Goal: Task Accomplishment & Management: Manage account settings

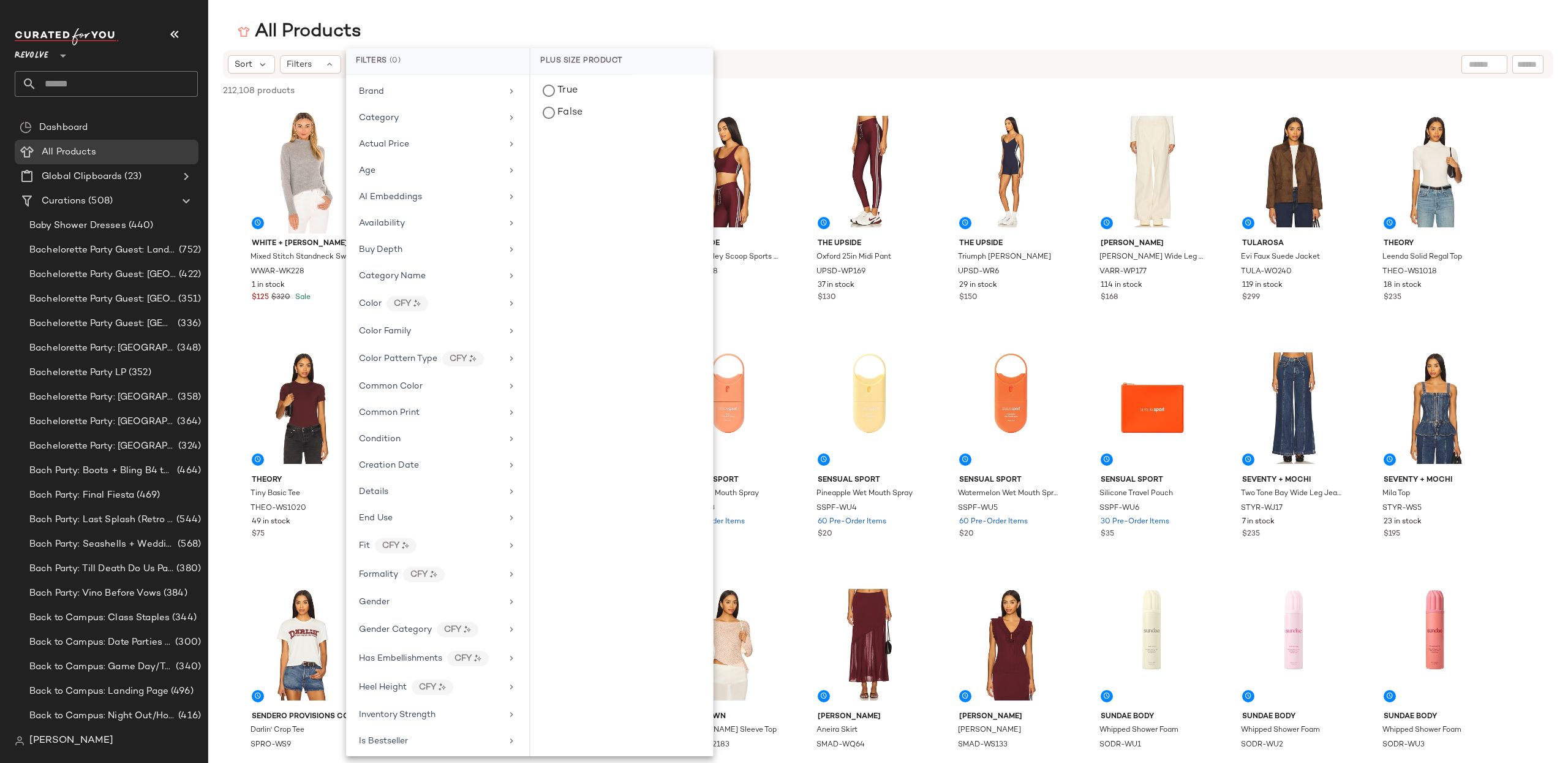
scroll to position [446, 0]
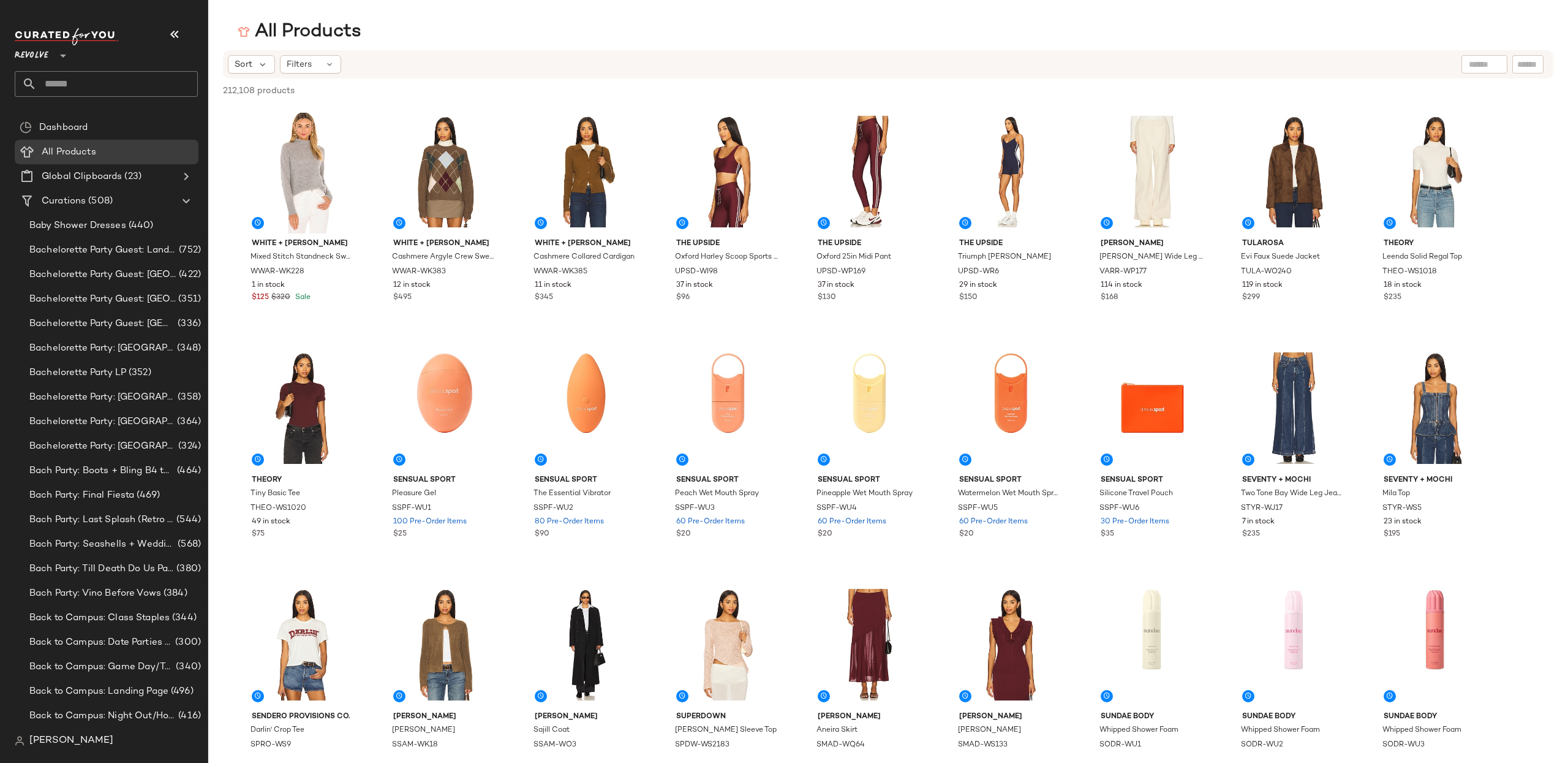
drag, startPoint x: 298, startPoint y: 65, endPoint x: 306, endPoint y: 89, distance: 25.3
click at [298, 65] on span "Filters" at bounding box center [299, 65] width 25 height 13
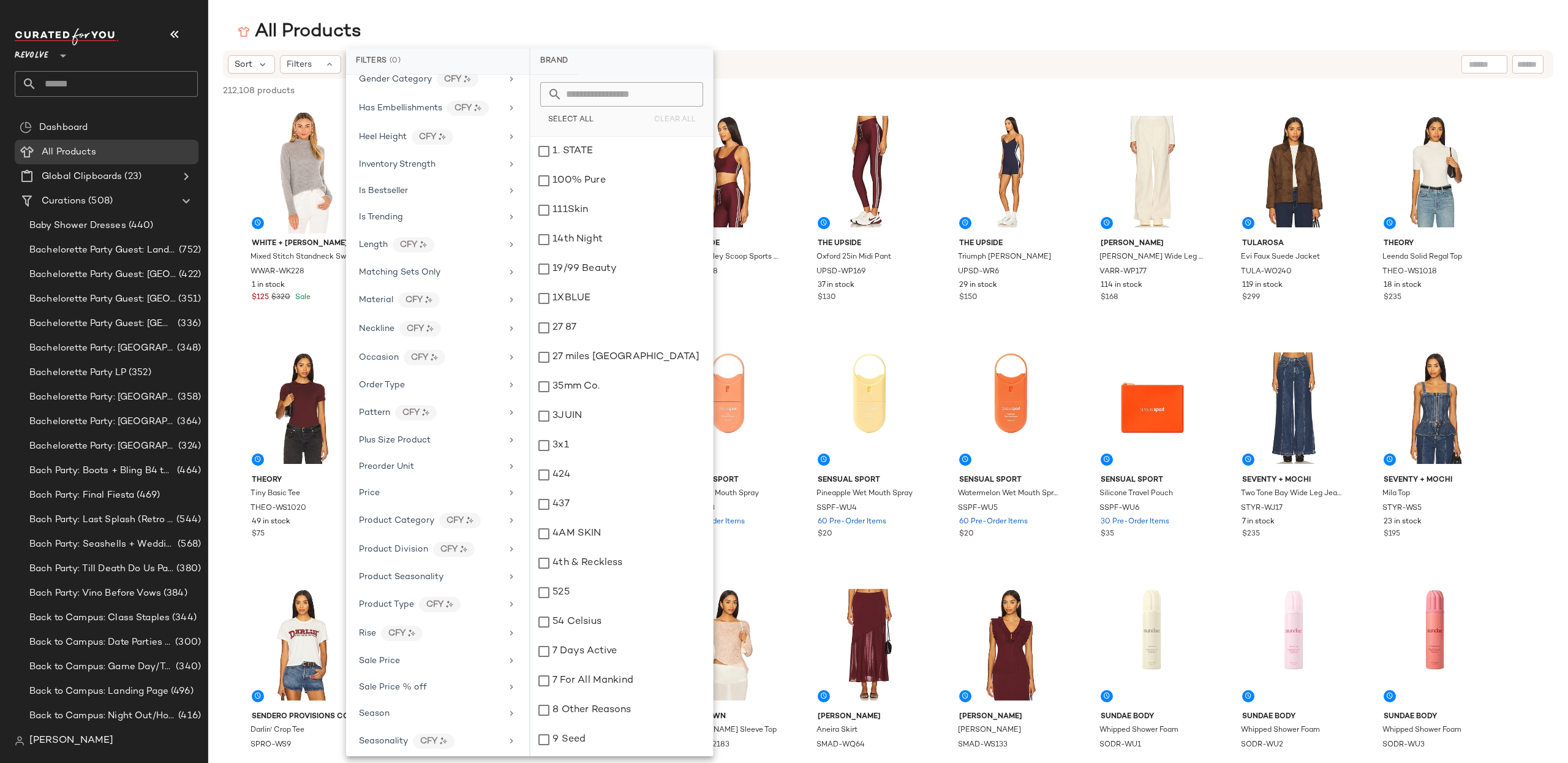
scroll to position [766, 0]
click at [402, 598] on span "Total Inventory" at bounding box center [390, 602] width 62 height 9
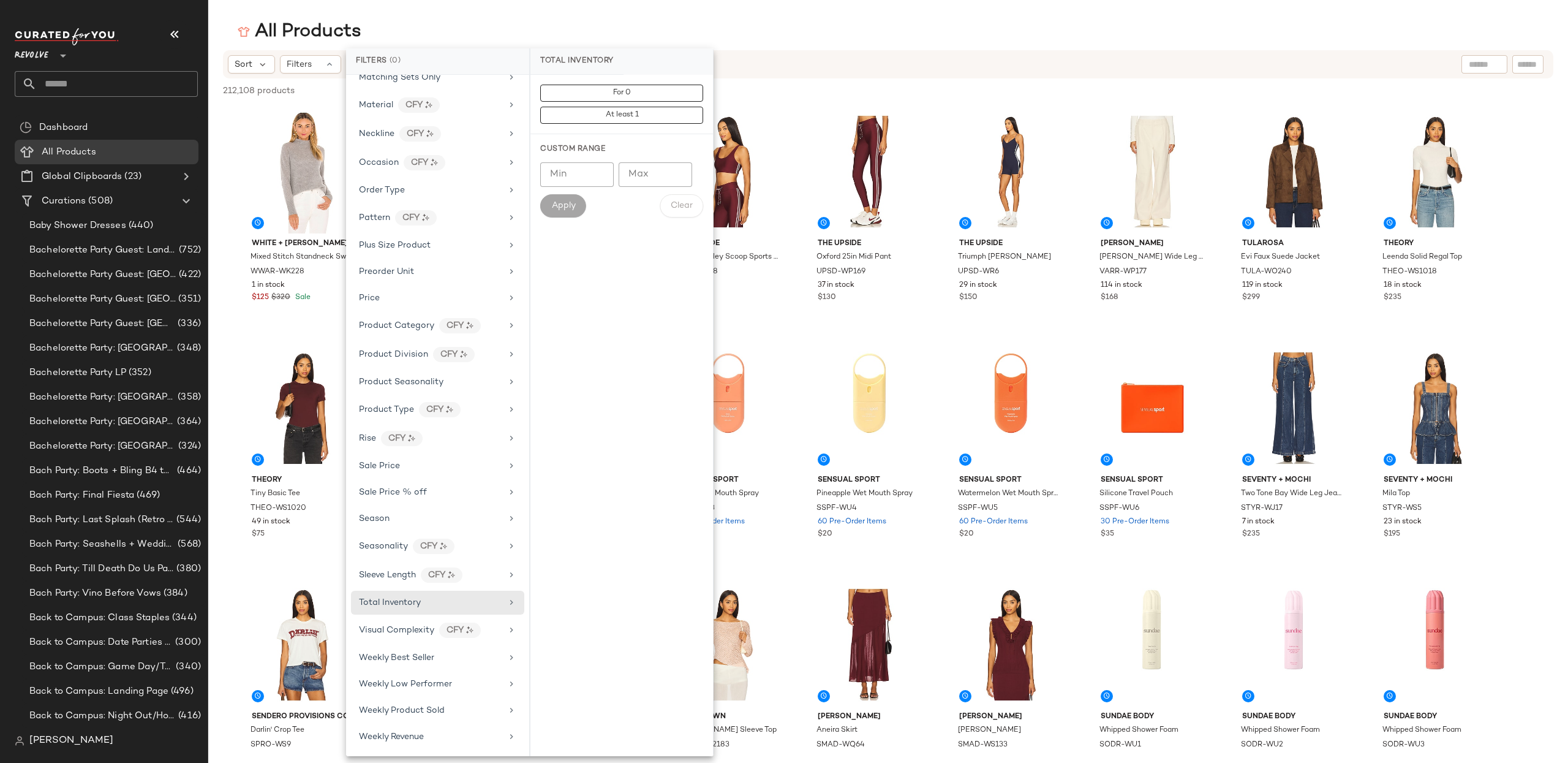
drag, startPoint x: 609, startPoint y: 92, endPoint x: 616, endPoint y: 158, distance: 66.4
click at [609, 107] on button "For 0" at bounding box center [622, 115] width 163 height 17
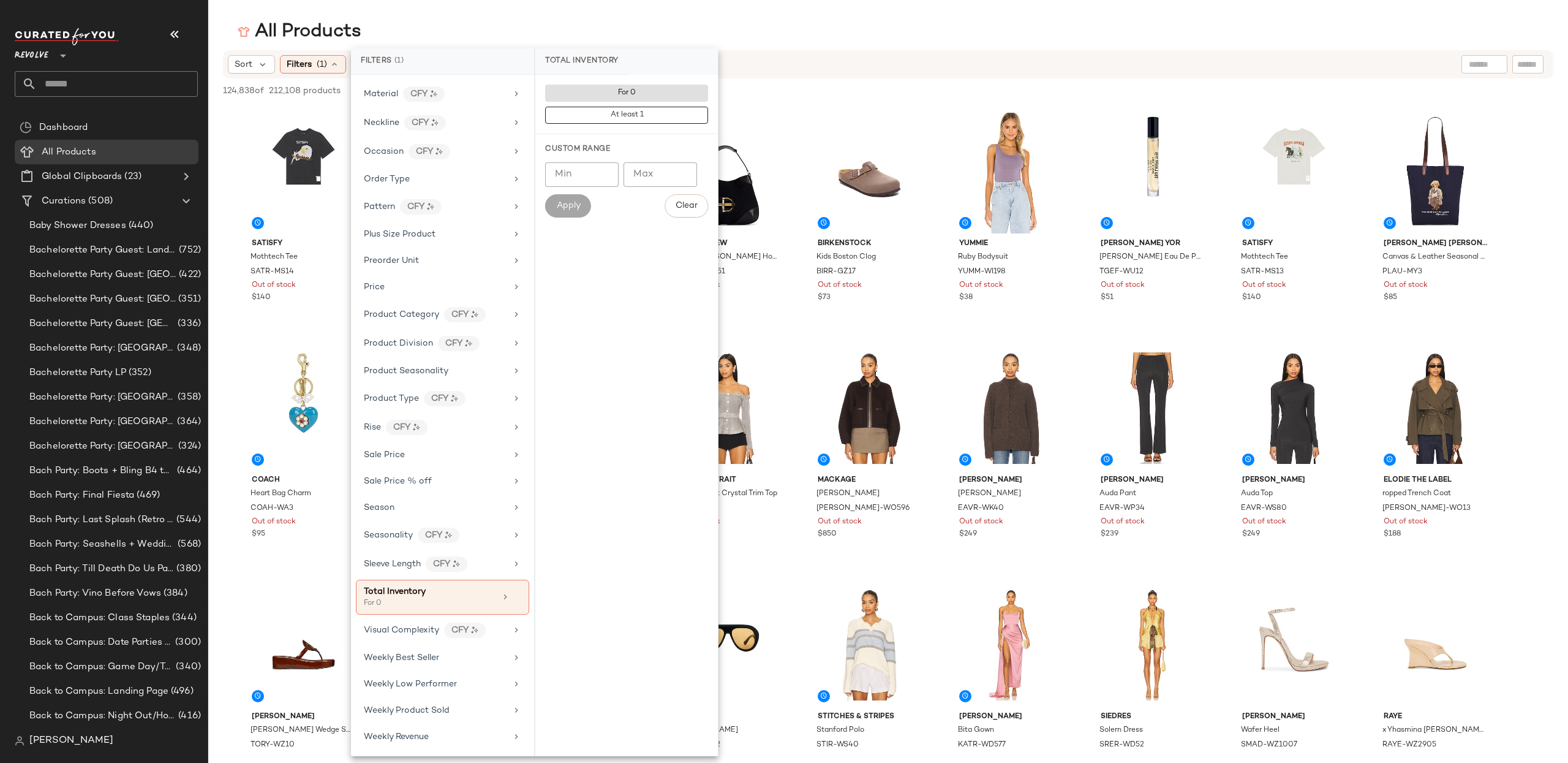
click at [596, 19] on div "All Products" at bounding box center [888, 32] width 1360 height 25
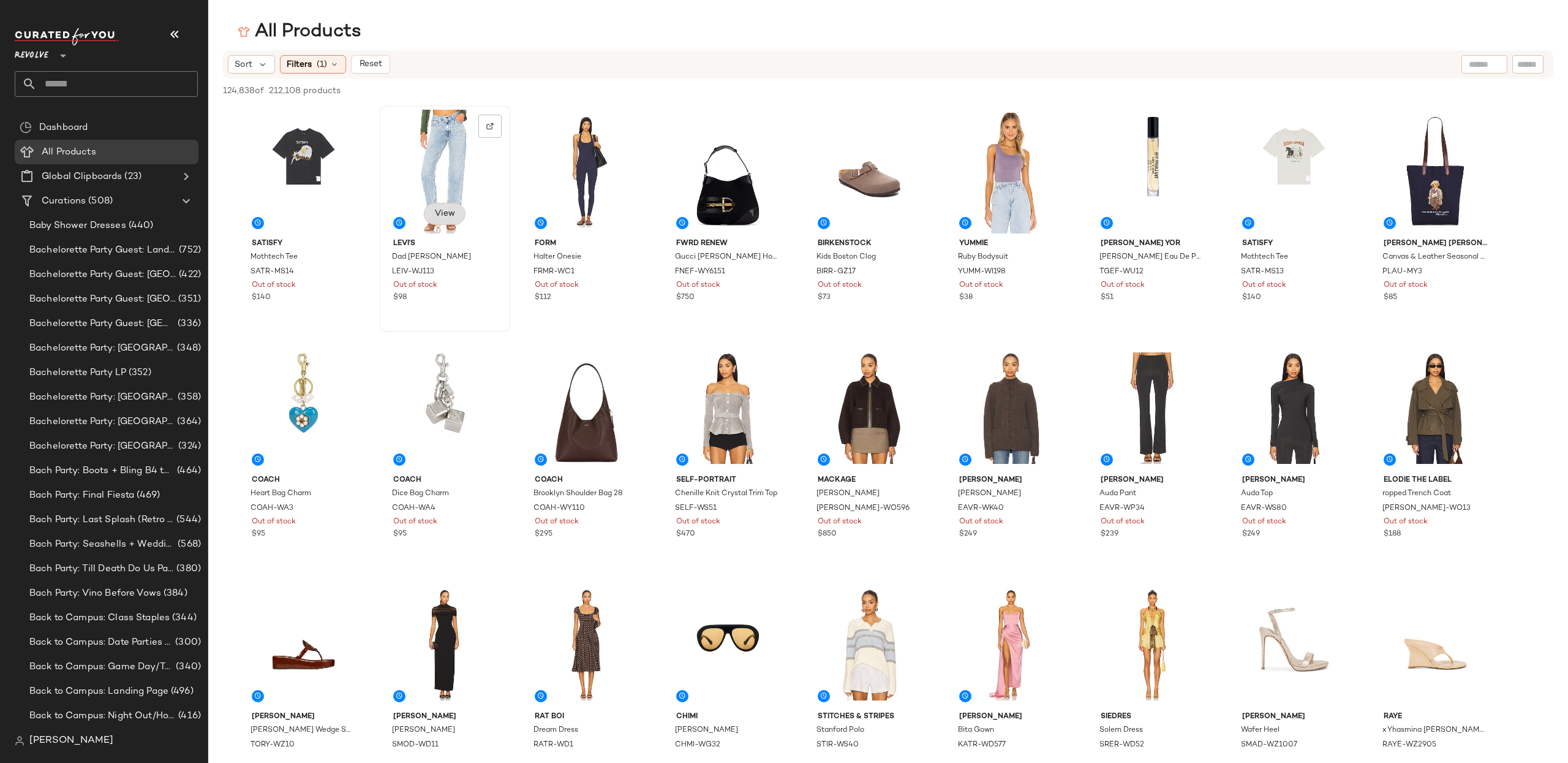
click at [439, 213] on span "View" at bounding box center [444, 213] width 21 height 10
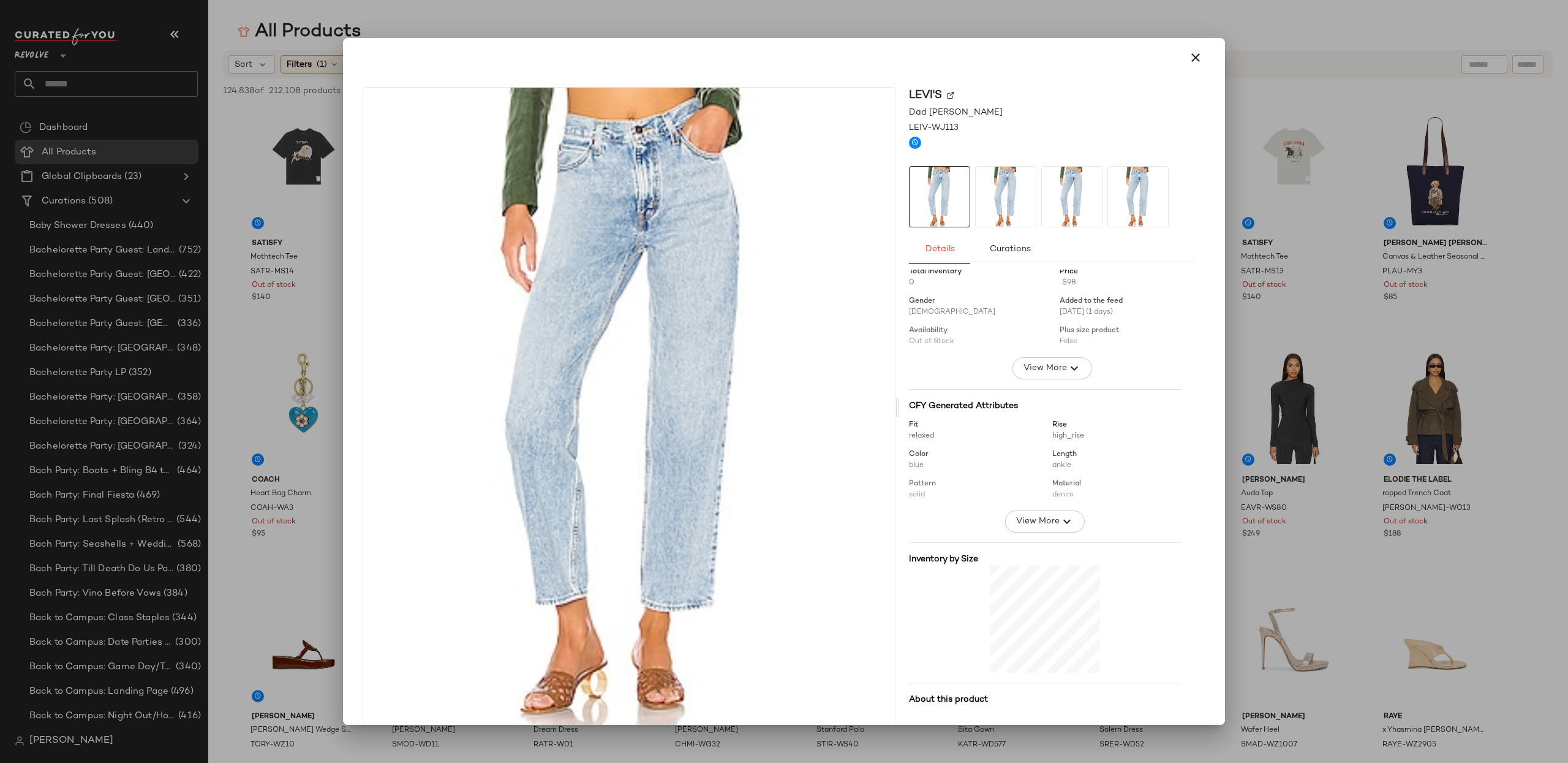
scroll to position [0, 0]
drag, startPoint x: 1035, startPoint y: 534, endPoint x: 1085, endPoint y: 541, distance: 50.5
click at [1035, 534] on span "View More" at bounding box center [1038, 532] width 44 height 15
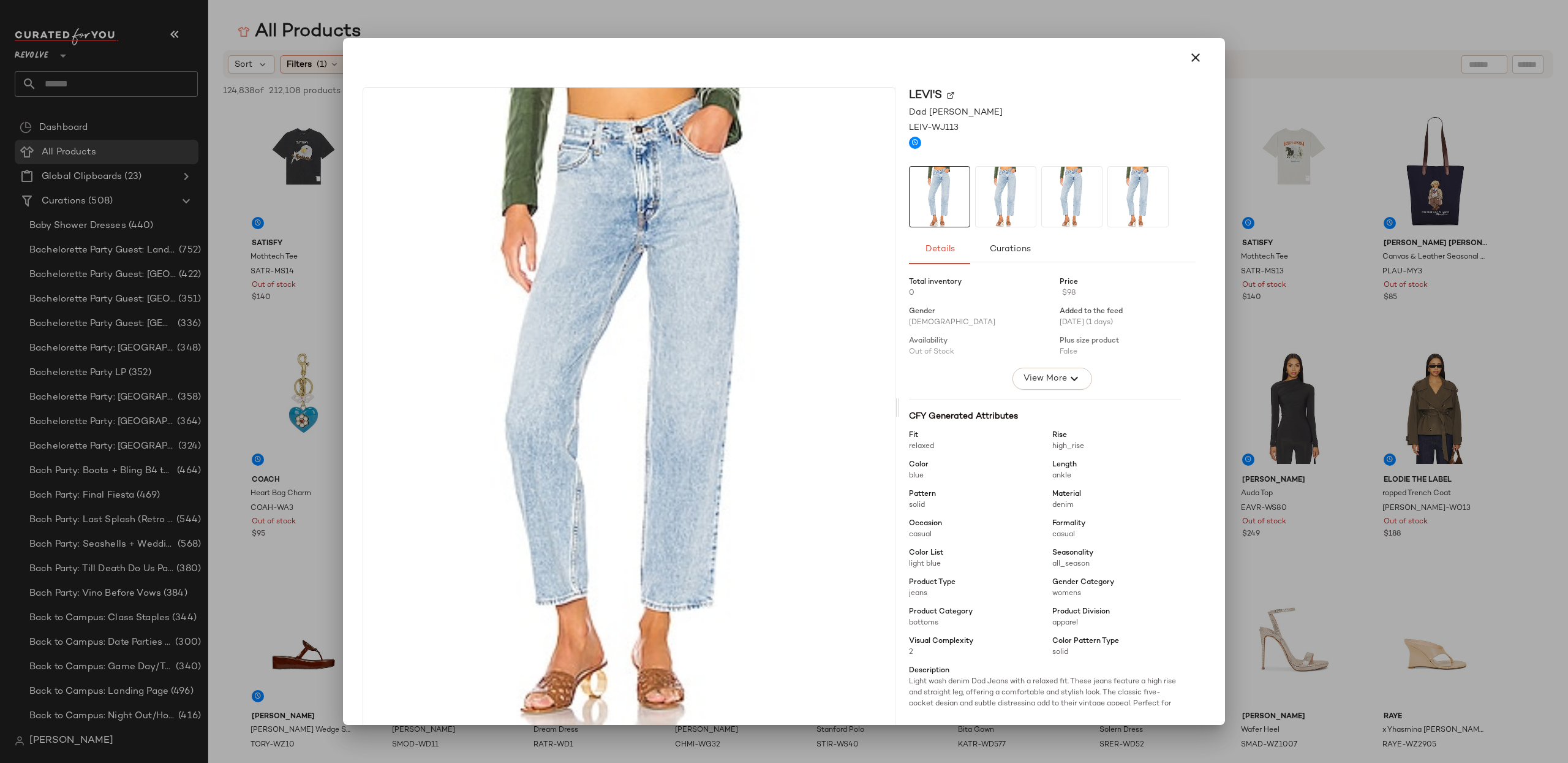
drag, startPoint x: 1191, startPoint y: 52, endPoint x: 1280, endPoint y: 129, distance: 117.7
click at [1191, 52] on icon "button" at bounding box center [1196, 57] width 15 height 15
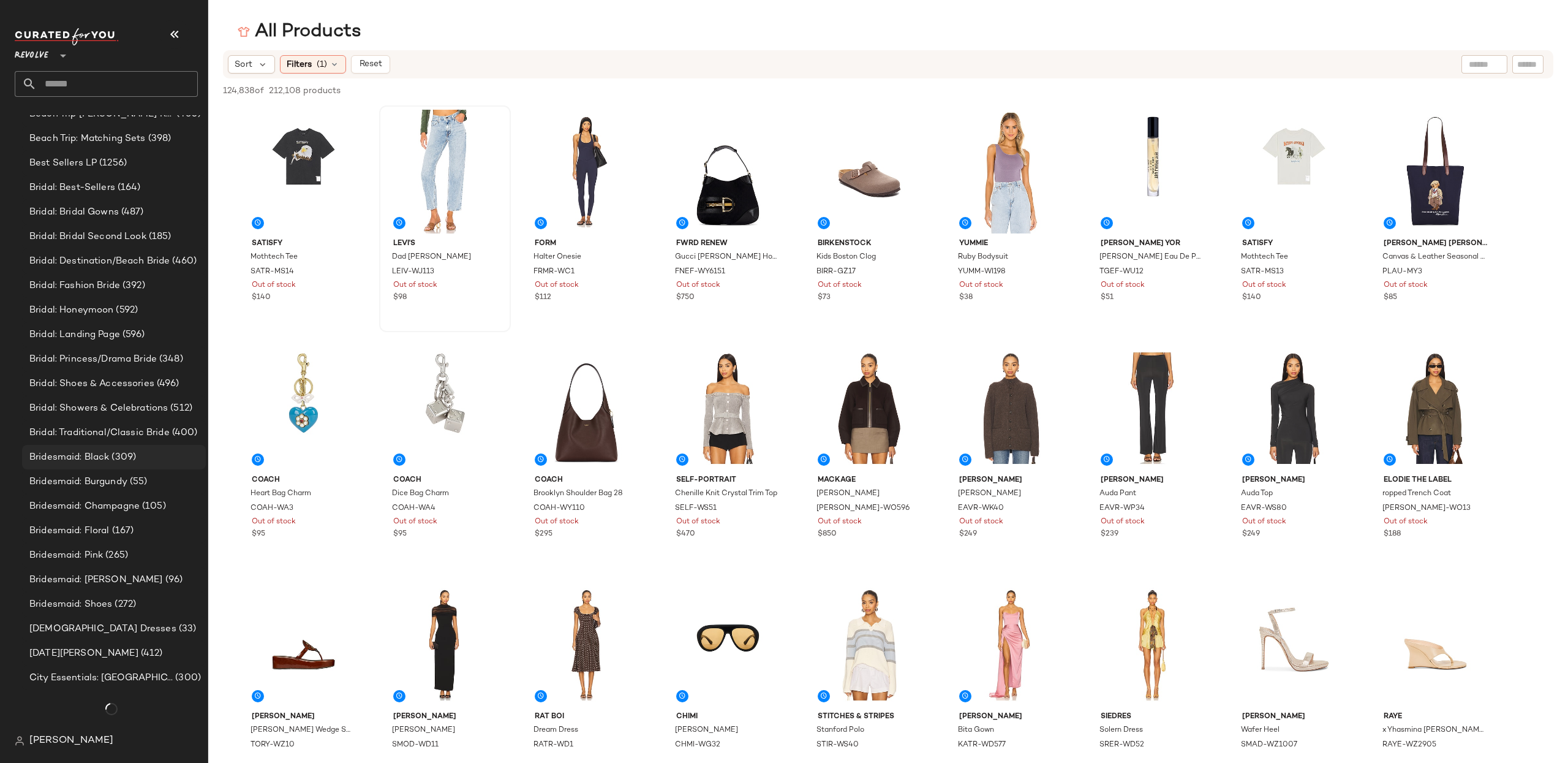
drag, startPoint x: 99, startPoint y: 455, endPoint x: 92, endPoint y: 464, distance: 11.4
click at [99, 455] on span "Bridesmaid: Black" at bounding box center [69, 457] width 79 height 14
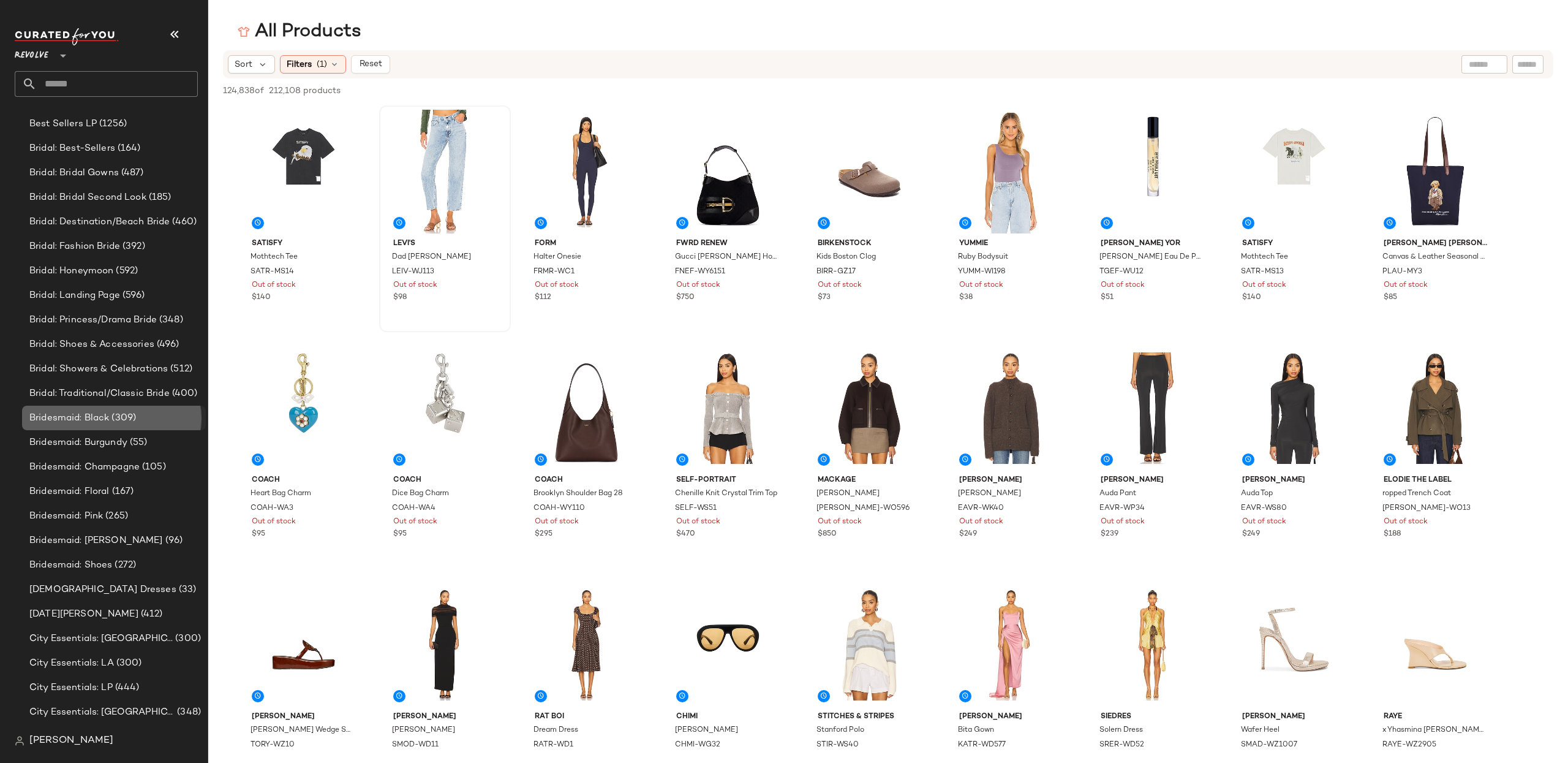
scroll to position [749, 0]
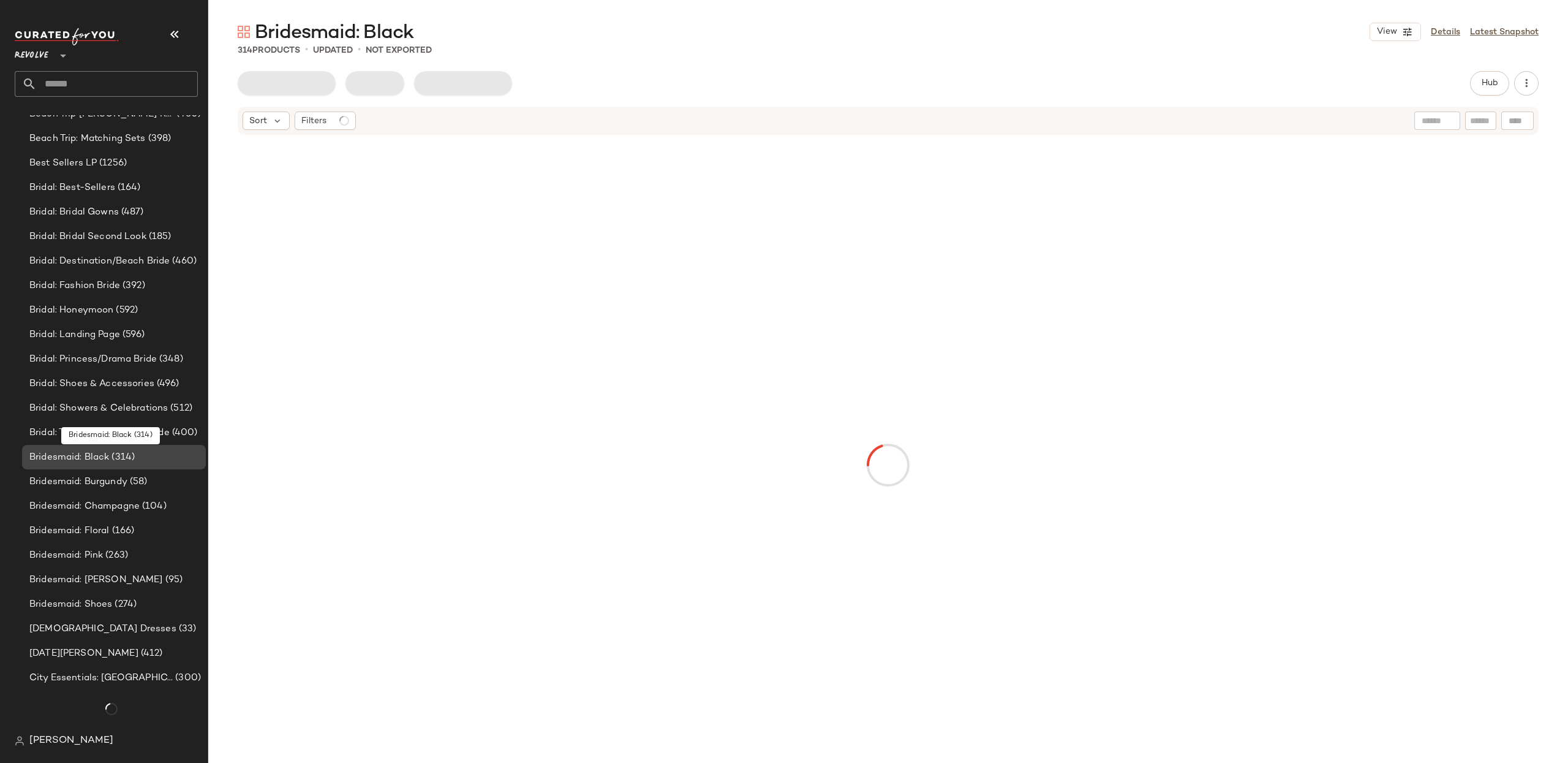
scroll to position [749, 0]
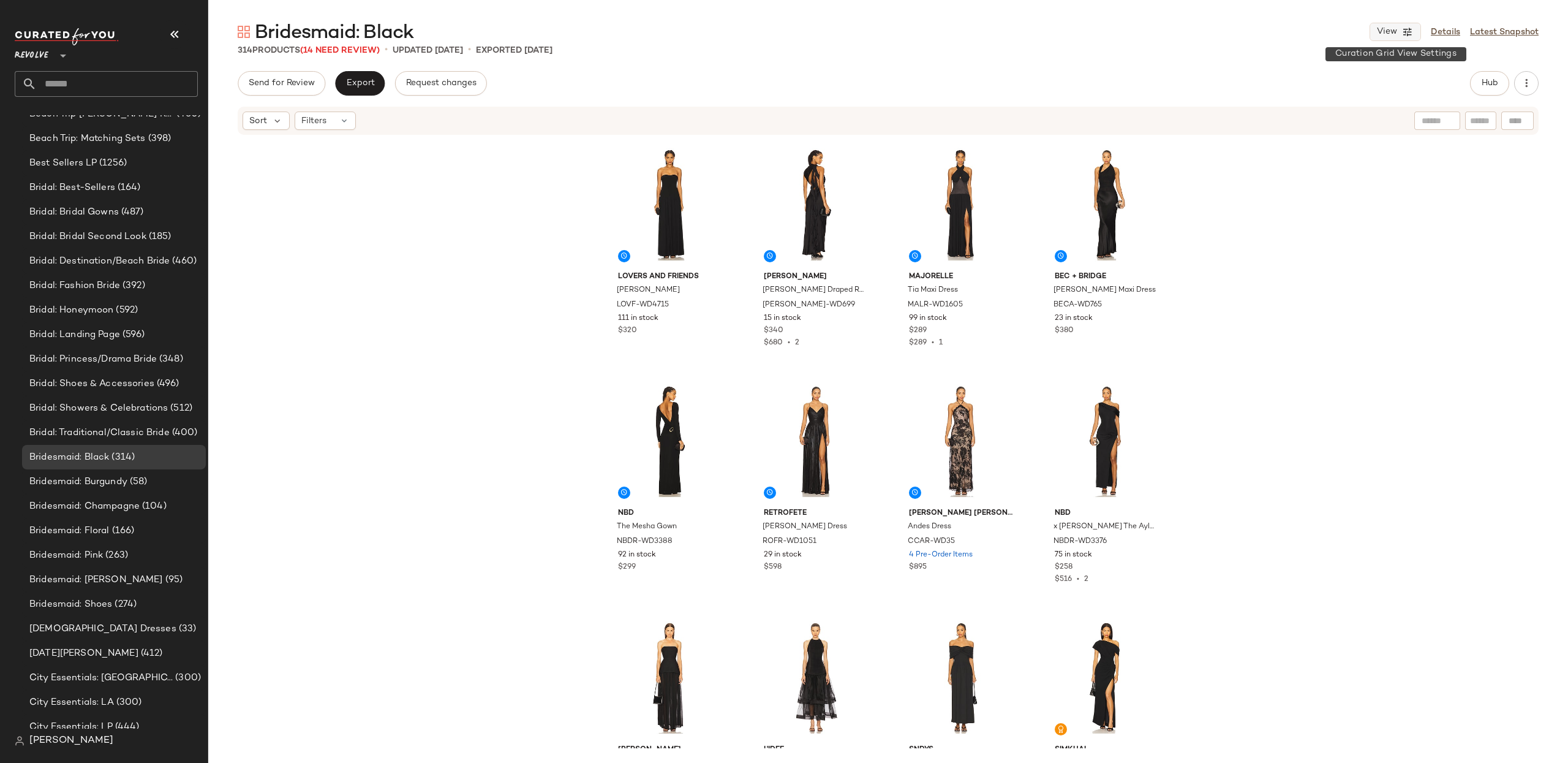
click at [1414, 33] on button "View" at bounding box center [1396, 32] width 52 height 18
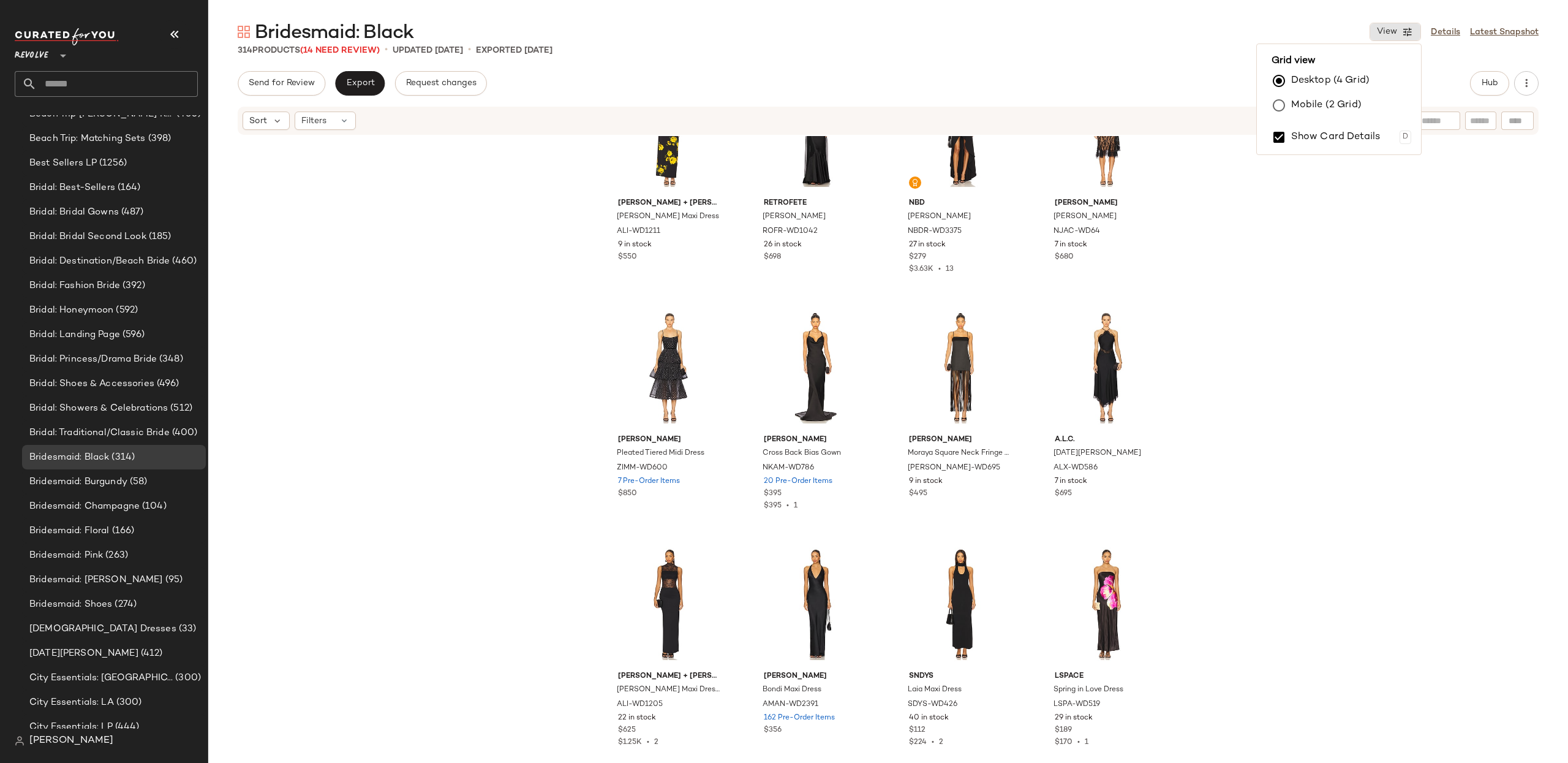
scroll to position [780, 0]
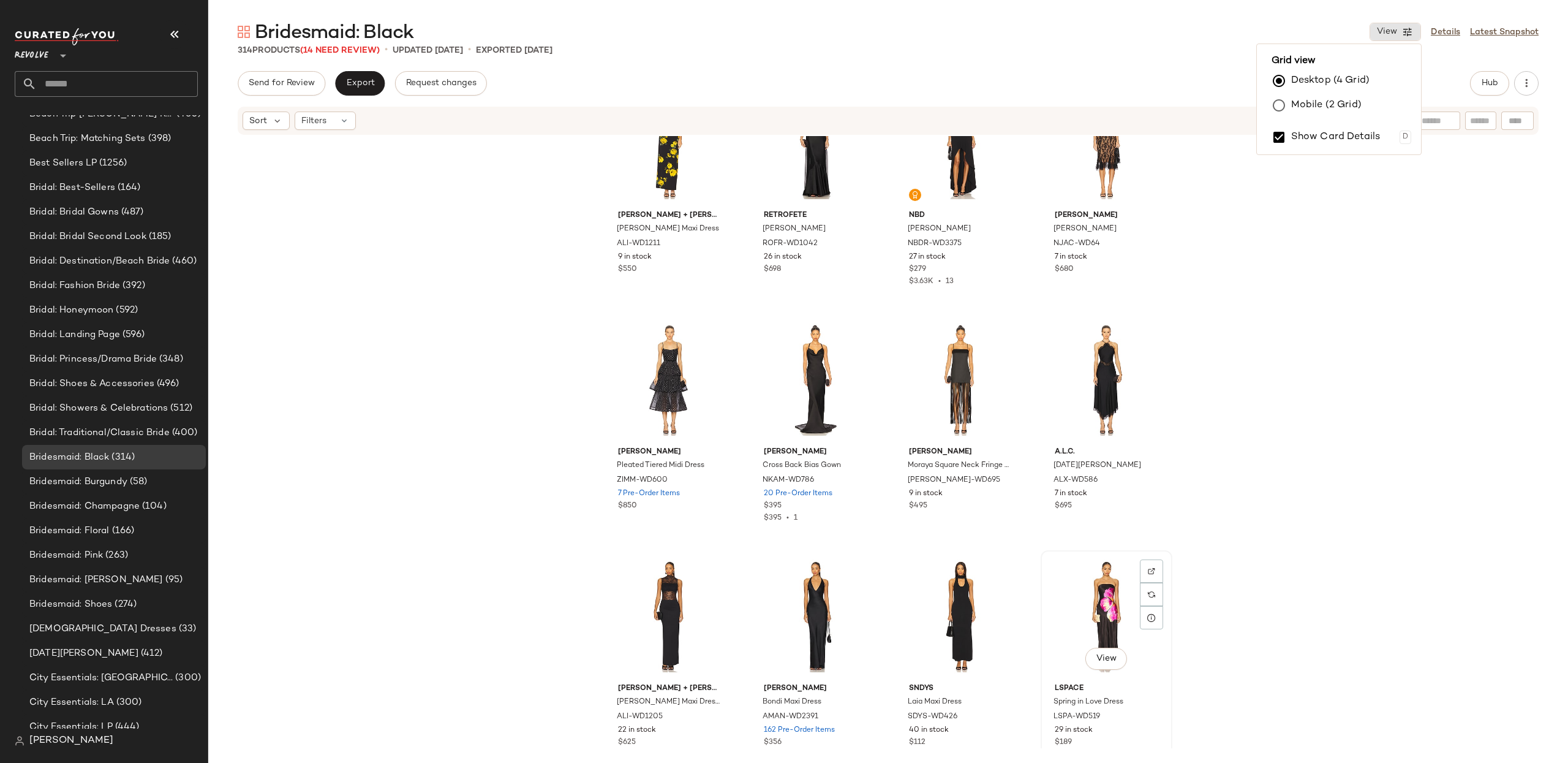
click at [1114, 586] on div "View" at bounding box center [1107, 616] width 123 height 124
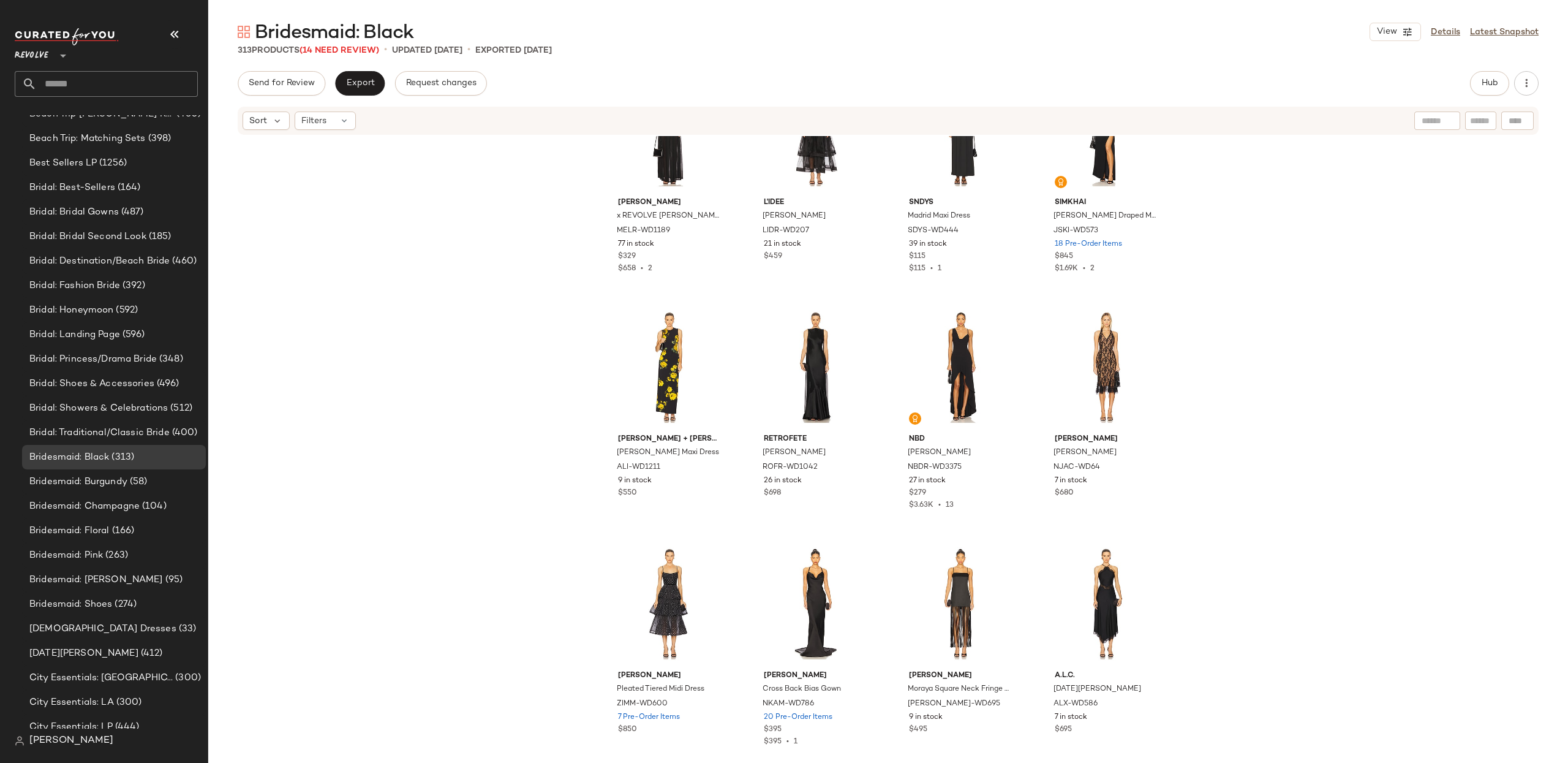
scroll to position [554, 0]
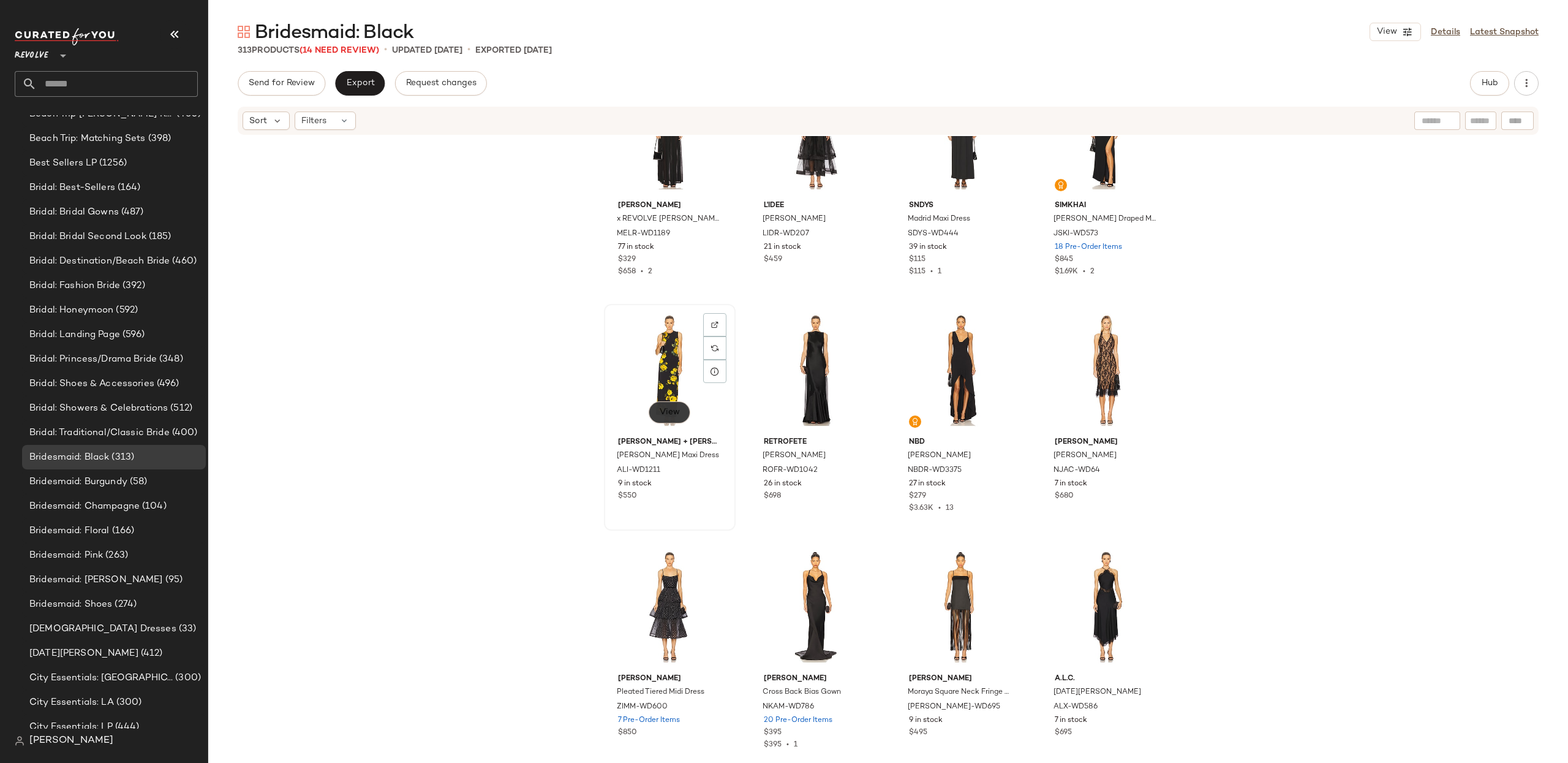
click at [664, 404] on button "View" at bounding box center [669, 412] width 41 height 22
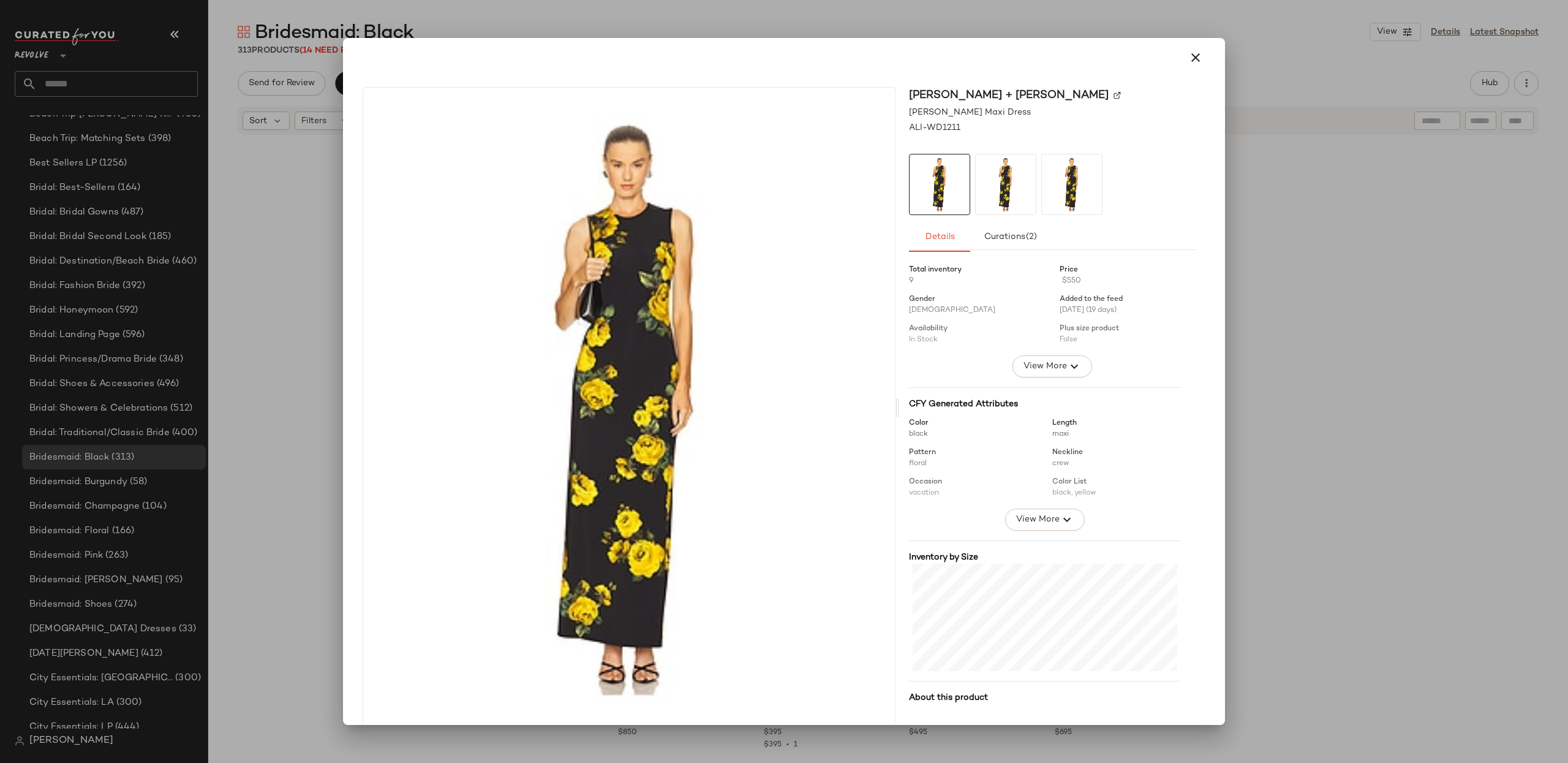
drag, startPoint x: 1186, startPoint y: 58, endPoint x: 1037, endPoint y: 131, distance: 165.9
click at [1189, 58] on icon "button" at bounding box center [1196, 57] width 15 height 15
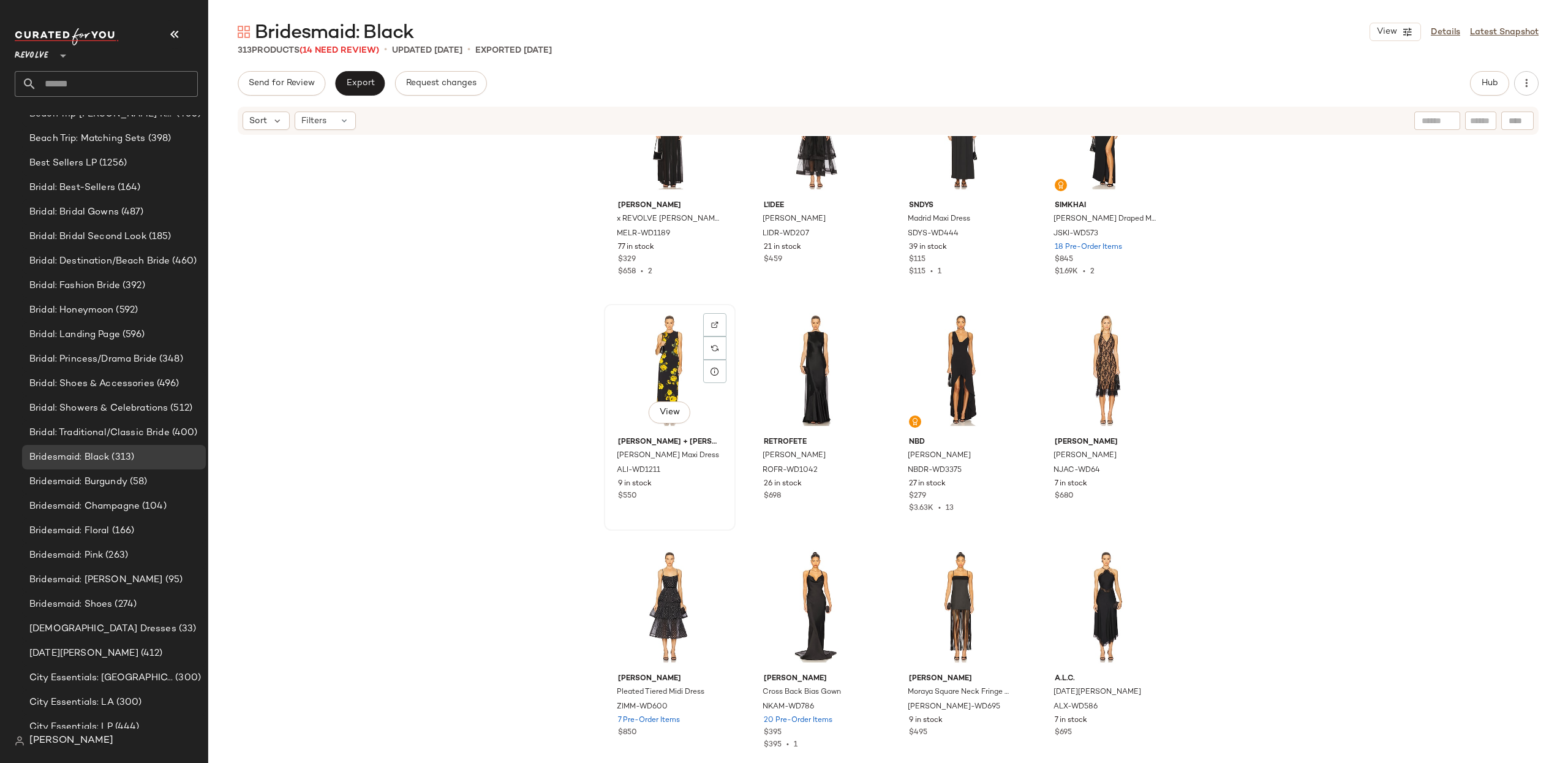
click at [669, 352] on div "View" at bounding box center [670, 370] width 123 height 124
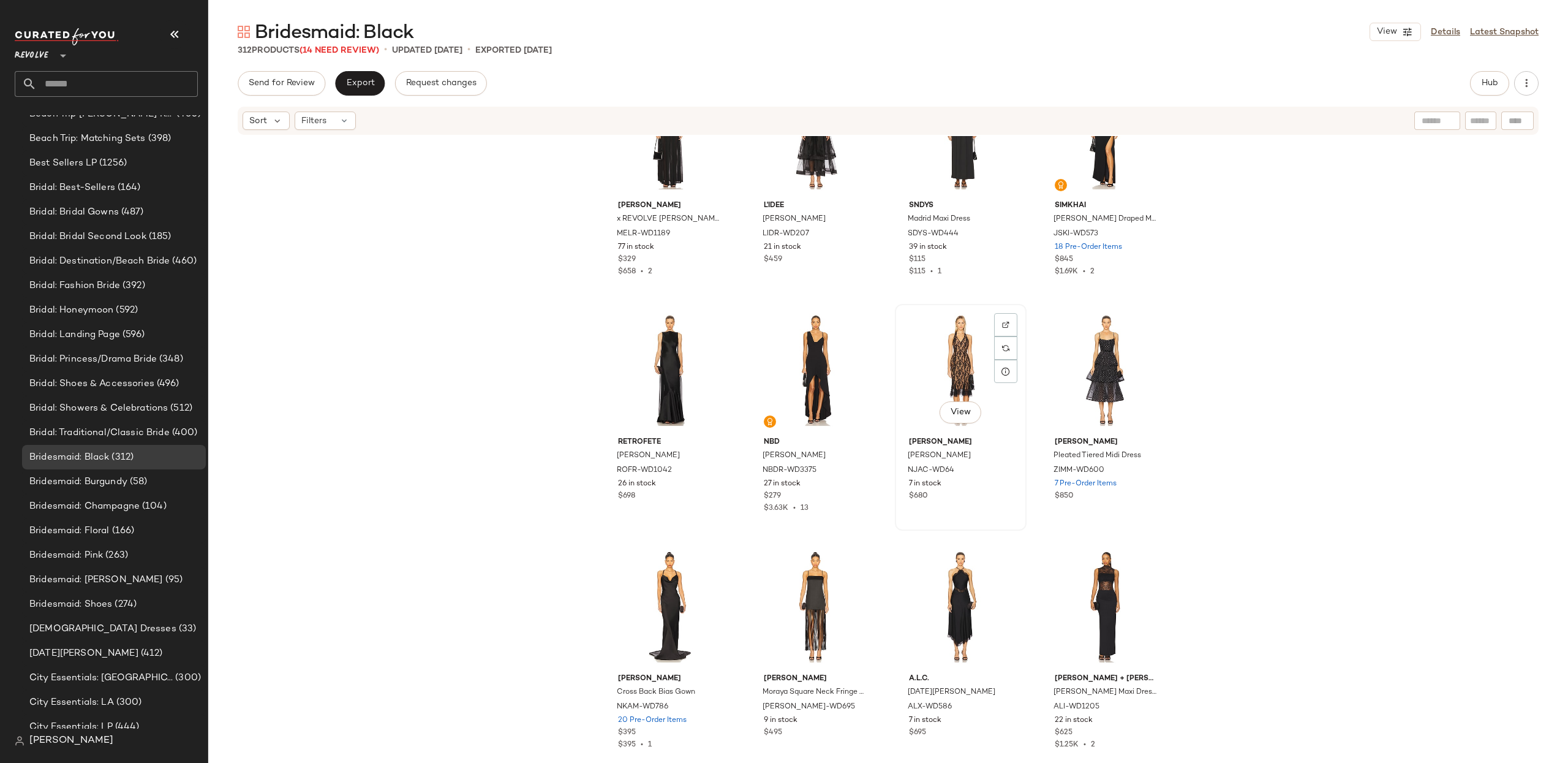
click at [974, 364] on div "View" at bounding box center [961, 370] width 123 height 124
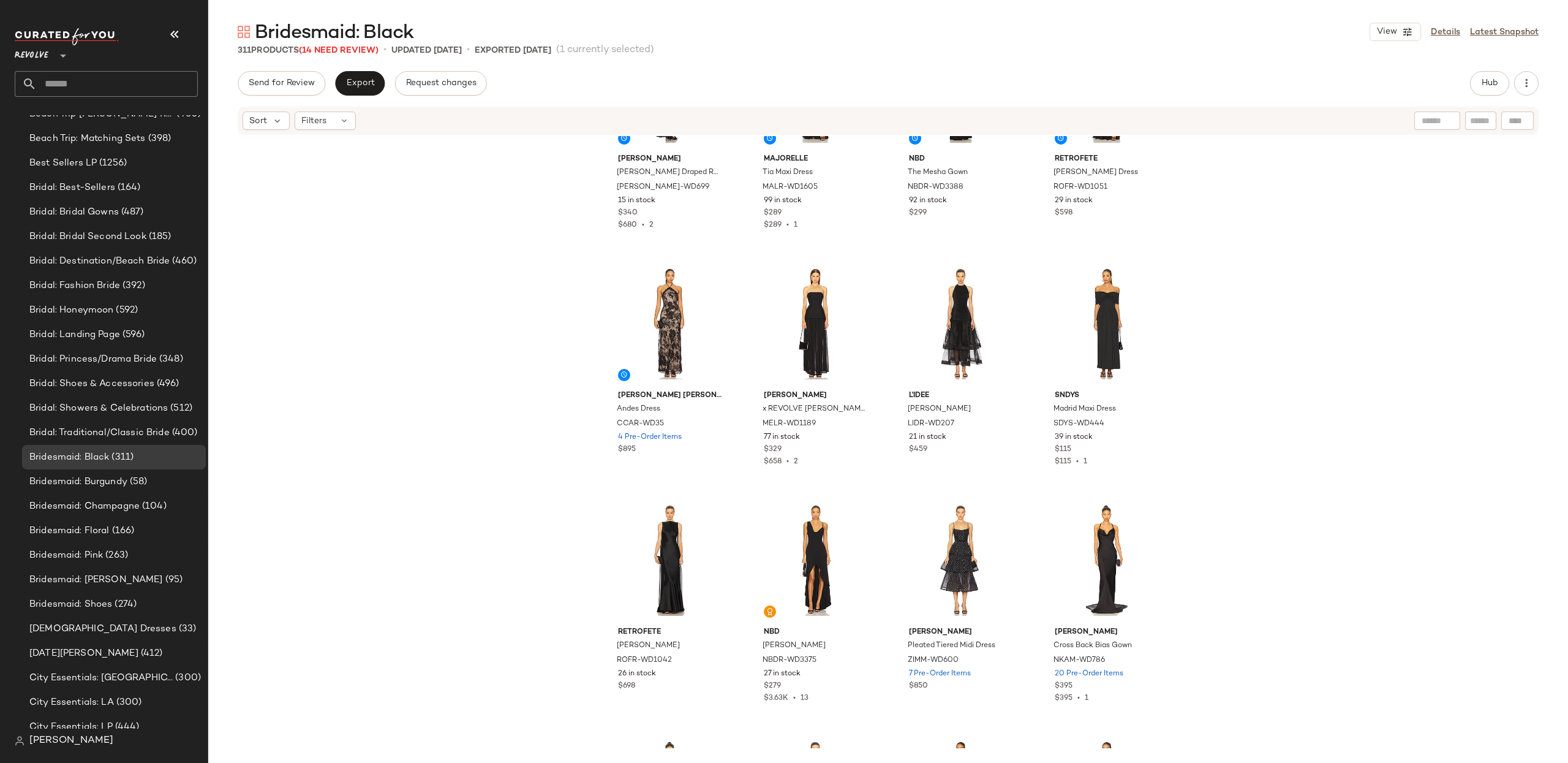
scroll to position [366, 0]
click at [1085, 554] on div "View" at bounding box center [1107, 558] width 123 height 124
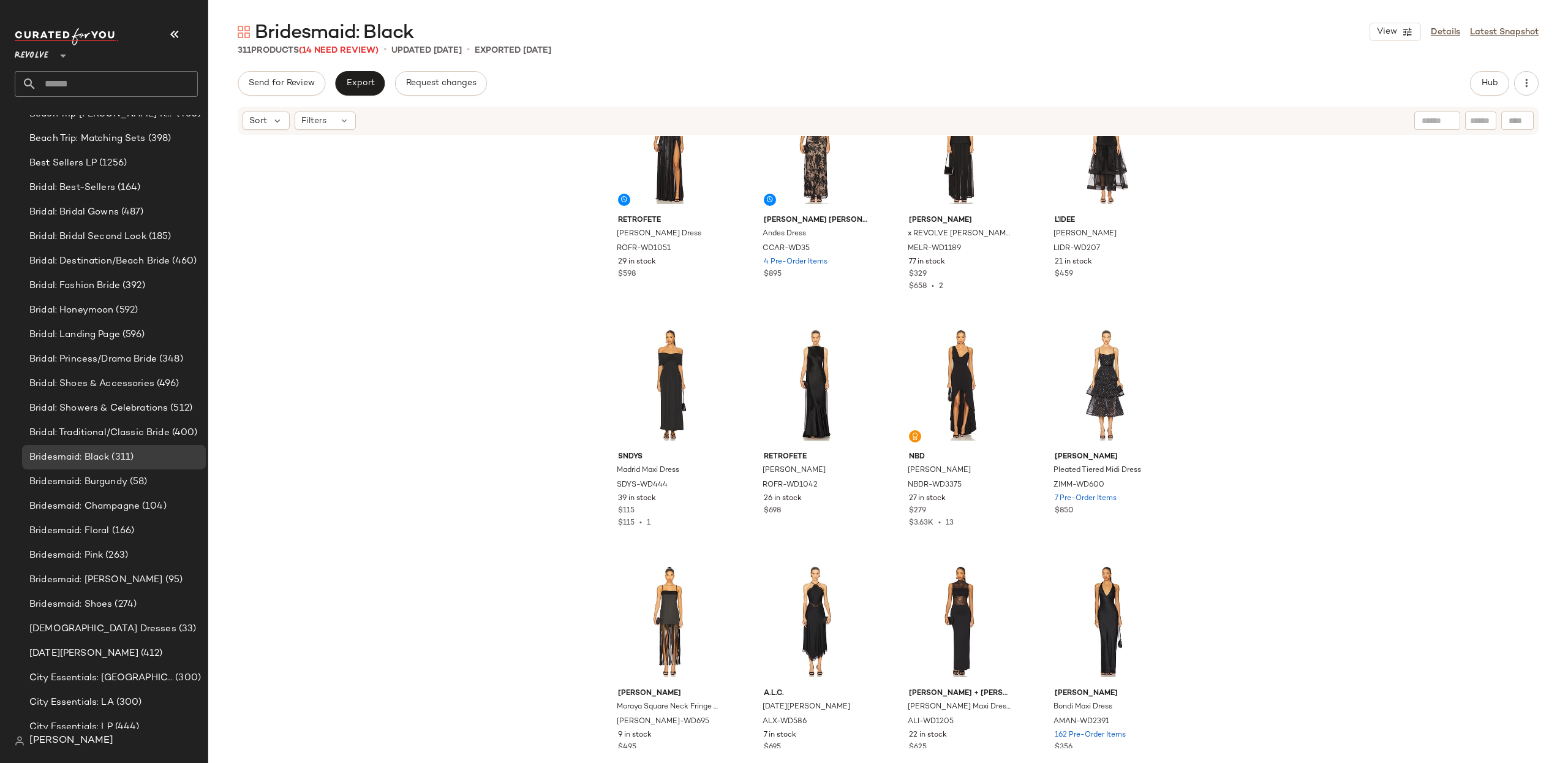
scroll to position [518, 0]
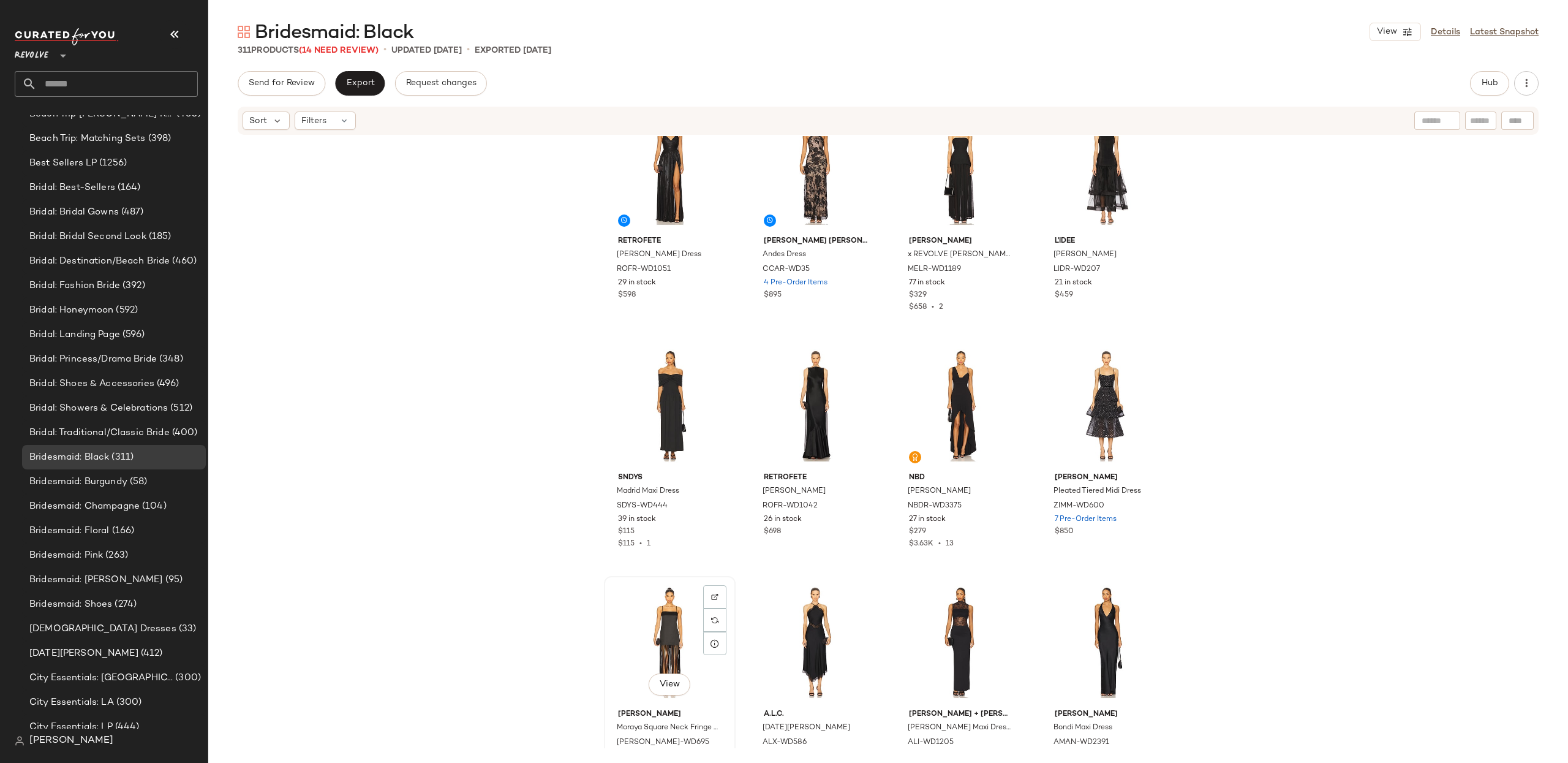
click at [668, 613] on div "View" at bounding box center [670, 642] width 123 height 124
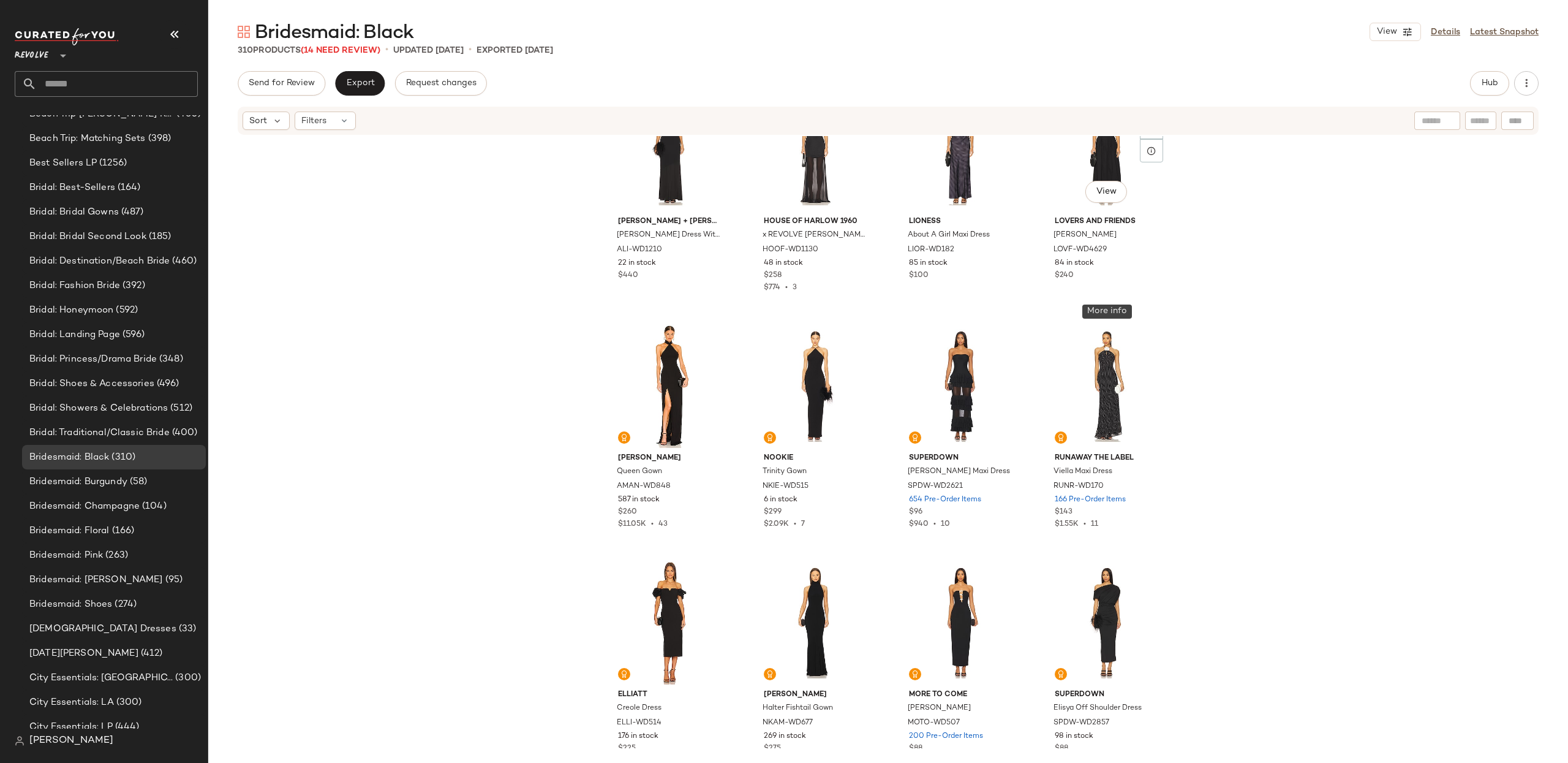
scroll to position [1268, 0]
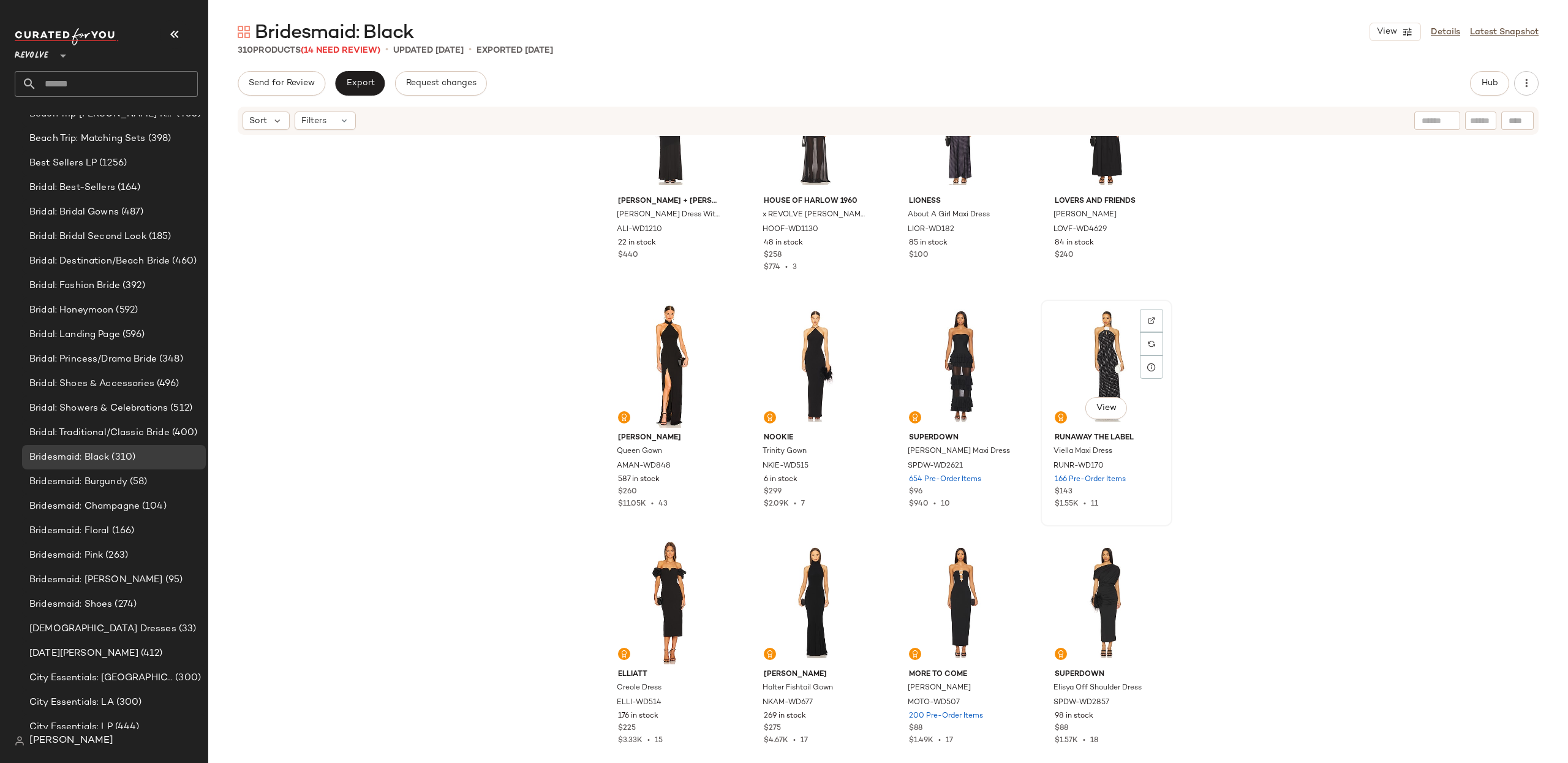
click at [1094, 323] on div "View" at bounding box center [1107, 366] width 123 height 124
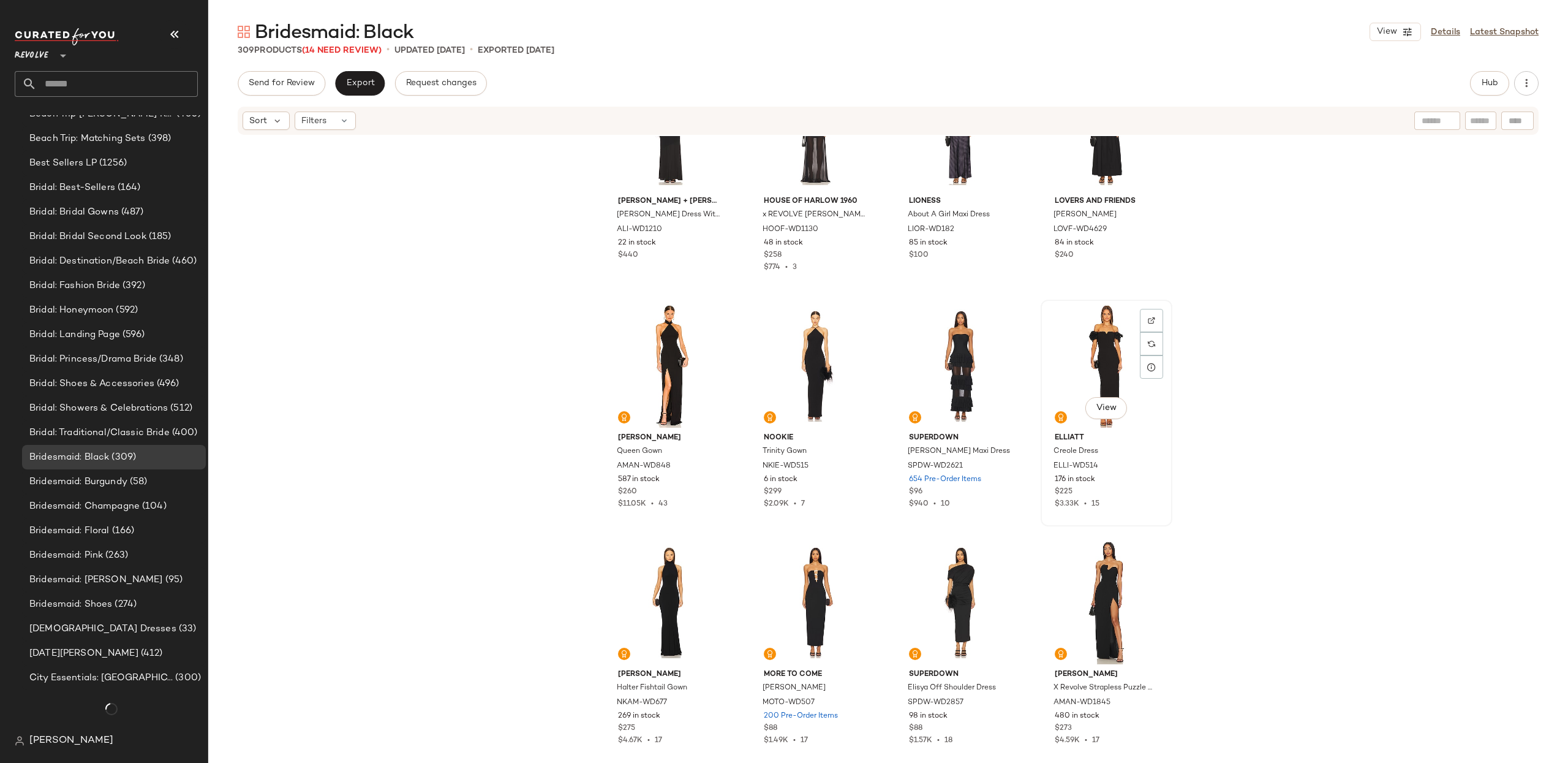
scroll to position [749, 0]
click at [1082, 553] on div "View" at bounding box center [1107, 602] width 123 height 124
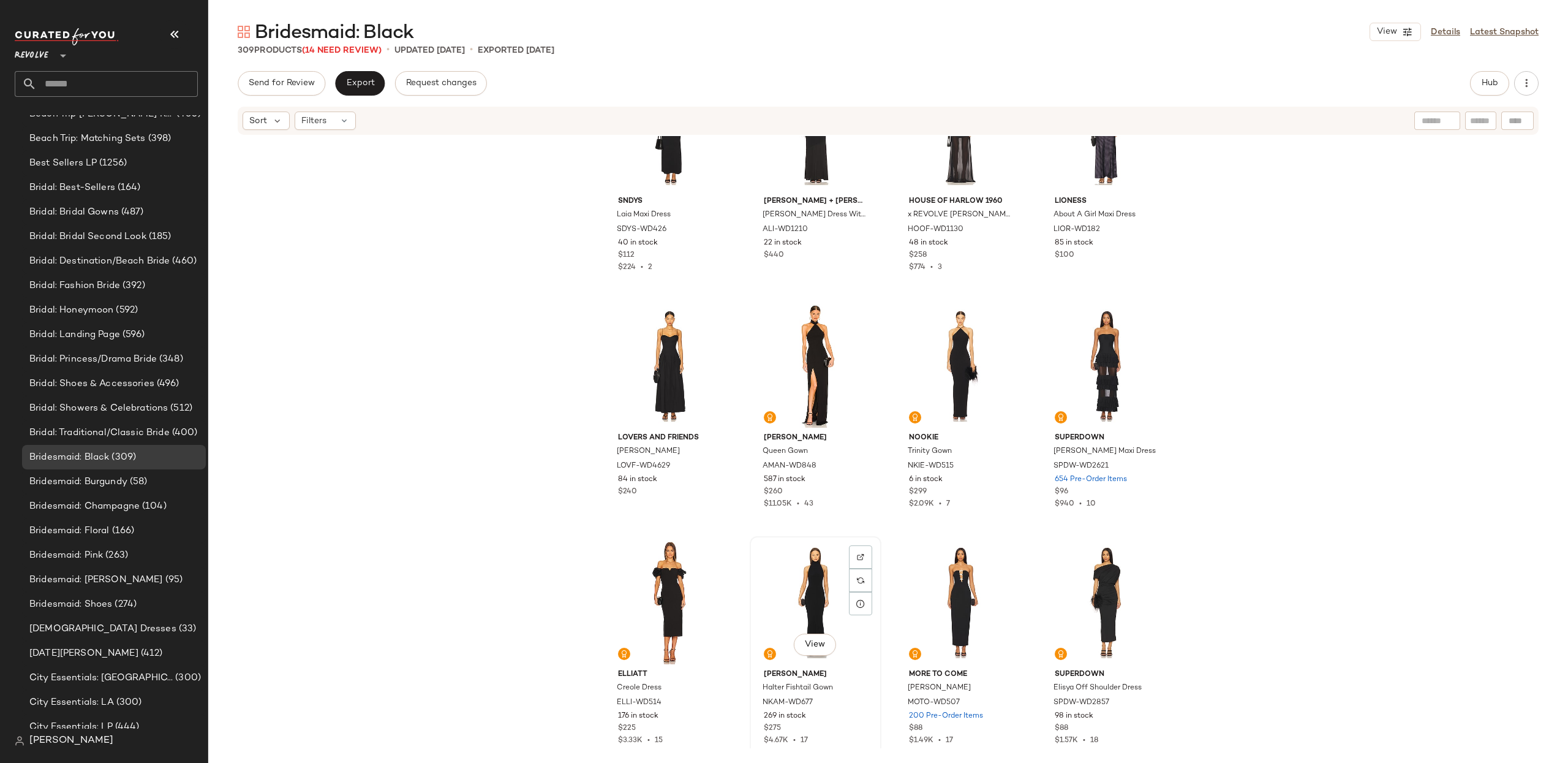
click at [793, 578] on div "View" at bounding box center [815, 602] width 123 height 124
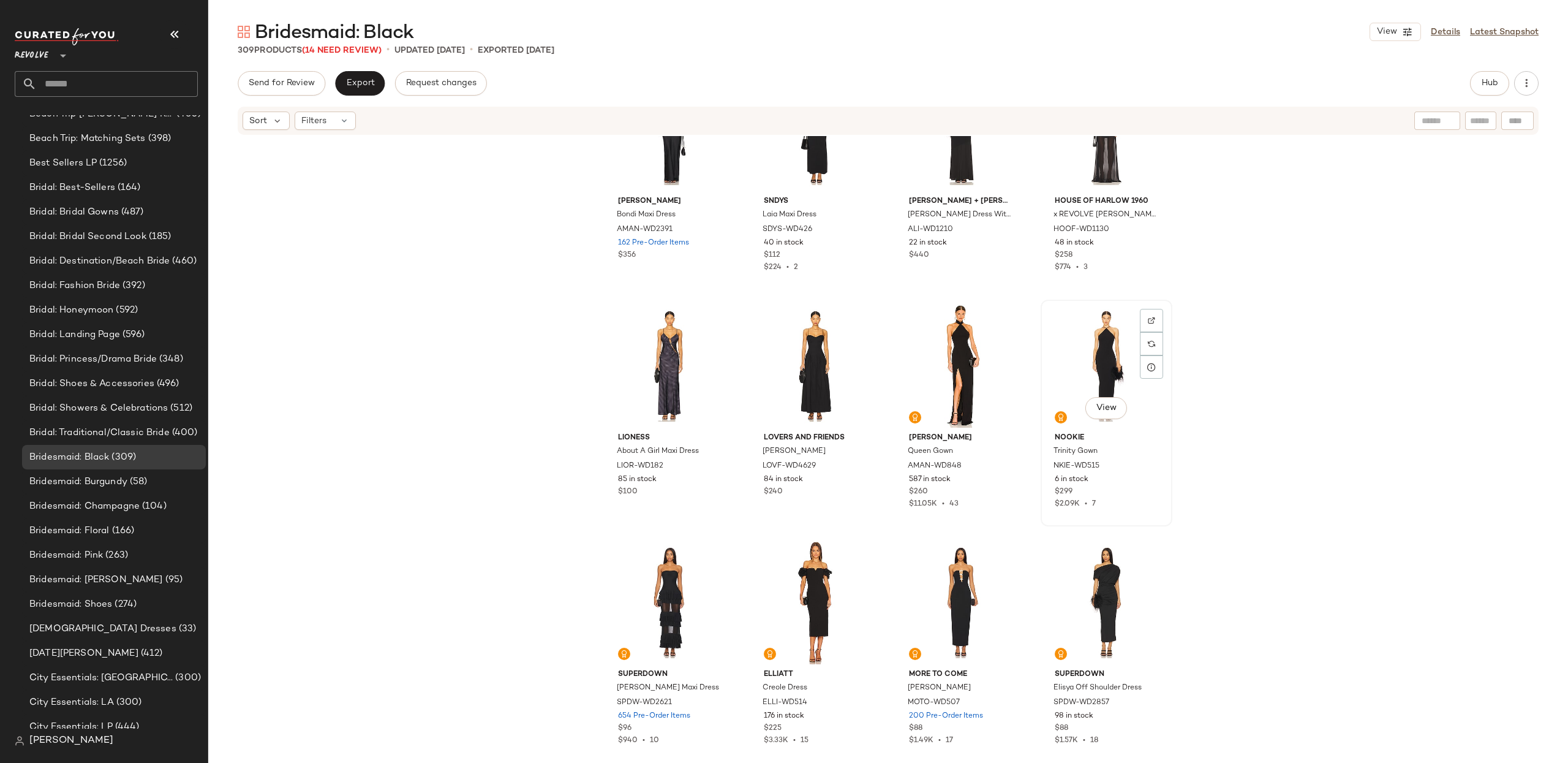
click at [1089, 348] on div "View" at bounding box center [1107, 366] width 123 height 124
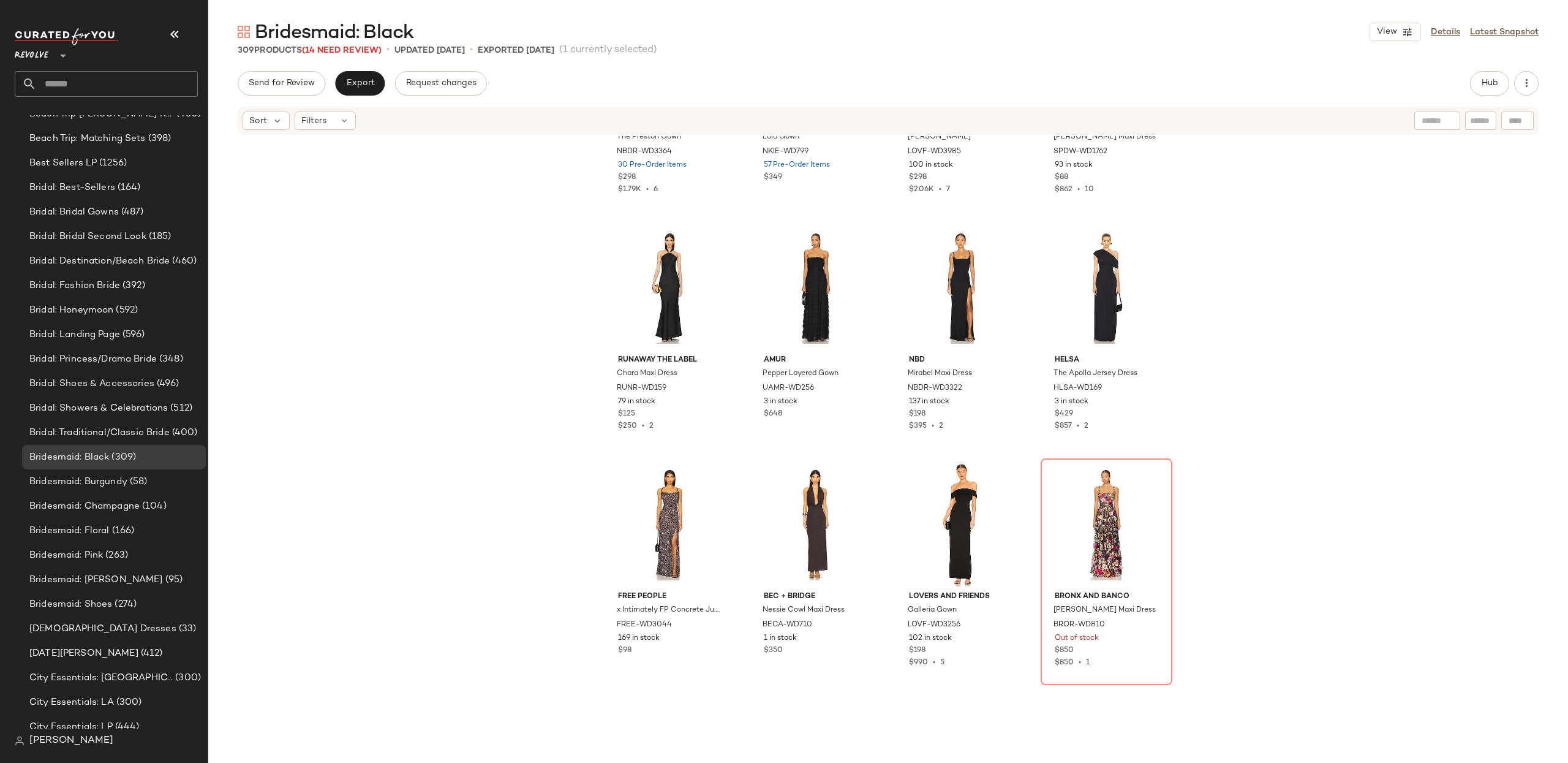
scroll to position [3246, 0]
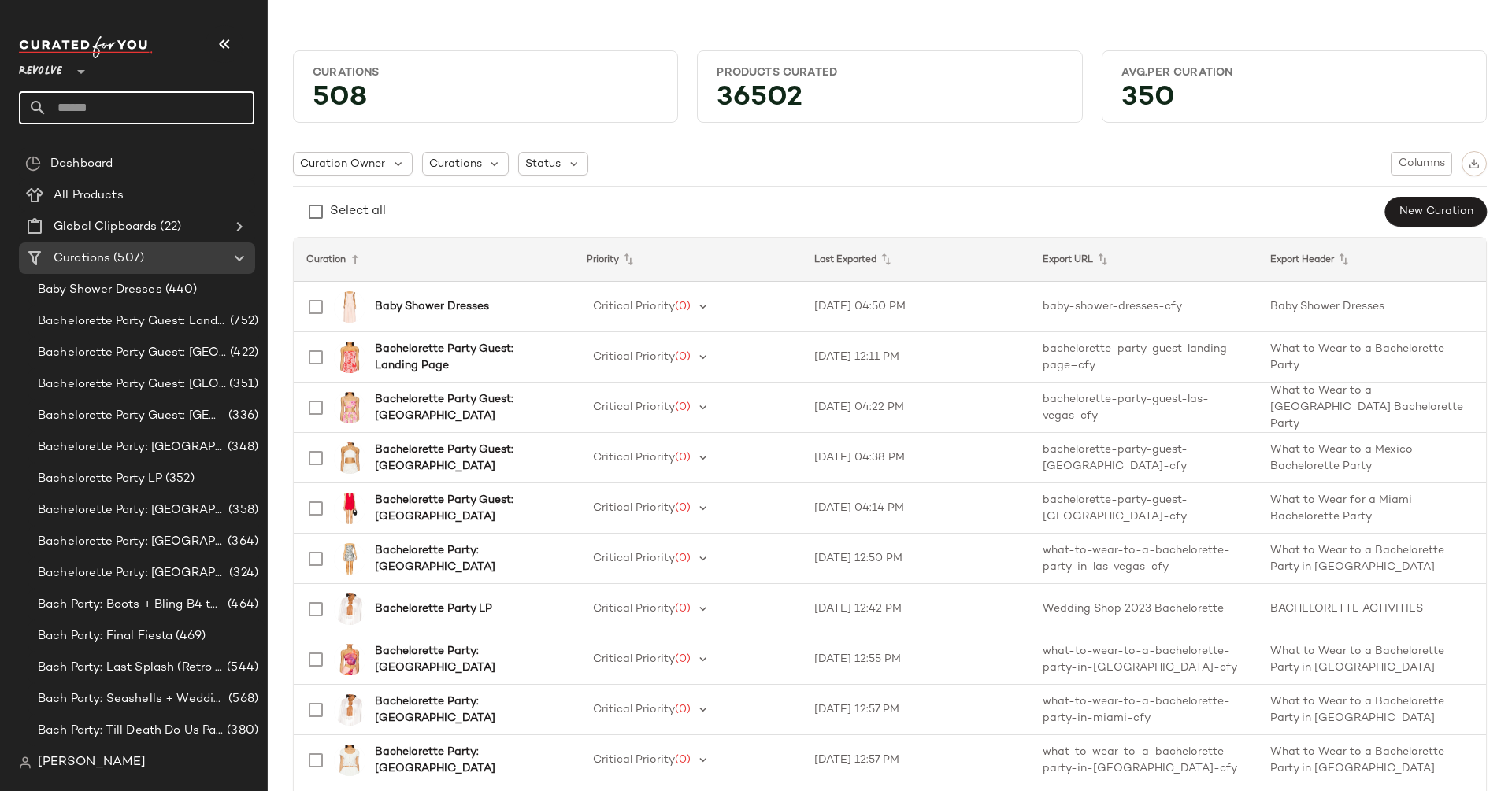
drag, startPoint x: 29, startPoint y: 93, endPoint x: 38, endPoint y: 85, distance: 12.0
click at [29, 93] on div at bounding box center [37, 108] width 19 height 33
click at [49, 73] on span "Revolve" at bounding box center [41, 67] width 43 height 28
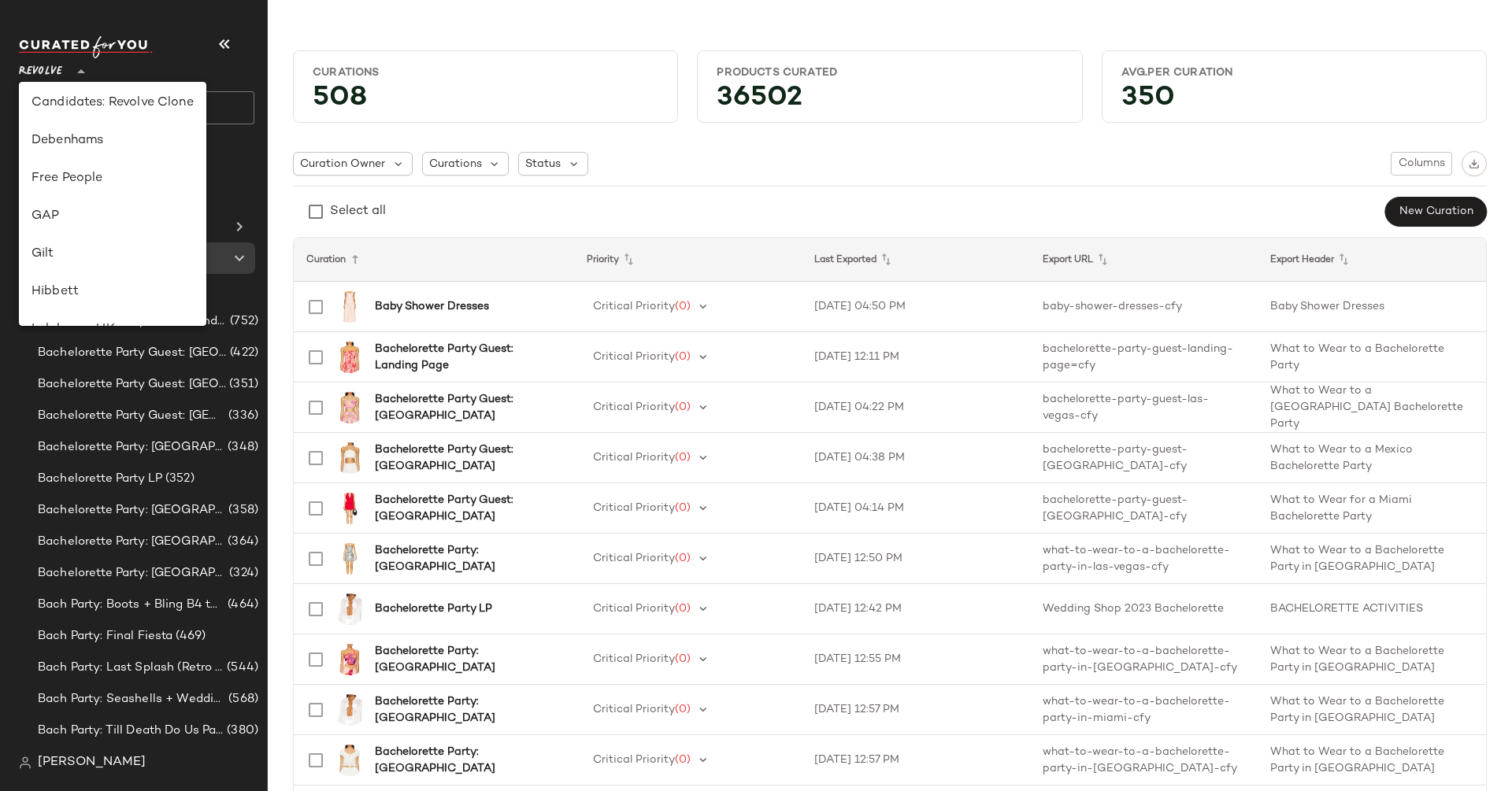
scroll to position [215, 0]
click at [71, 200] on div "Free People" at bounding box center [112, 194] width 162 height 19
type input "**"
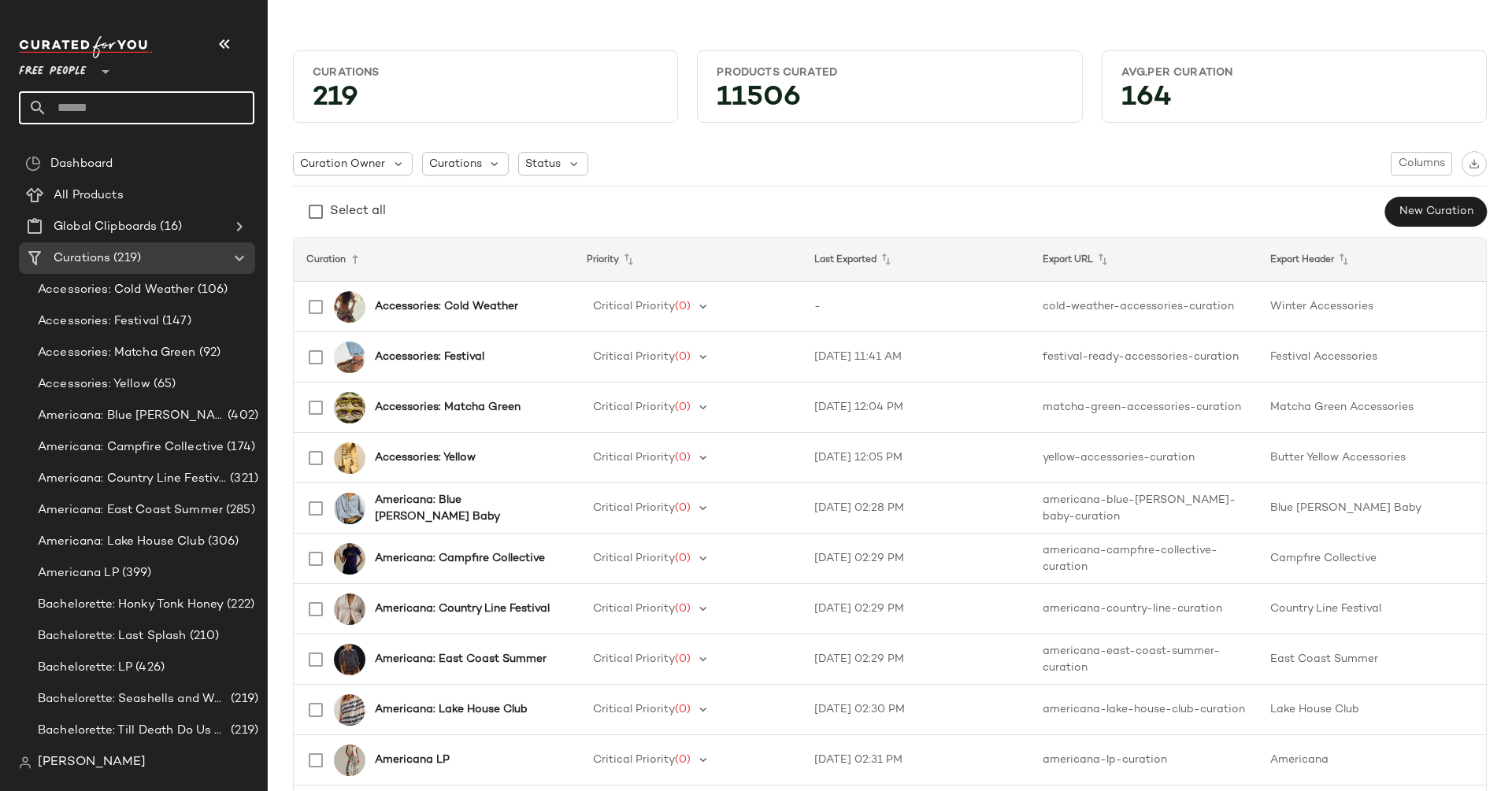
drag, startPoint x: 100, startPoint y: 102, endPoint x: 108, endPoint y: 100, distance: 8.2
click at [100, 102] on input "text" at bounding box center [150, 108] width 207 height 33
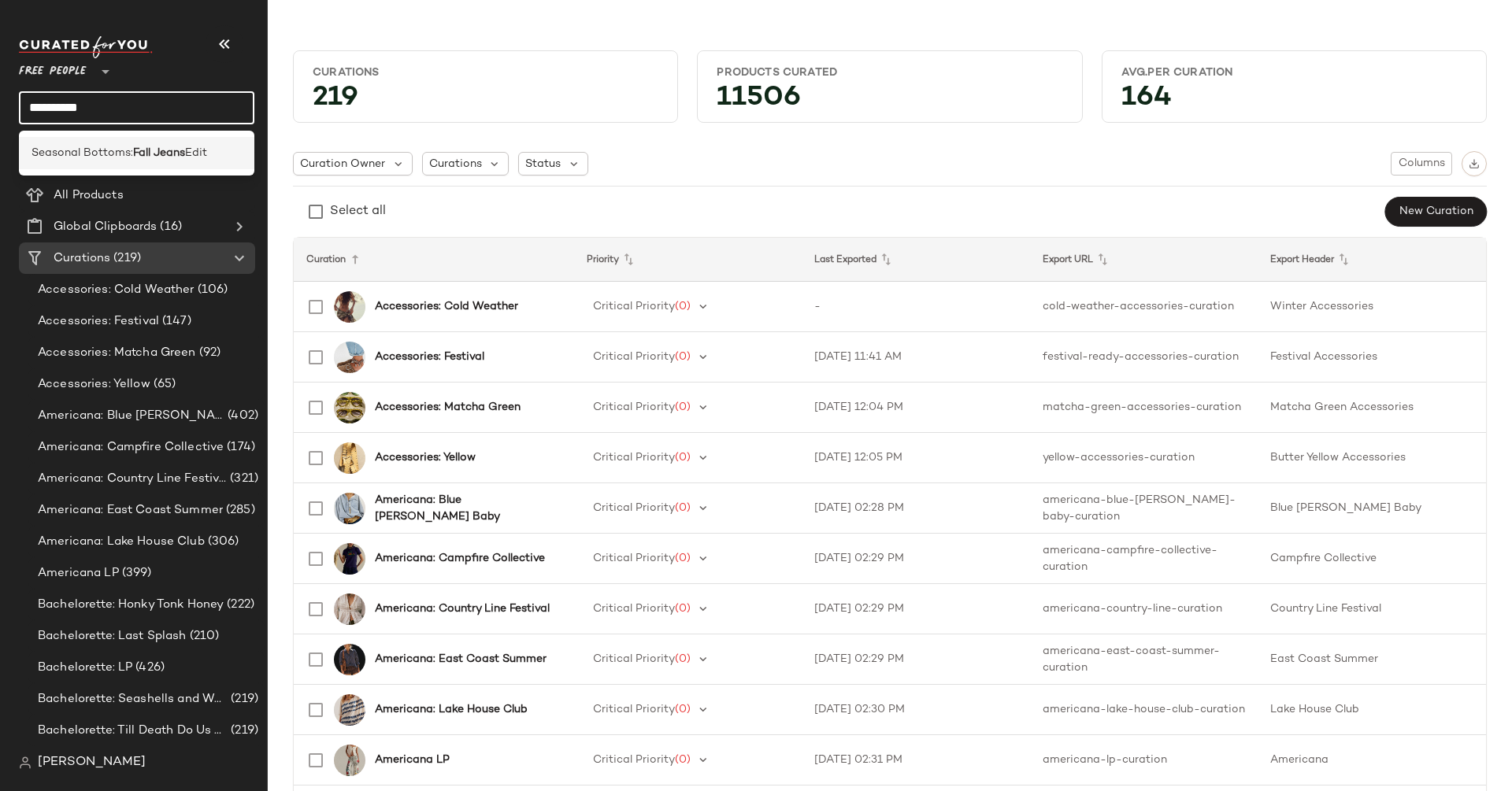
type input "**********"
click at [148, 159] on b "Fall Jeans" at bounding box center [159, 153] width 52 height 17
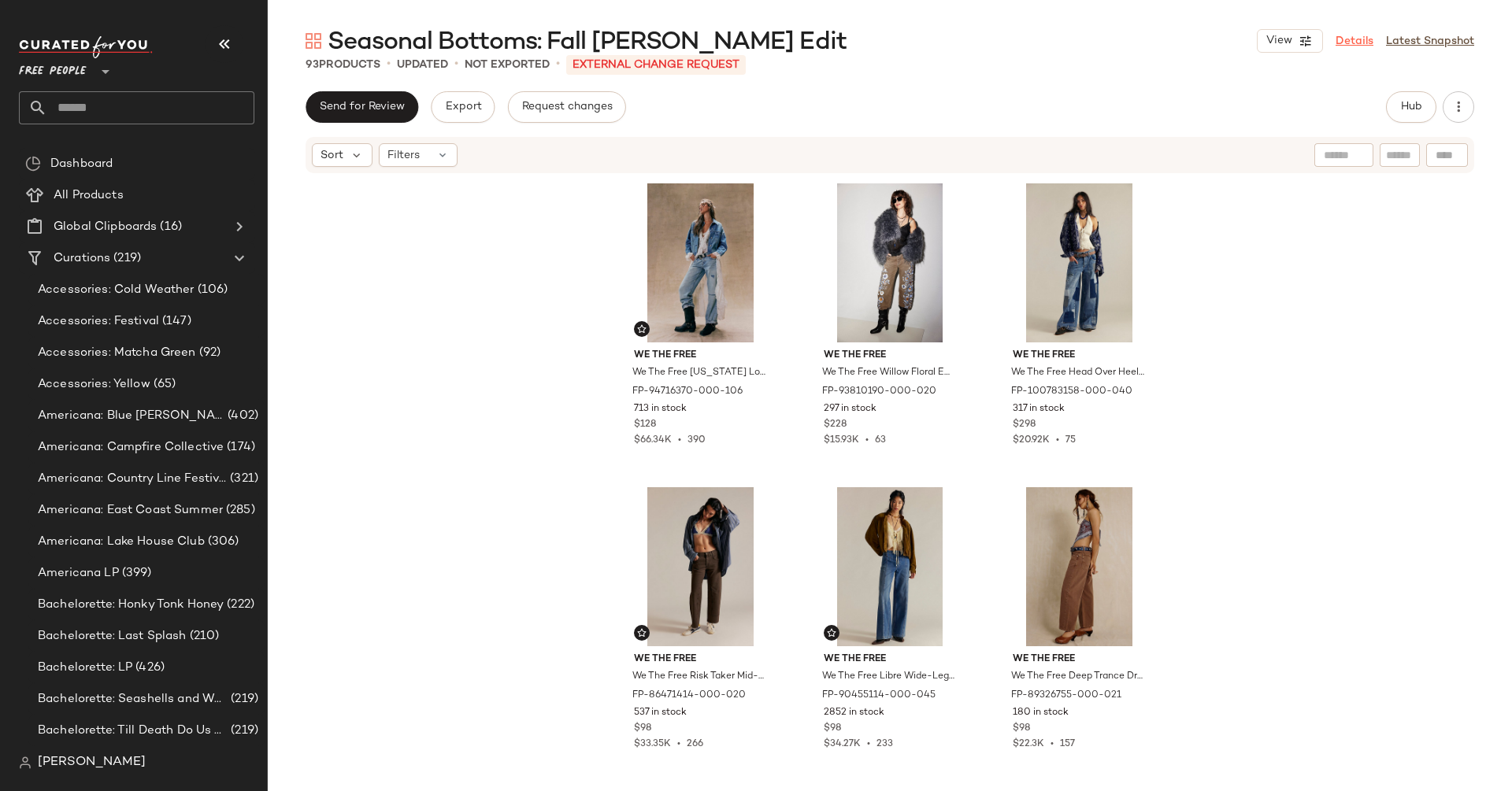
click at [1344, 42] on link "Details" at bounding box center [1354, 42] width 38 height 17
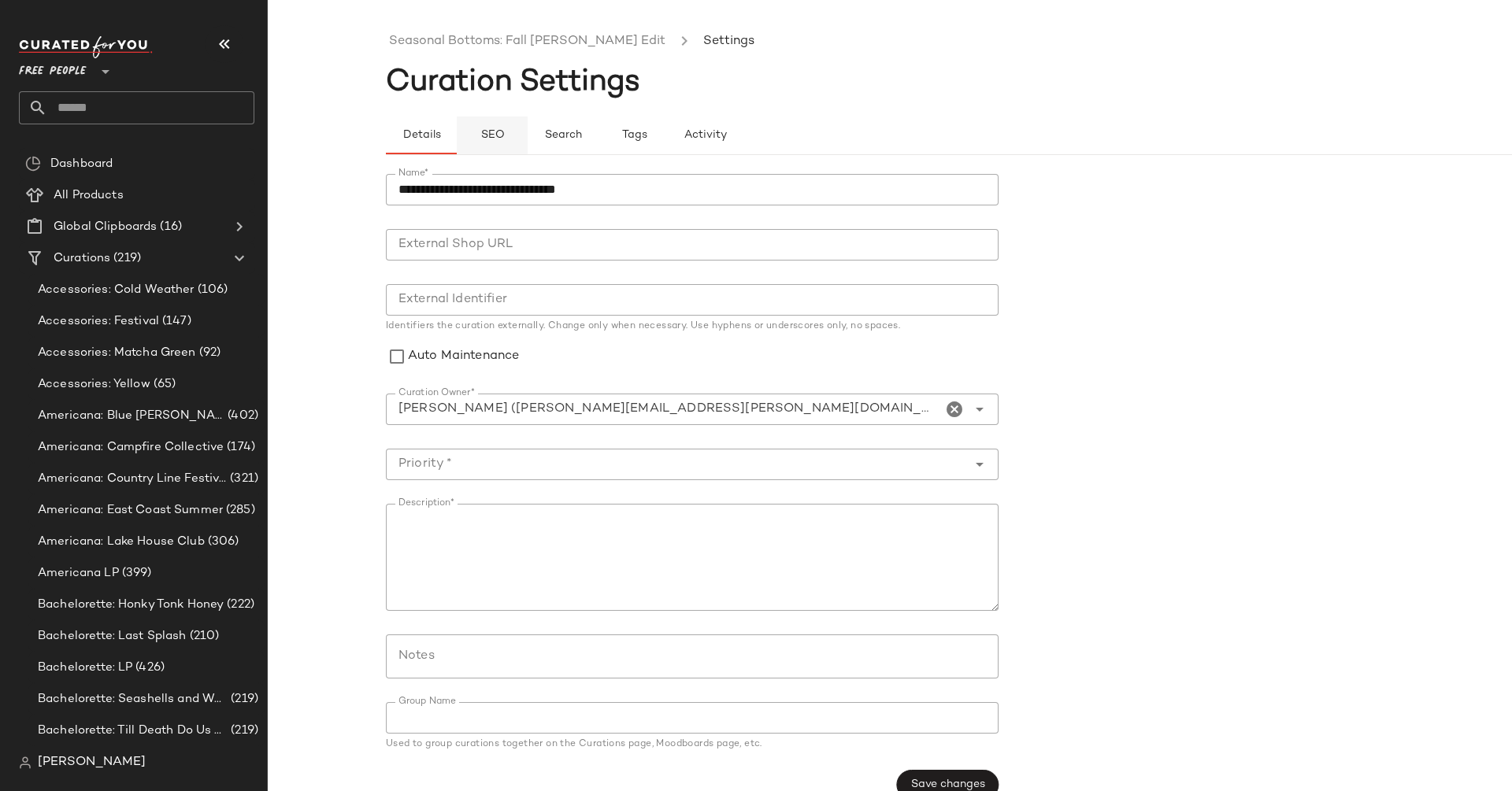
click at [492, 134] on span "SEO" at bounding box center [491, 135] width 24 height 12
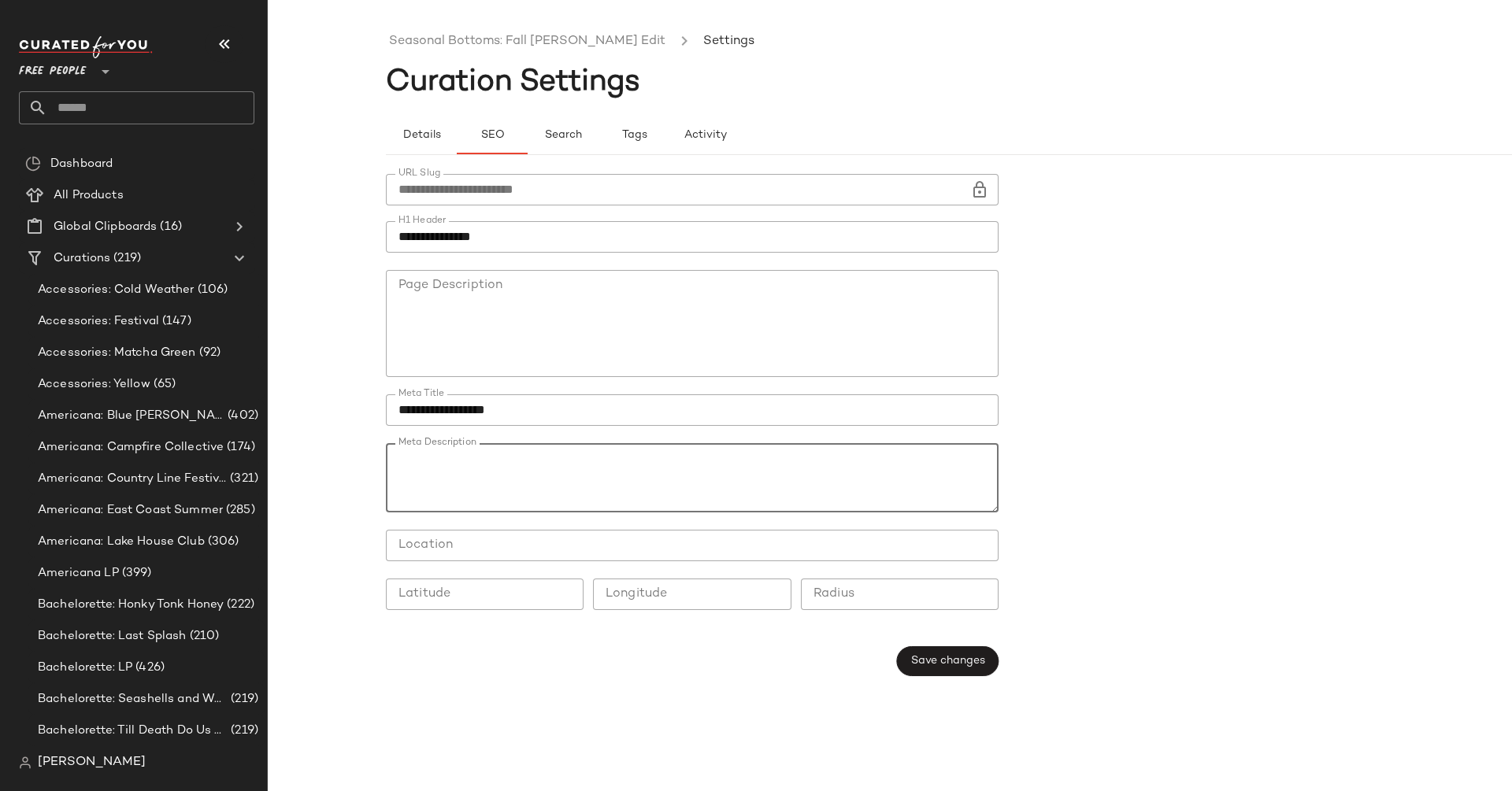
drag, startPoint x: 497, startPoint y: 474, endPoint x: 359, endPoint y: 458, distance: 138.9
click at [359, 458] on div "**********" at bounding box center [756, 408] width 1512 height 766
paste textarea "**********"
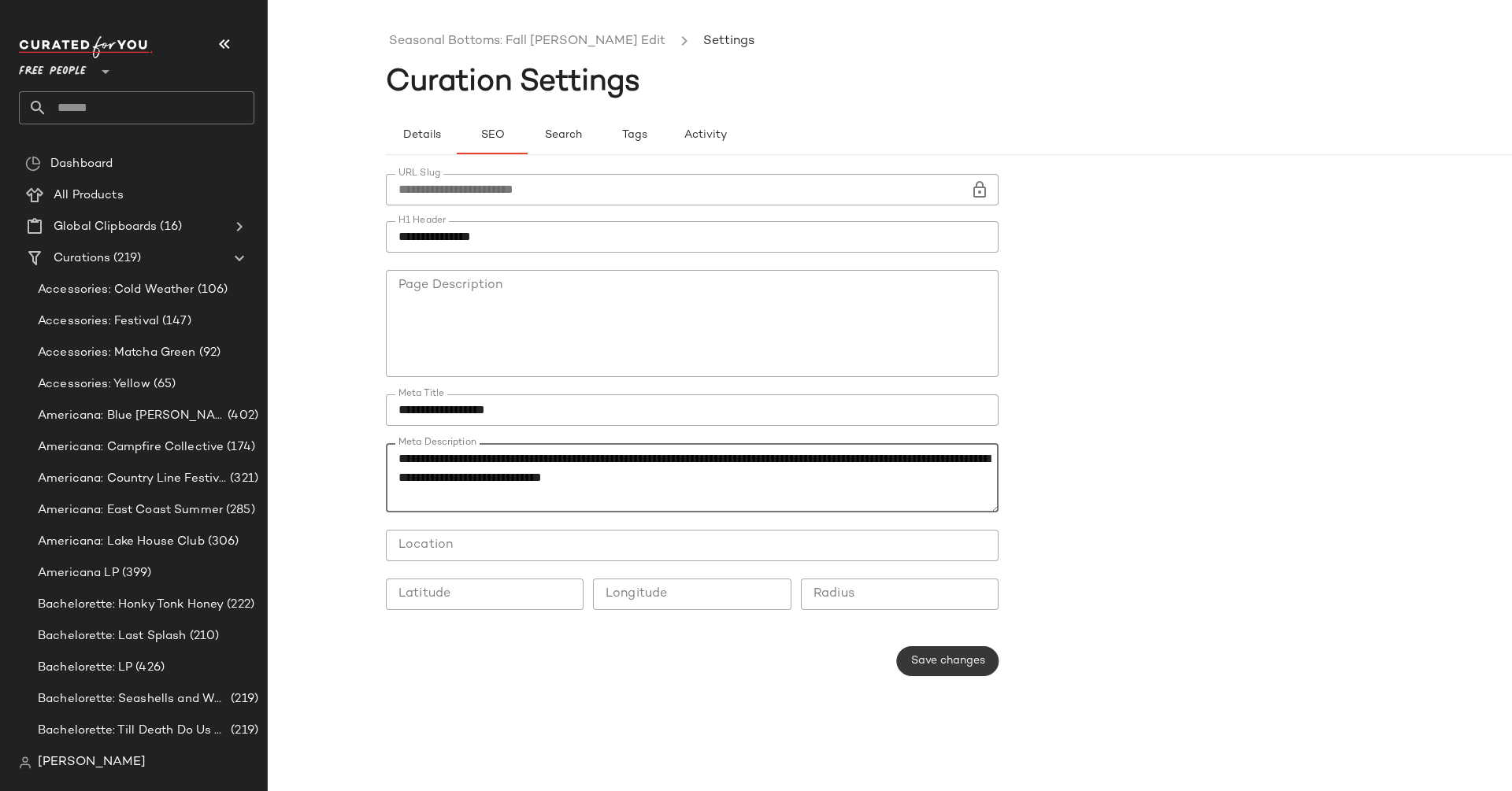
type textarea "**********"
click at [959, 657] on span "Save changes" at bounding box center [947, 661] width 75 height 12
click at [969, 659] on span "Save changes" at bounding box center [947, 661] width 75 height 12
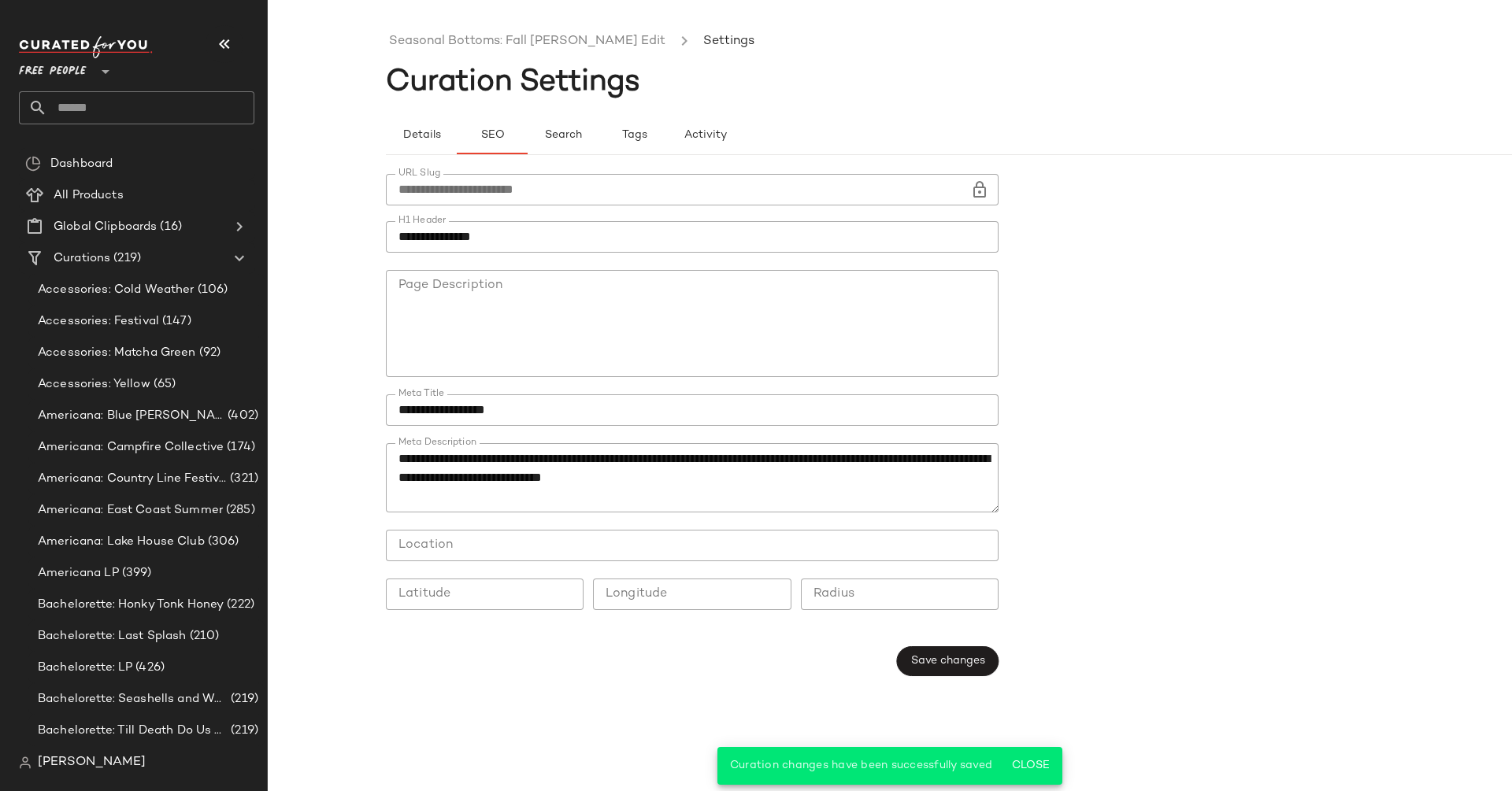
click at [115, 110] on input "text" at bounding box center [150, 108] width 207 height 33
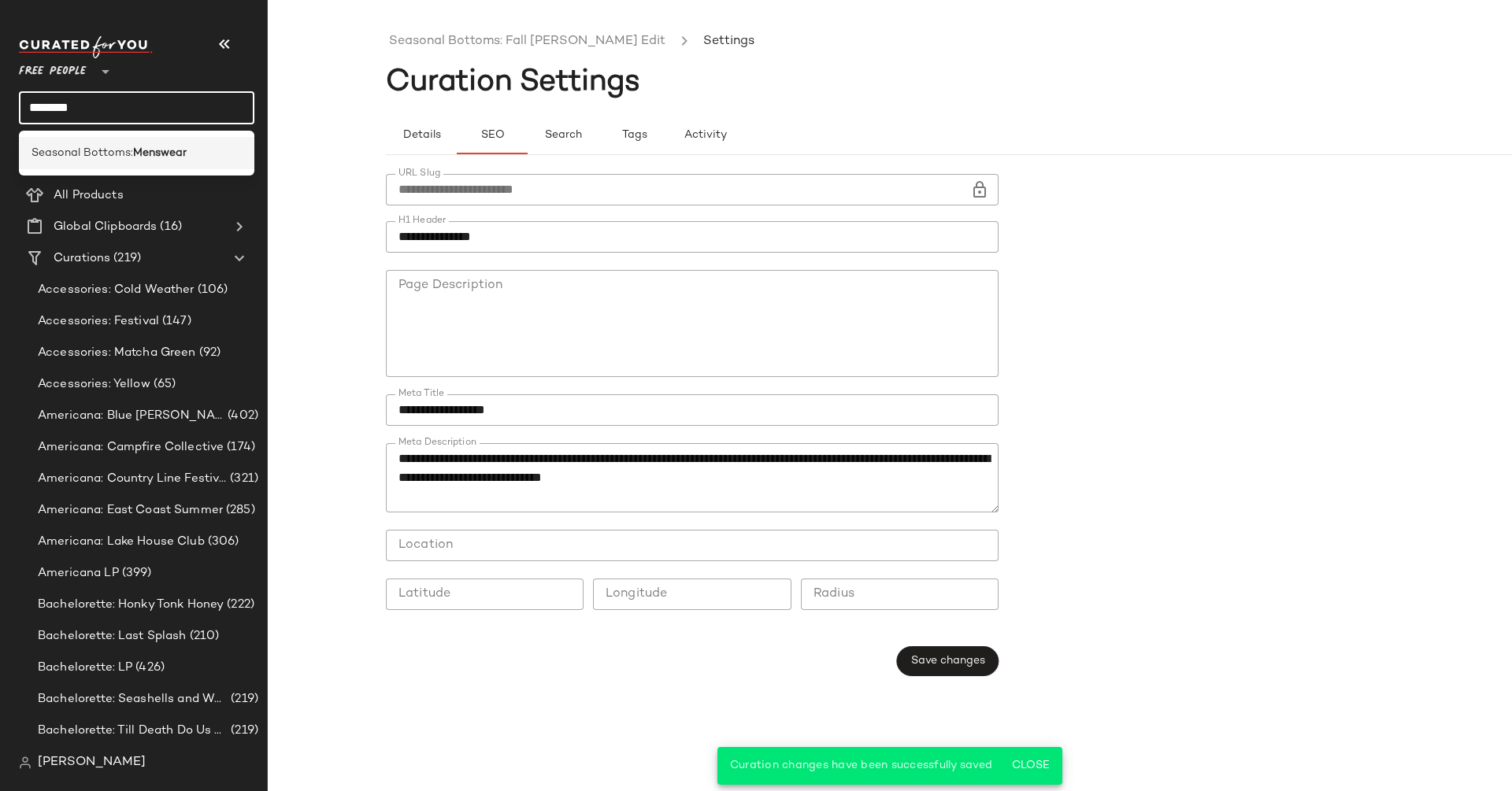
type input "********"
click at [124, 148] on span "Seasonal Bottoms:" at bounding box center [82, 153] width 101 height 17
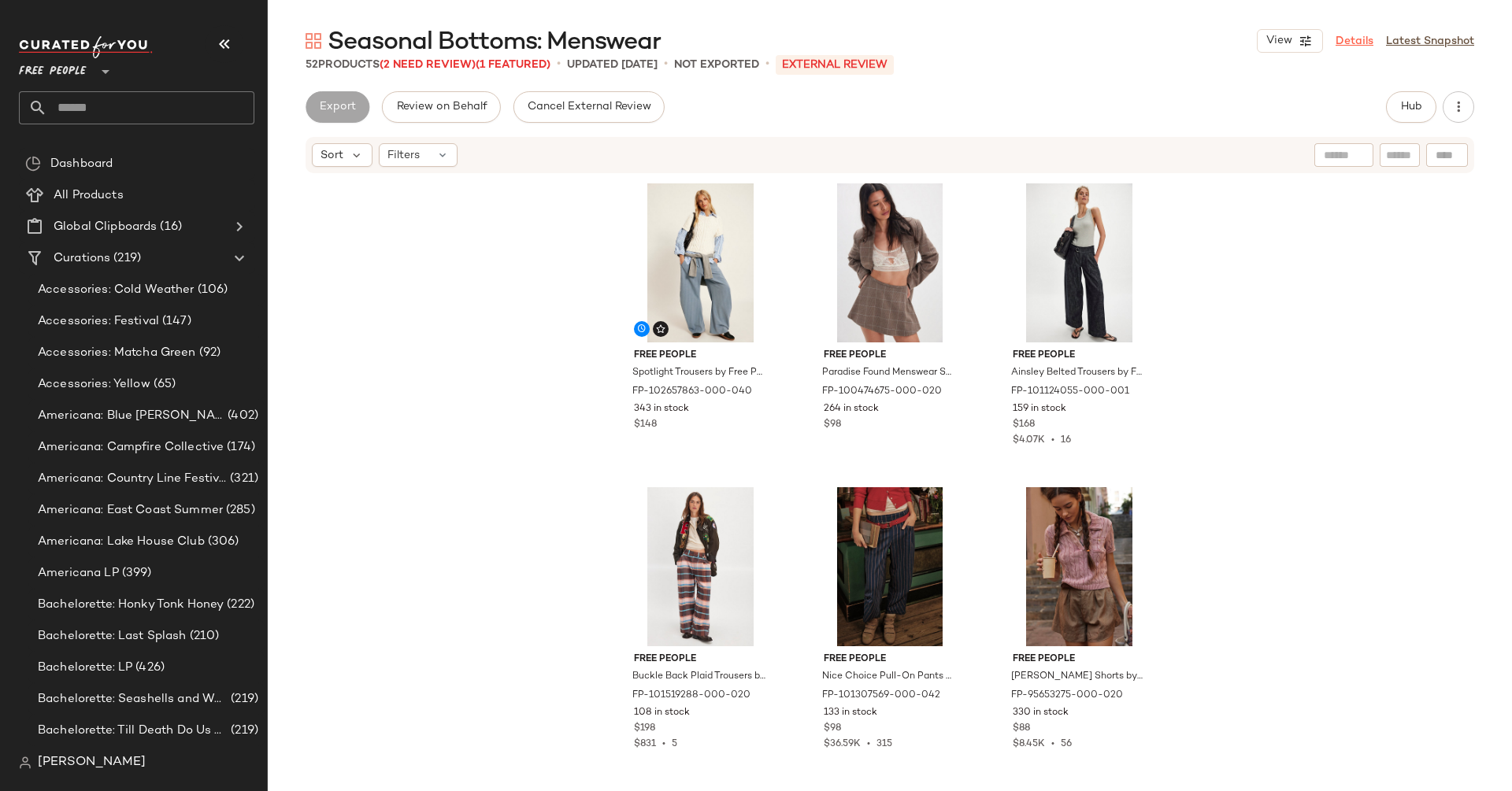
click at [1356, 45] on link "Details" at bounding box center [1354, 42] width 38 height 17
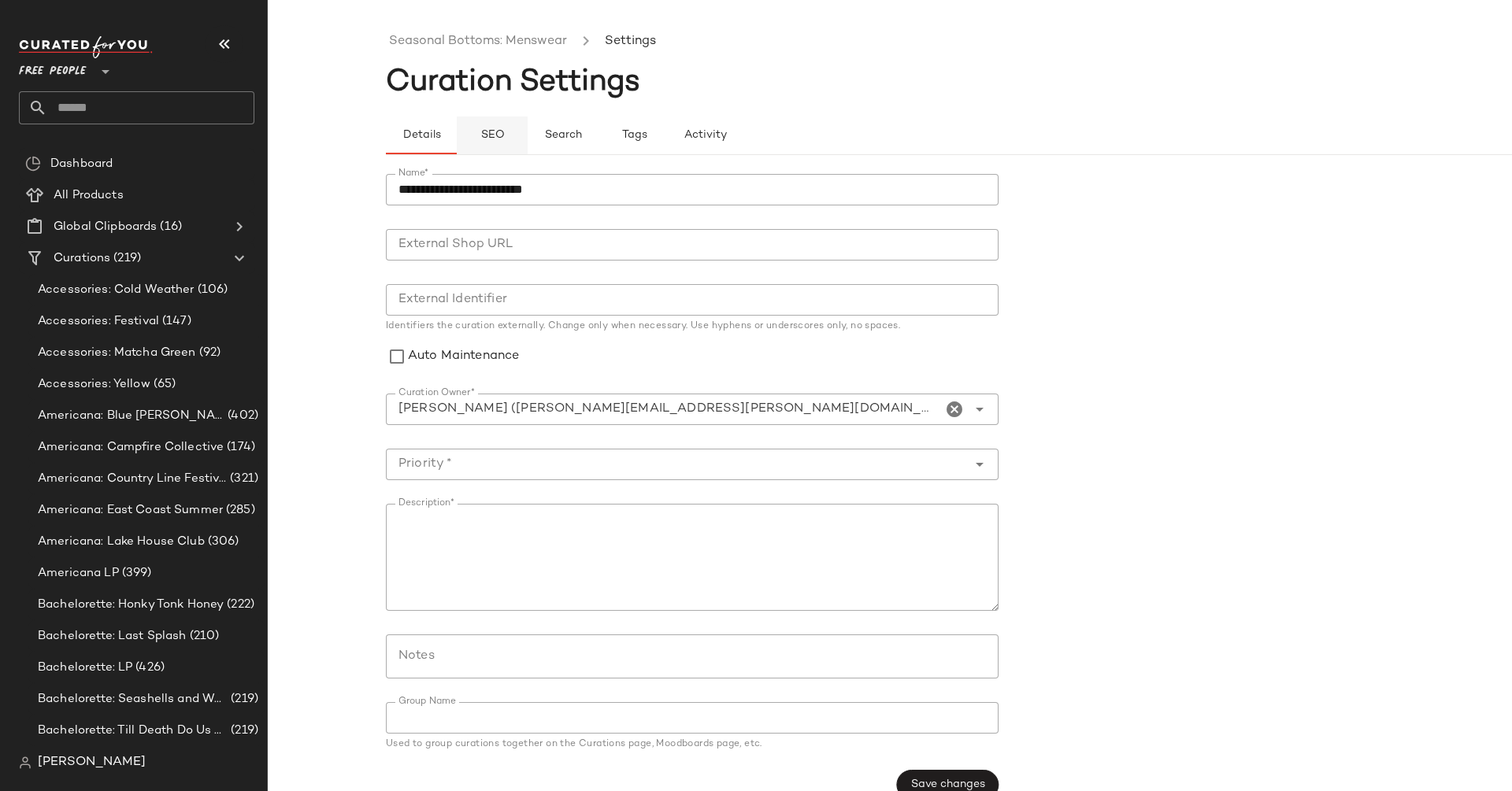
click at [599, 130] on button "SEO" at bounding box center [634, 135] width 71 height 38
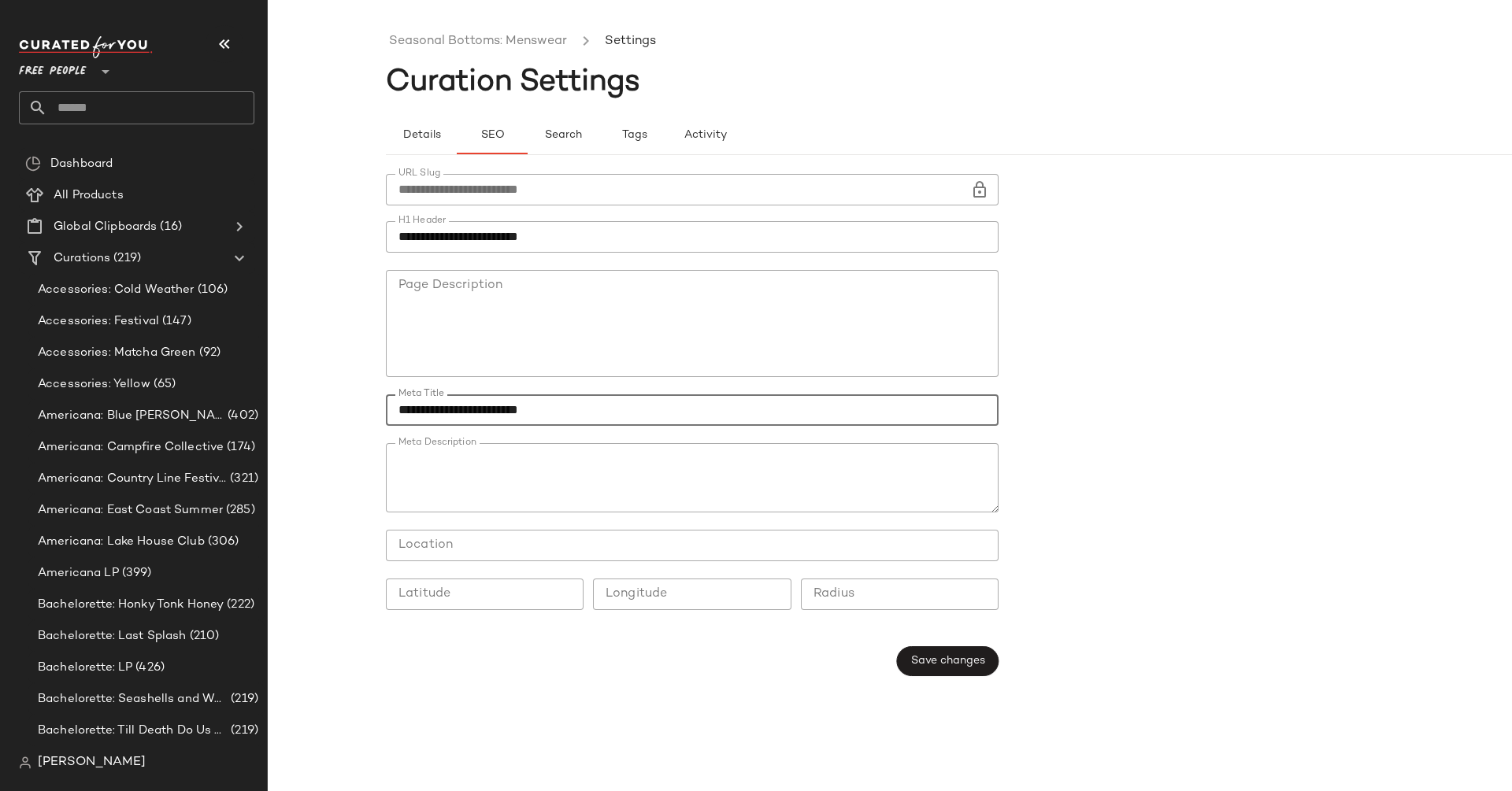
drag, startPoint x: 598, startPoint y: 408, endPoint x: 355, endPoint y: 395, distance: 243.3
click at [355, 395] on div "**********" at bounding box center [756, 408] width 1512 height 766
paste input "**********"
type input "**********"
click at [973, 655] on span "Save changes" at bounding box center [947, 661] width 75 height 12
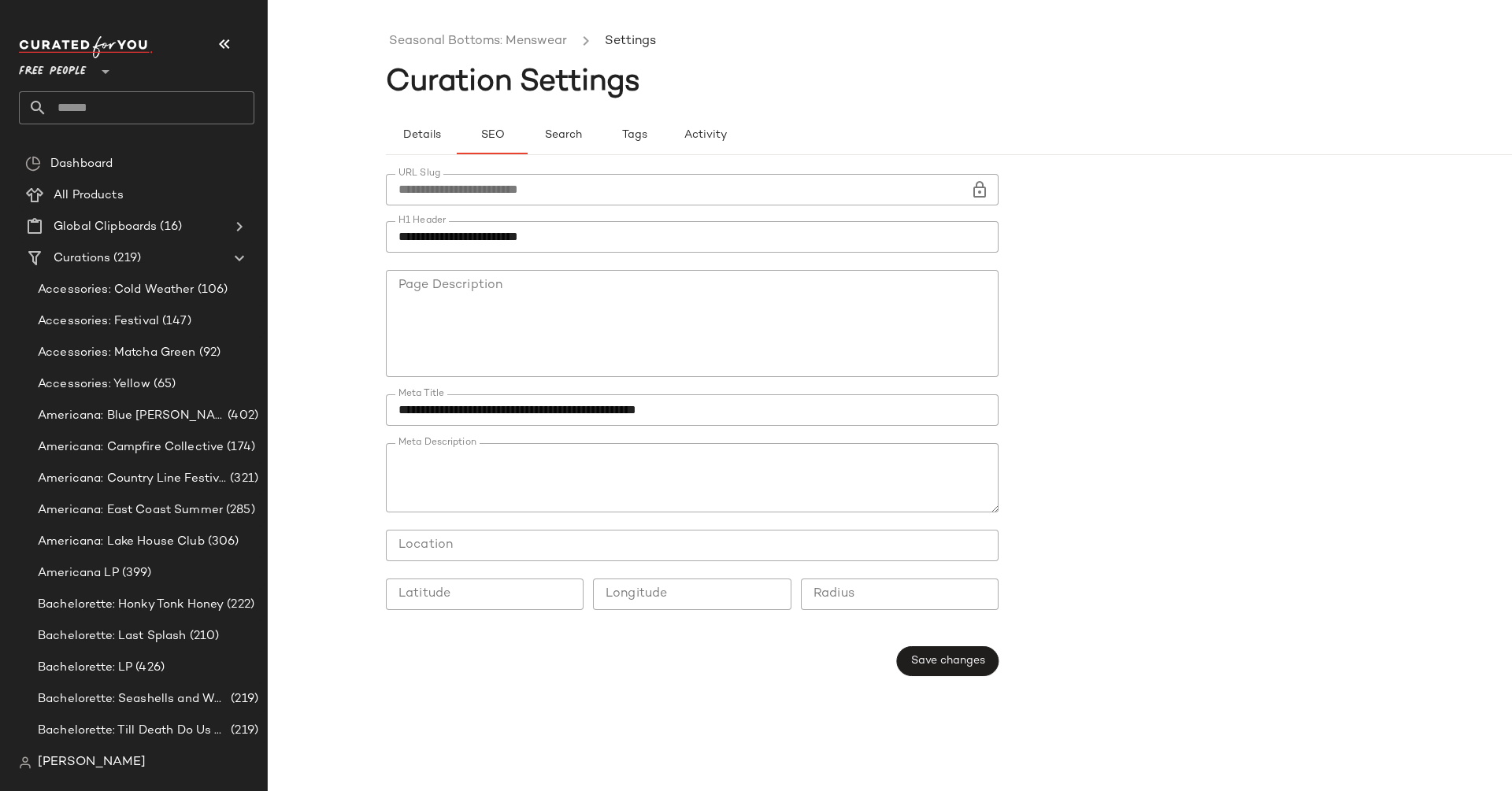
click at [96, 106] on input "text" at bounding box center [150, 108] width 207 height 33
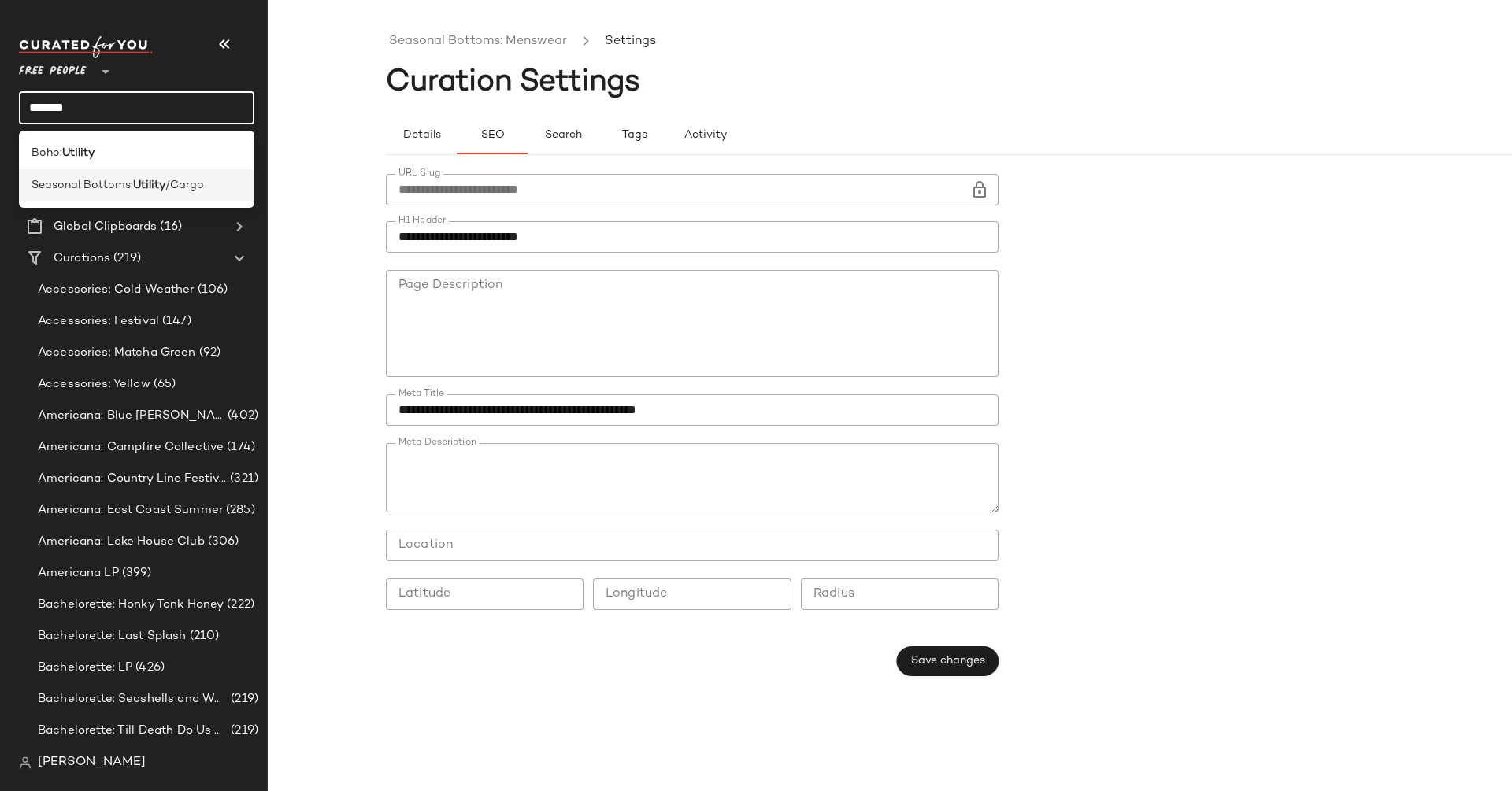
type input "*******"
click at [120, 190] on span "Seasonal Bottoms:" at bounding box center [82, 185] width 101 height 17
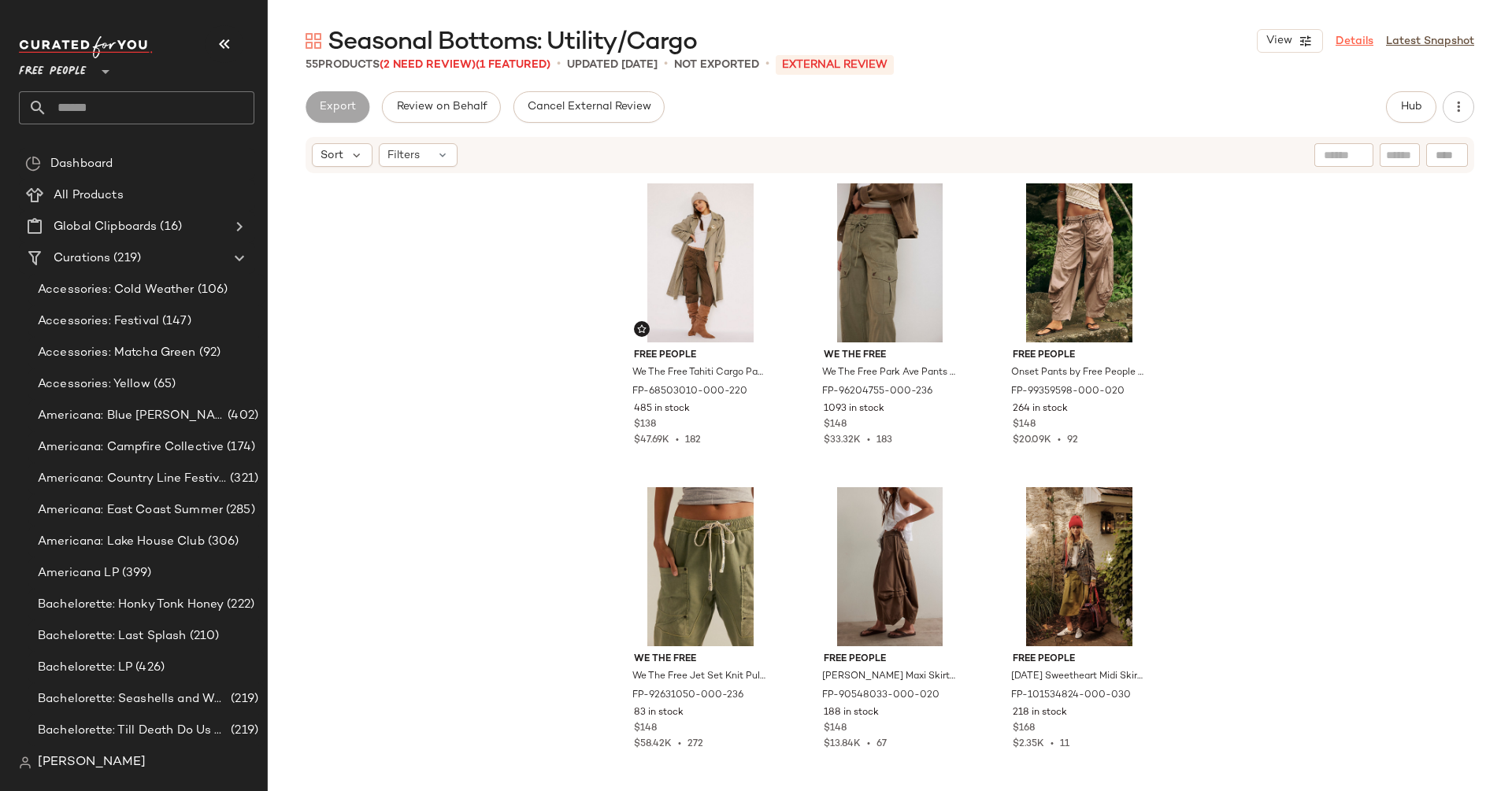
click at [1342, 39] on link "Details" at bounding box center [1354, 42] width 38 height 17
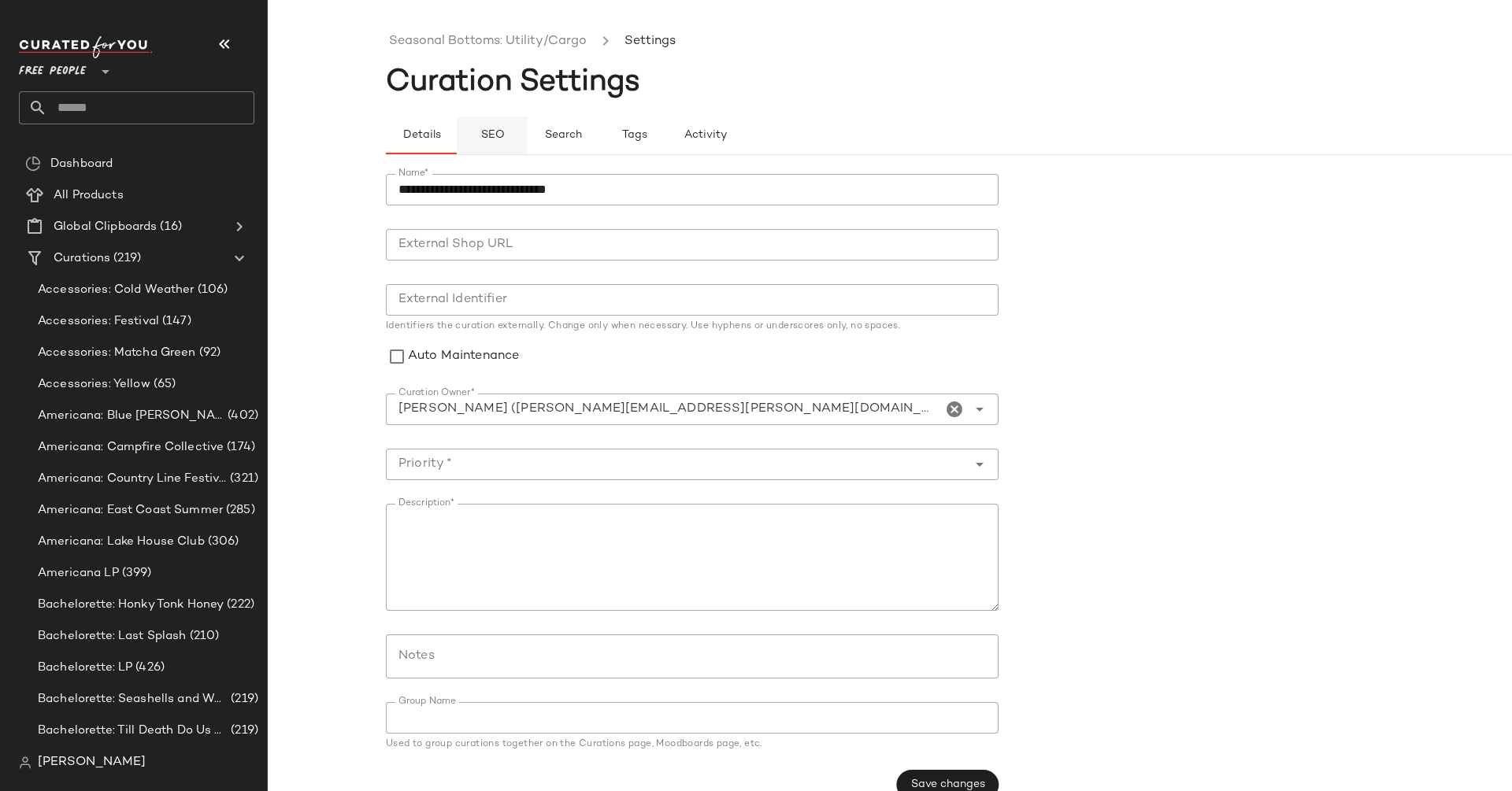
click at [492, 137] on span "SEO" at bounding box center [491, 135] width 24 height 12
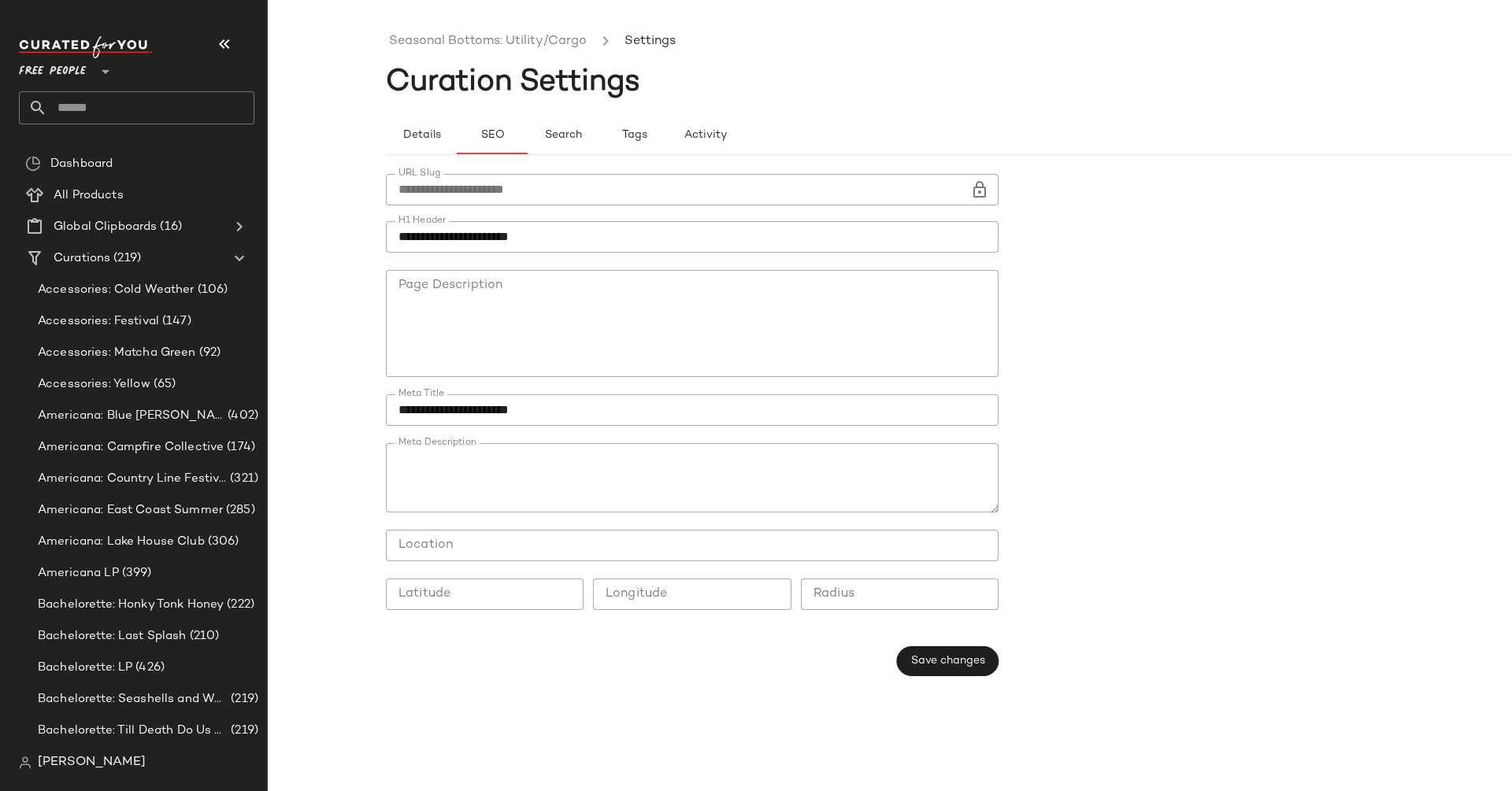
click at [493, 410] on input "**********" at bounding box center [692, 410] width 613 height 32
paste input "**********"
type input "**********"
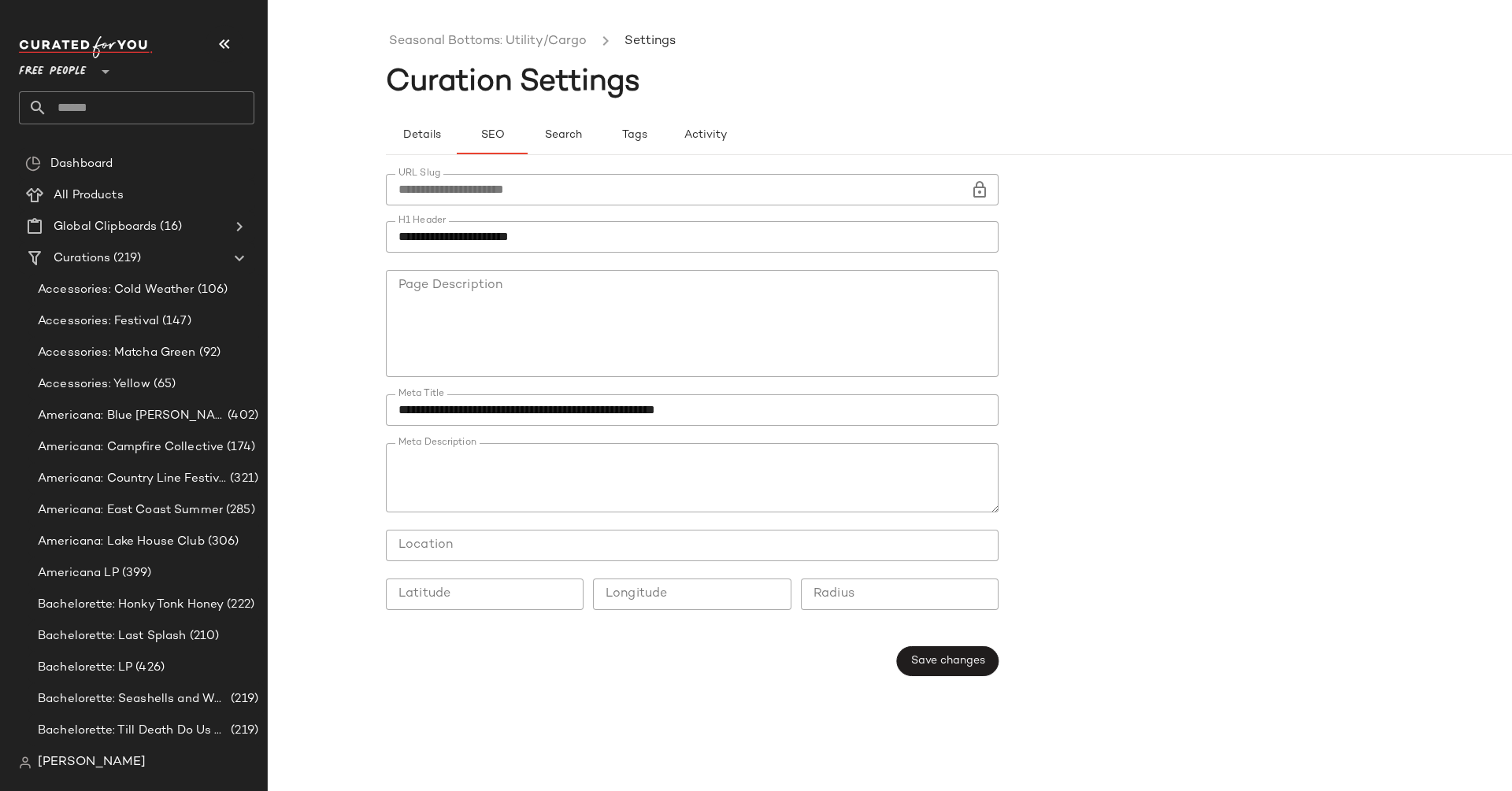
click at [463, 451] on textarea "Meta Description" at bounding box center [692, 477] width 613 height 69
paste textarea "**********"
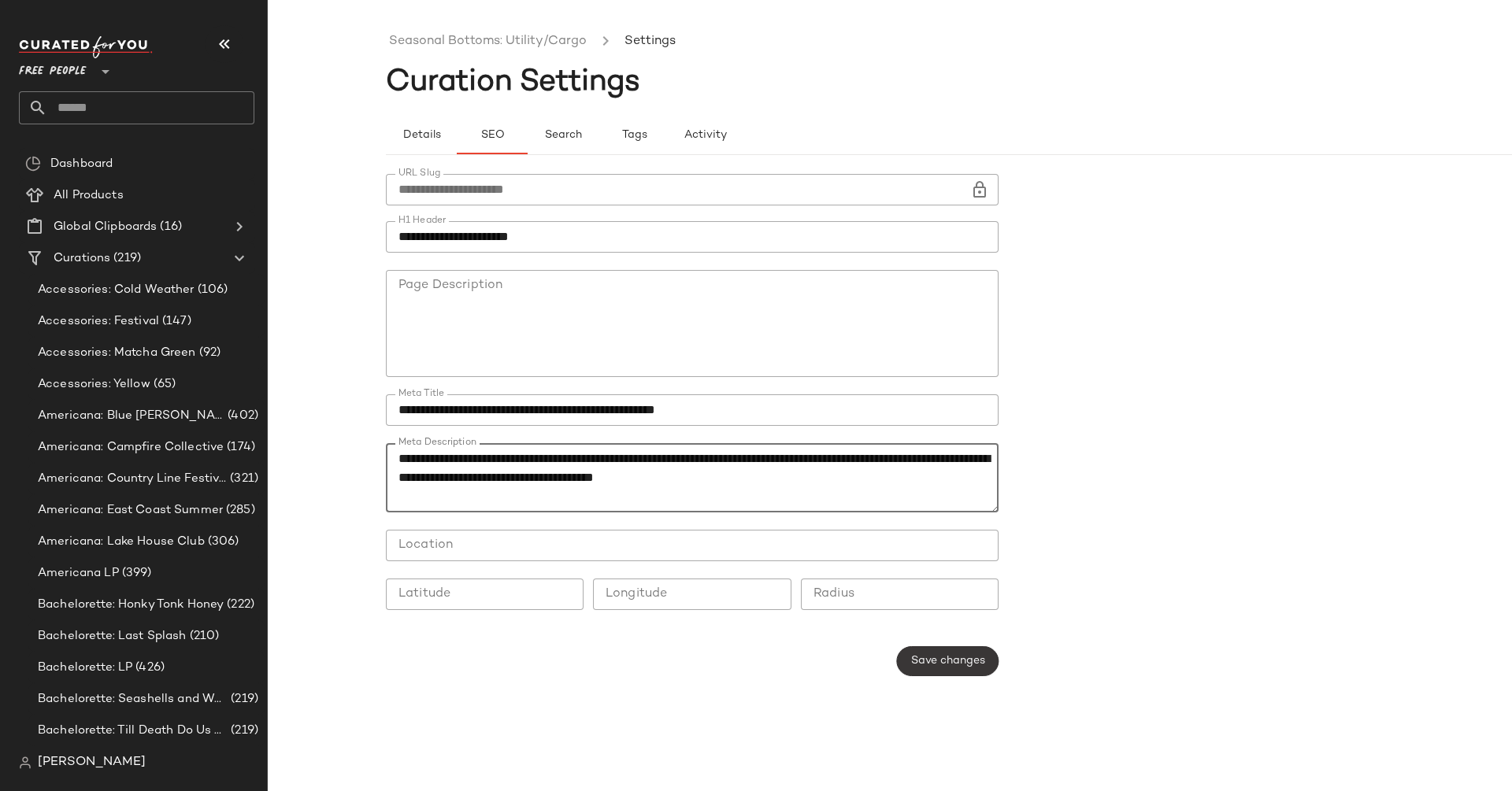
type textarea "**********"
click at [955, 664] on span "Save changes" at bounding box center [947, 661] width 75 height 12
click at [135, 104] on input "text" at bounding box center [150, 108] width 207 height 33
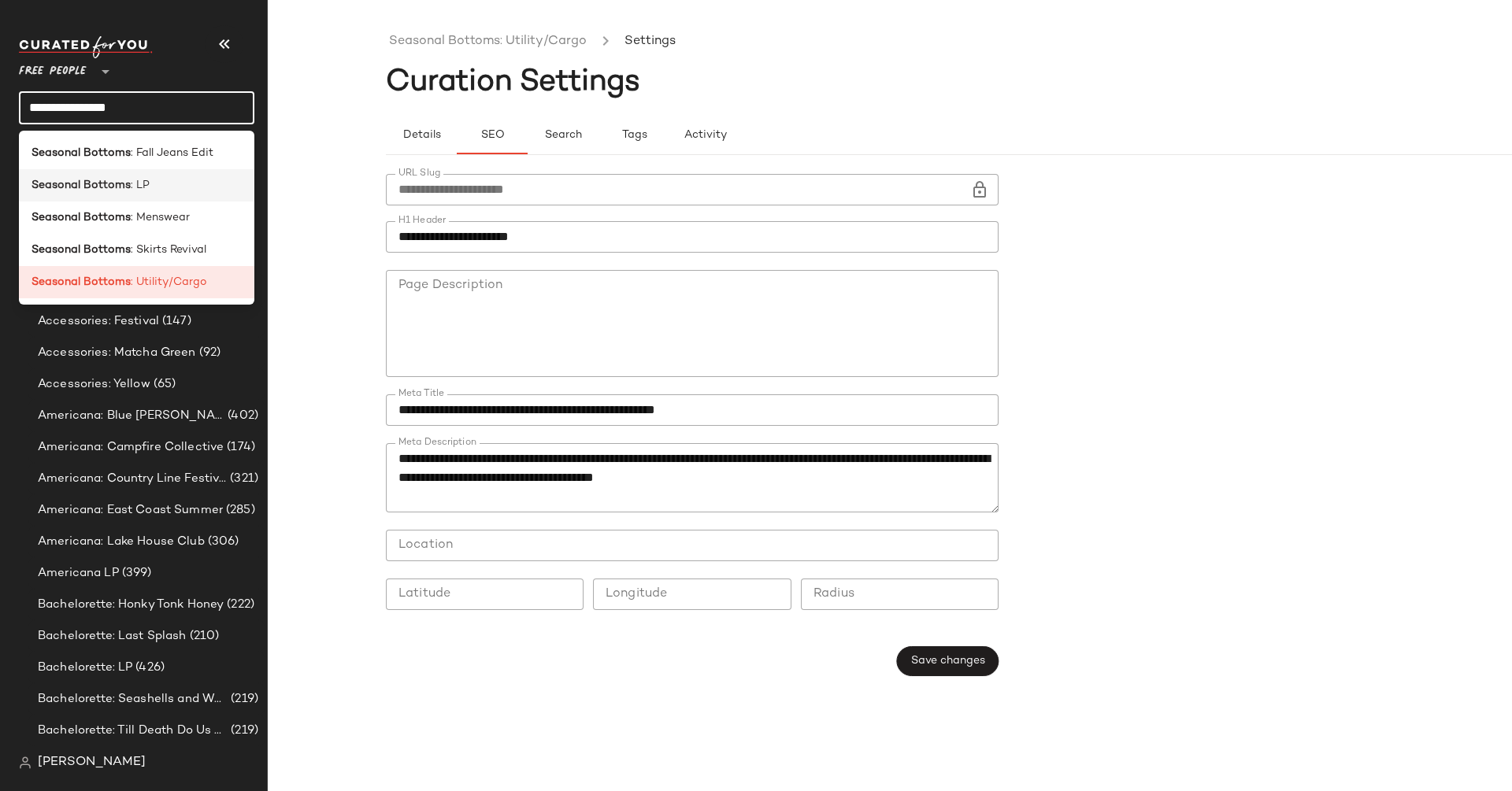
type input "**********"
click at [124, 193] on b "Seasonal Bottoms" at bounding box center [81, 185] width 99 height 17
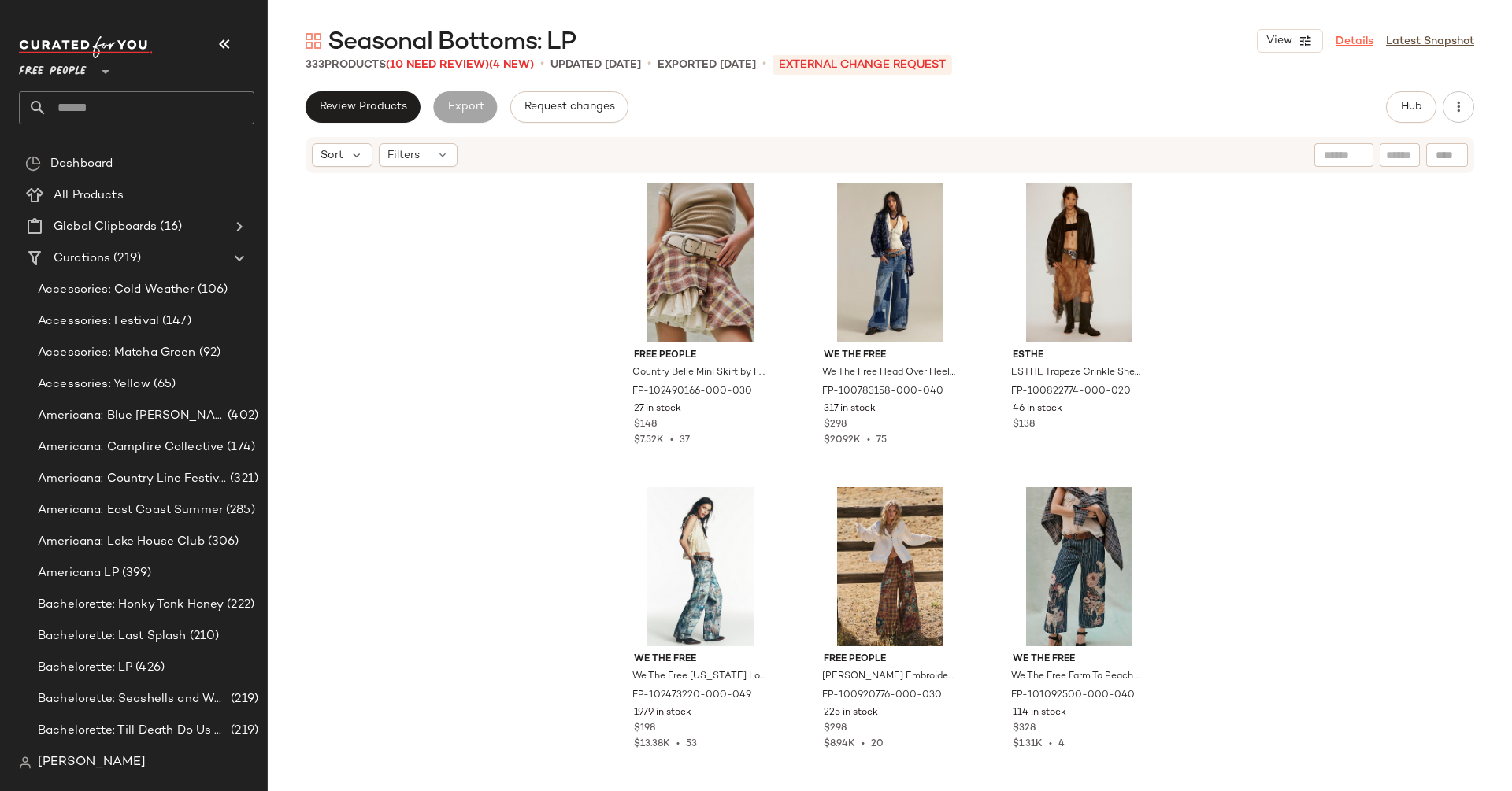
click at [1352, 40] on link "Details" at bounding box center [1354, 42] width 38 height 17
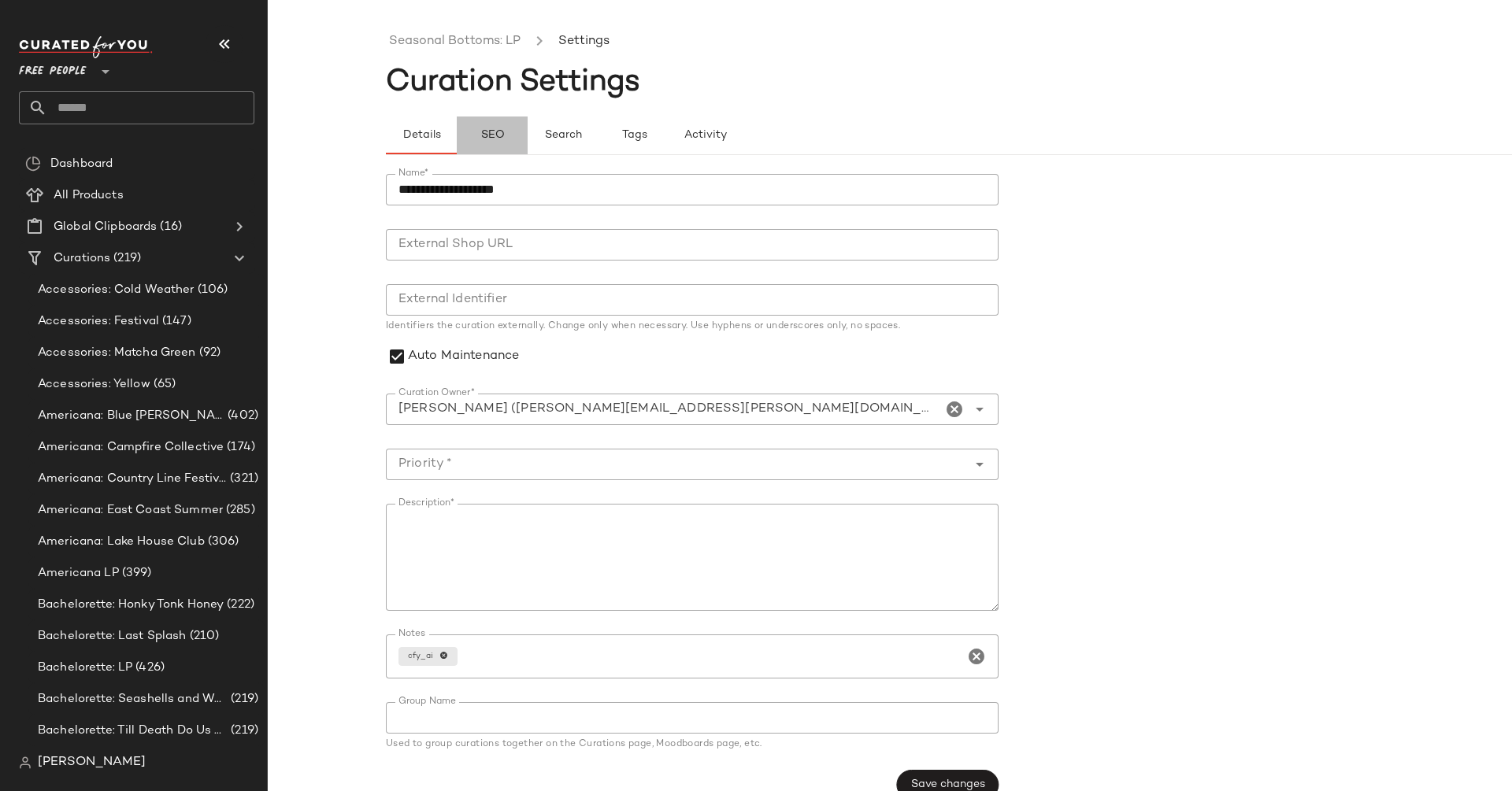
click at [485, 131] on span "SEO" at bounding box center [491, 135] width 24 height 12
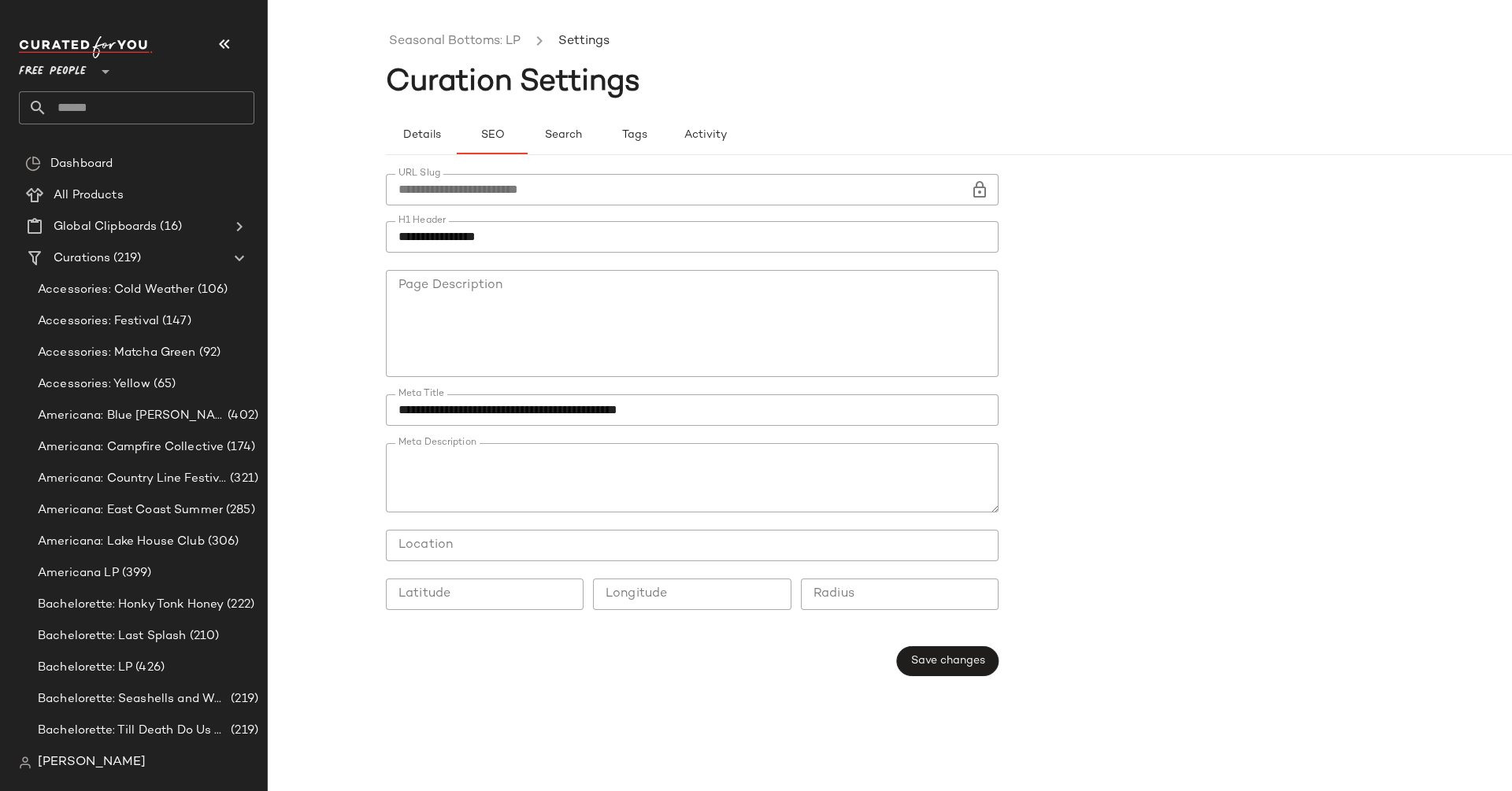
click at [526, 241] on input "**********" at bounding box center [692, 237] width 613 height 32
paste input "*********"
type input "**********"
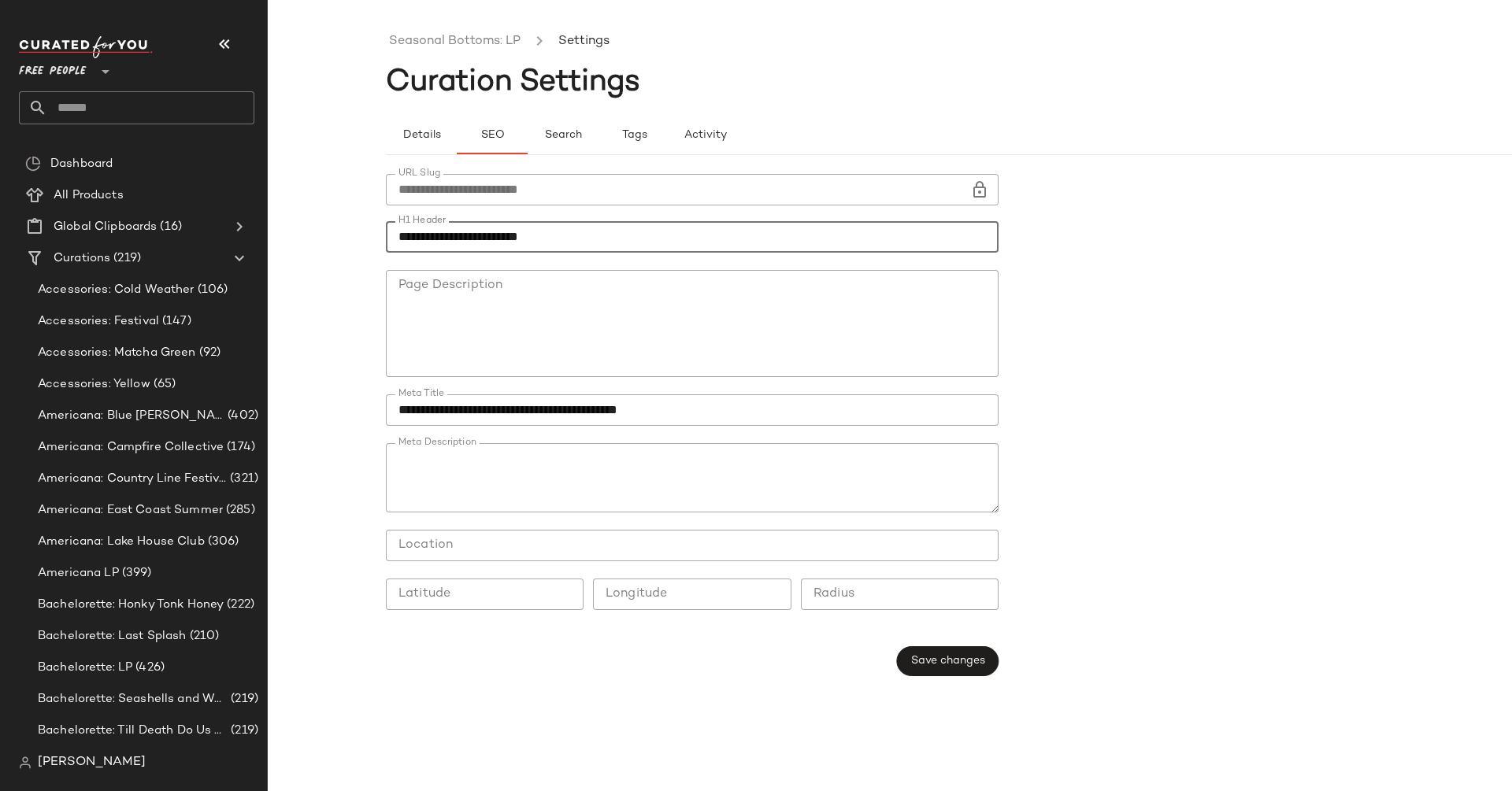
click at [1340, 392] on form "**********" at bounding box center [1008, 425] width 1244 height 521
click at [546, 411] on input "**********" at bounding box center [692, 410] width 613 height 32
paste input "text"
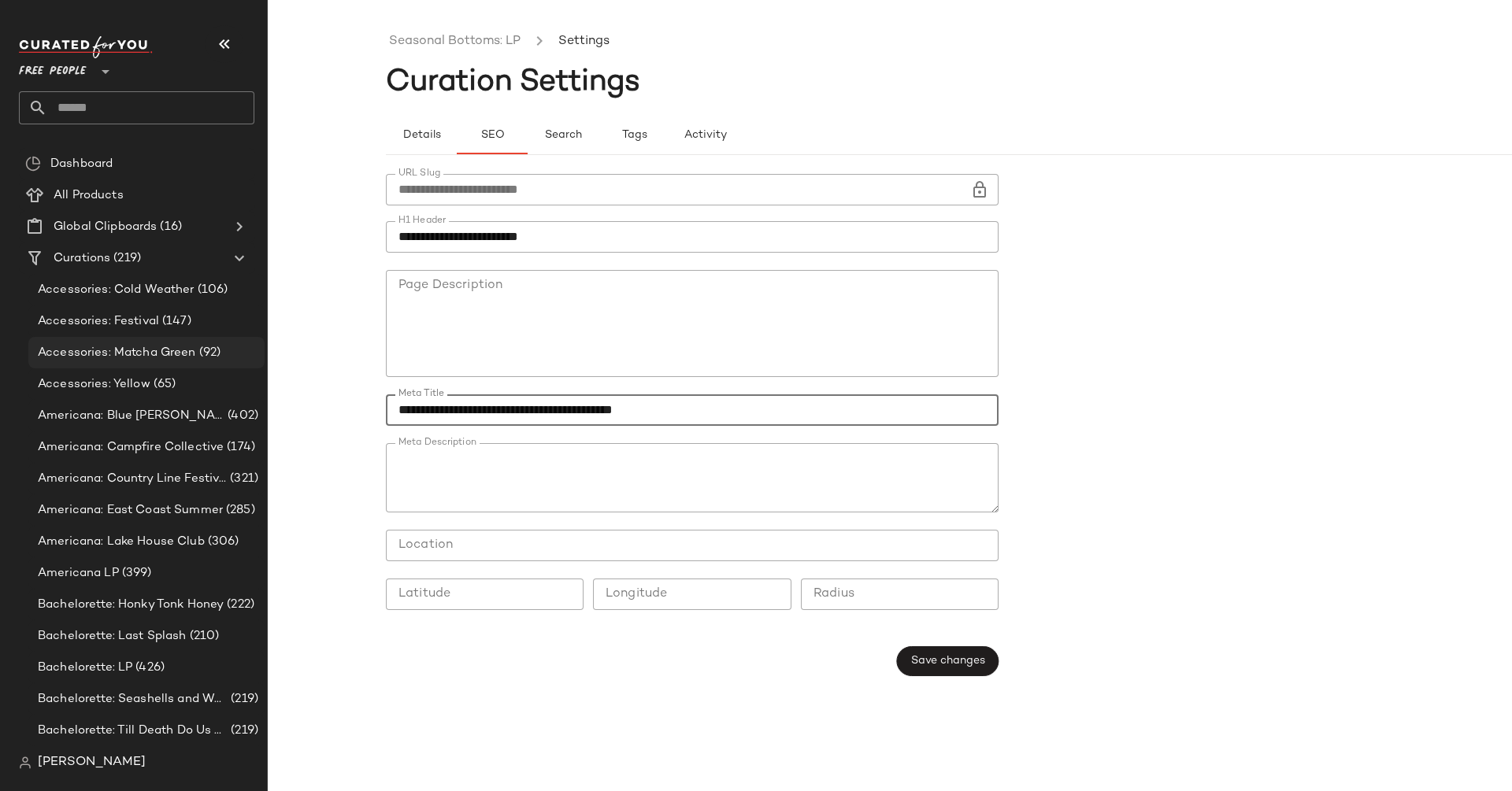
type input "**********"
drag, startPoint x: 711, startPoint y: 475, endPoint x: 334, endPoint y: 465, distance: 377.1
click at [334, 465] on div "**********" at bounding box center [756, 408] width 1512 height 766
paste textarea "**********"
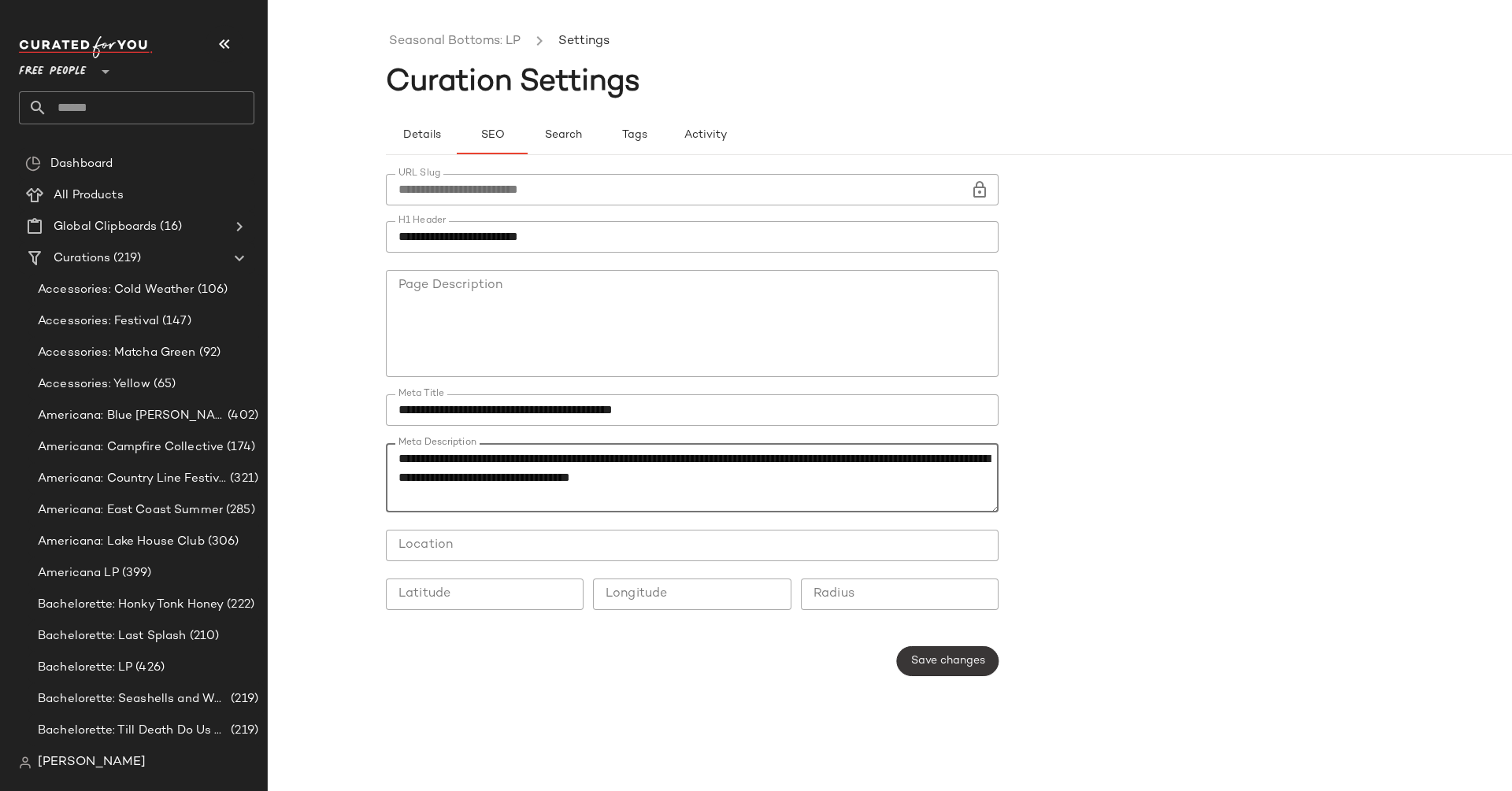
type textarea "**********"
click at [931, 671] on button "Save changes" at bounding box center [947, 662] width 101 height 30
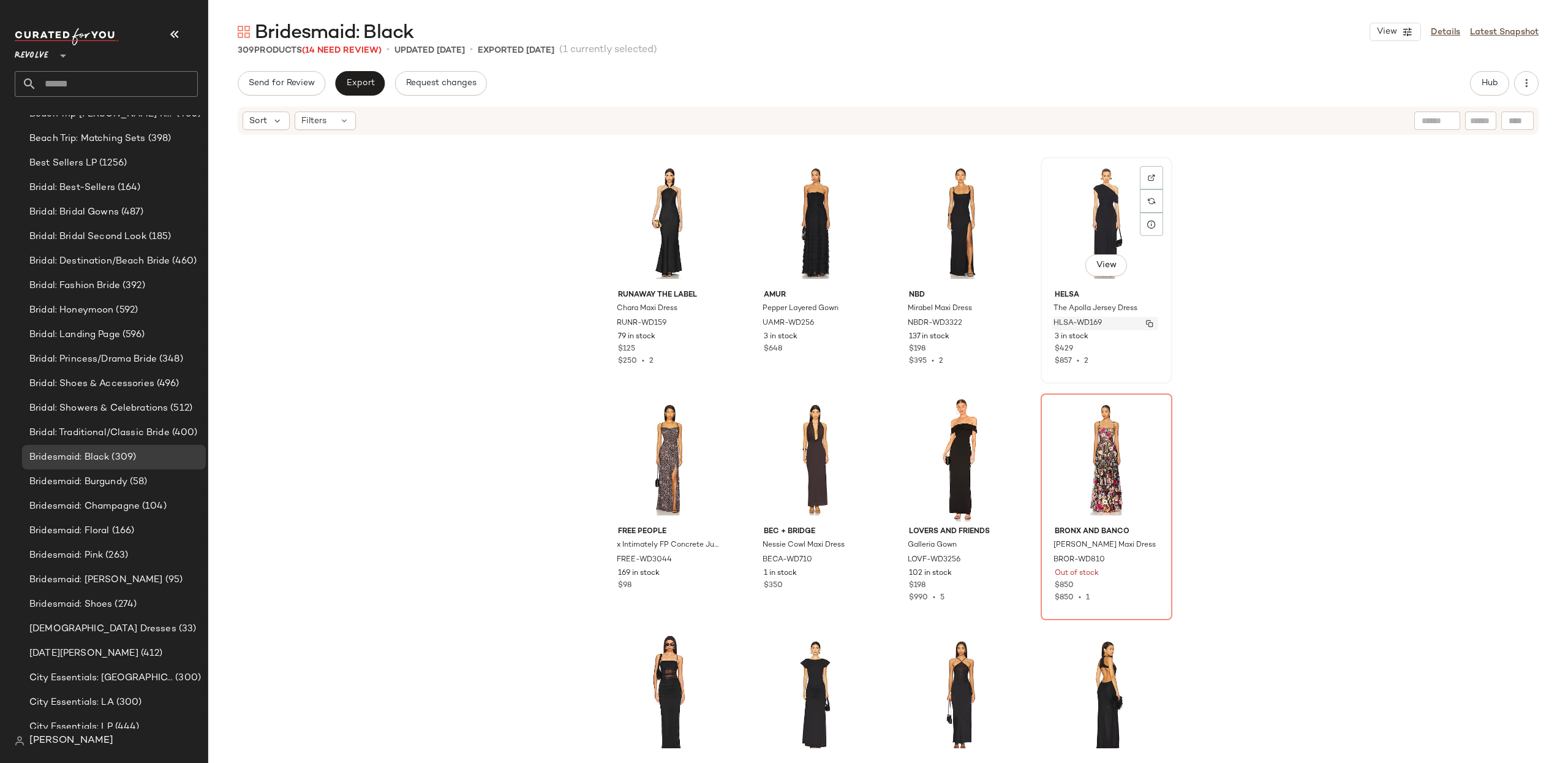
scroll to position [3340, 0]
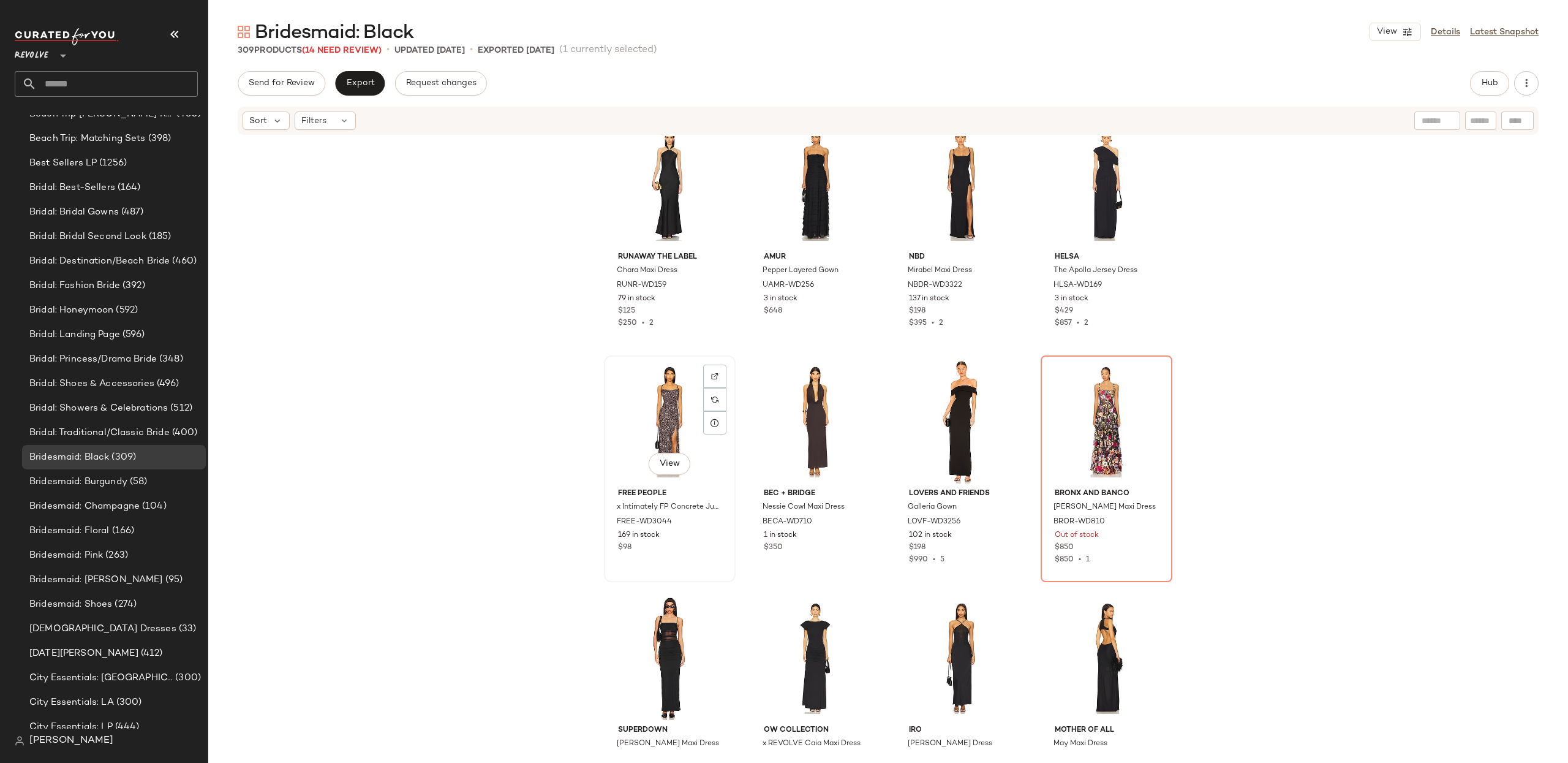
click at [664, 399] on div "View" at bounding box center [670, 422] width 123 height 124
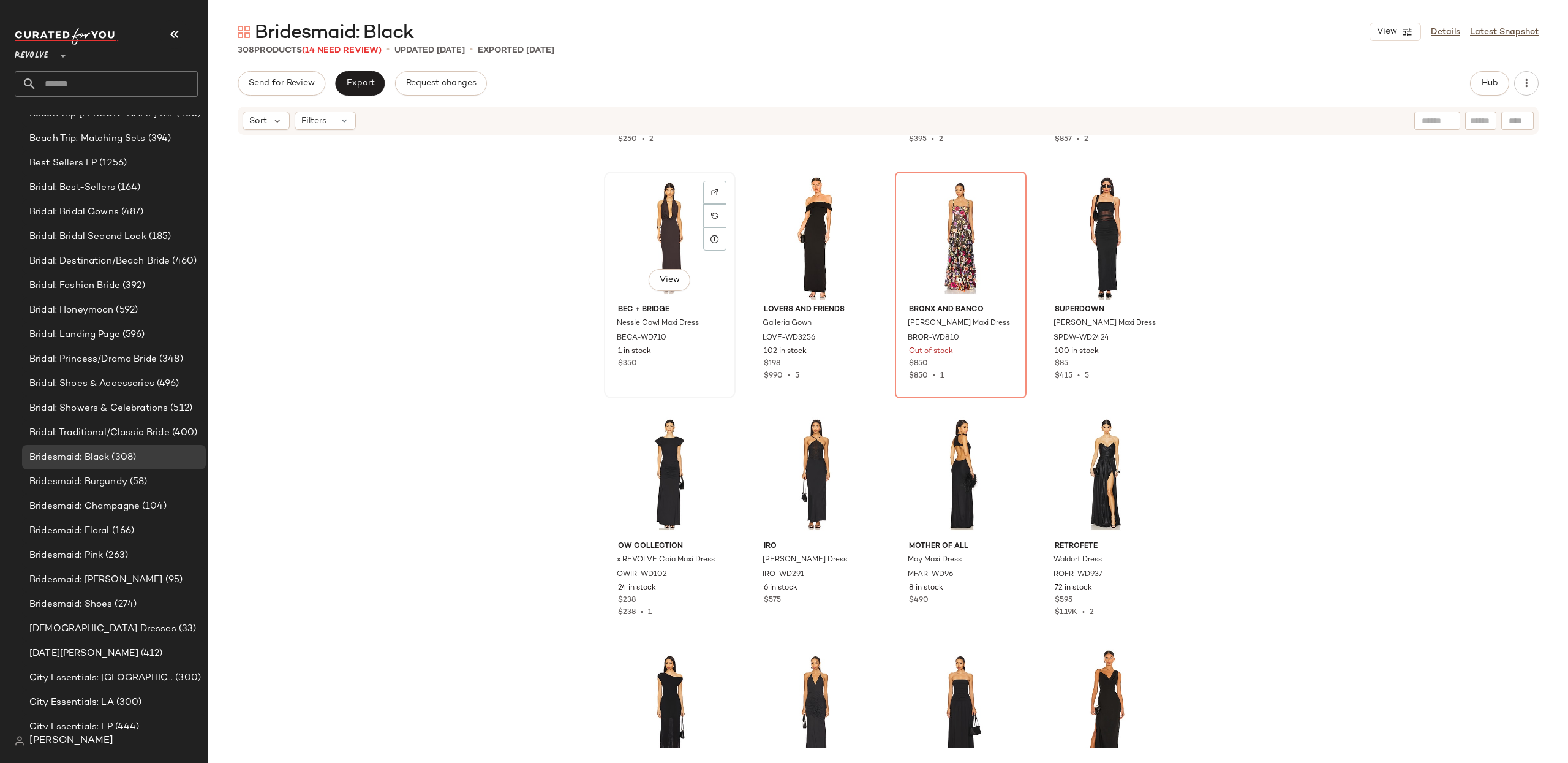
scroll to position [749, 0]
click at [646, 247] on div "View" at bounding box center [670, 238] width 123 height 124
click at [673, 278] on span "View" at bounding box center [669, 280] width 21 height 10
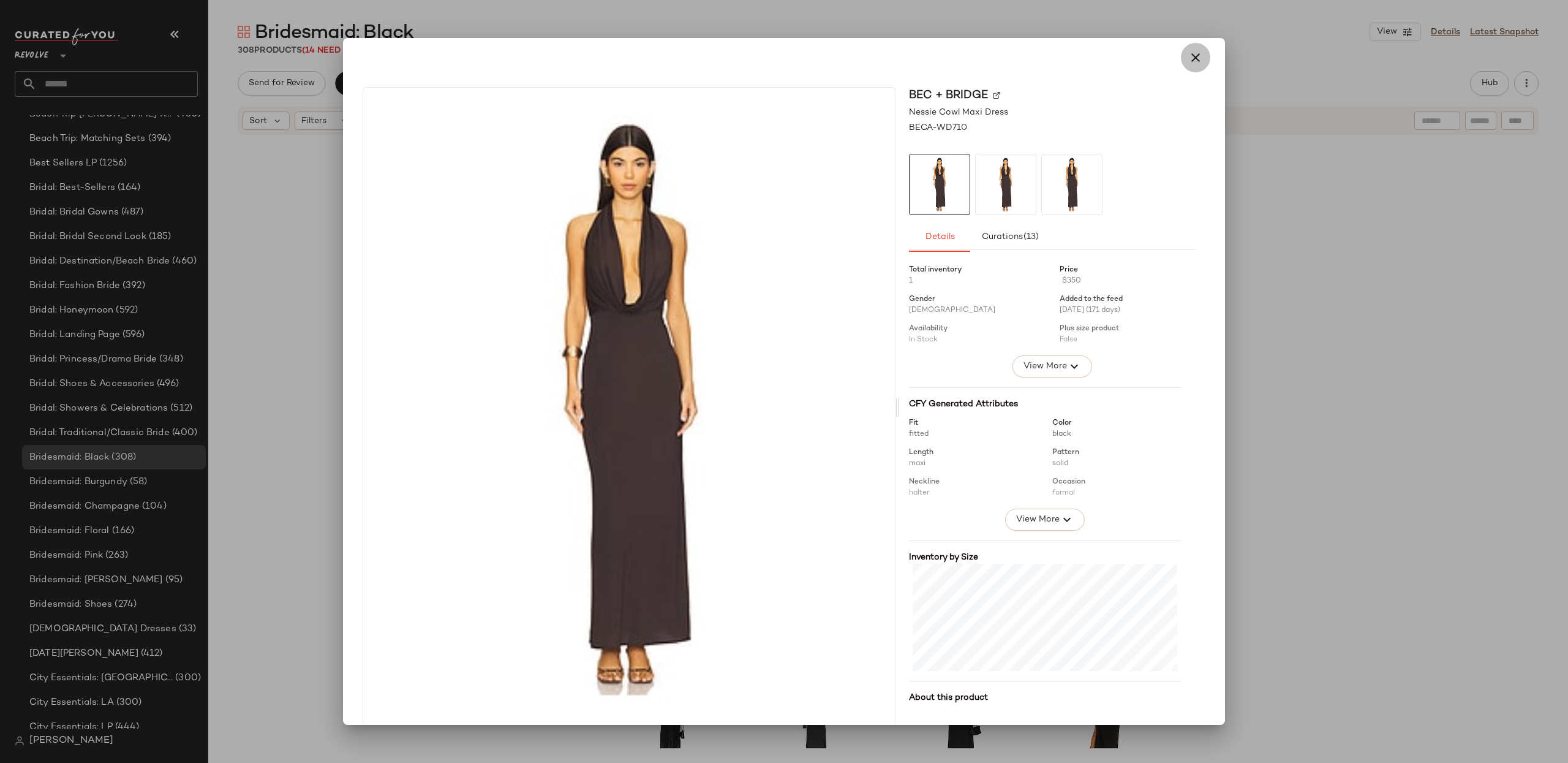
click at [1201, 55] on button "button" at bounding box center [1196, 57] width 30 height 30
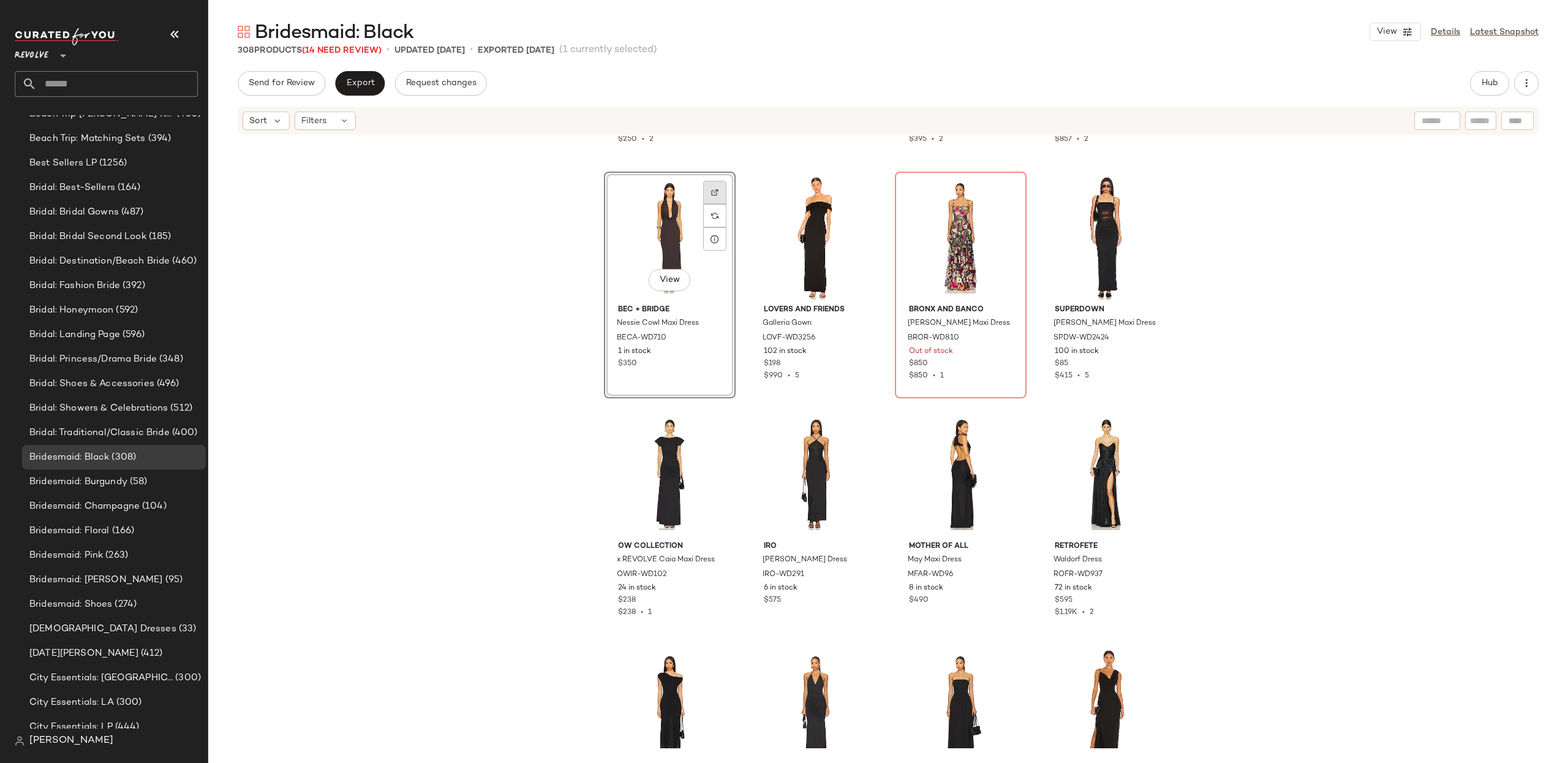
click at [715, 191] on img at bounding box center [715, 192] width 7 height 7
drag, startPoint x: 649, startPoint y: 211, endPoint x: 641, endPoint y: 227, distance: 17.9
click at [649, 211] on div "View" at bounding box center [670, 238] width 123 height 124
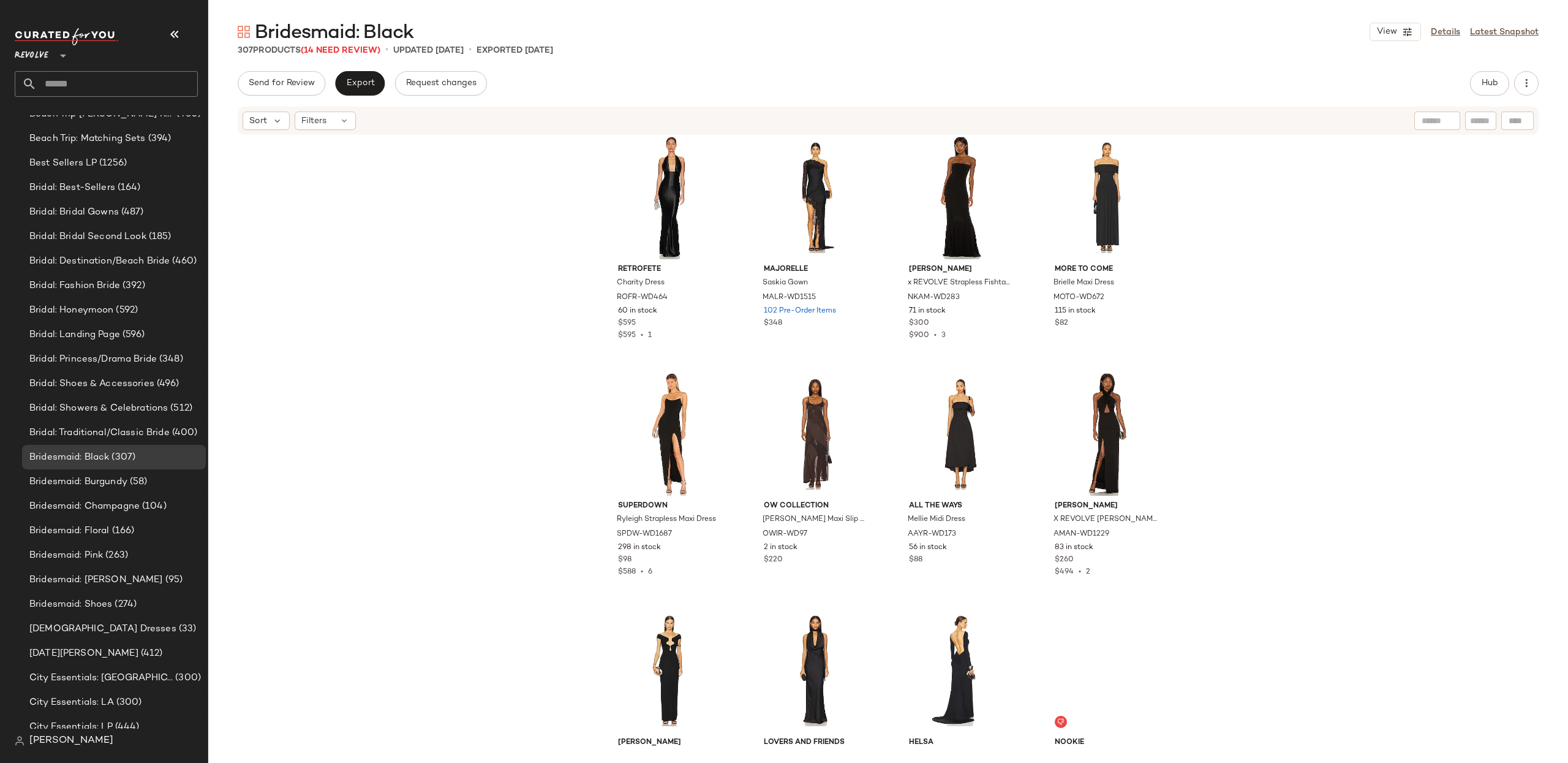
scroll to position [4274, 0]
click at [817, 395] on div "View" at bounding box center [815, 434] width 123 height 124
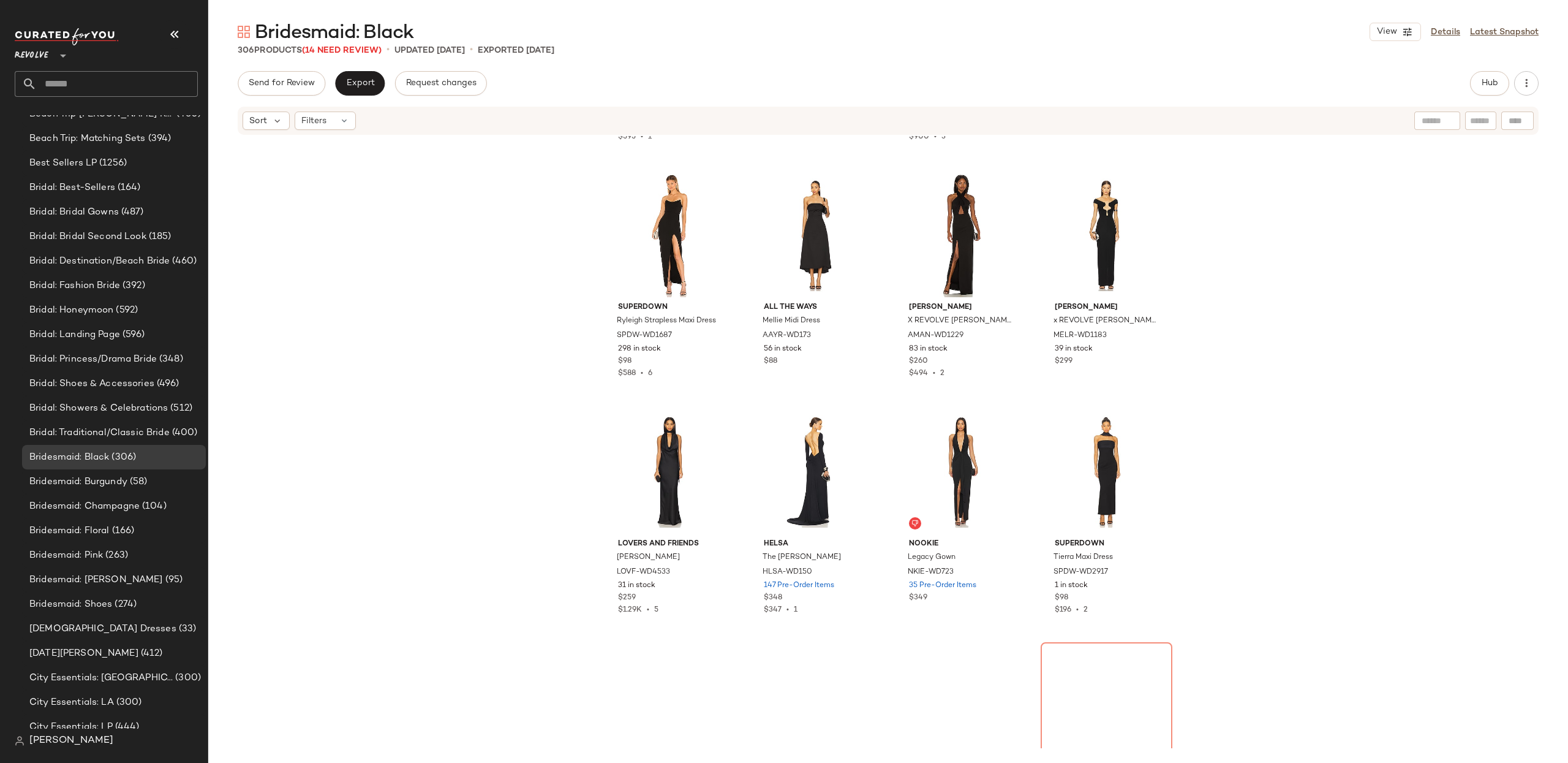
scroll to position [4479, 0]
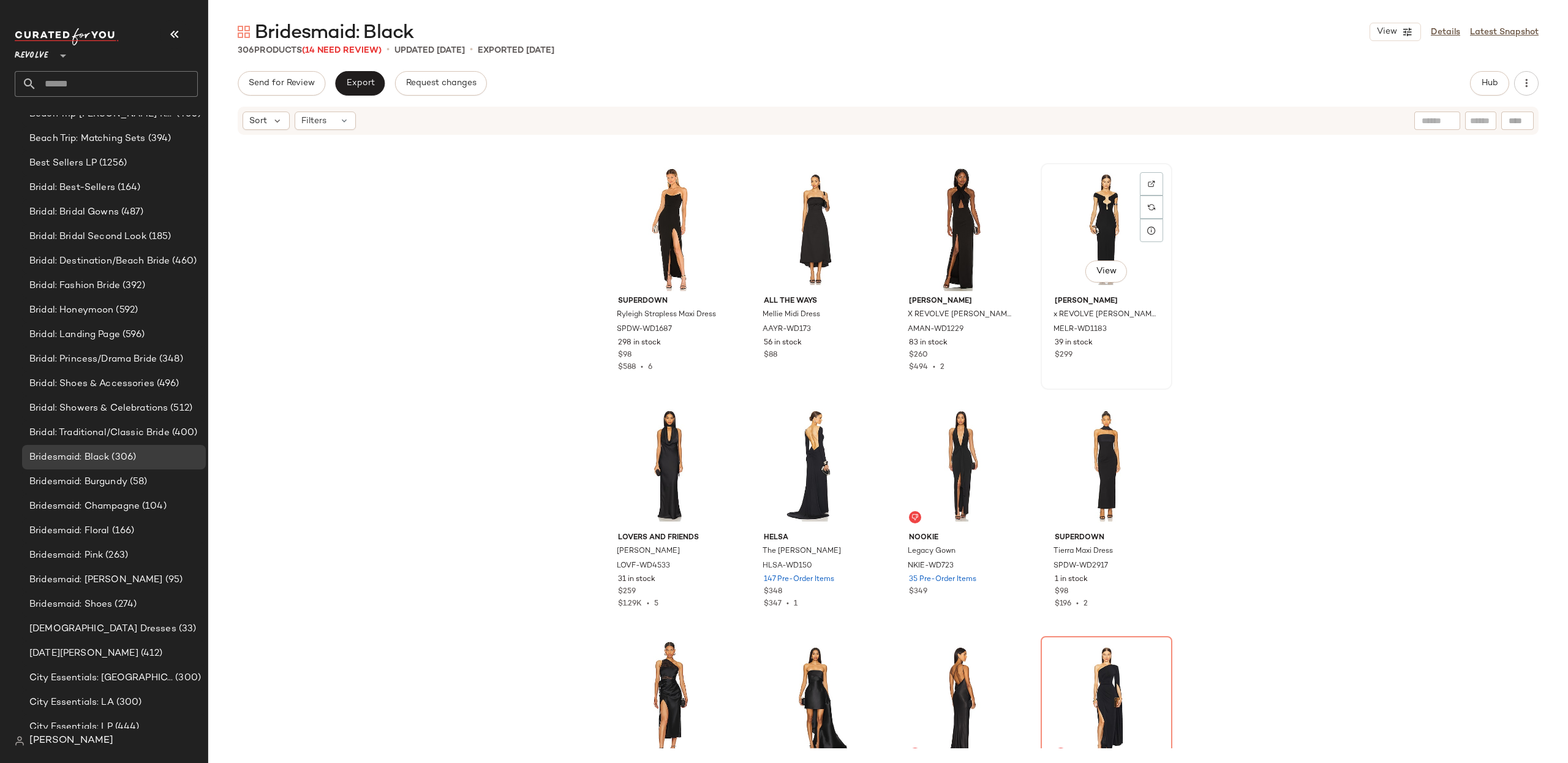
click at [1071, 180] on div "View" at bounding box center [1107, 229] width 123 height 124
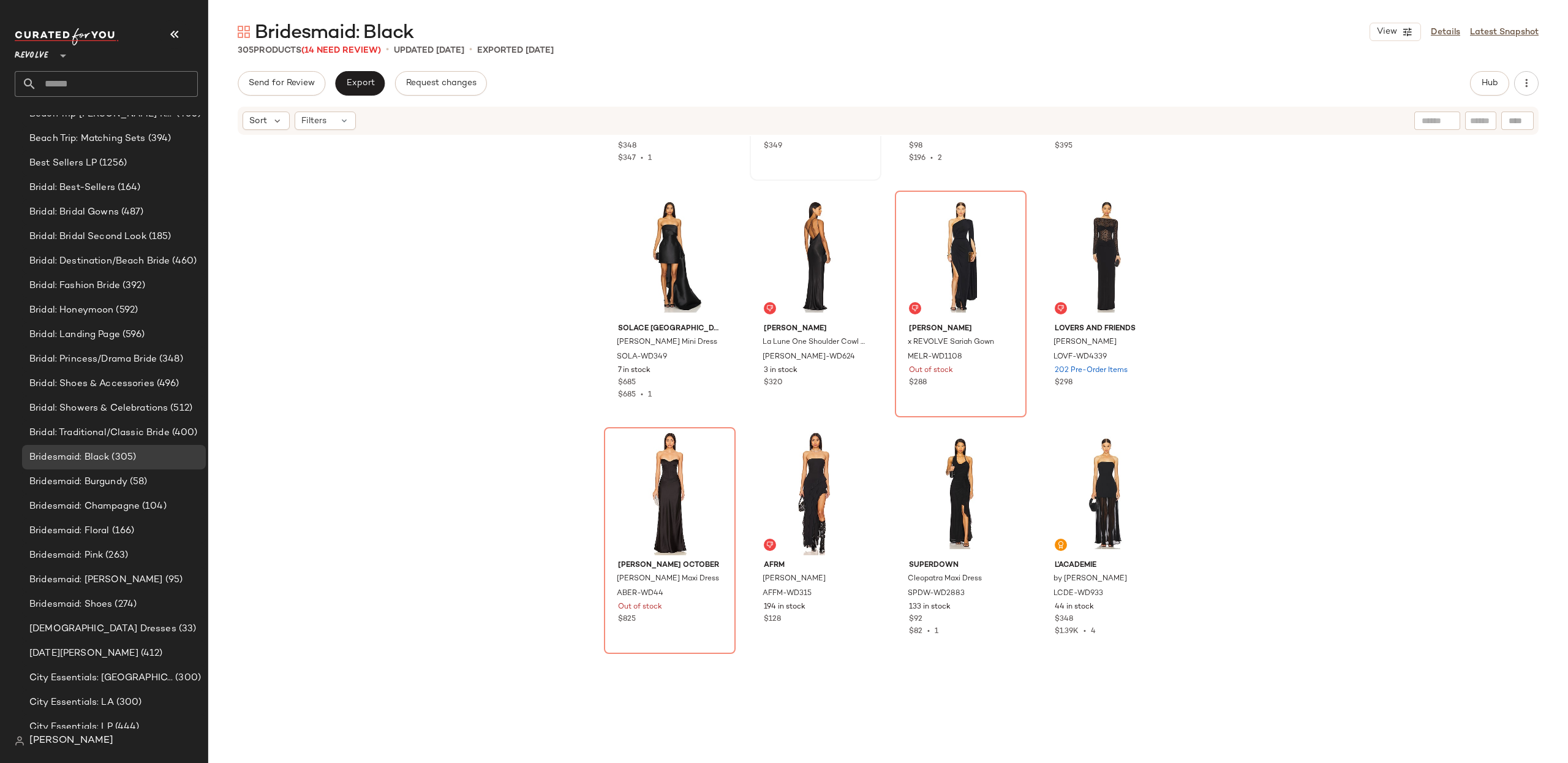
scroll to position [4927, 0]
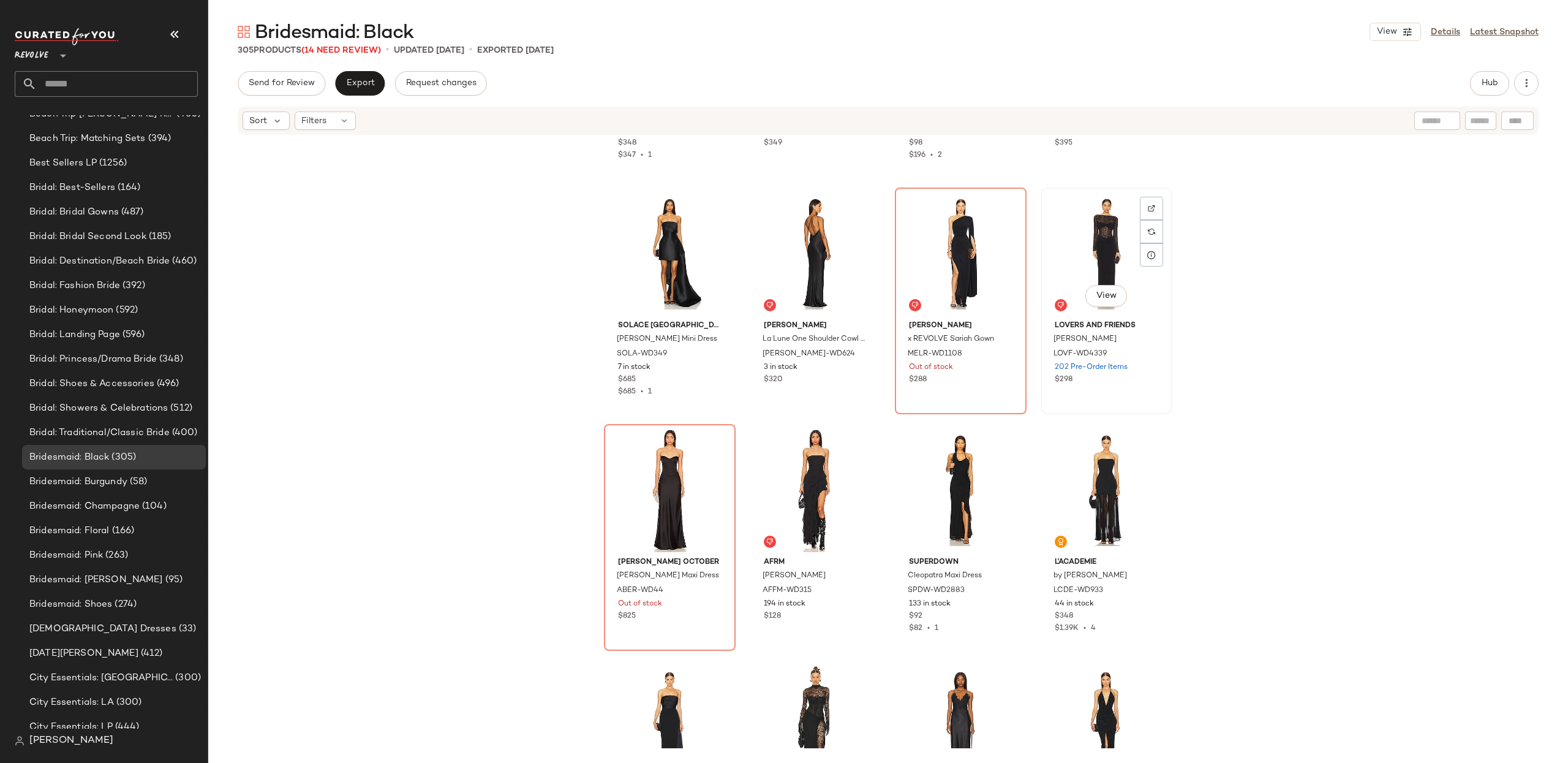
click at [1098, 216] on div "View" at bounding box center [1107, 254] width 123 height 124
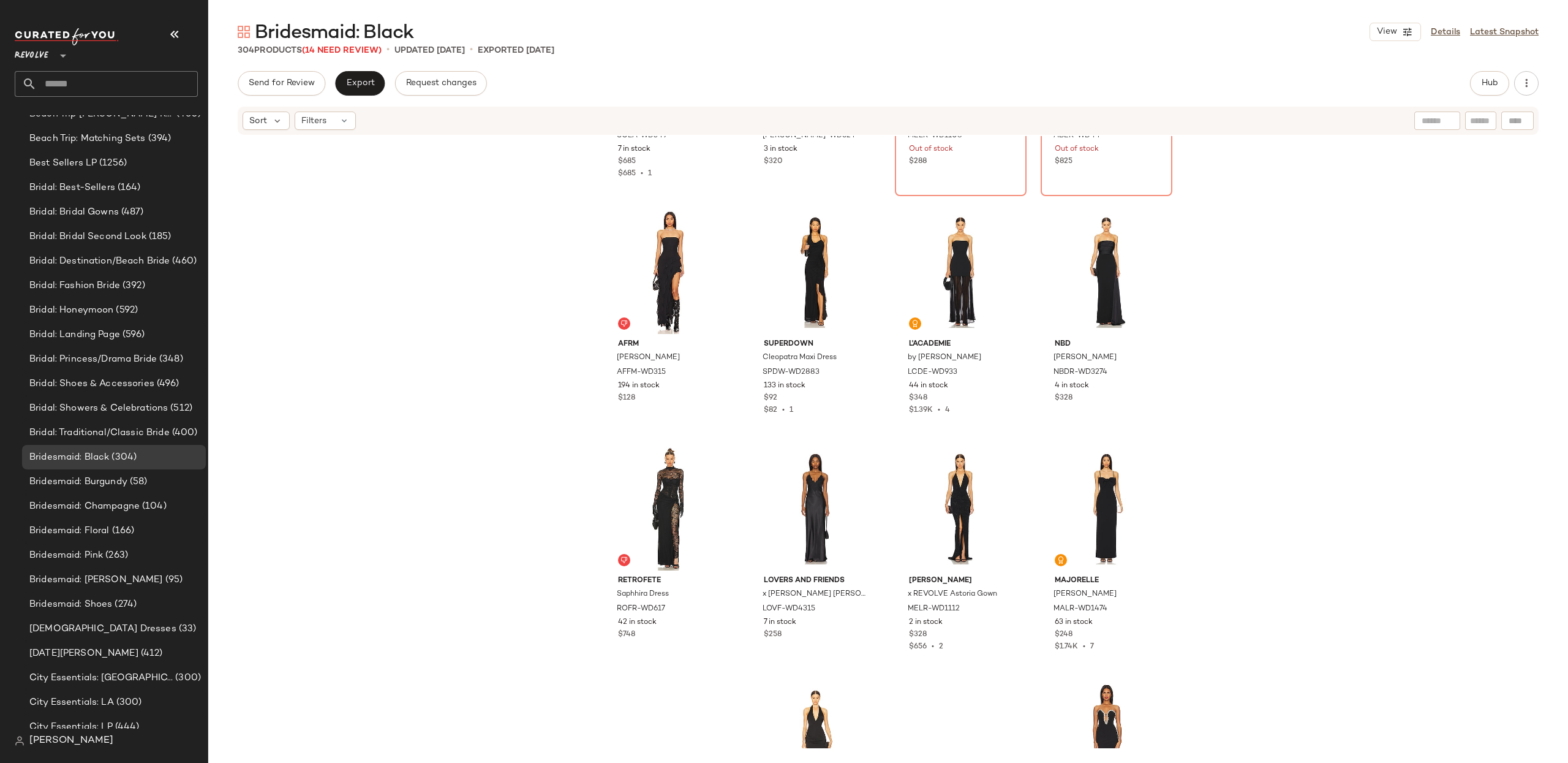
scroll to position [5143, 0]
click at [664, 464] on div "View" at bounding box center [670, 510] width 123 height 124
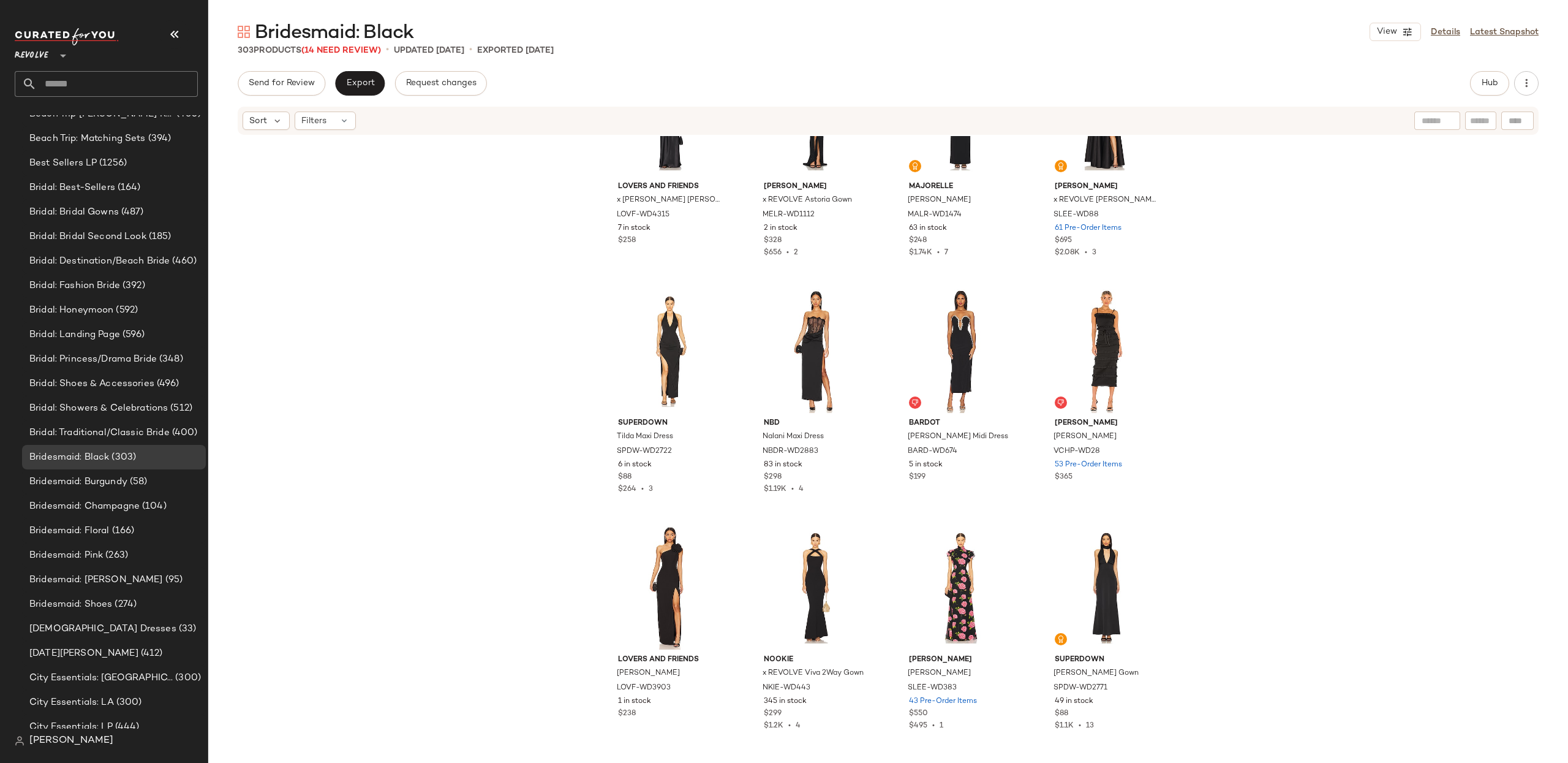
scroll to position [5538, 0]
click at [941, 572] on div "View" at bounding box center [961, 589] width 123 height 124
click at [682, 309] on div "View" at bounding box center [670, 352] width 123 height 124
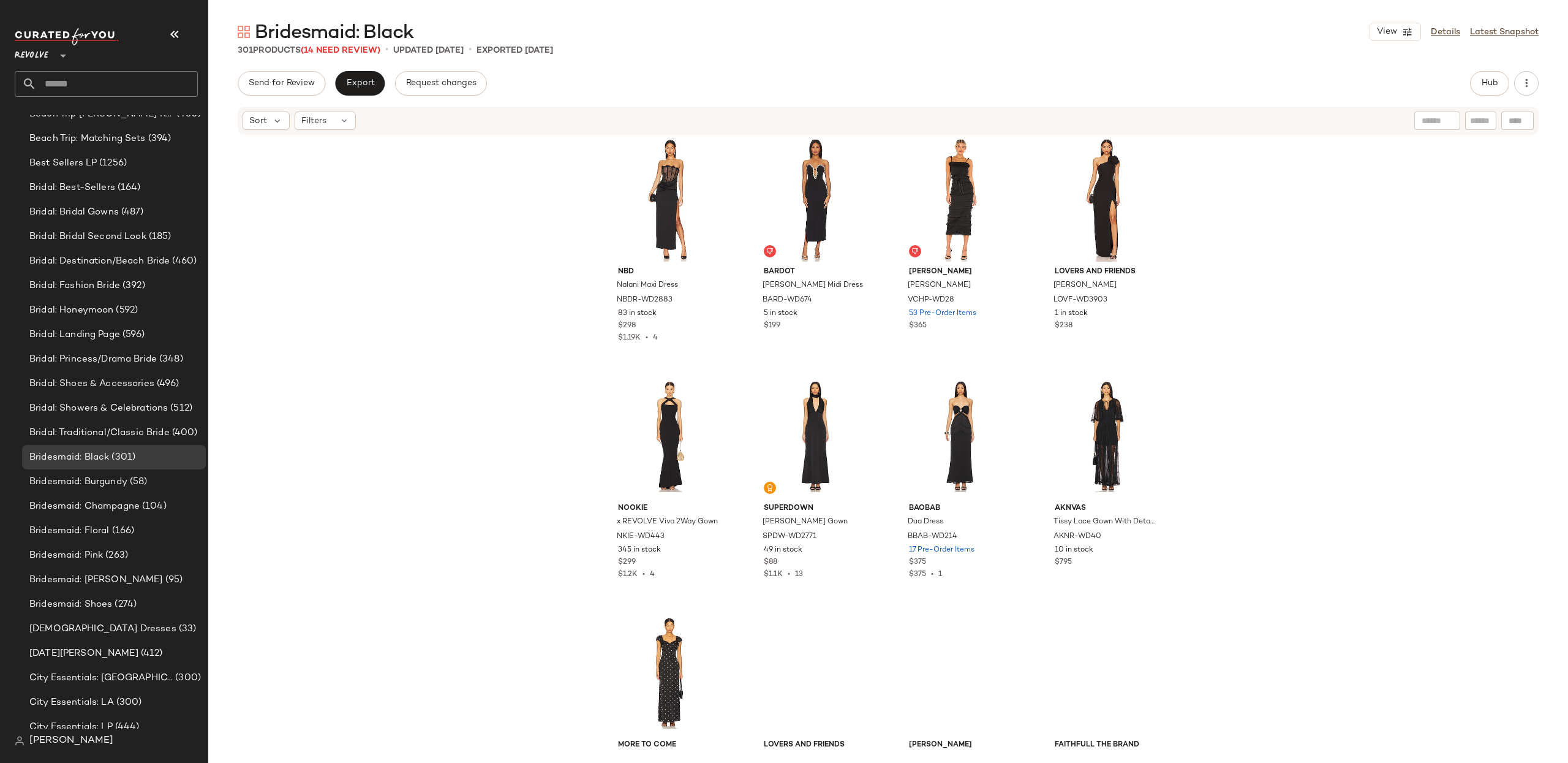
scroll to position [5696, 0]
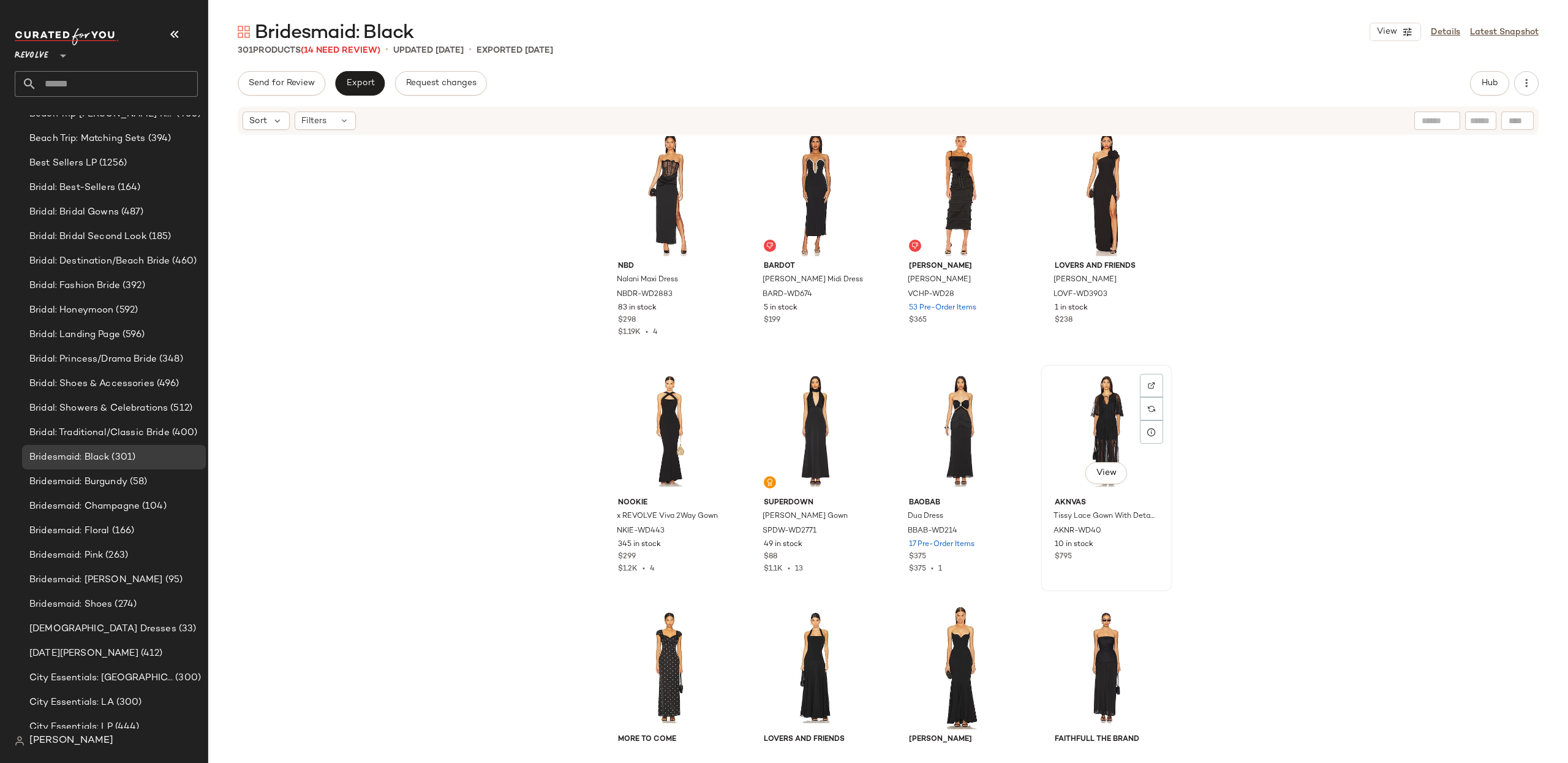
click at [1089, 412] on div "View" at bounding box center [1107, 431] width 123 height 124
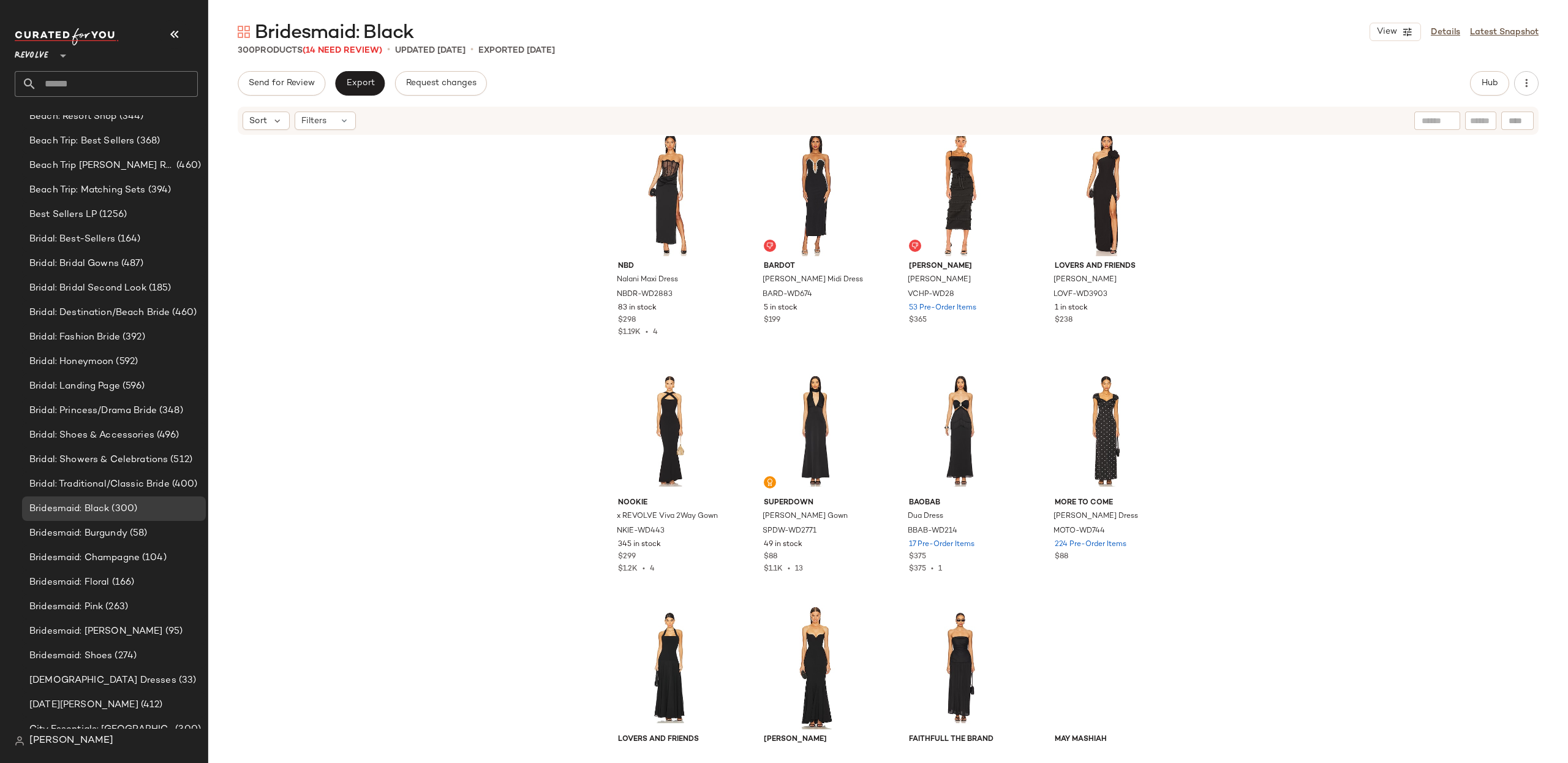
scroll to position [749, 0]
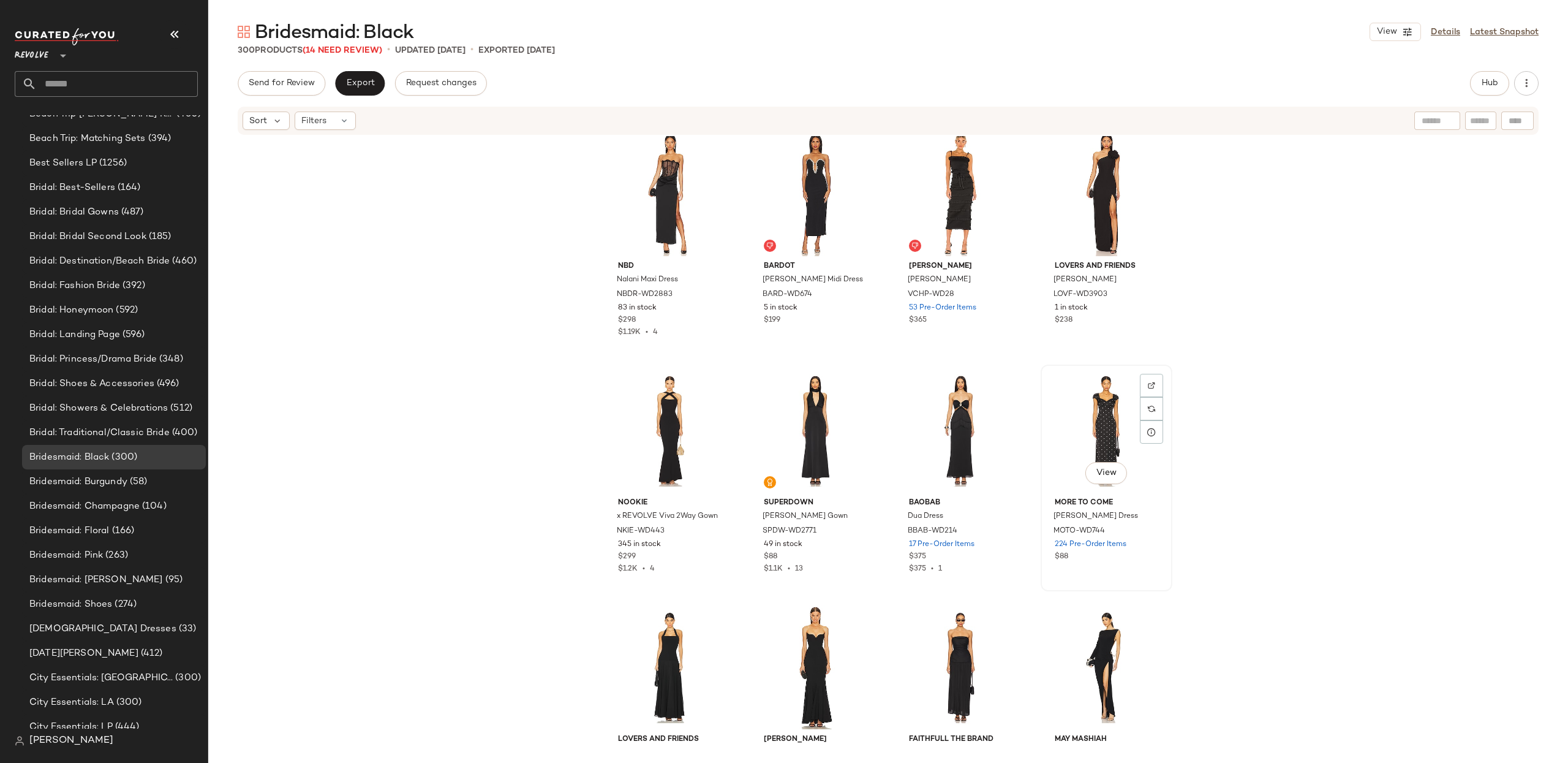
click at [1072, 399] on div "View" at bounding box center [1107, 431] width 123 height 124
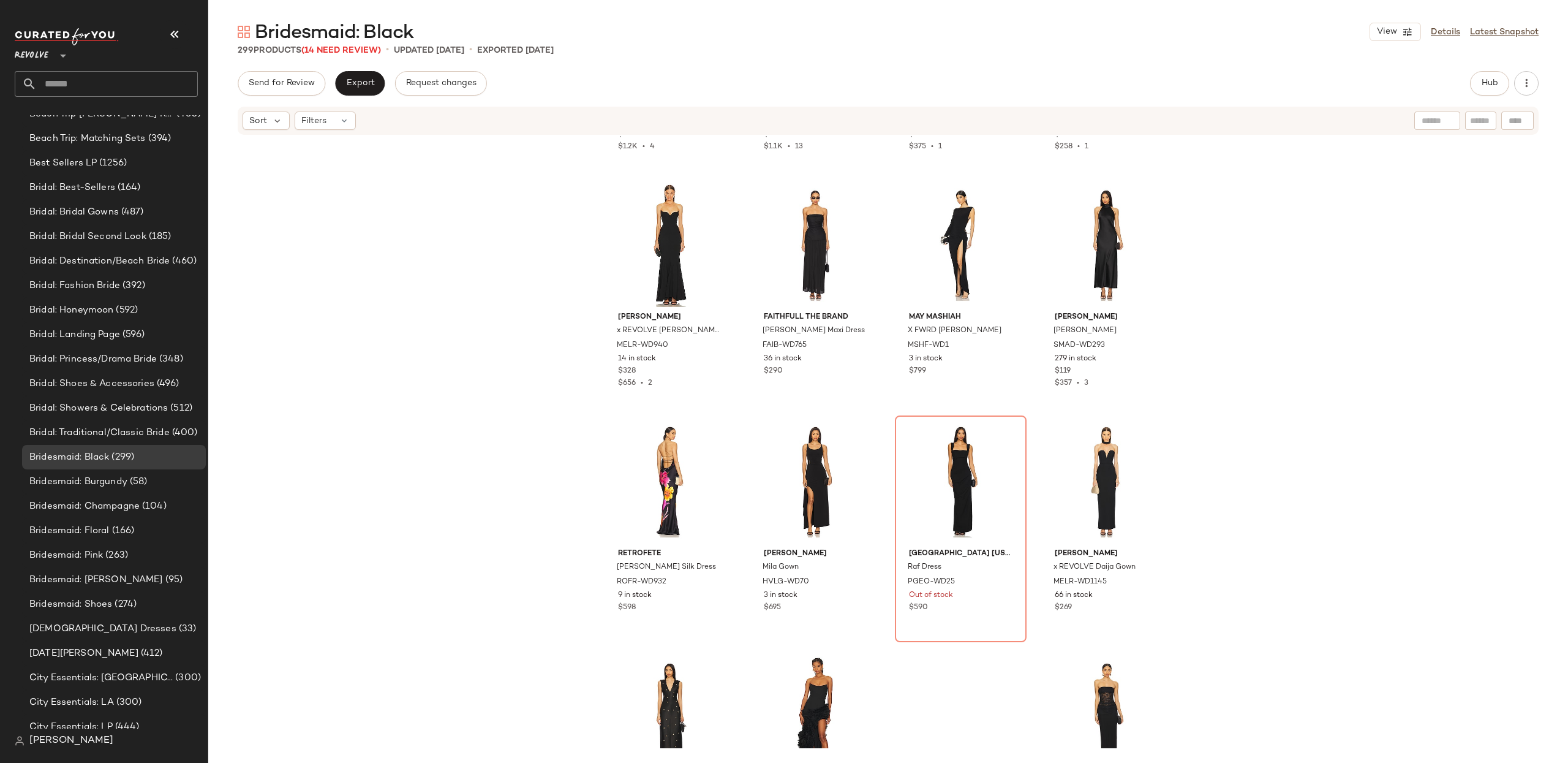
scroll to position [6116, 0]
click at [654, 429] on div "View" at bounding box center [670, 483] width 123 height 124
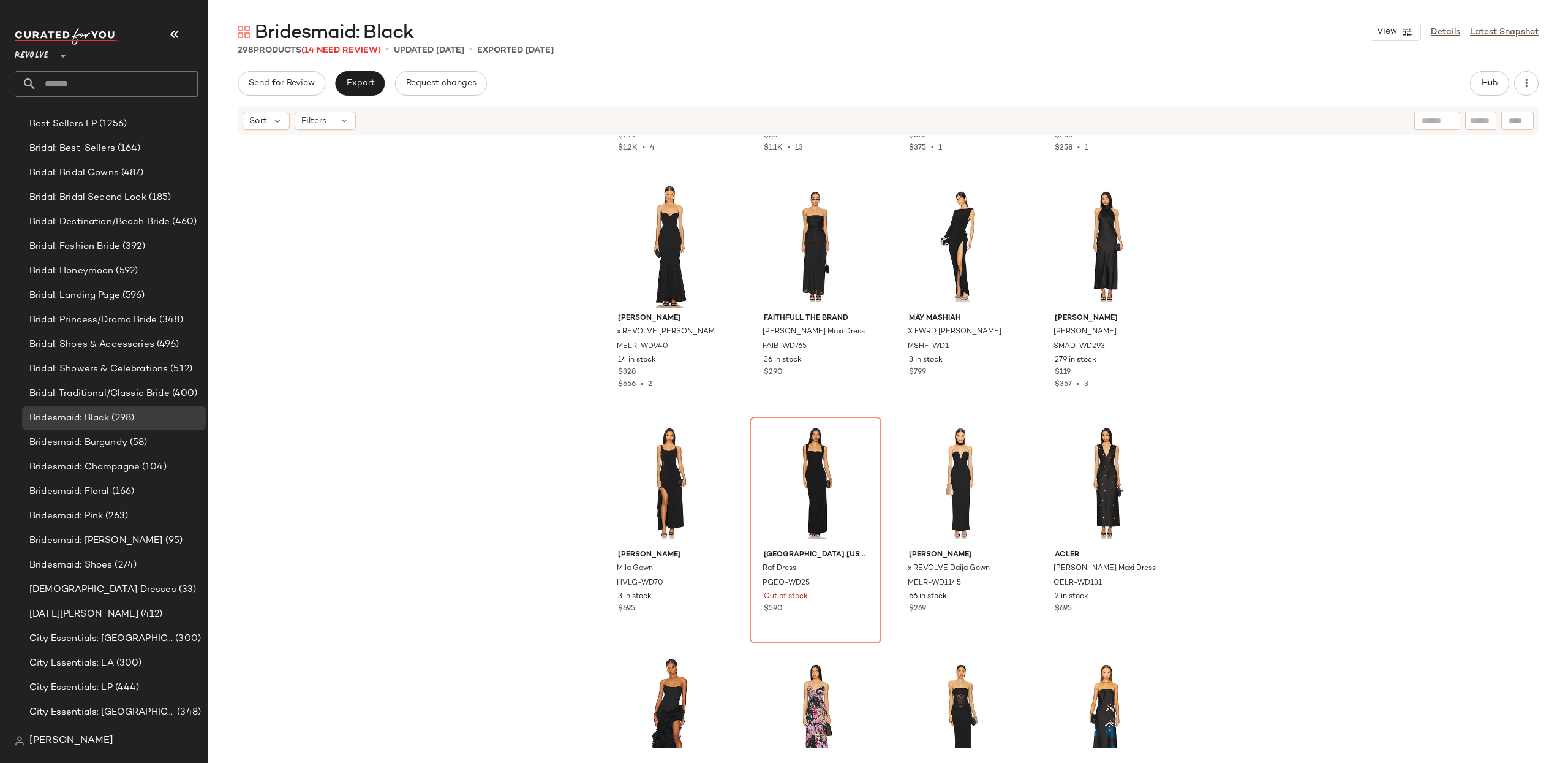
scroll to position [749, 0]
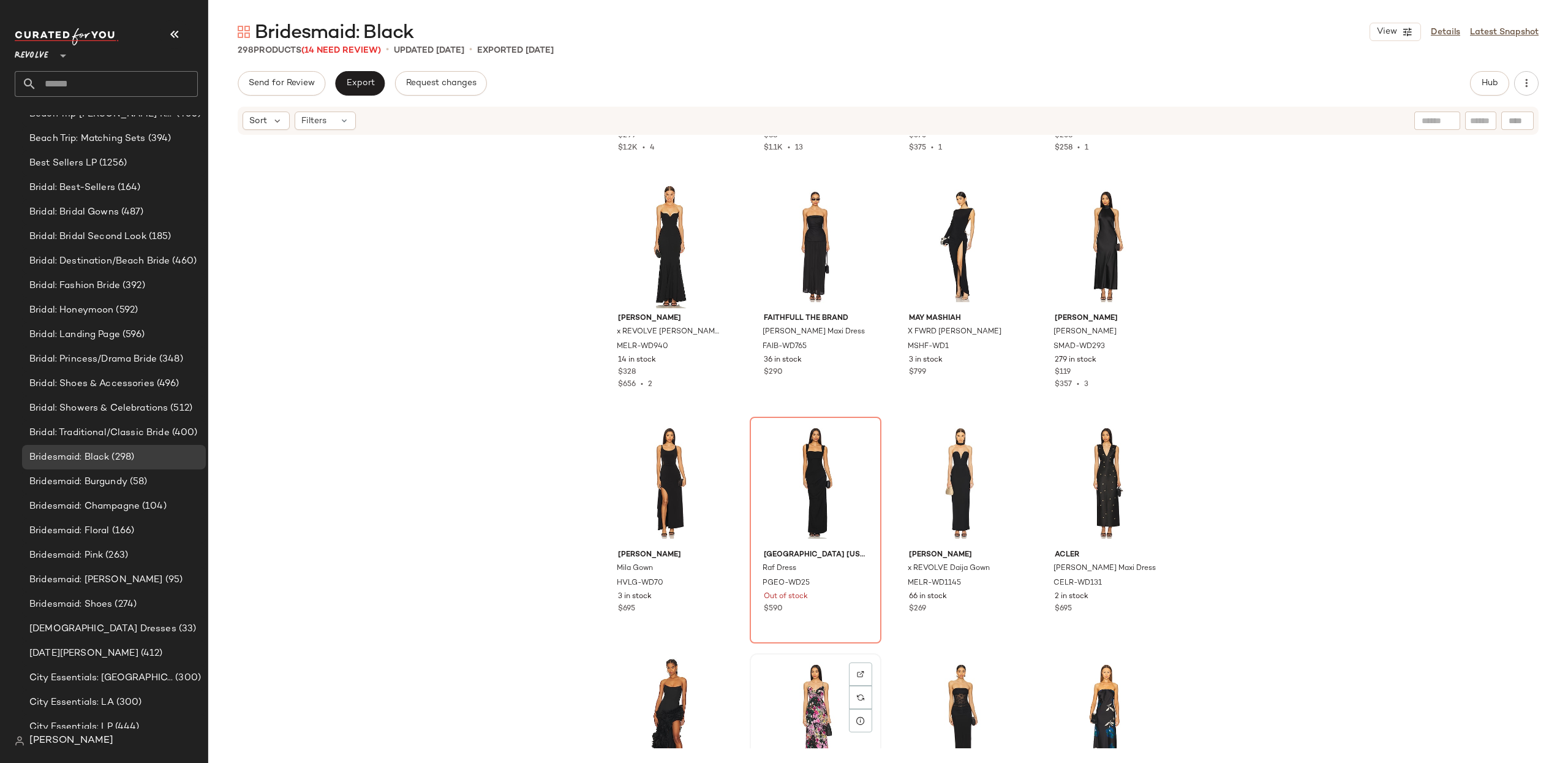
click at [779, 688] on div "View" at bounding box center [815, 719] width 123 height 124
click at [933, 702] on div "View" at bounding box center [961, 719] width 123 height 124
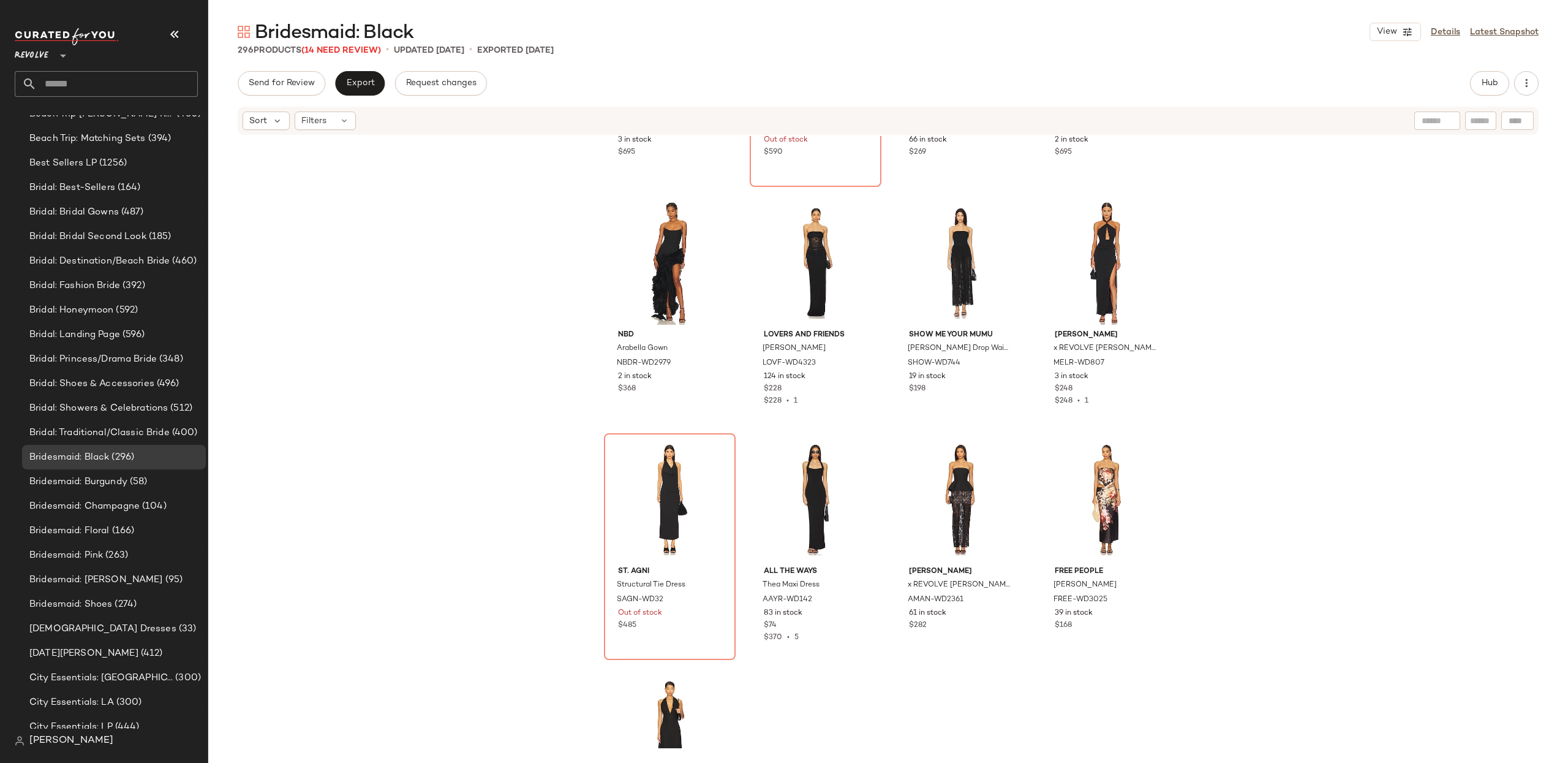
scroll to position [6574, 0]
click at [1081, 475] on div "View" at bounding box center [1107, 499] width 123 height 124
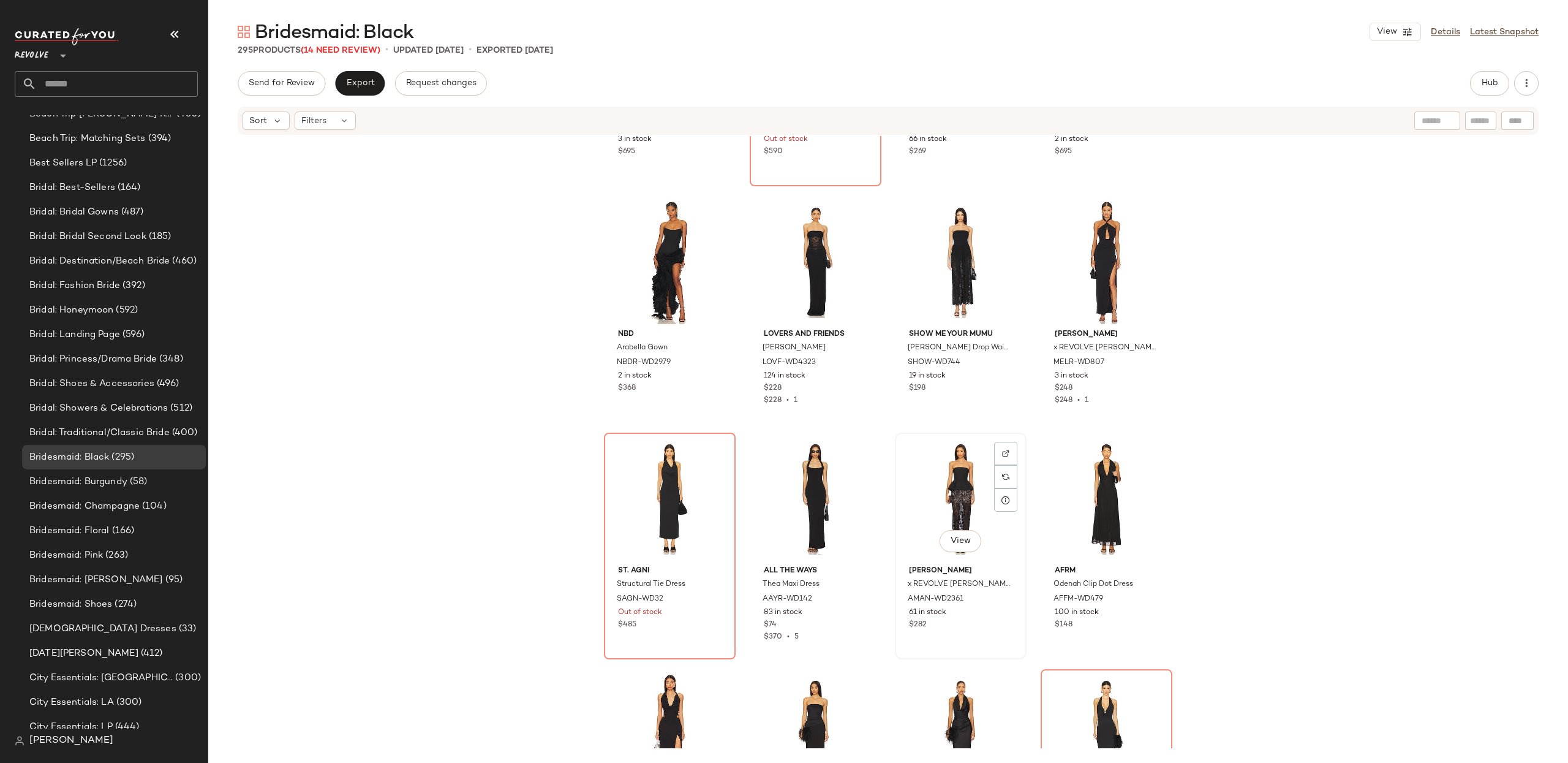
click at [942, 488] on div "View" at bounding box center [961, 499] width 123 height 124
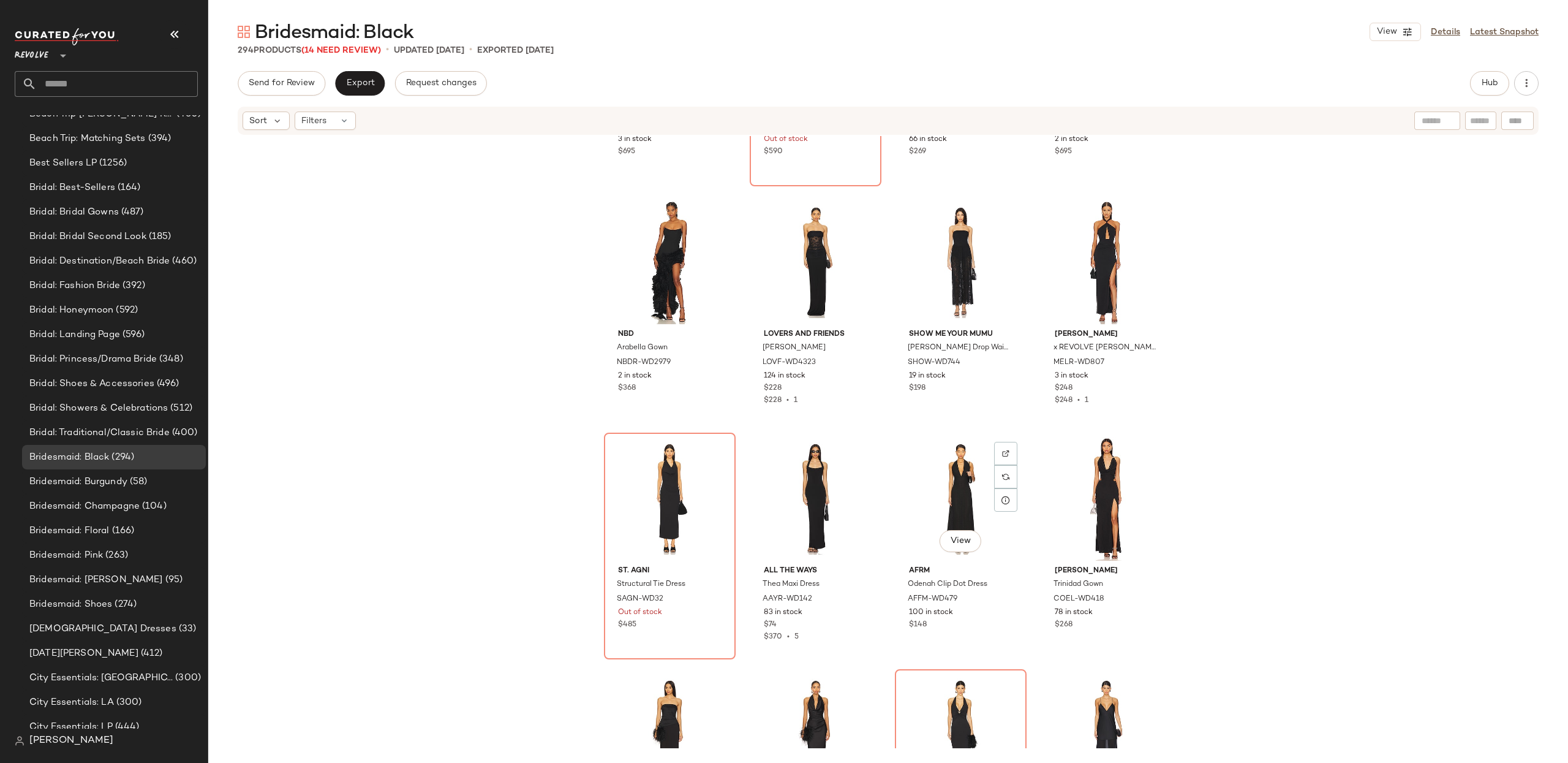
scroll to position [6610, 0]
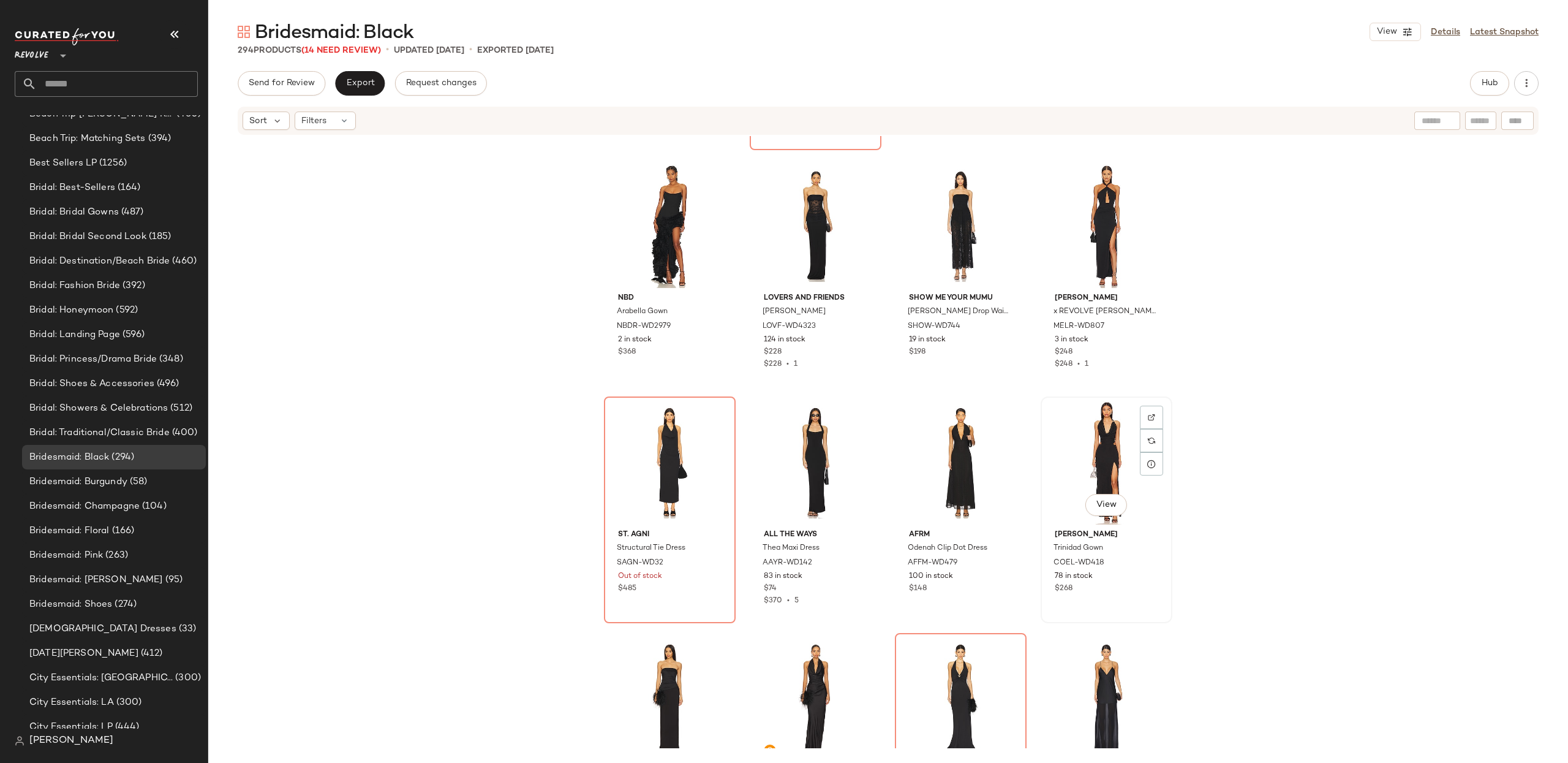
click at [1082, 455] on div "View" at bounding box center [1107, 463] width 123 height 124
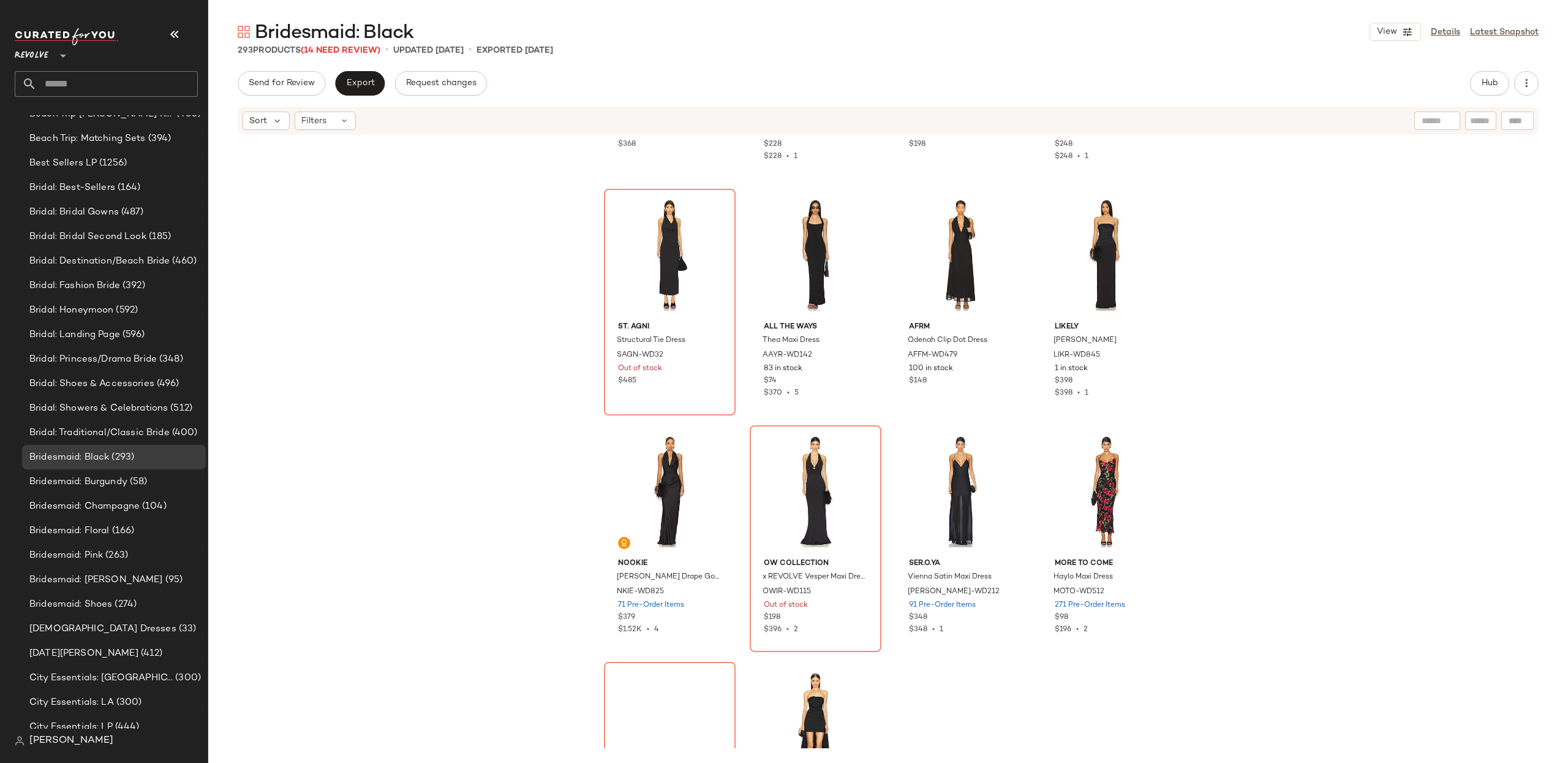
scroll to position [6823, 0]
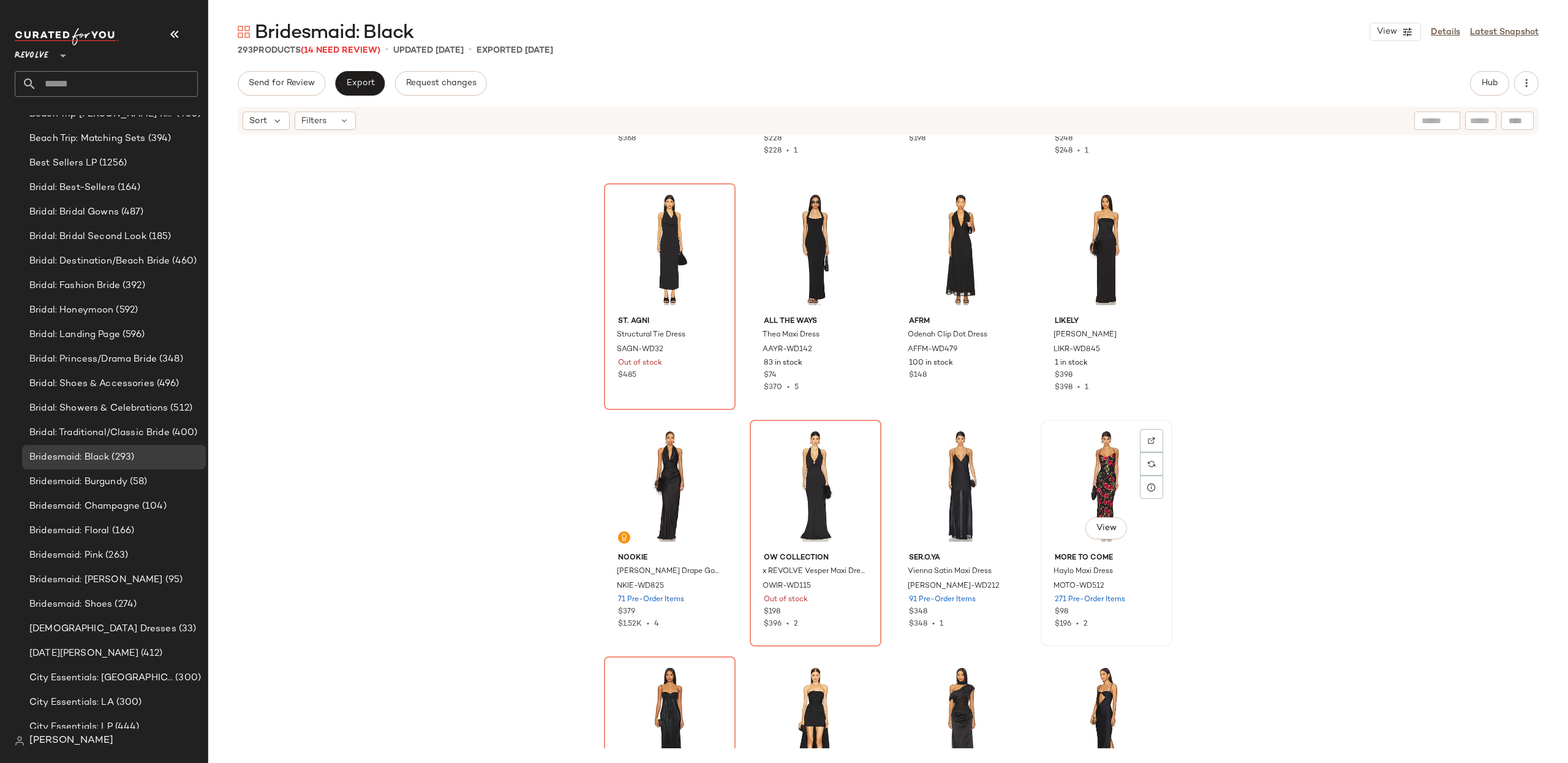
click at [1058, 484] on div "View" at bounding box center [1107, 486] width 123 height 124
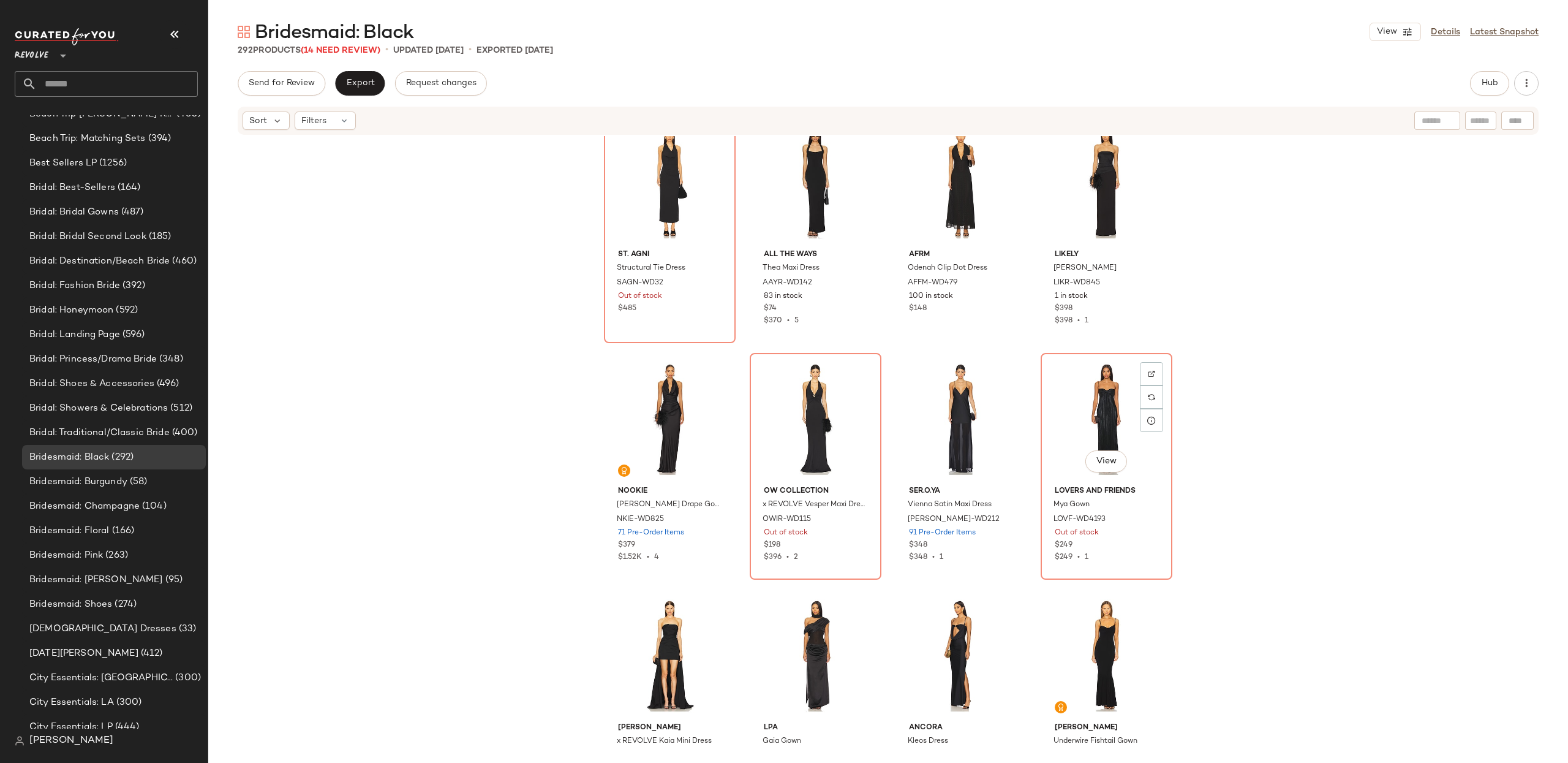
scroll to position [6892, 0]
click at [665, 426] on div "View" at bounding box center [670, 417] width 123 height 124
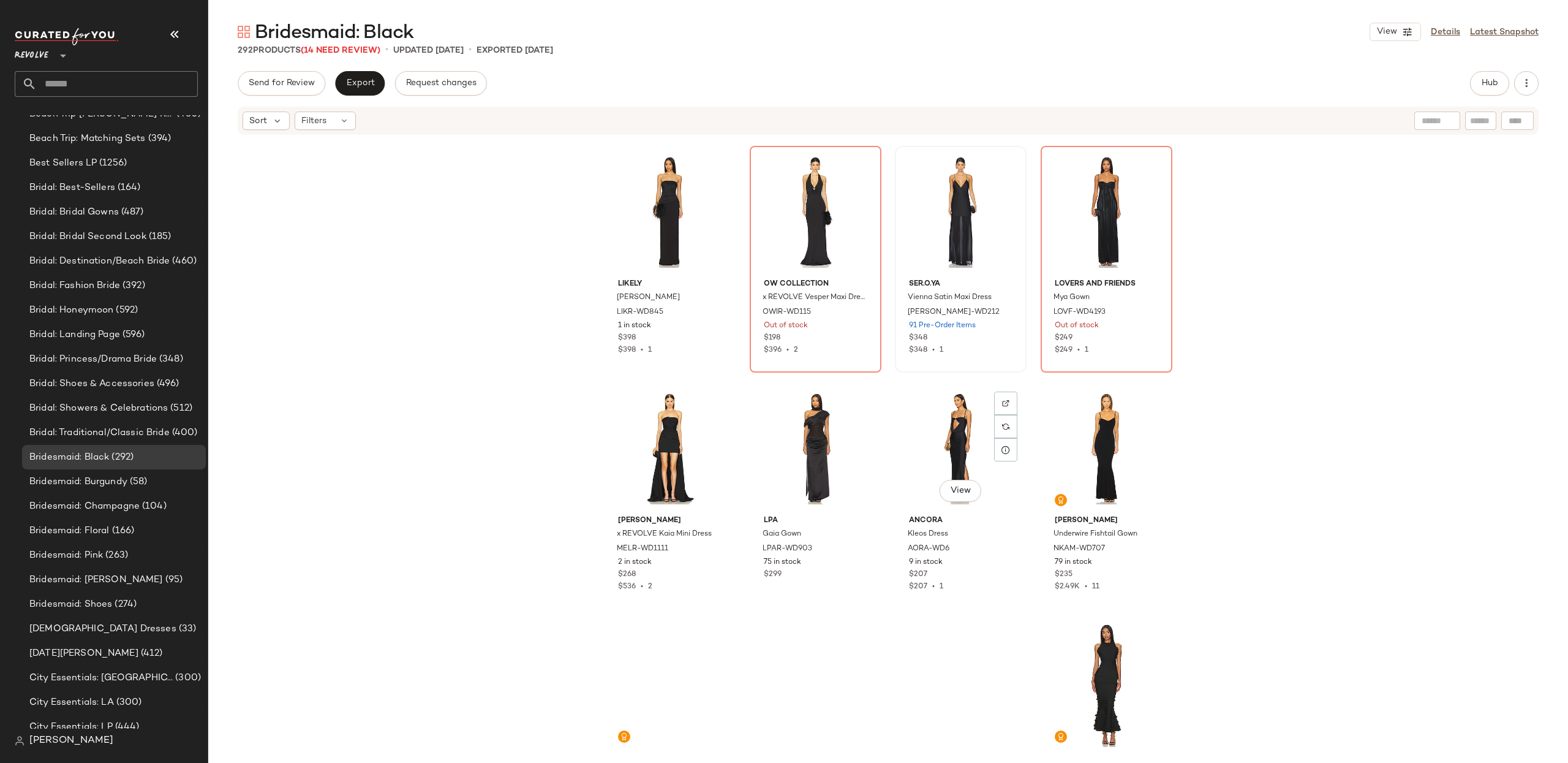
scroll to position [7090, 0]
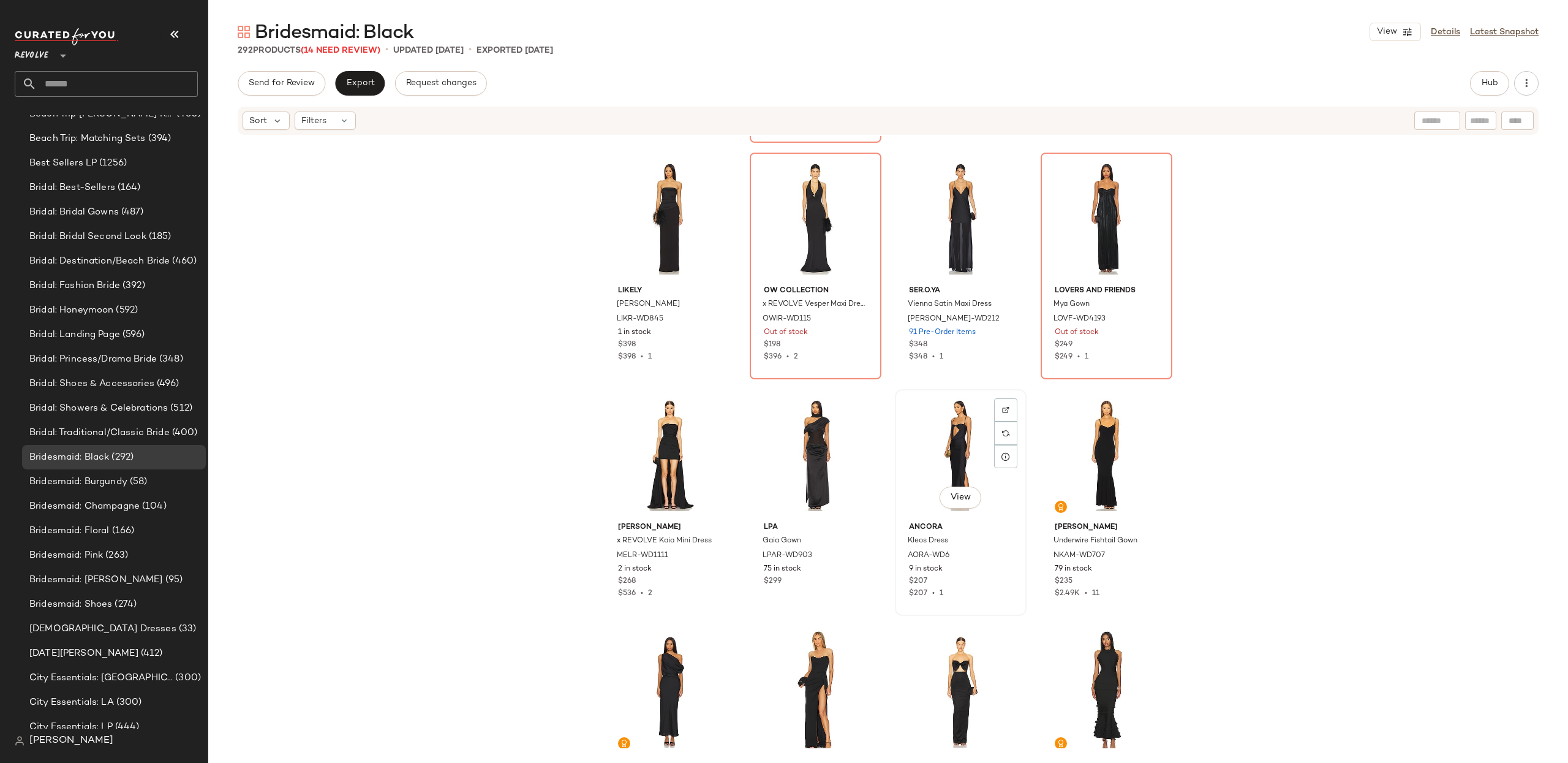
click at [947, 426] on div "View" at bounding box center [961, 455] width 123 height 124
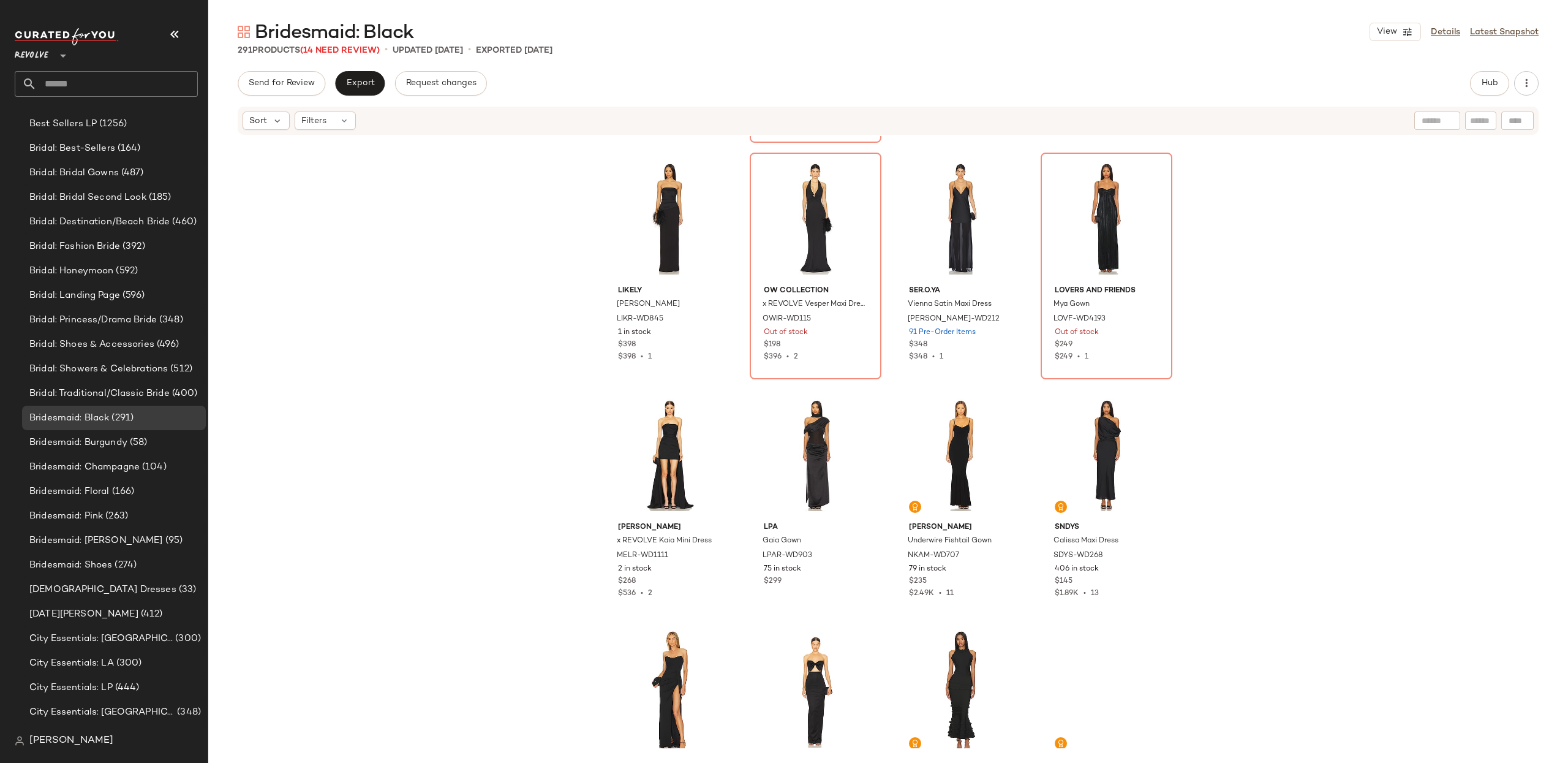
scroll to position [749, 0]
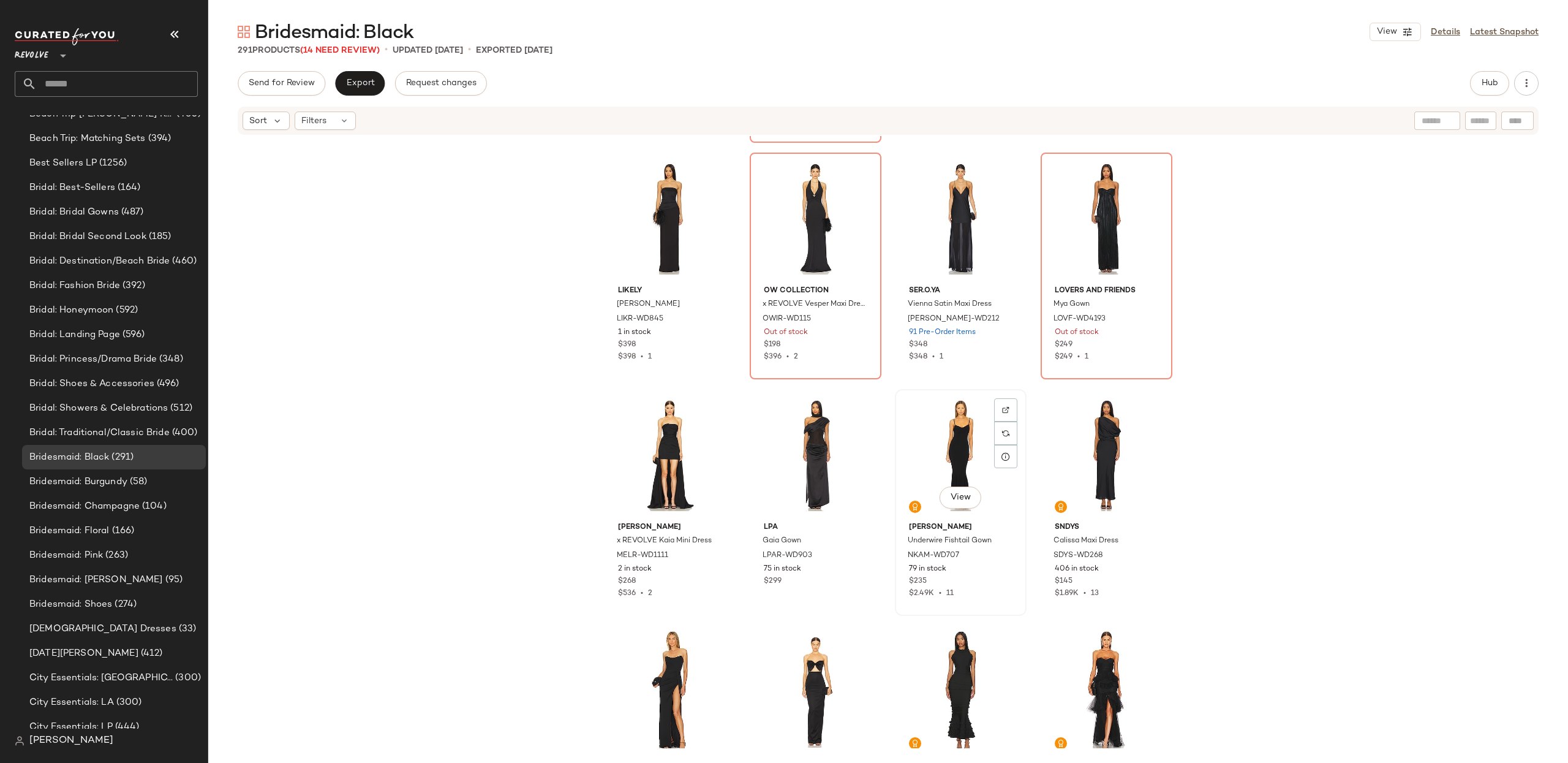
click at [963, 424] on div "View" at bounding box center [961, 455] width 123 height 124
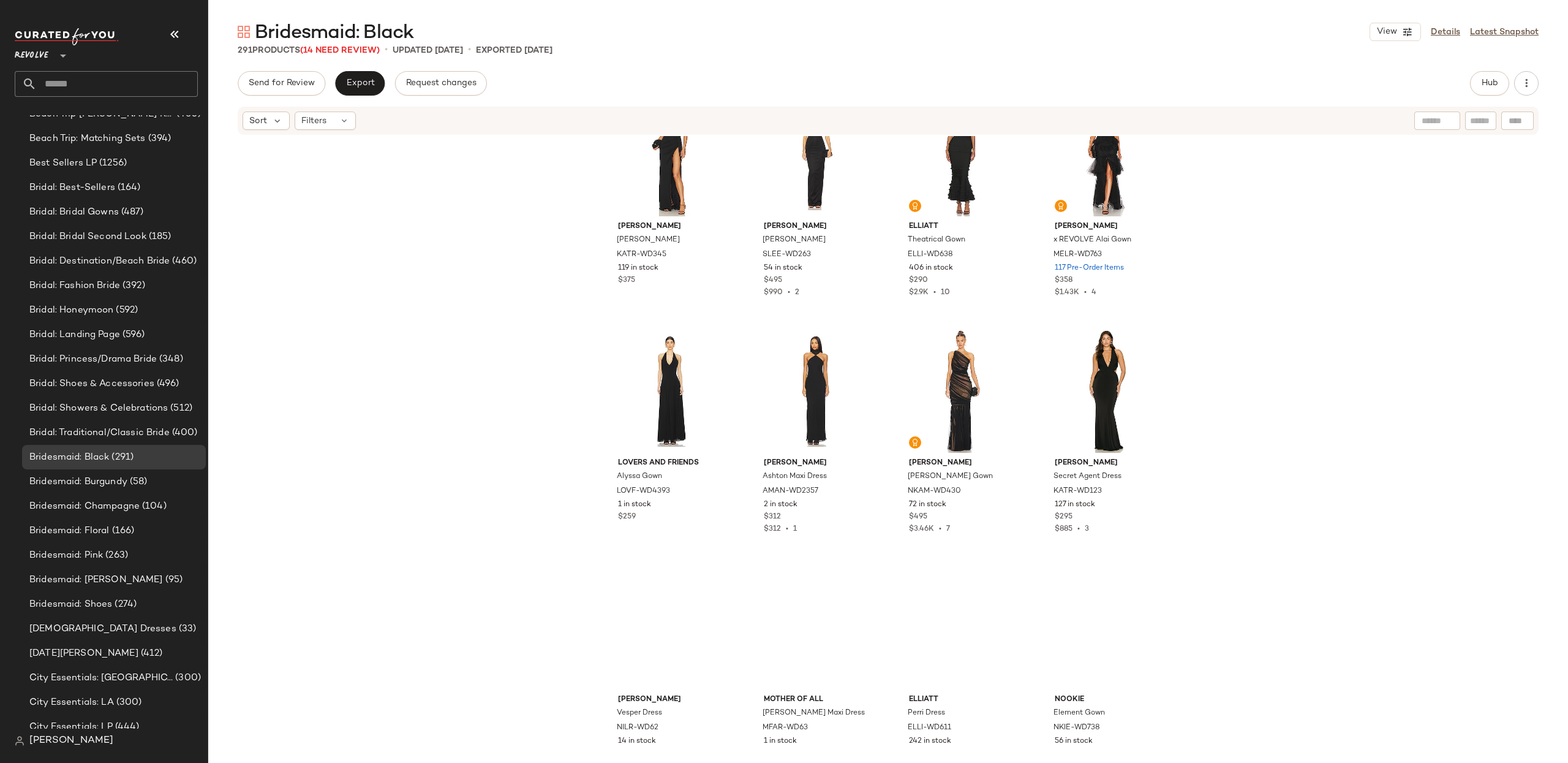
scroll to position [7638, 0]
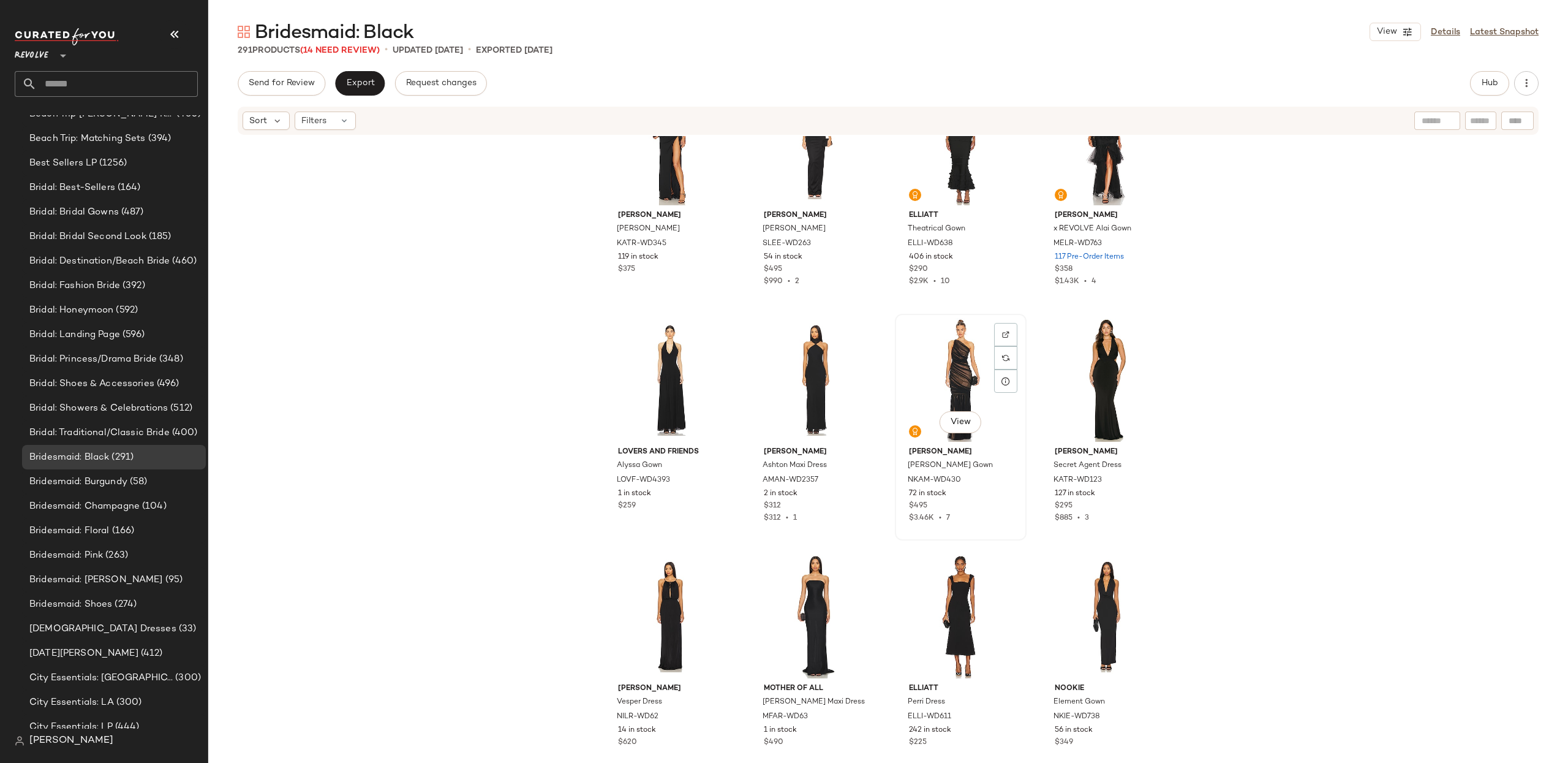
click at [952, 357] on div "View" at bounding box center [961, 380] width 123 height 124
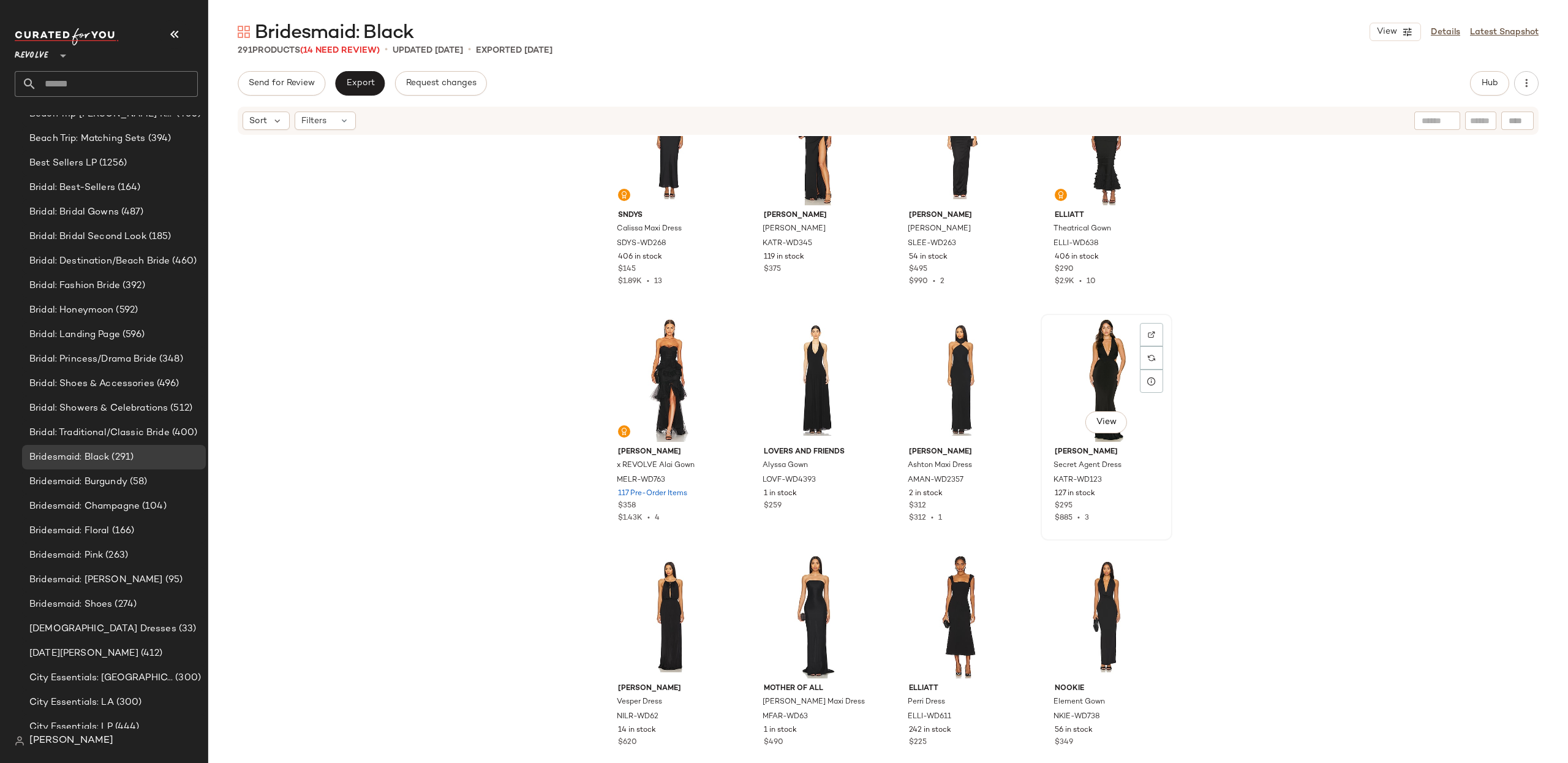
click at [1112, 359] on div "View" at bounding box center [1107, 380] width 123 height 124
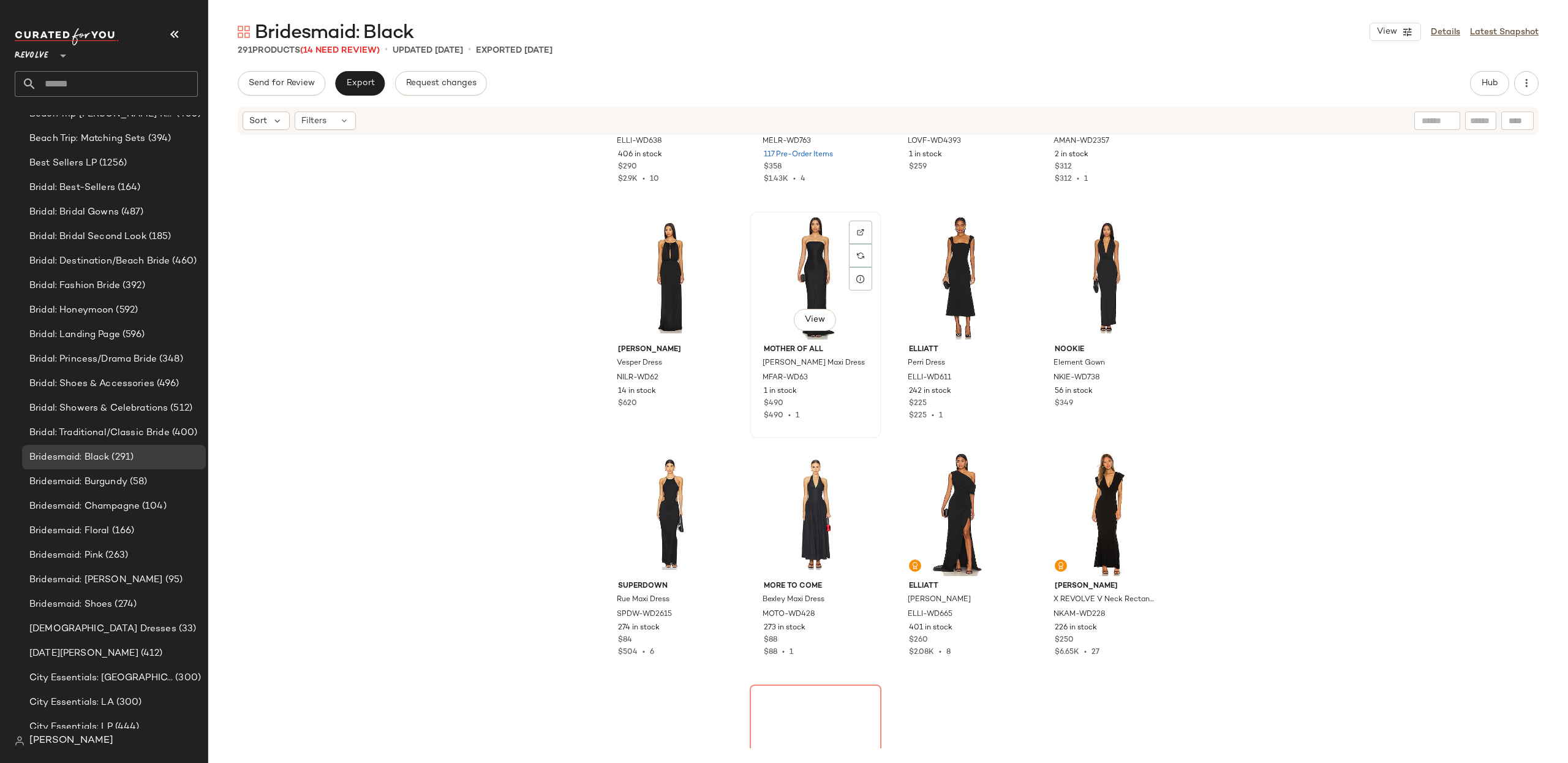
scroll to position [8021, 0]
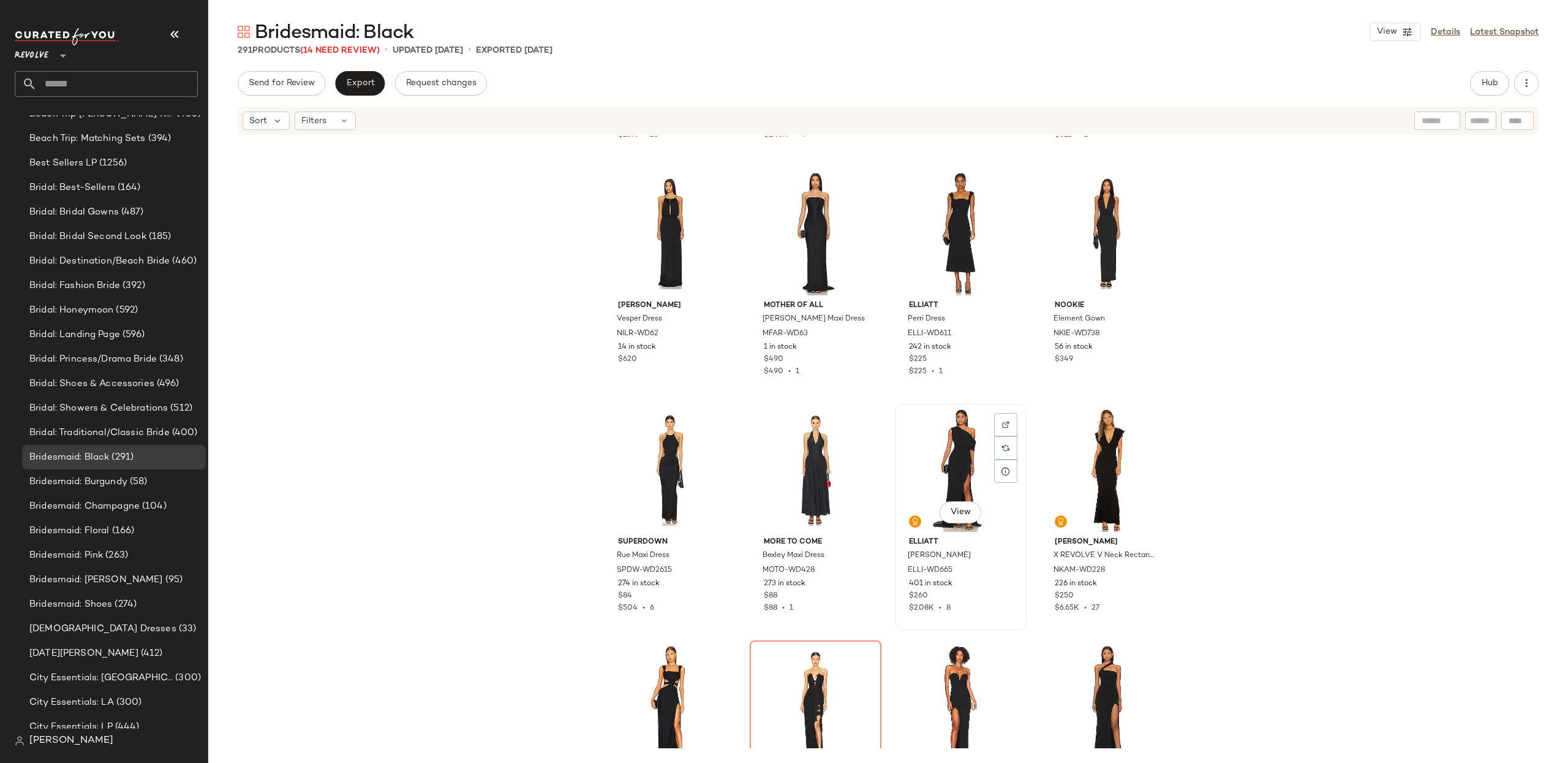
click at [932, 444] on div "View" at bounding box center [961, 470] width 123 height 124
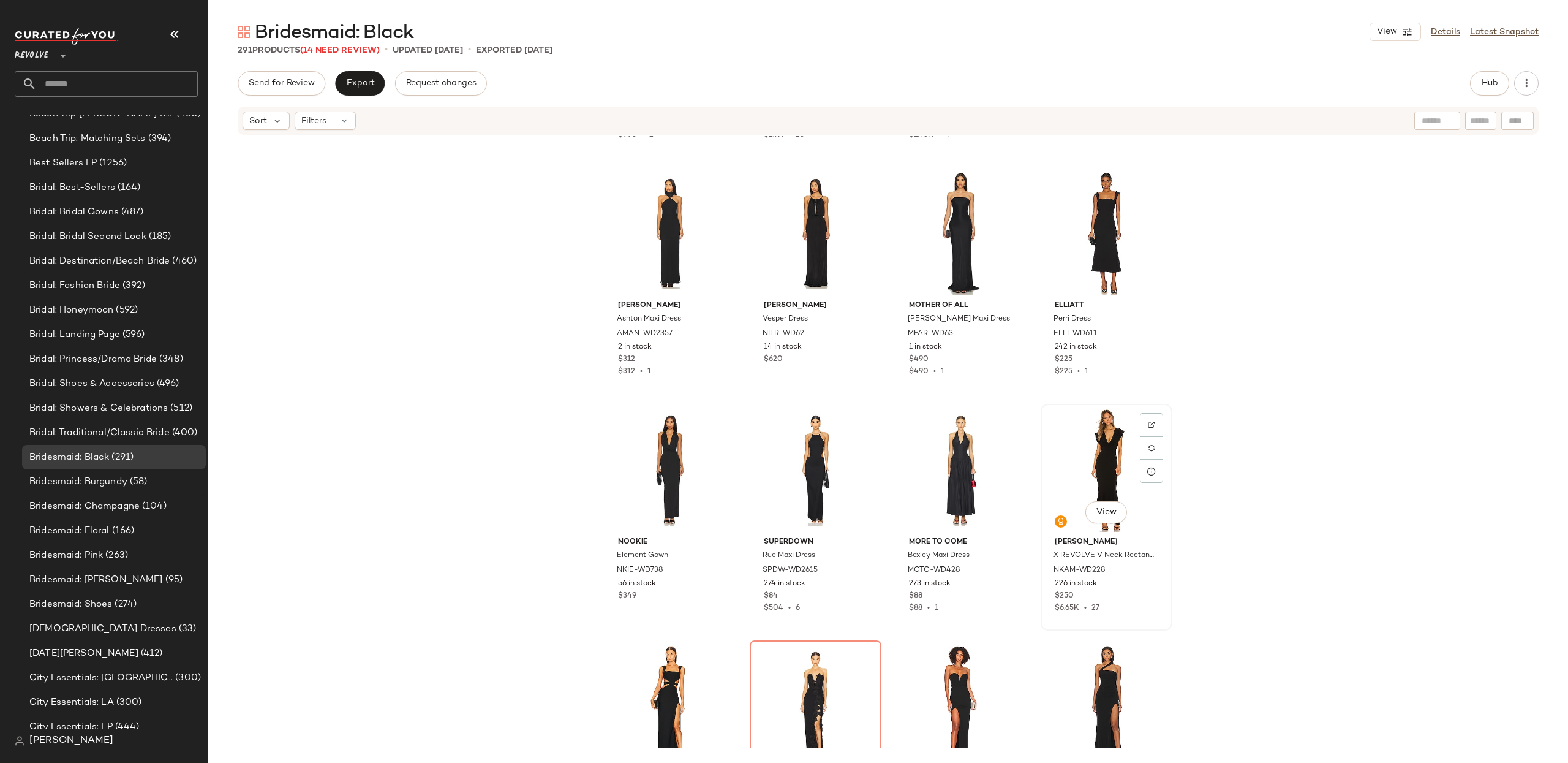
click at [1116, 452] on div "View" at bounding box center [1107, 470] width 123 height 124
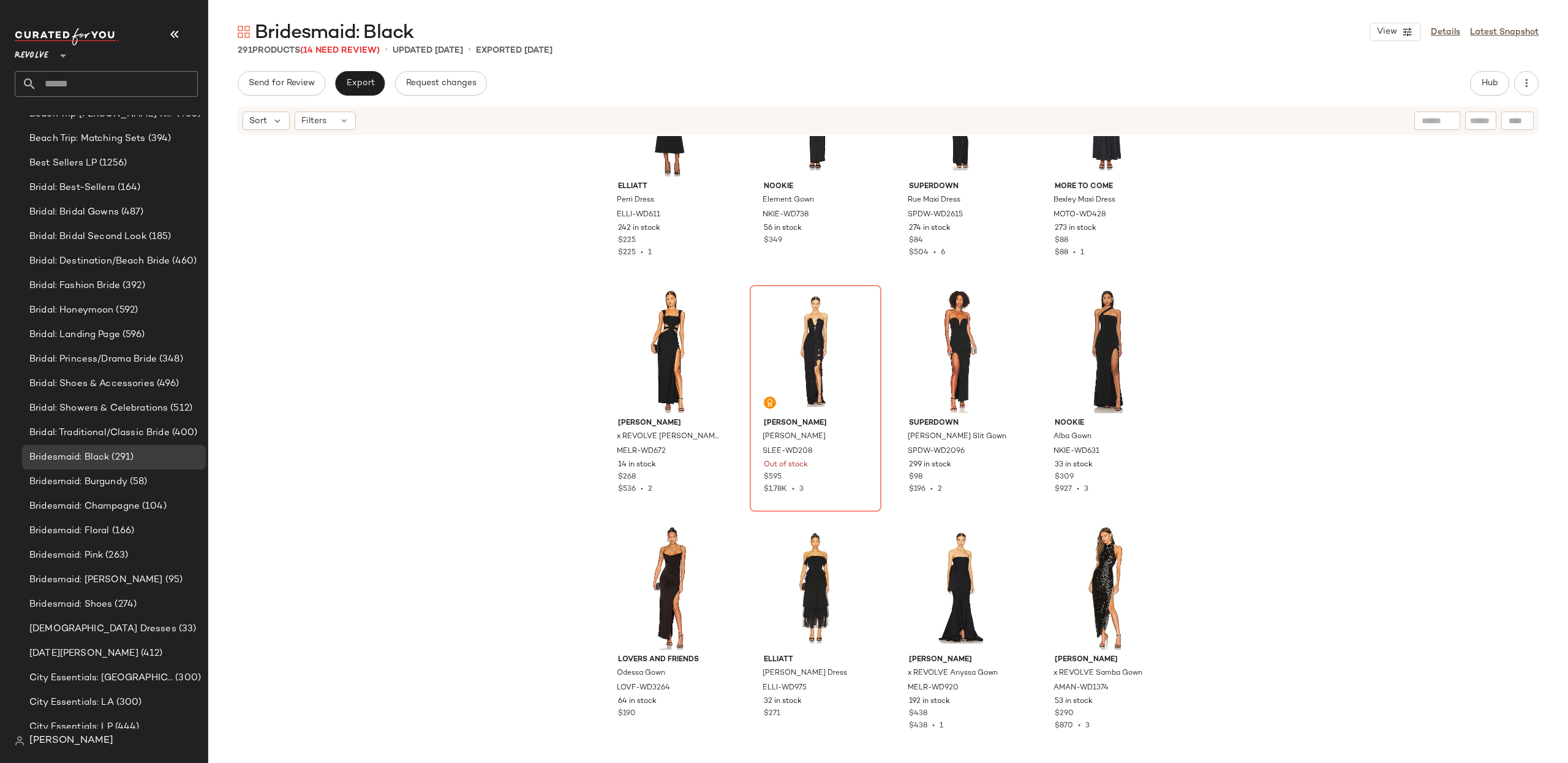
scroll to position [8382, 0]
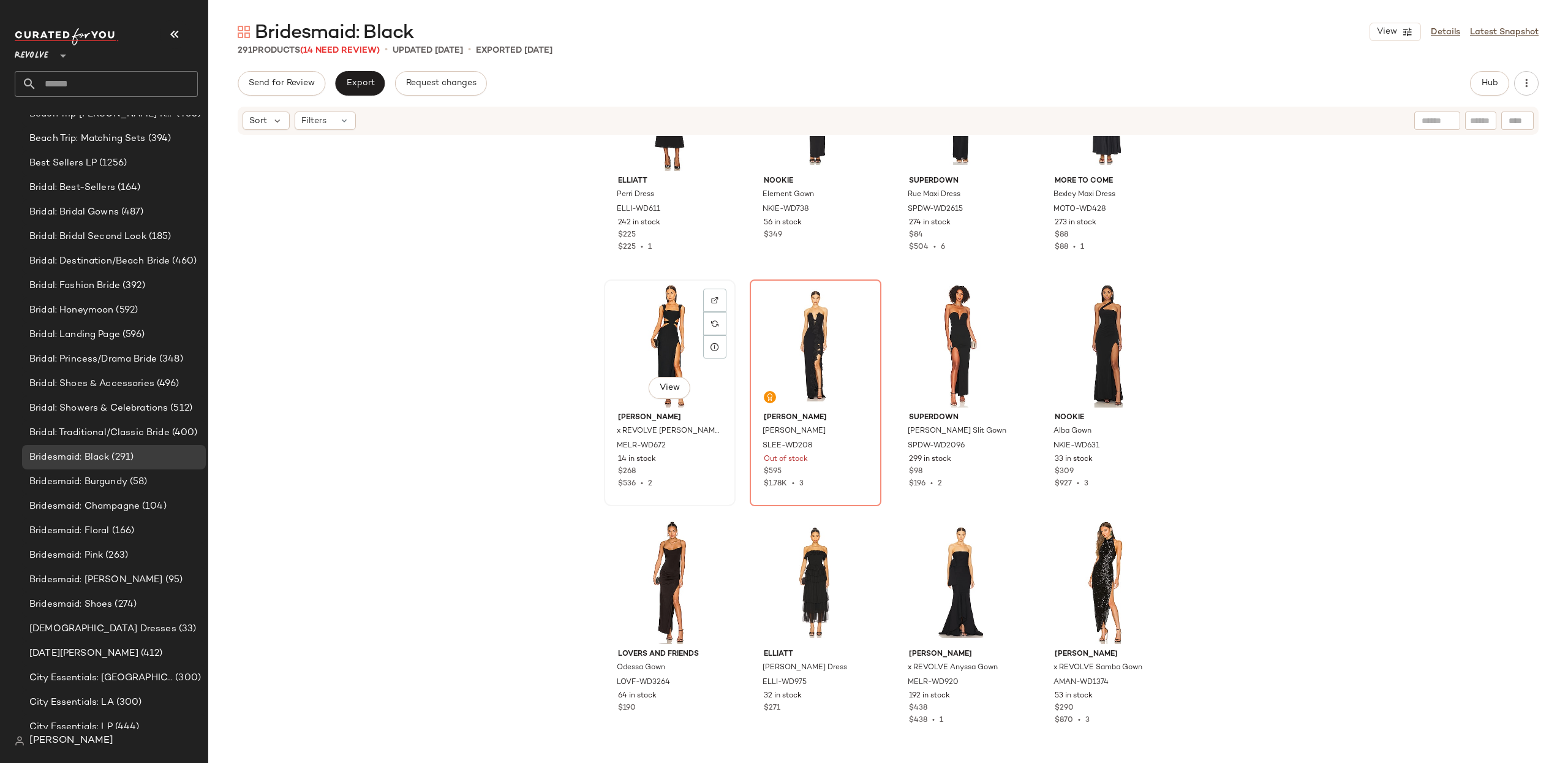
click at [642, 368] on div "View" at bounding box center [670, 346] width 123 height 124
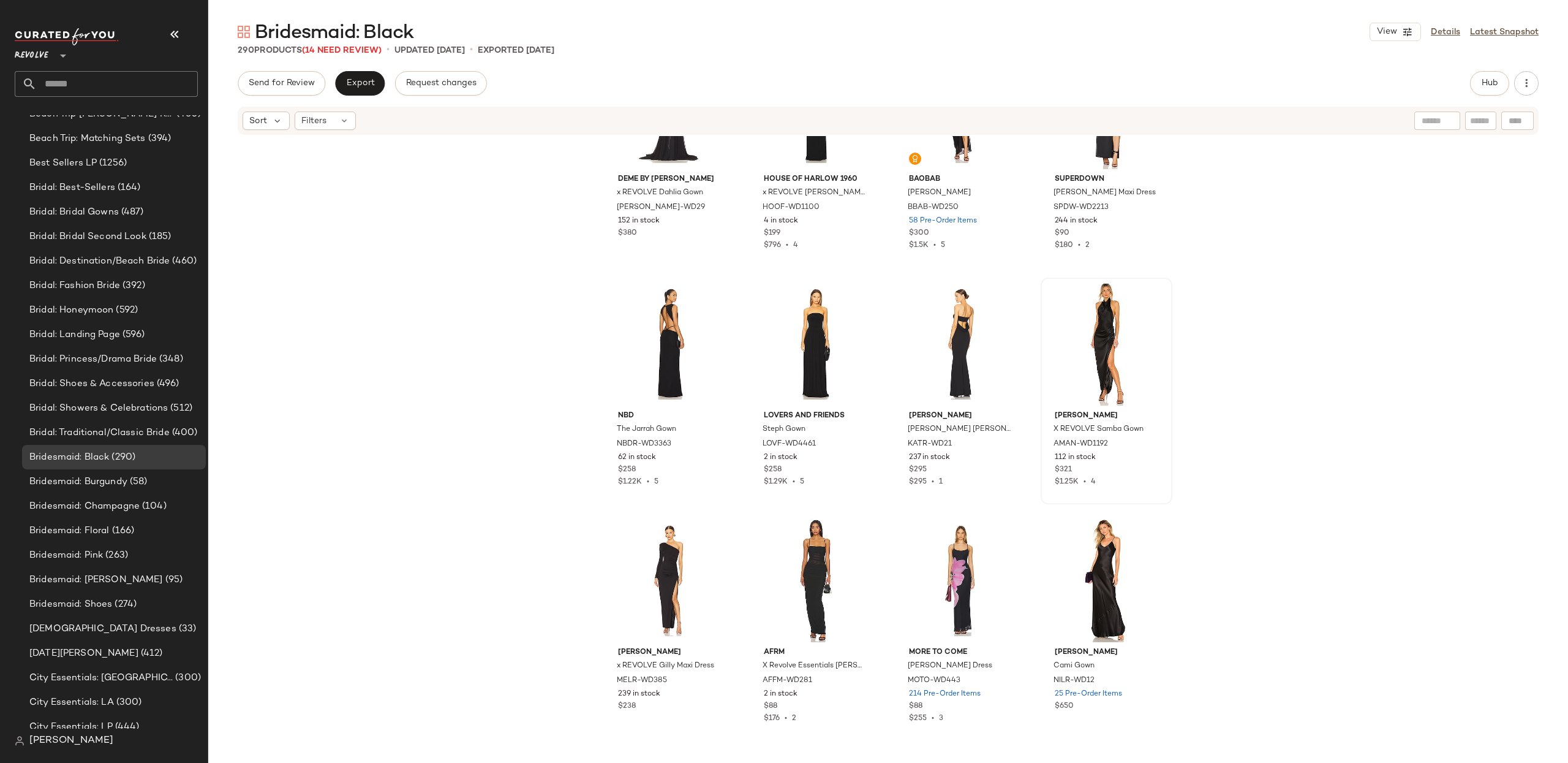
scroll to position [9332, 0]
drag, startPoint x: 941, startPoint y: 572, endPoint x: 963, endPoint y: 567, distance: 22.6
click at [940, 572] on div "View" at bounding box center [961, 578] width 123 height 124
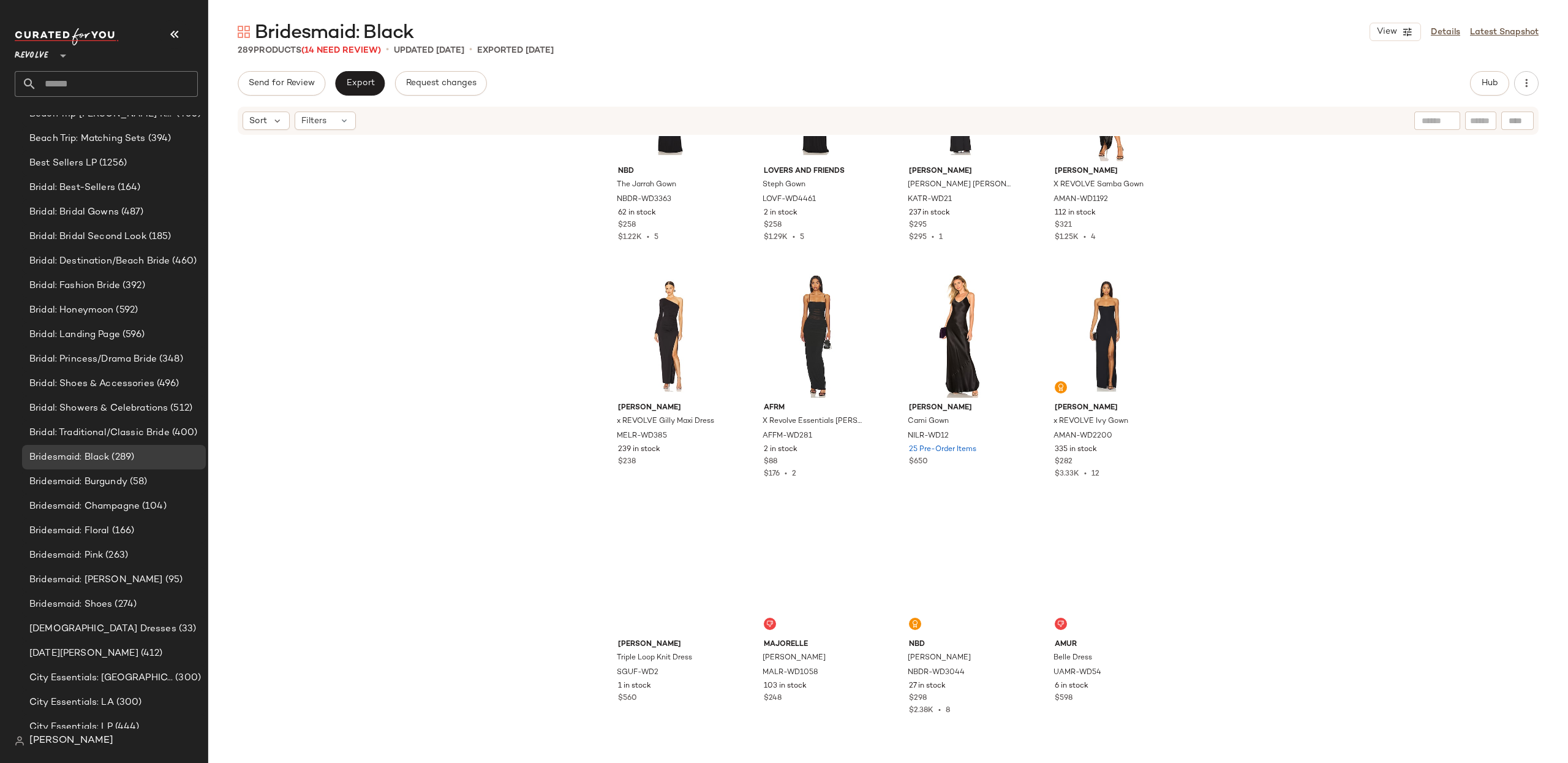
scroll to position [9593, 0]
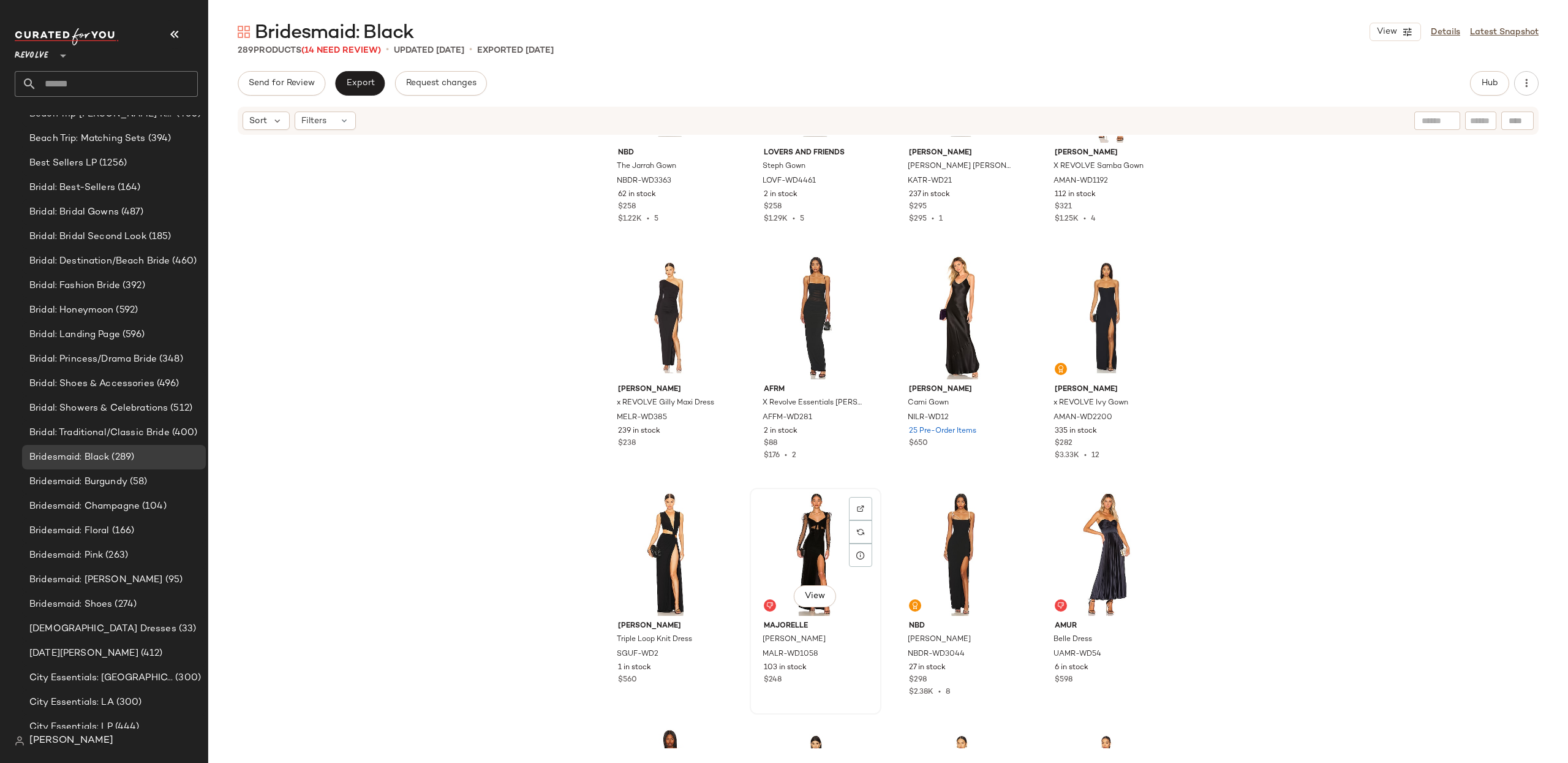
click at [804, 536] on div "View" at bounding box center [815, 554] width 123 height 124
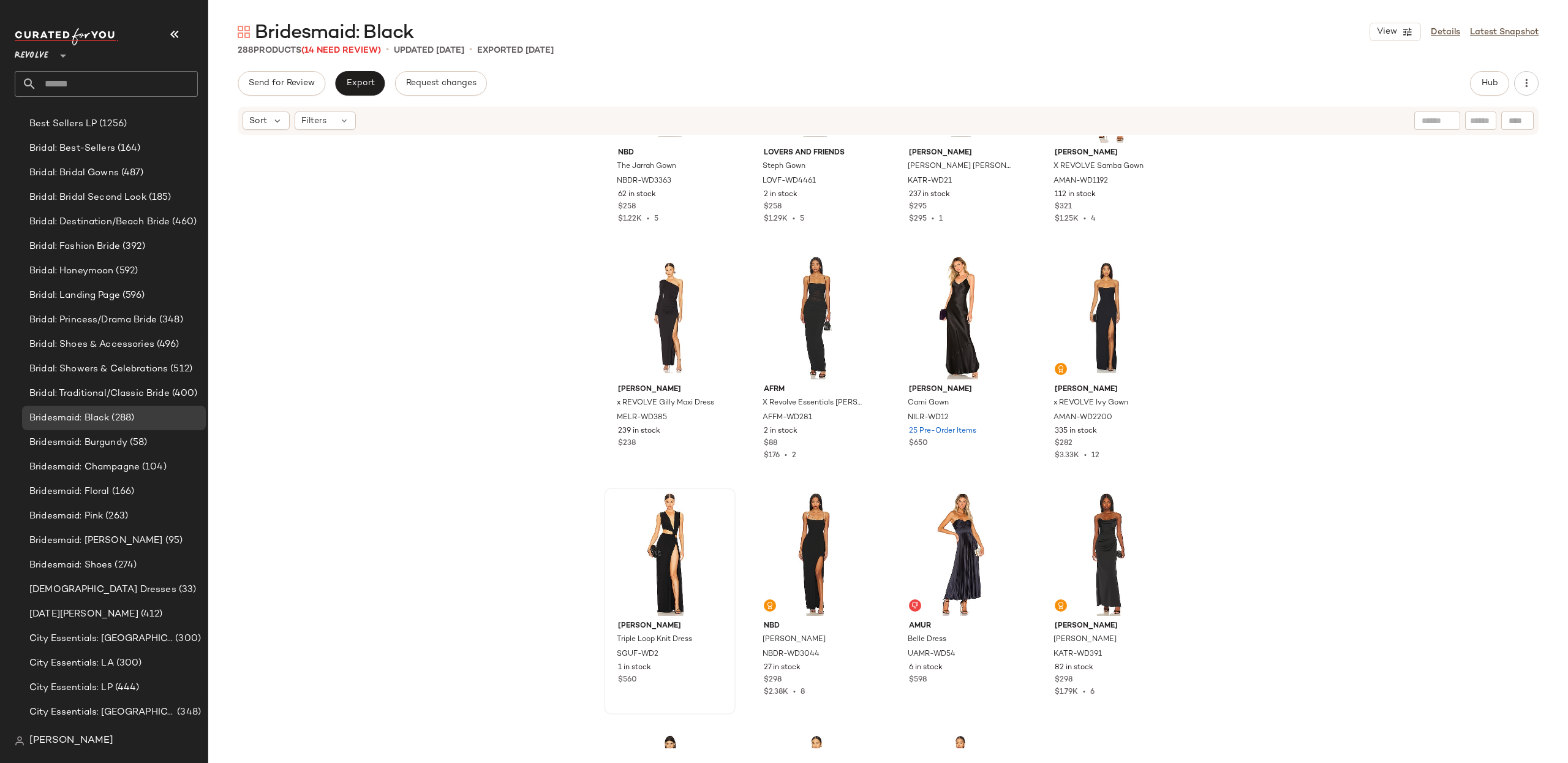
scroll to position [749, 0]
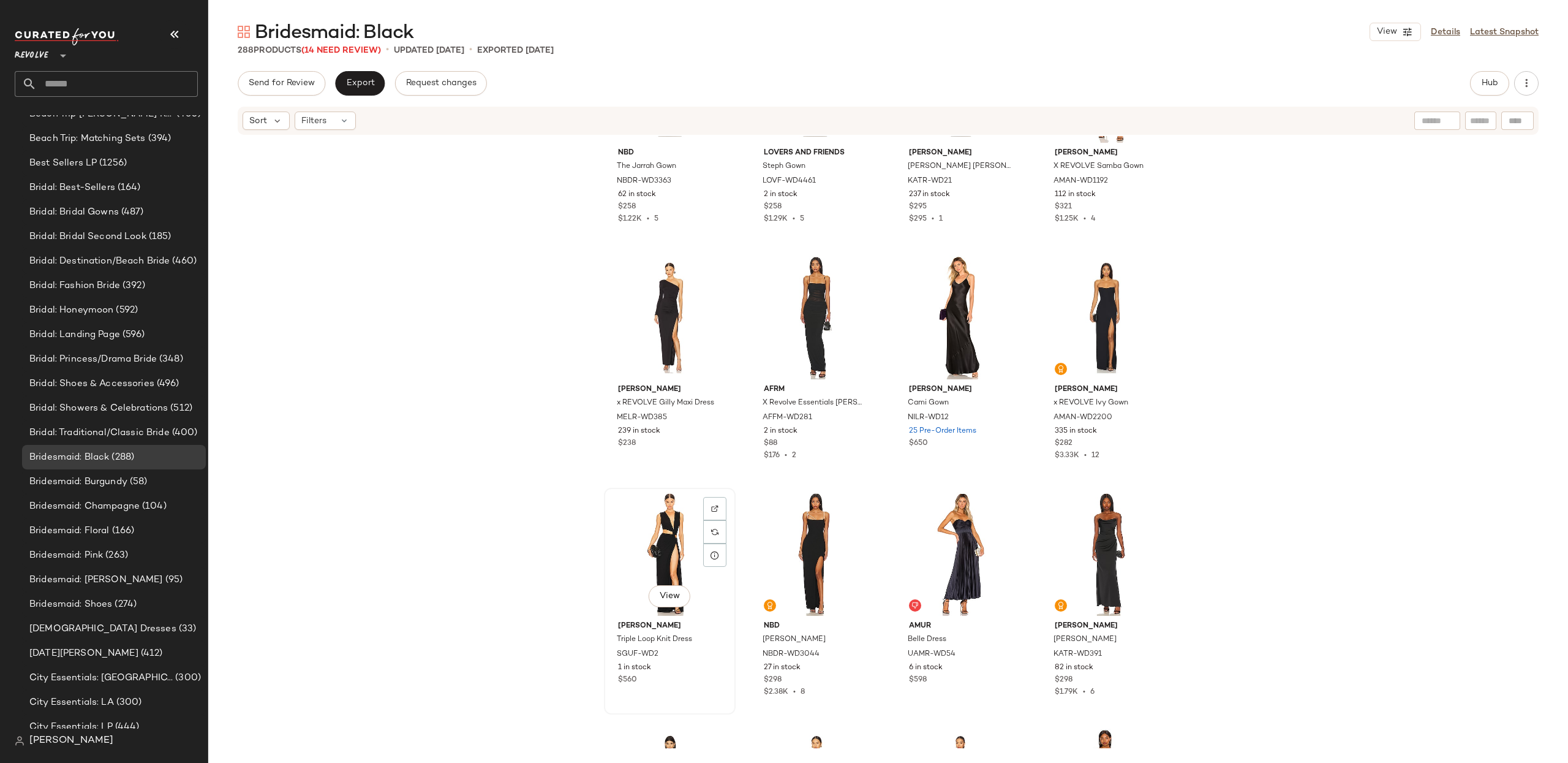
click at [637, 572] on div "View" at bounding box center [670, 554] width 123 height 124
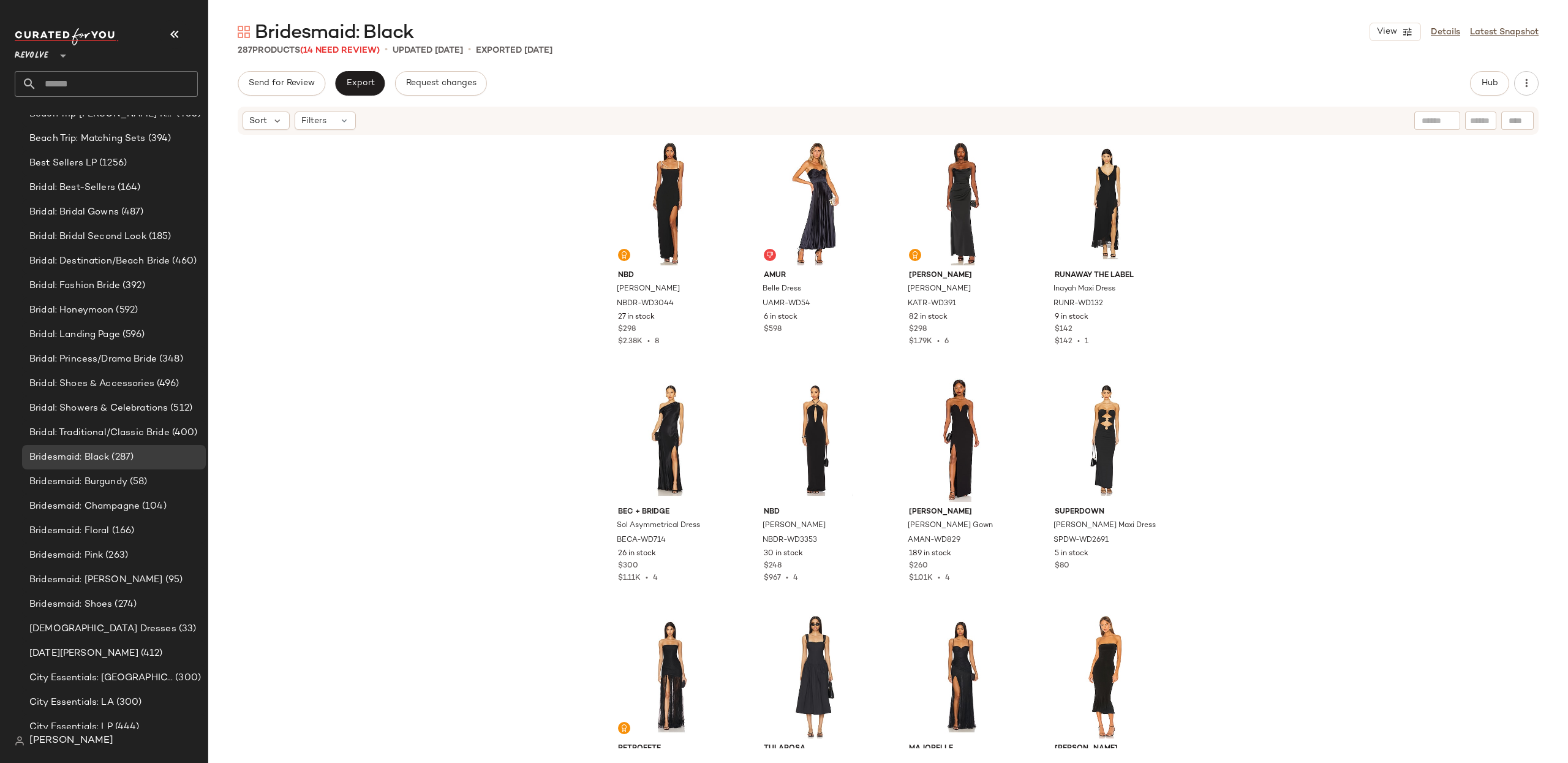
scroll to position [9944, 0]
click at [1112, 398] on div "View" at bounding box center [1107, 439] width 123 height 124
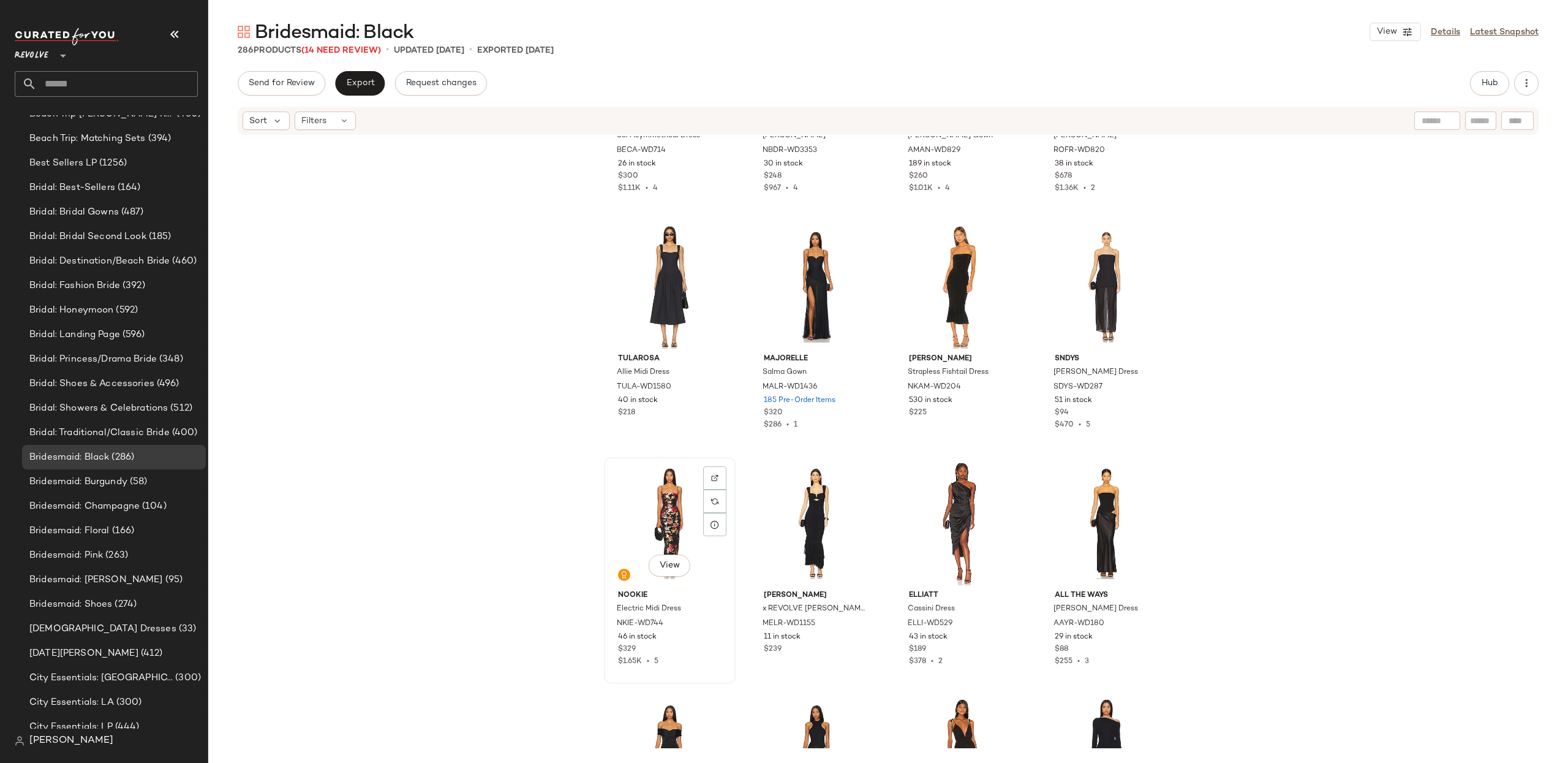
scroll to position [10323, 0]
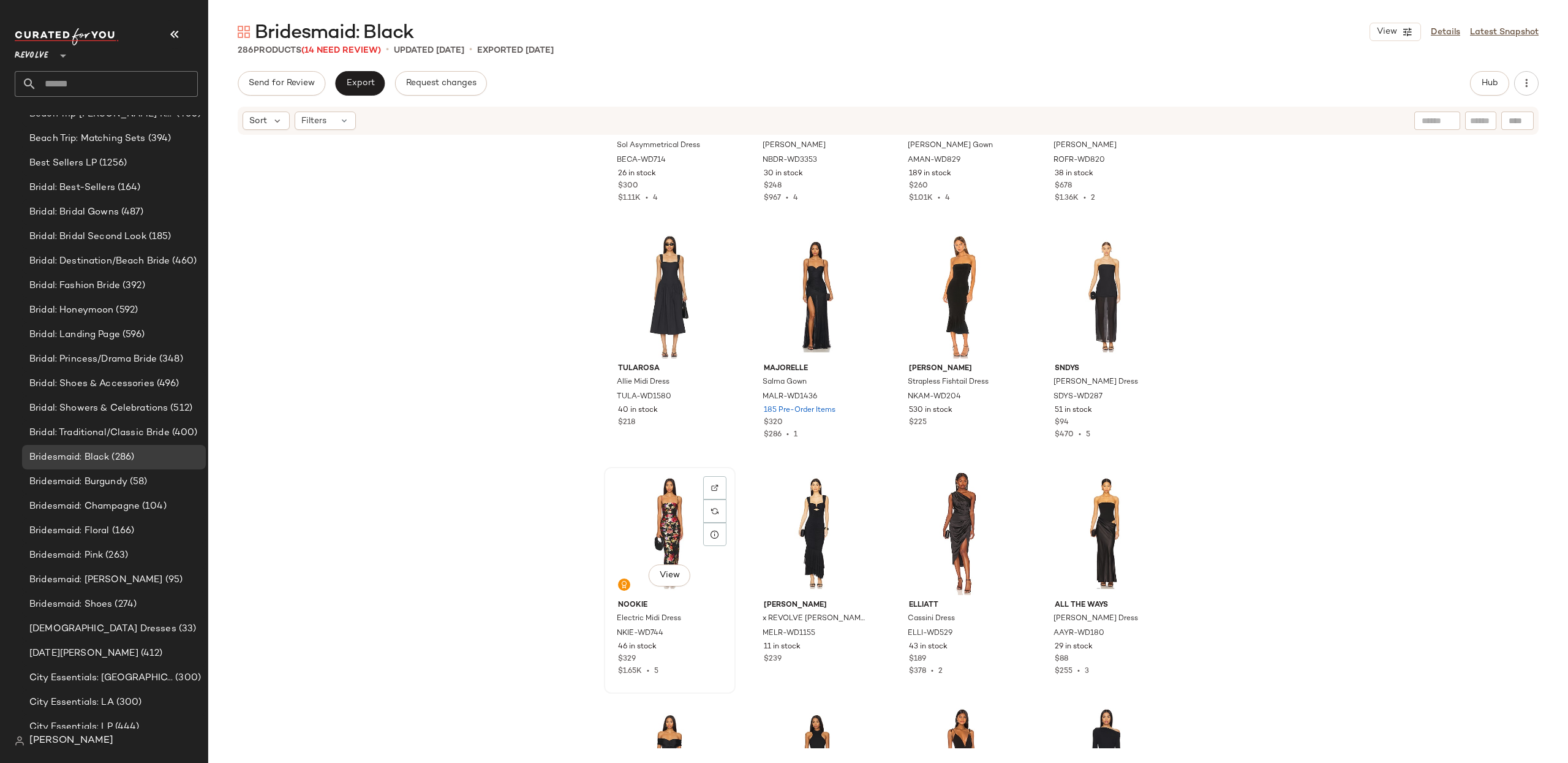
click at [657, 497] on div "View" at bounding box center [670, 533] width 123 height 124
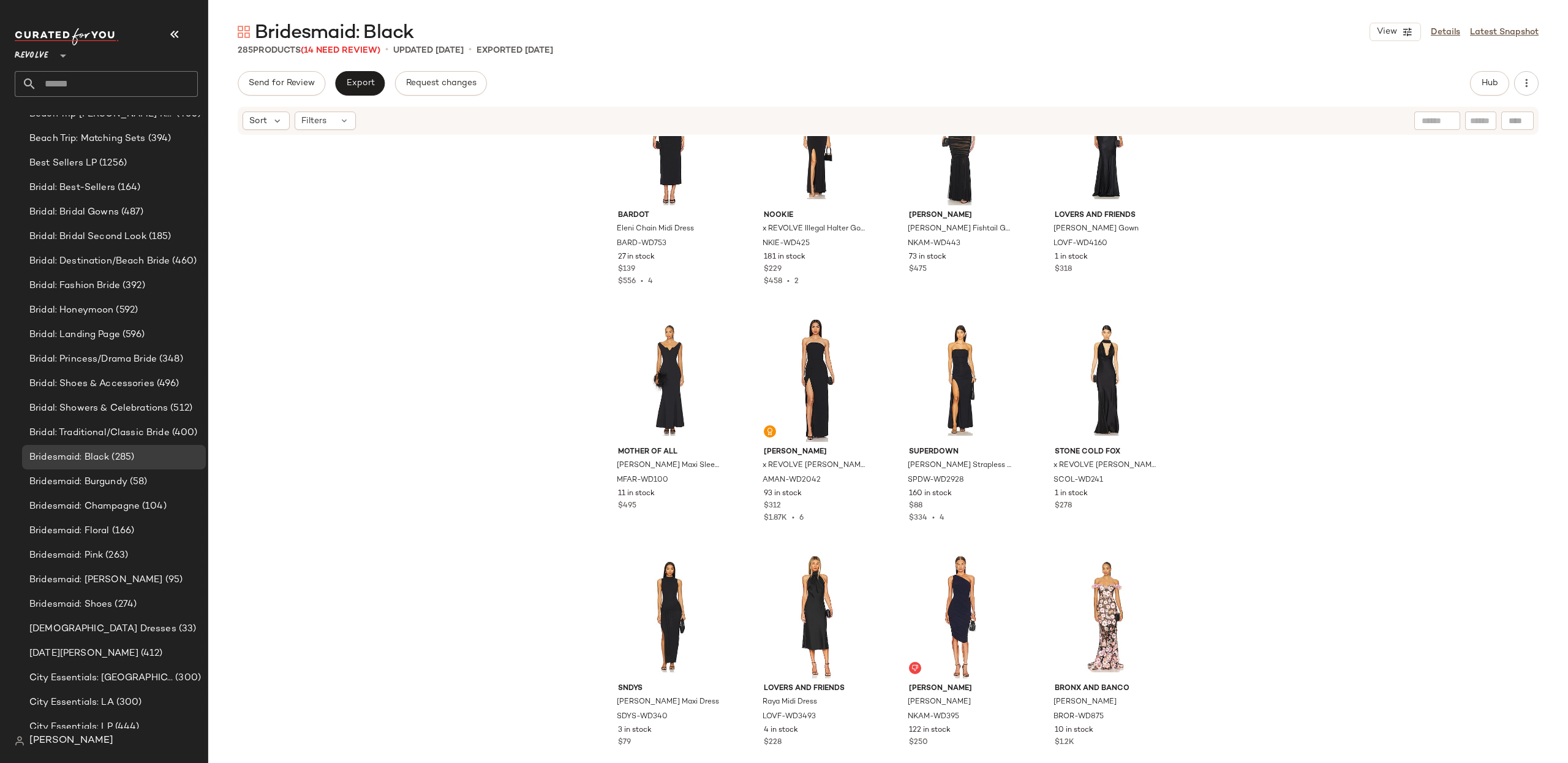
scroll to position [11895, 0]
click at [795, 361] on div "View" at bounding box center [815, 379] width 123 height 124
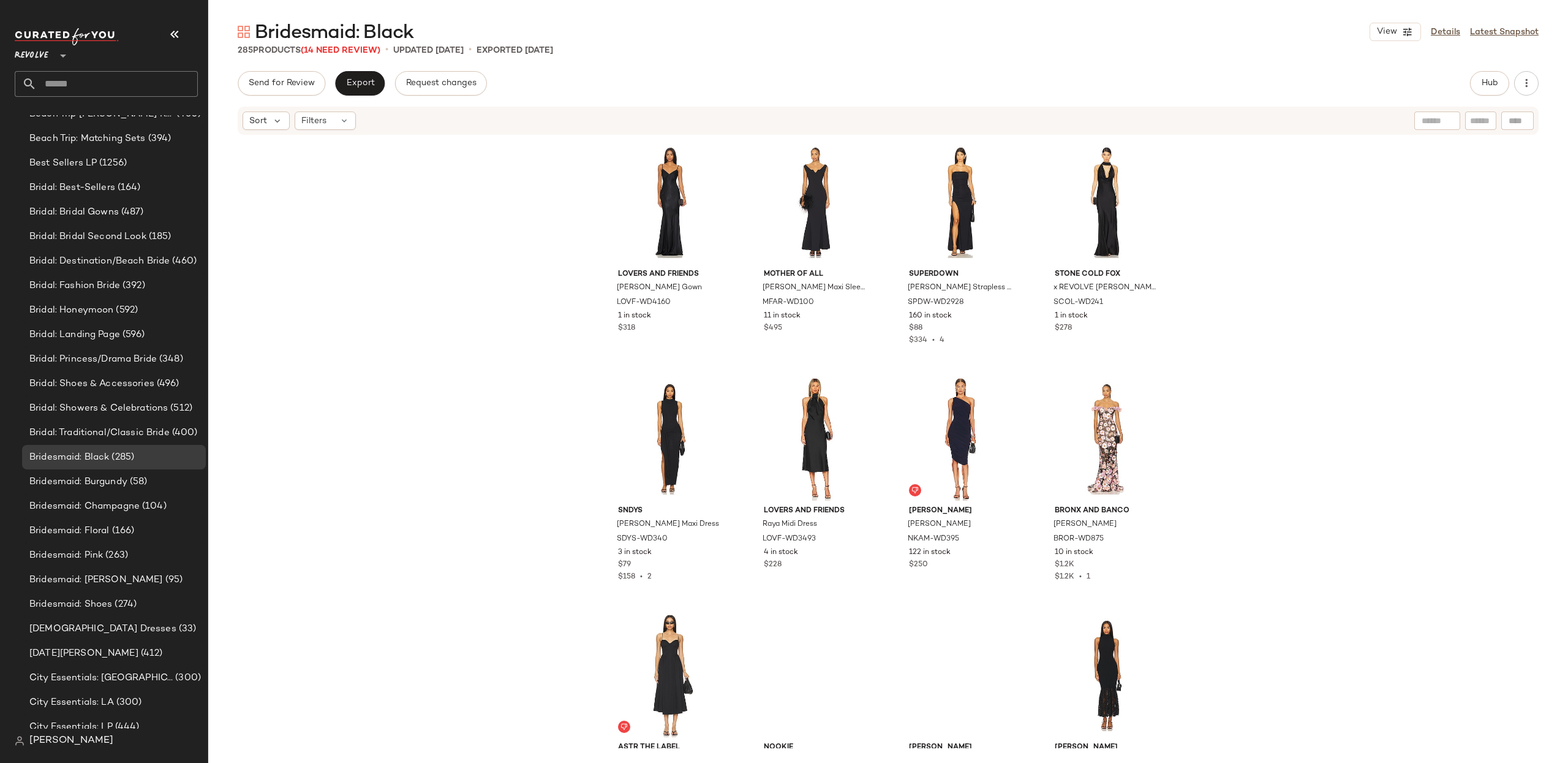
scroll to position [12072, 0]
click at [1105, 413] on div "View" at bounding box center [1107, 439] width 123 height 124
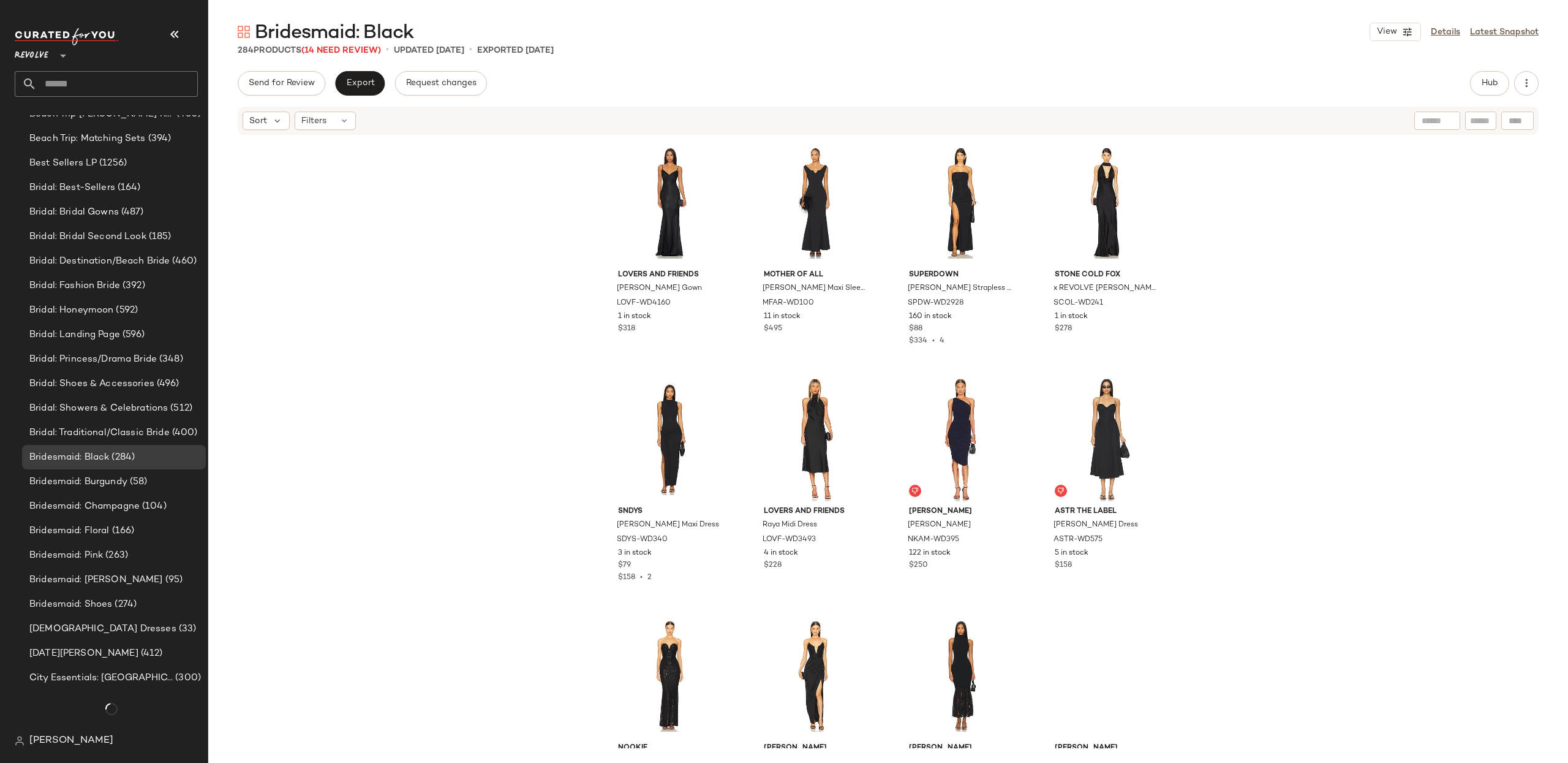
scroll to position [749, 0]
click at [1084, 413] on div "View" at bounding box center [1107, 439] width 123 height 124
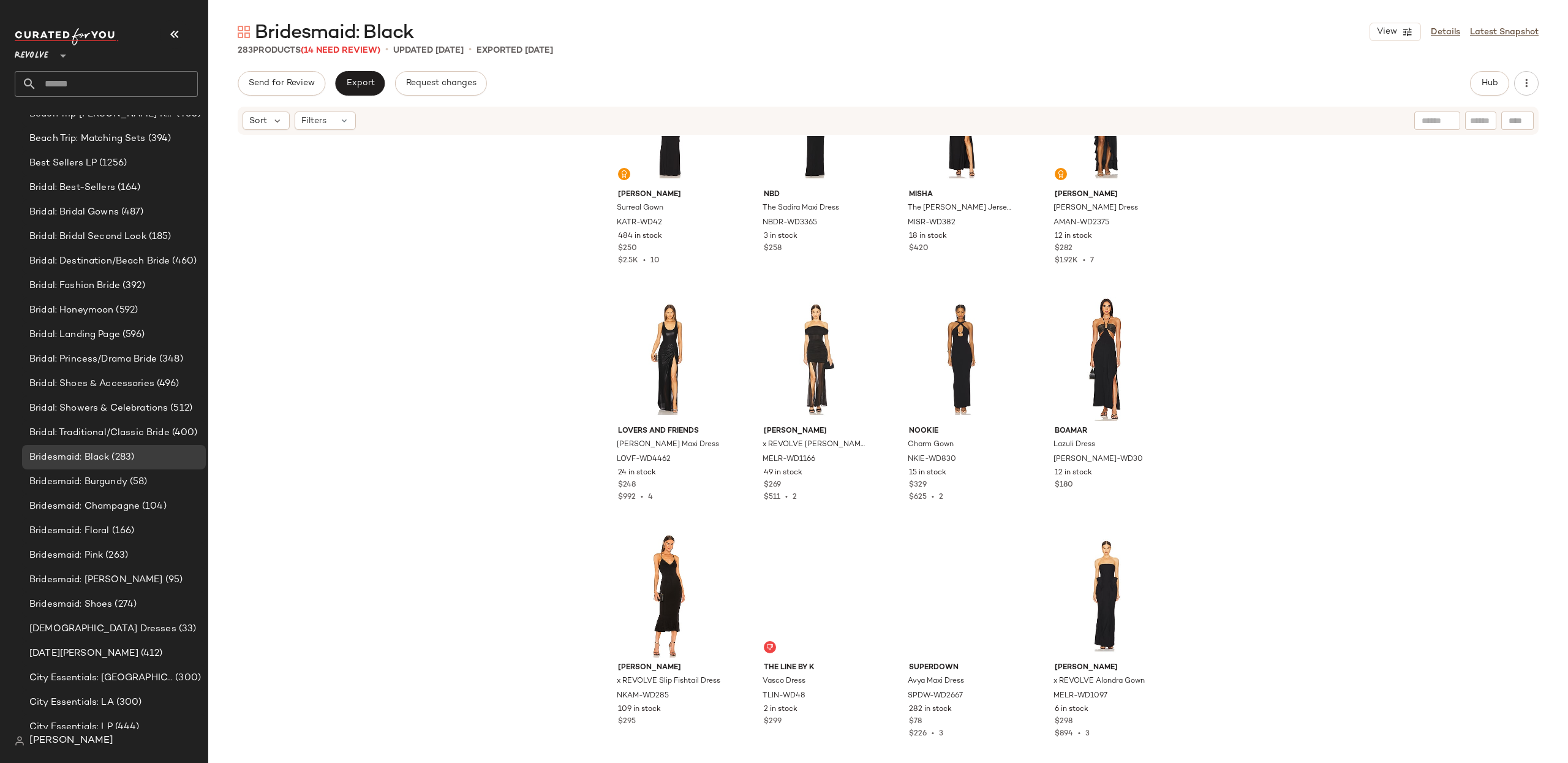
scroll to position [13093, 0]
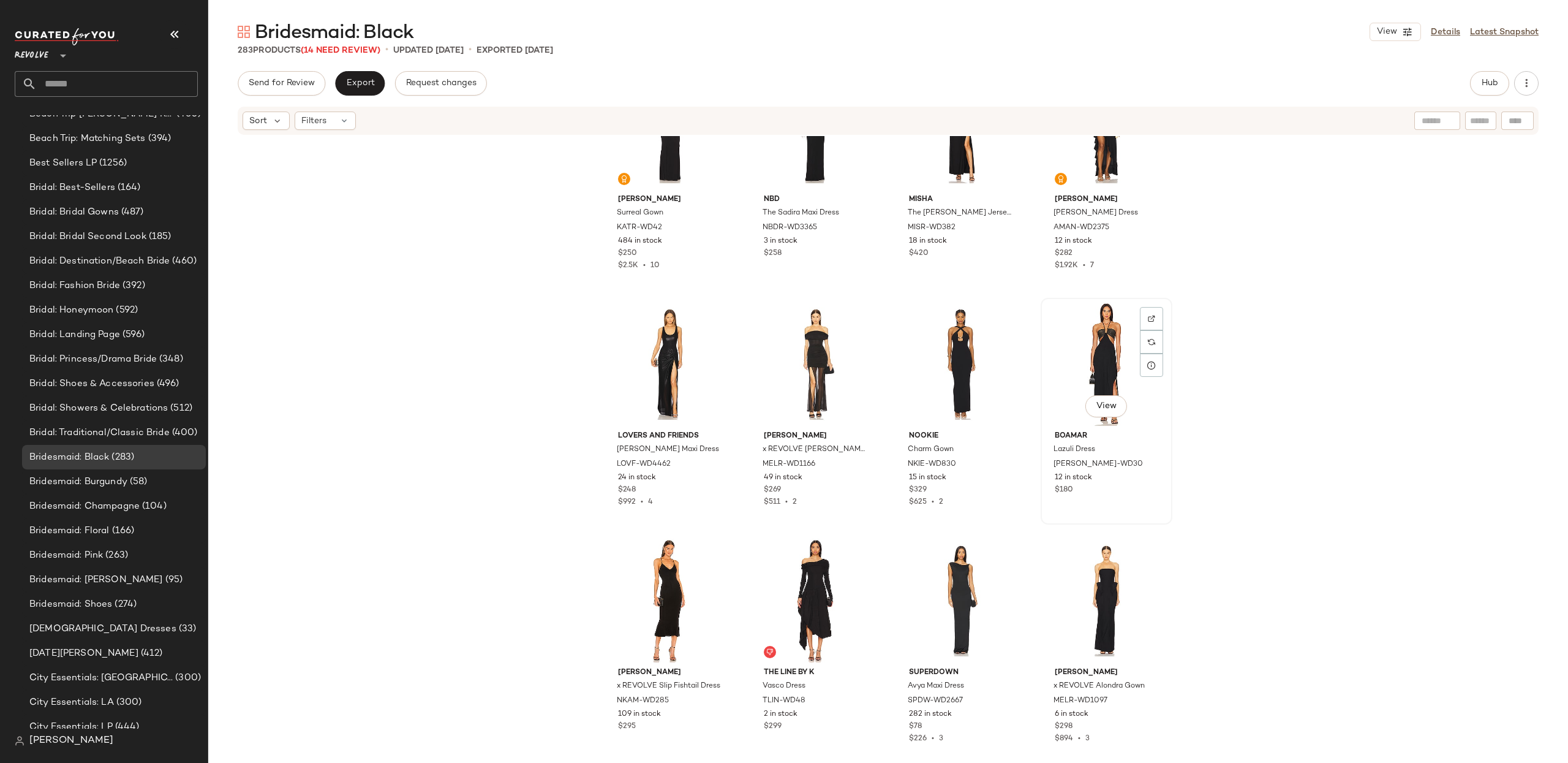
click at [1127, 345] on div "View" at bounding box center [1107, 364] width 123 height 124
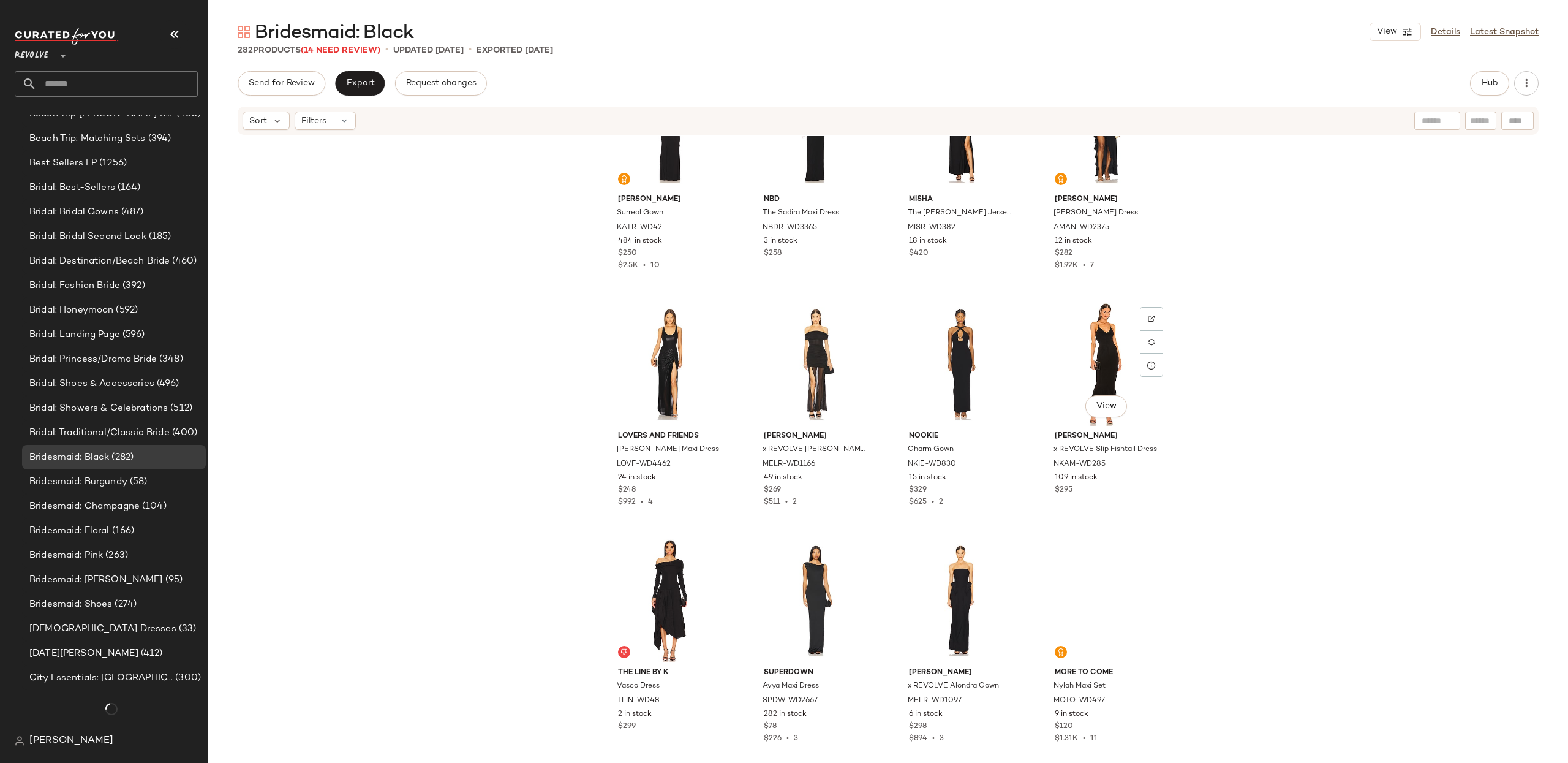
scroll to position [749, 0]
click at [941, 346] on div "View" at bounding box center [961, 364] width 123 height 124
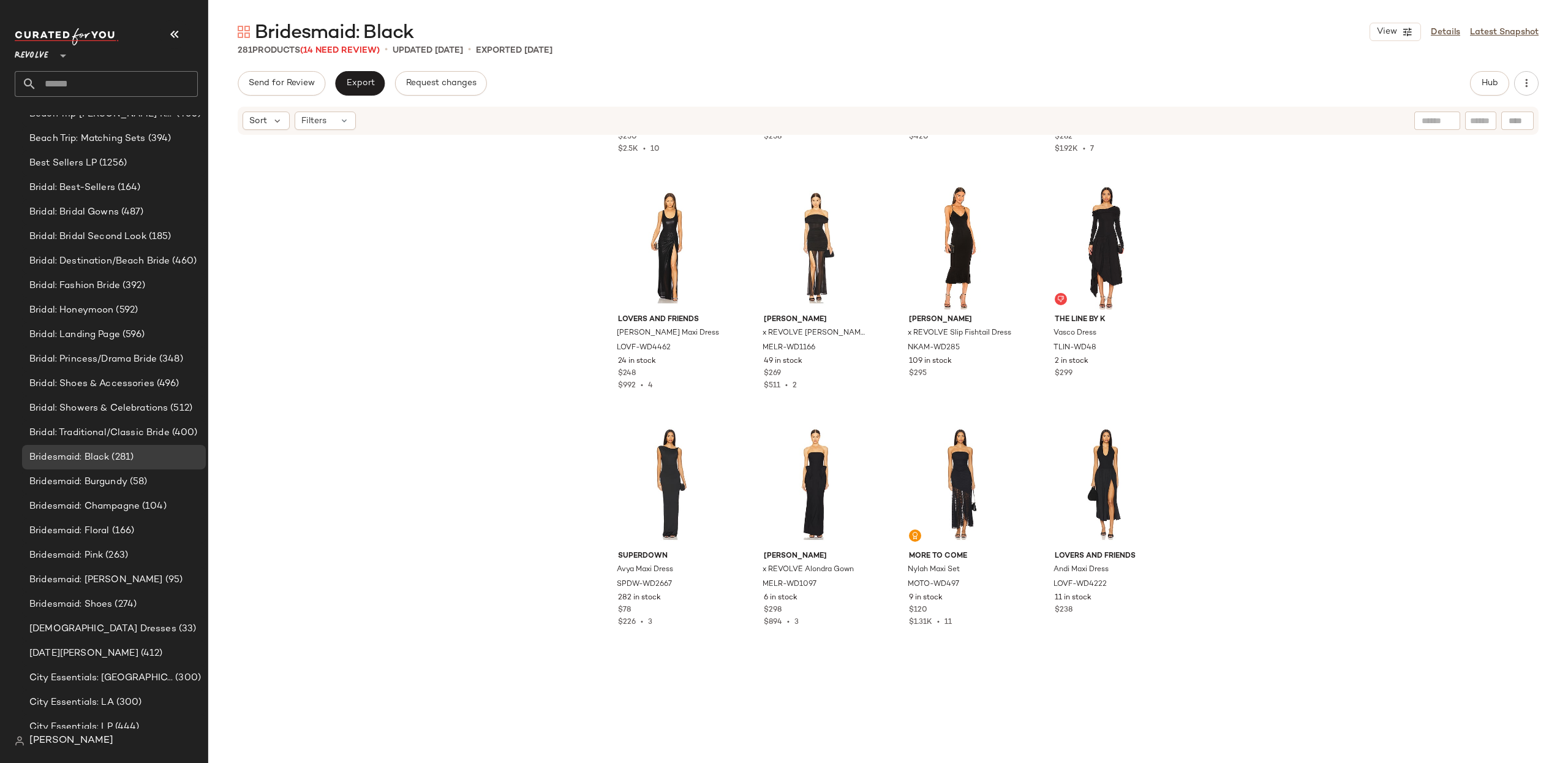
scroll to position [13215, 0]
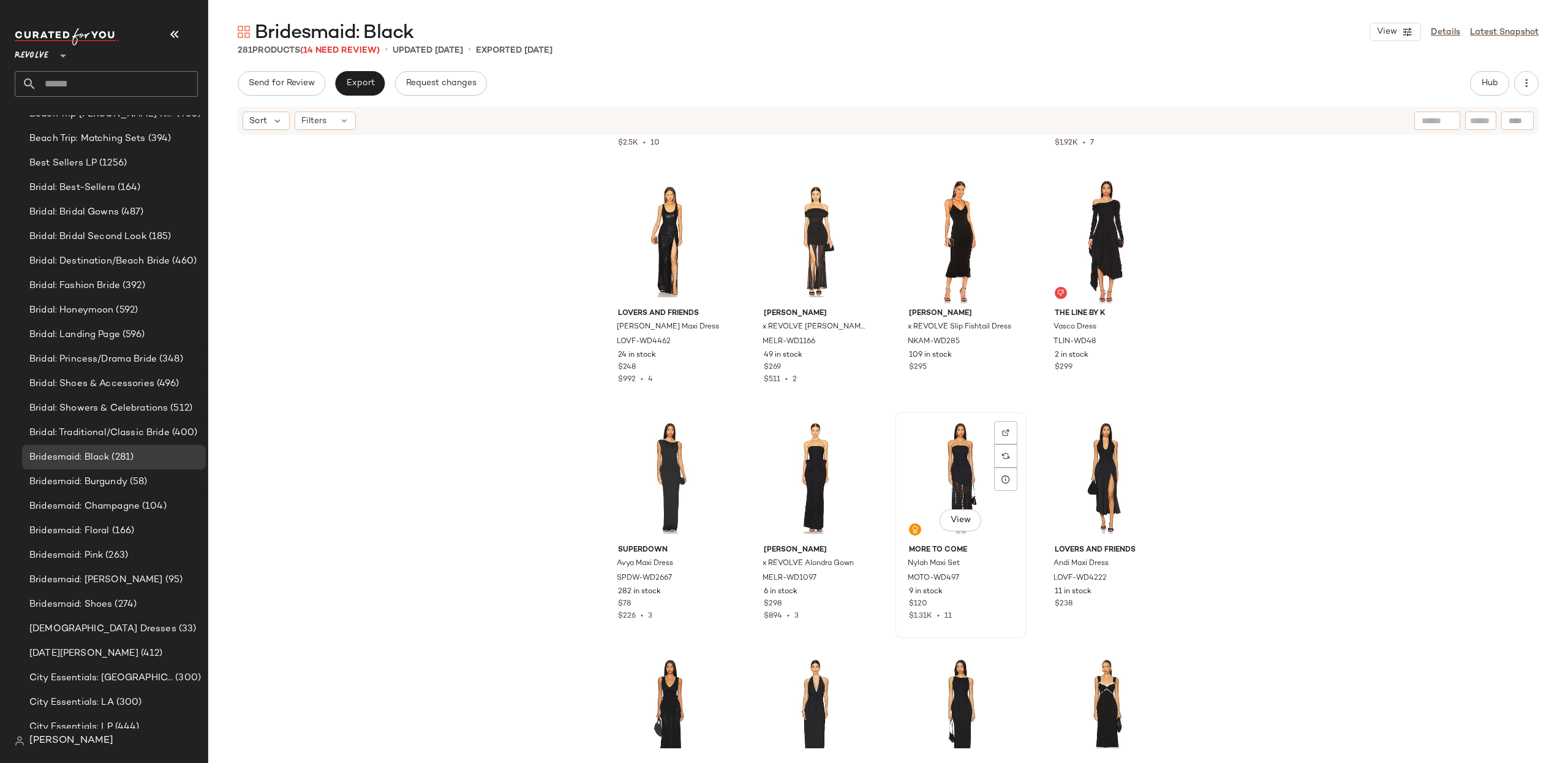
click at [928, 462] on div "View" at bounding box center [961, 478] width 123 height 124
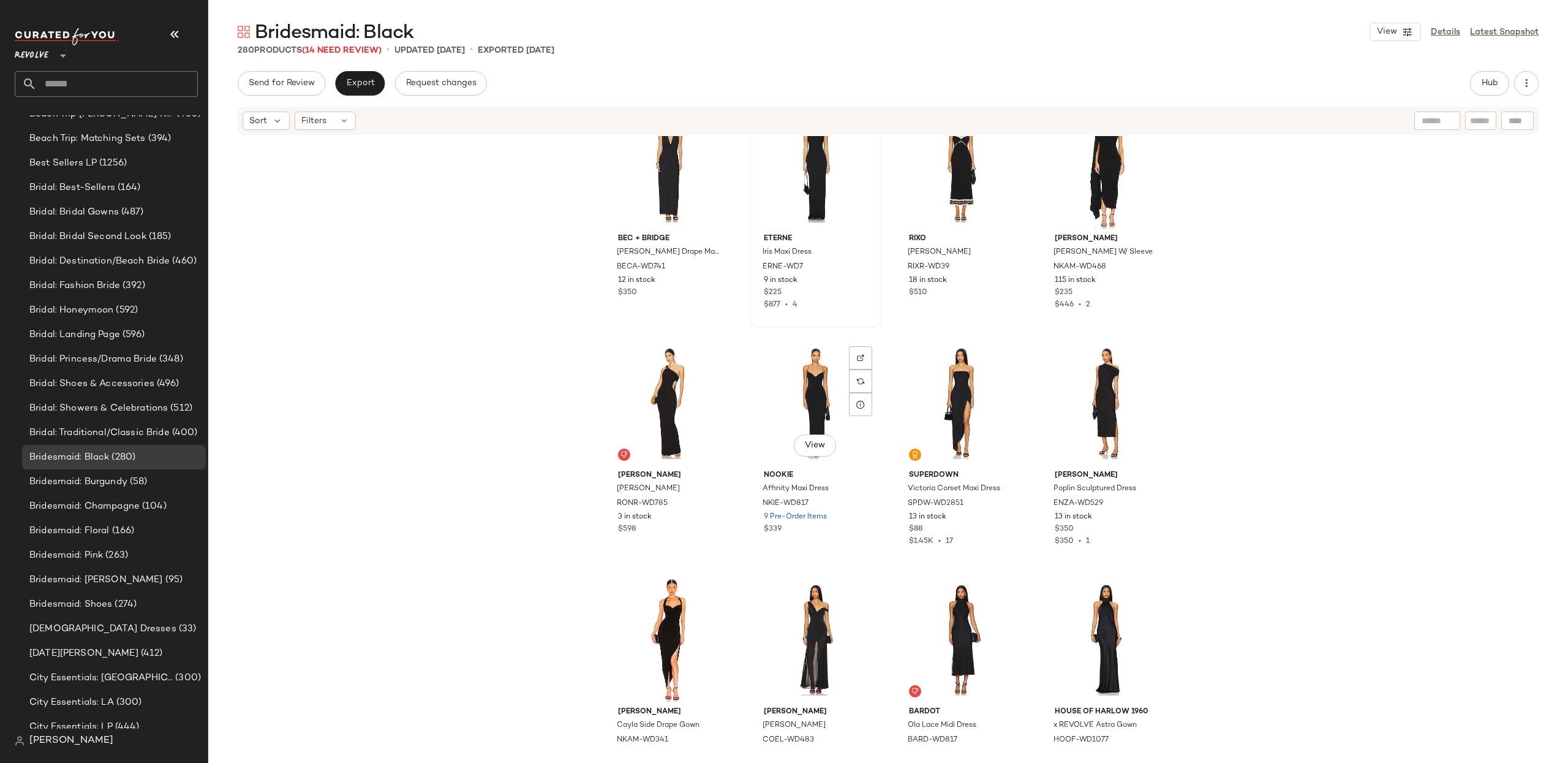
scroll to position [13777, 0]
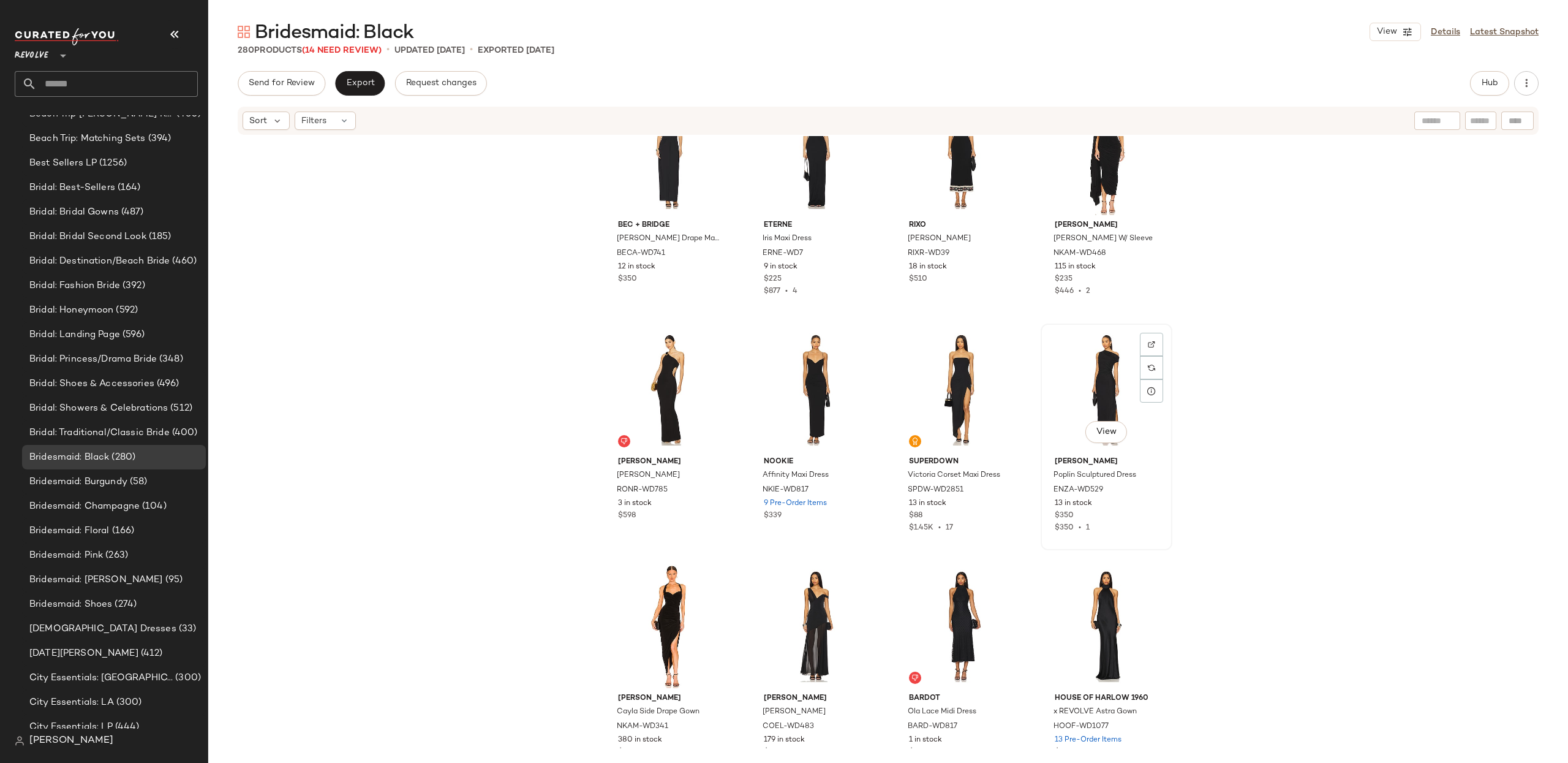
click at [1080, 362] on div "View" at bounding box center [1107, 390] width 123 height 124
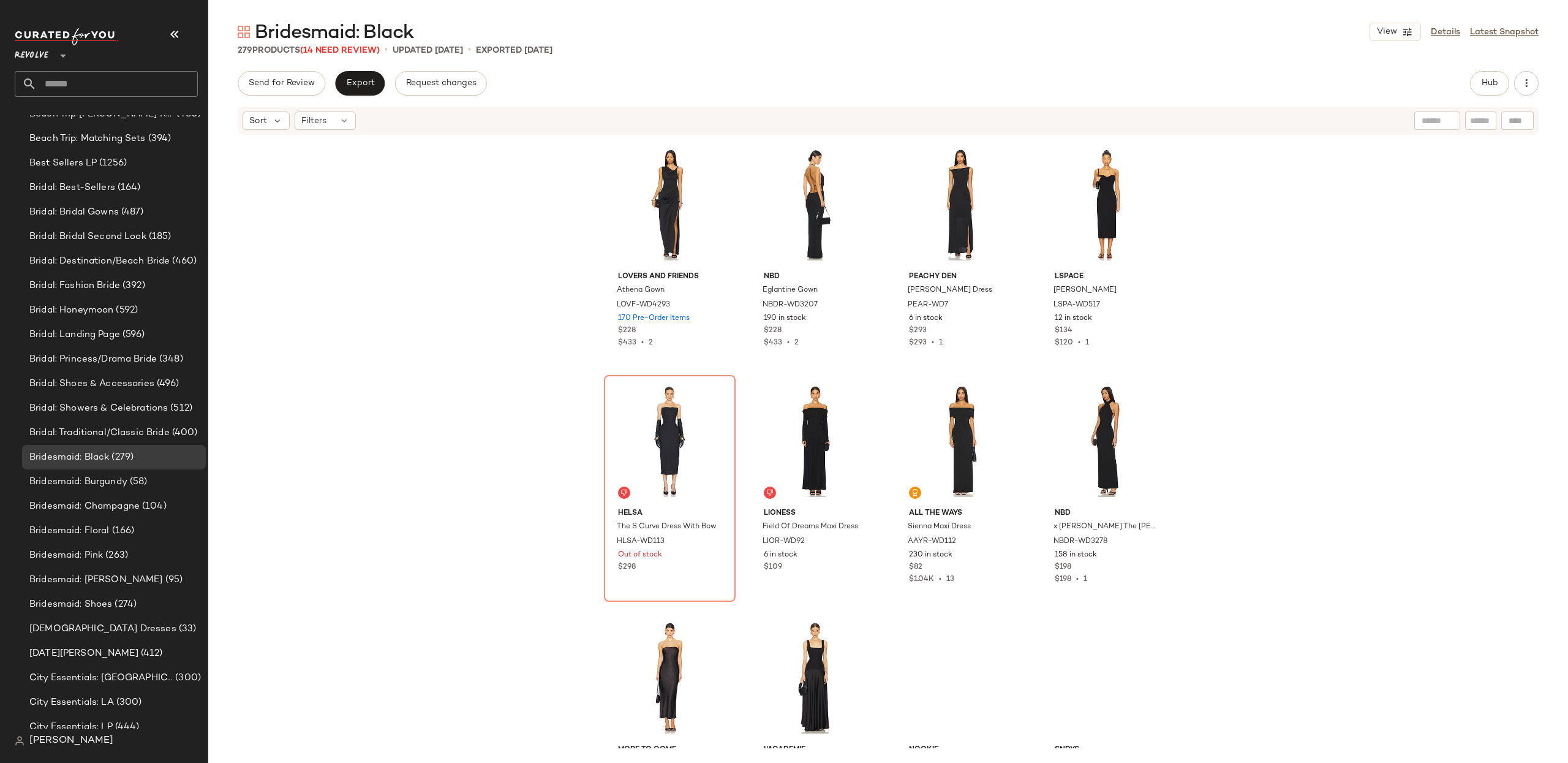
scroll to position [14669, 0]
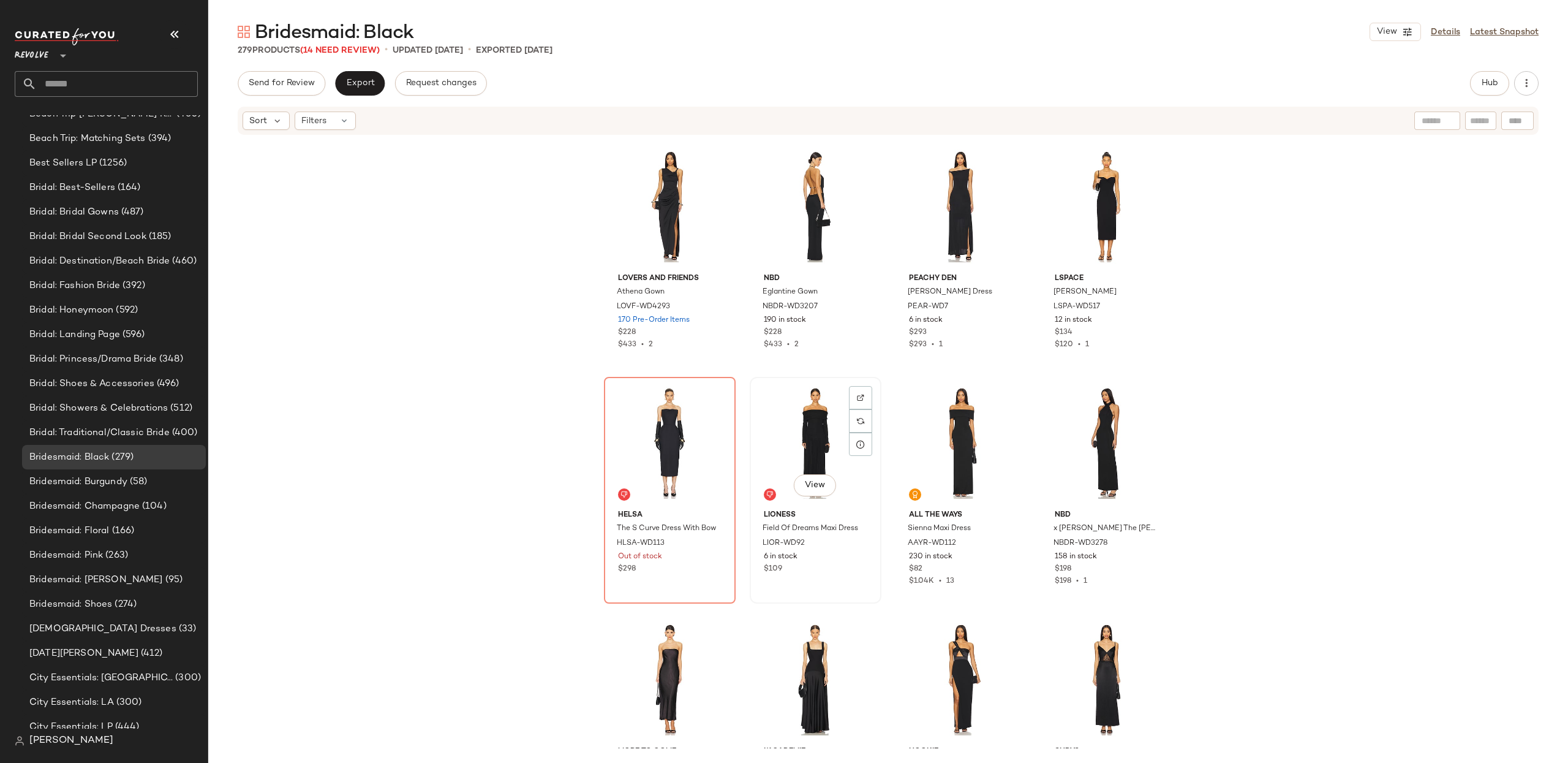
click at [791, 438] on div "View" at bounding box center [815, 443] width 123 height 124
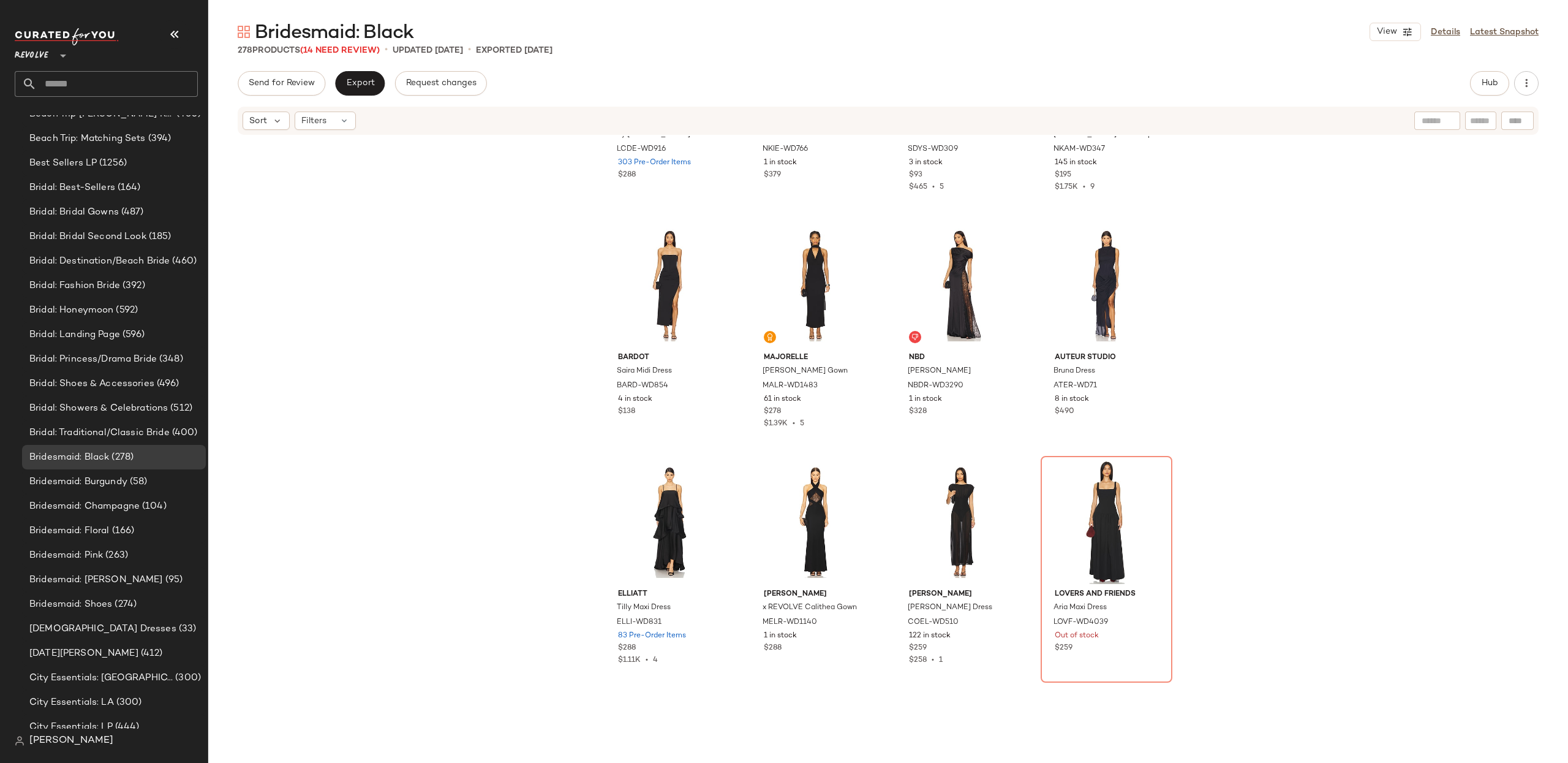
scroll to position [15301, 0]
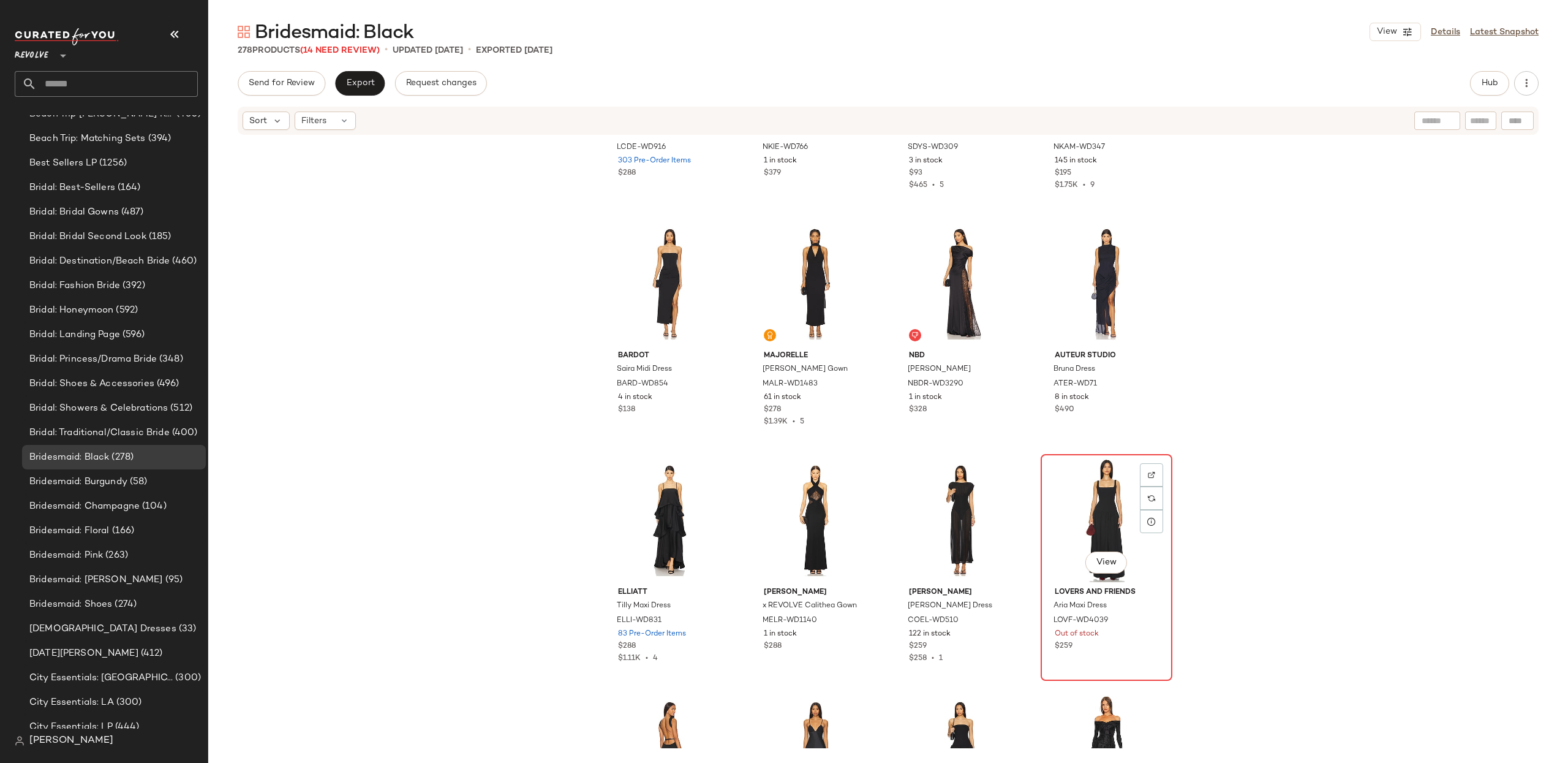
click at [1079, 494] on div "View" at bounding box center [1107, 520] width 123 height 124
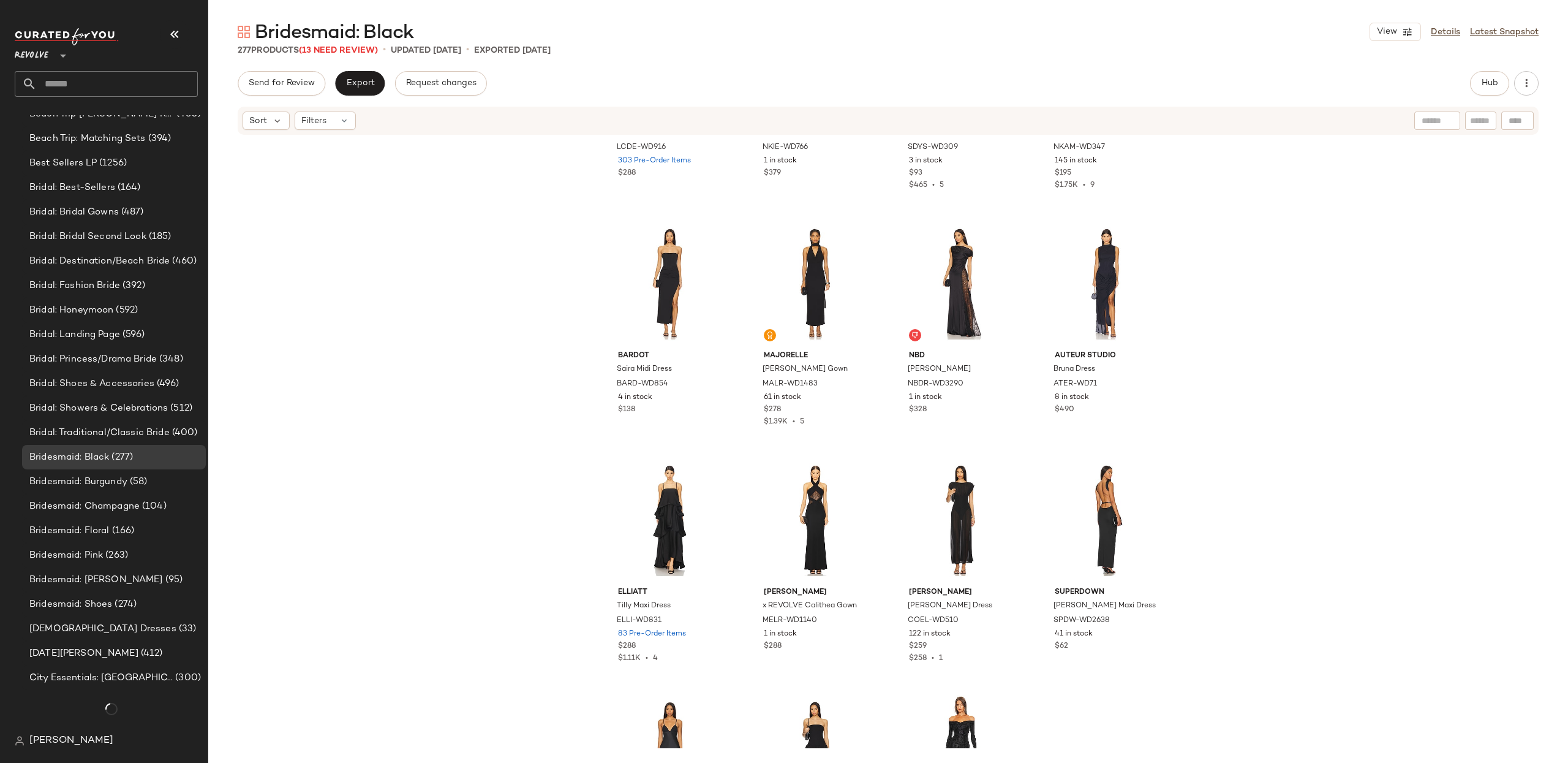
scroll to position [749, 0]
click at [918, 527] on div "View" at bounding box center [961, 520] width 123 height 124
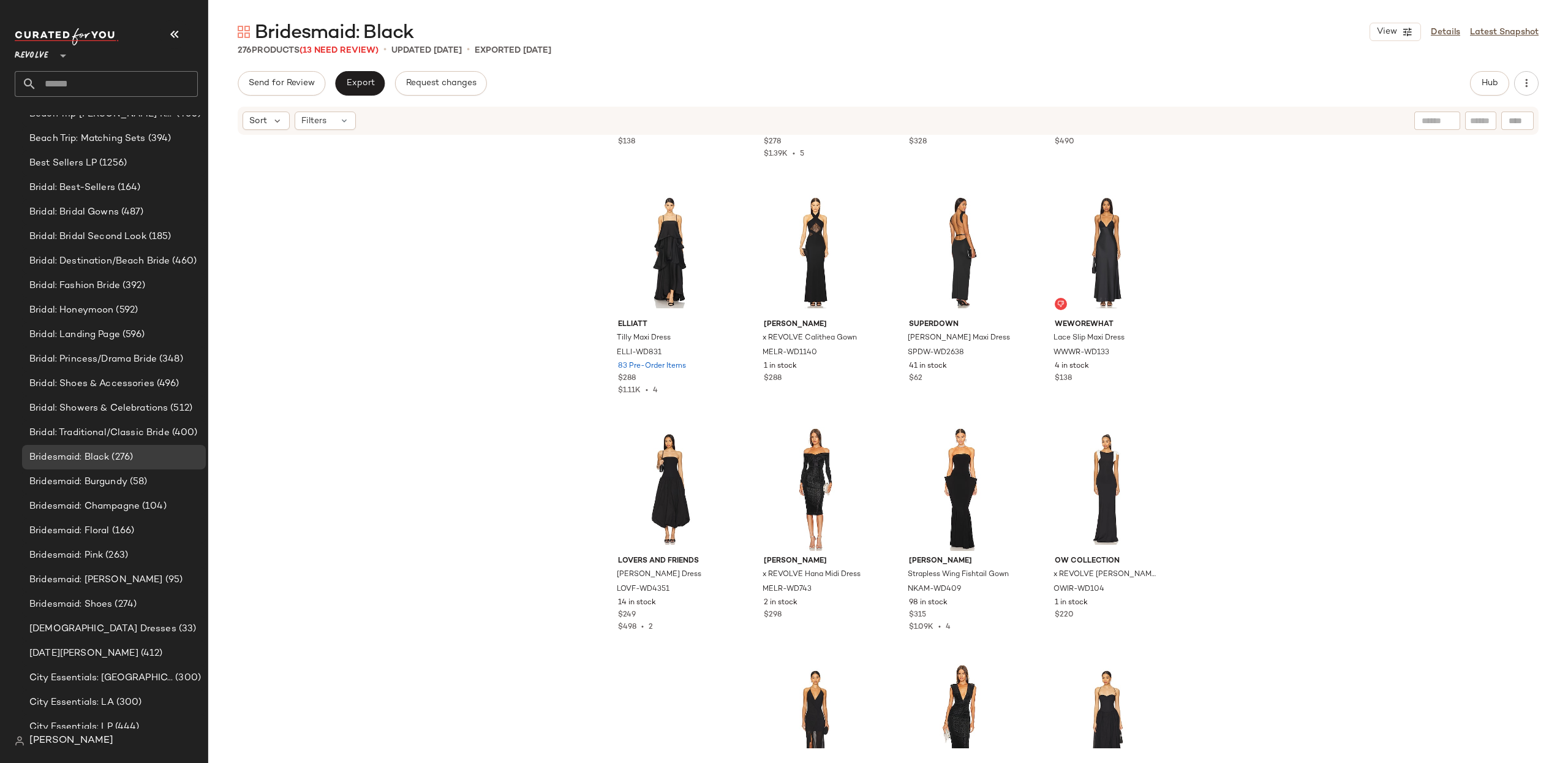
scroll to position [15563, 0]
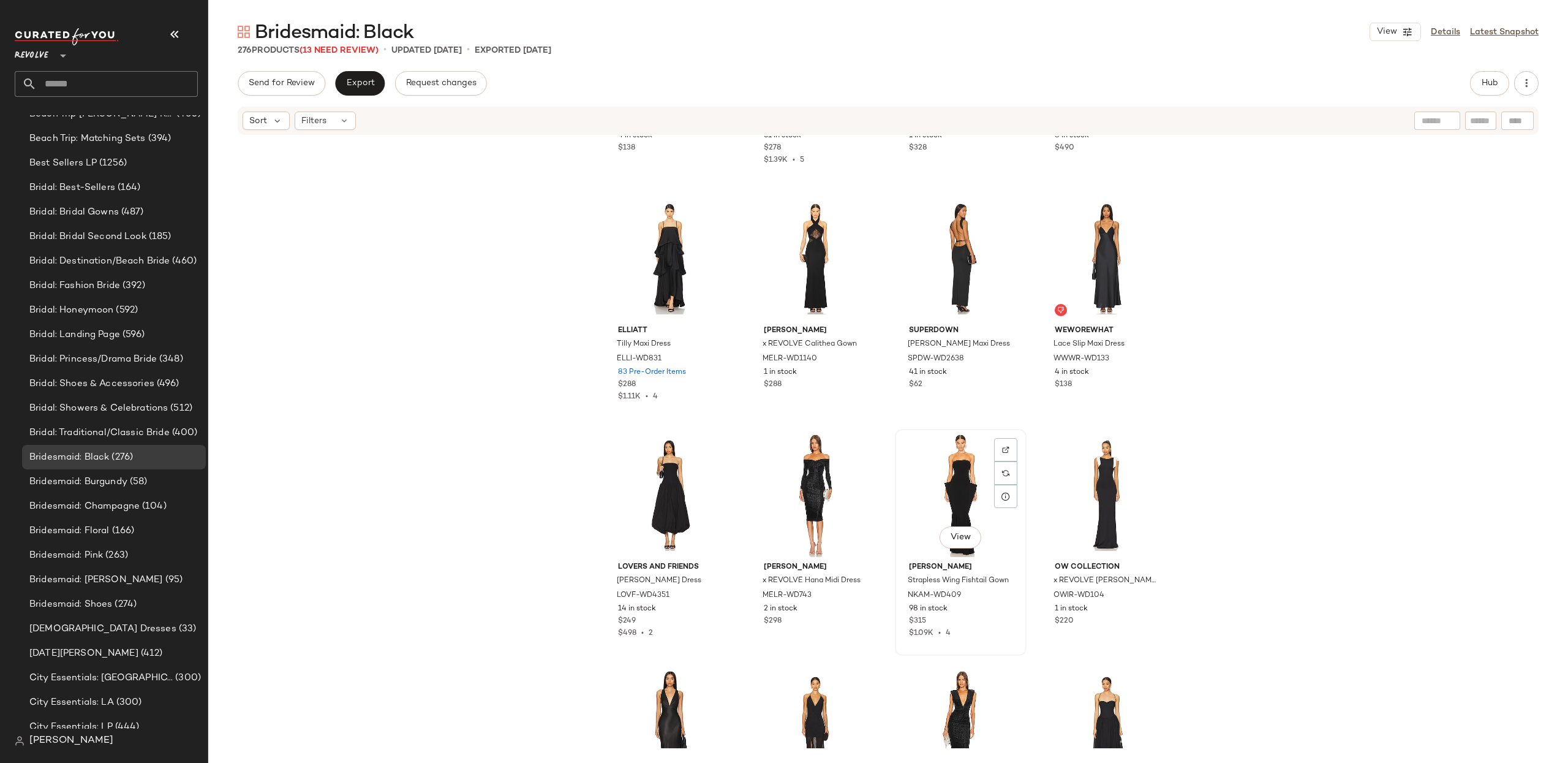
click at [952, 471] on div "View" at bounding box center [961, 495] width 123 height 124
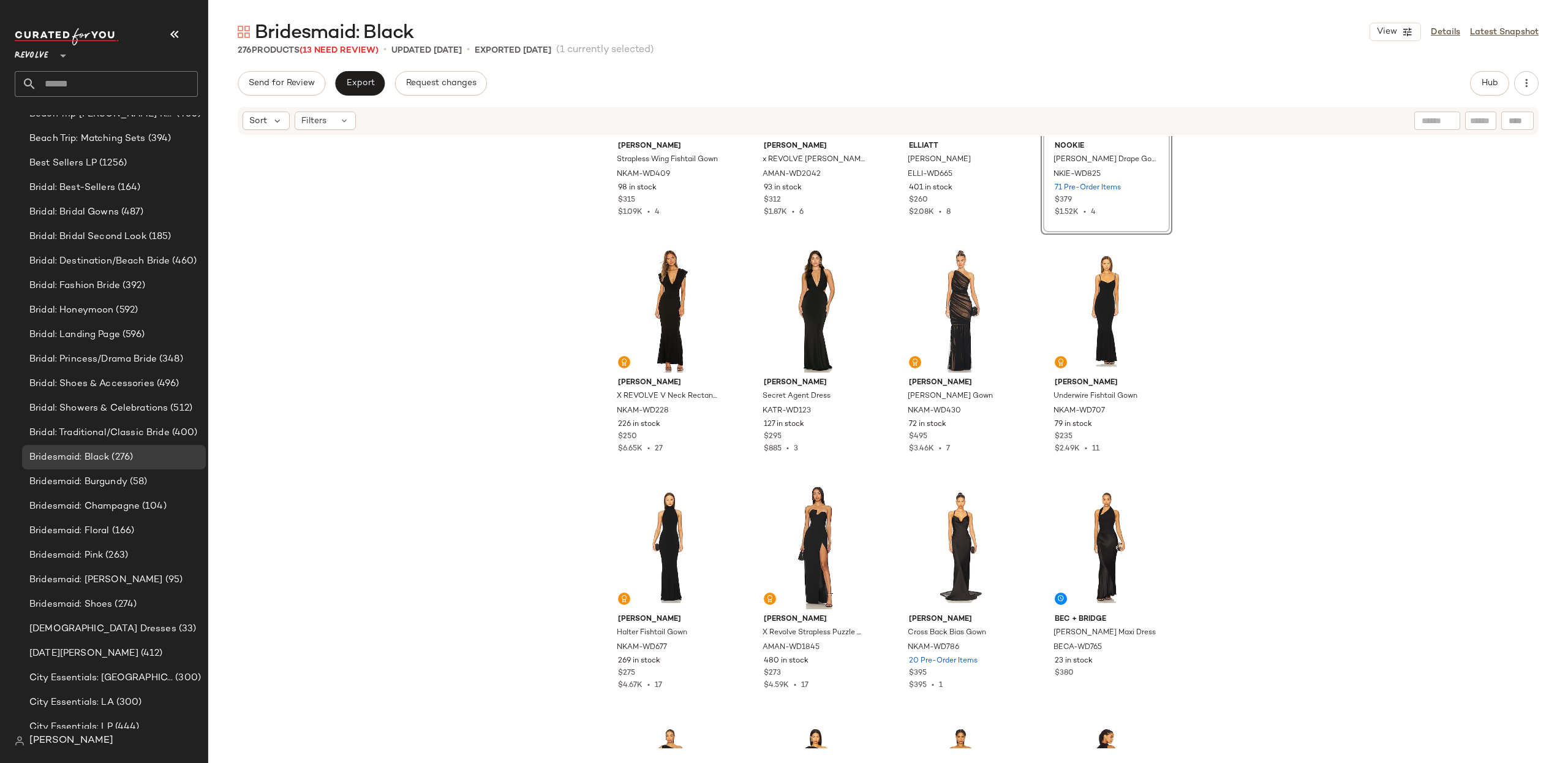
scroll to position [135, 0]
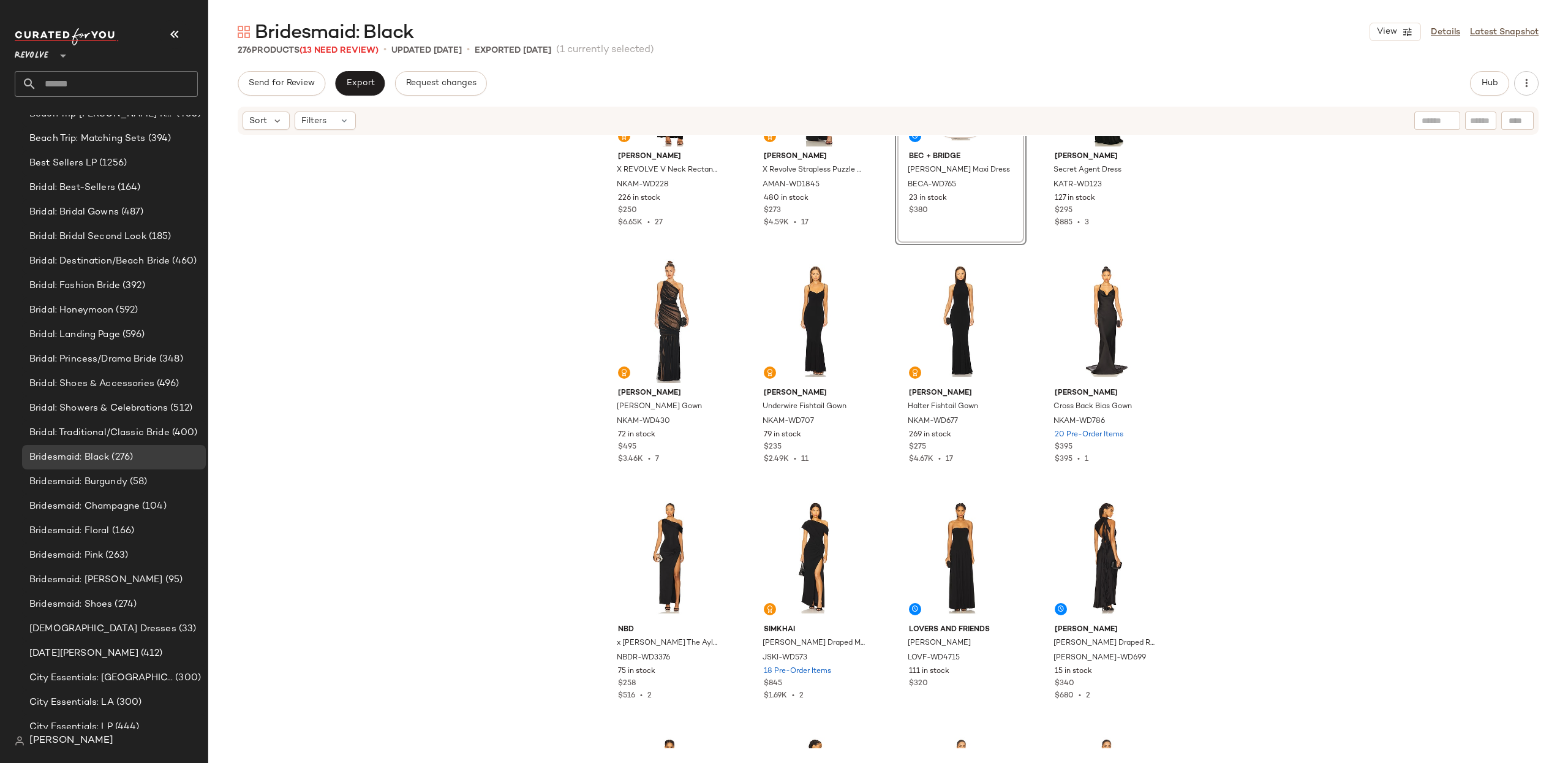
scroll to position [378, 0]
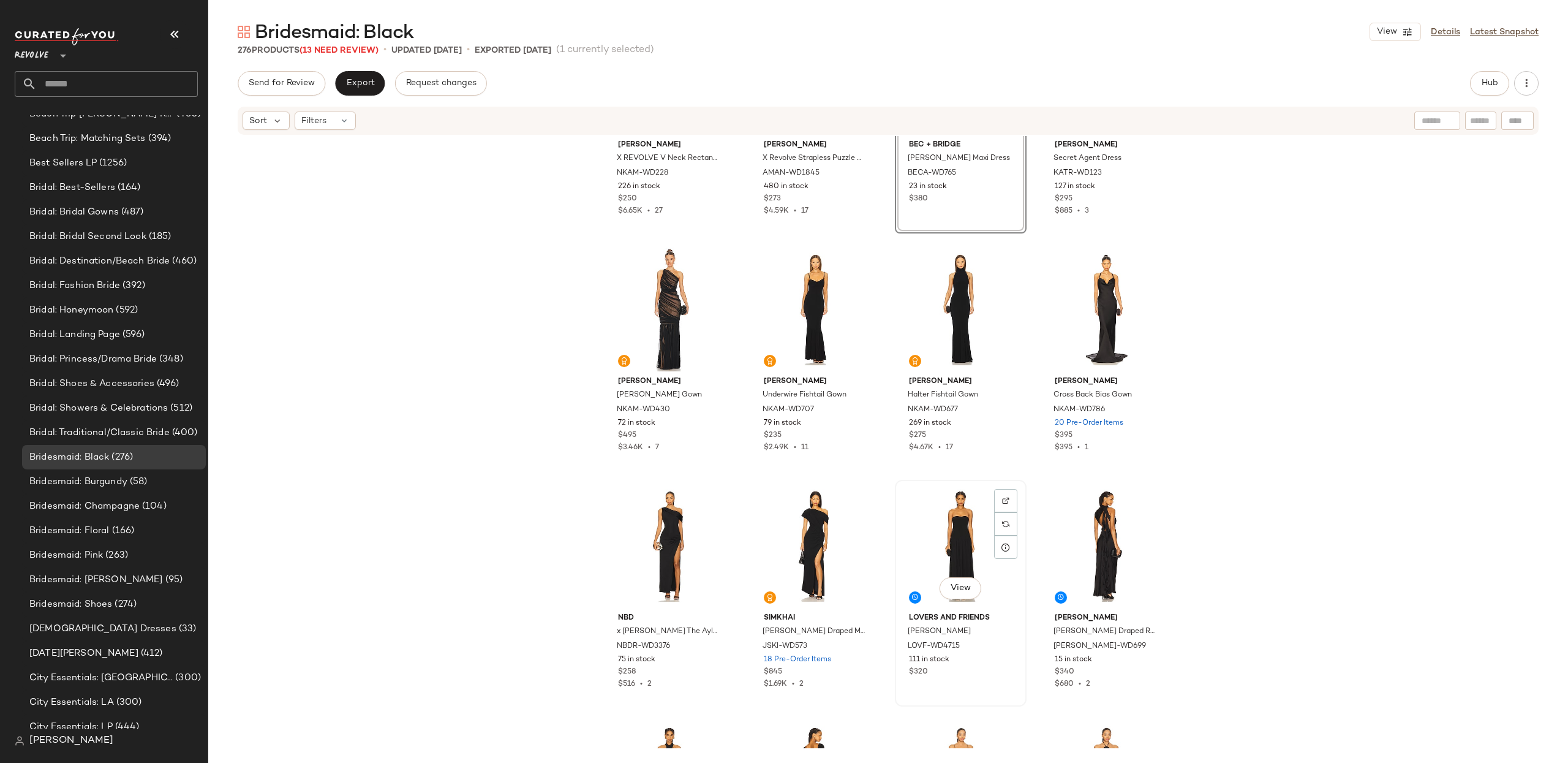
click at [930, 550] on div "View" at bounding box center [961, 546] width 123 height 124
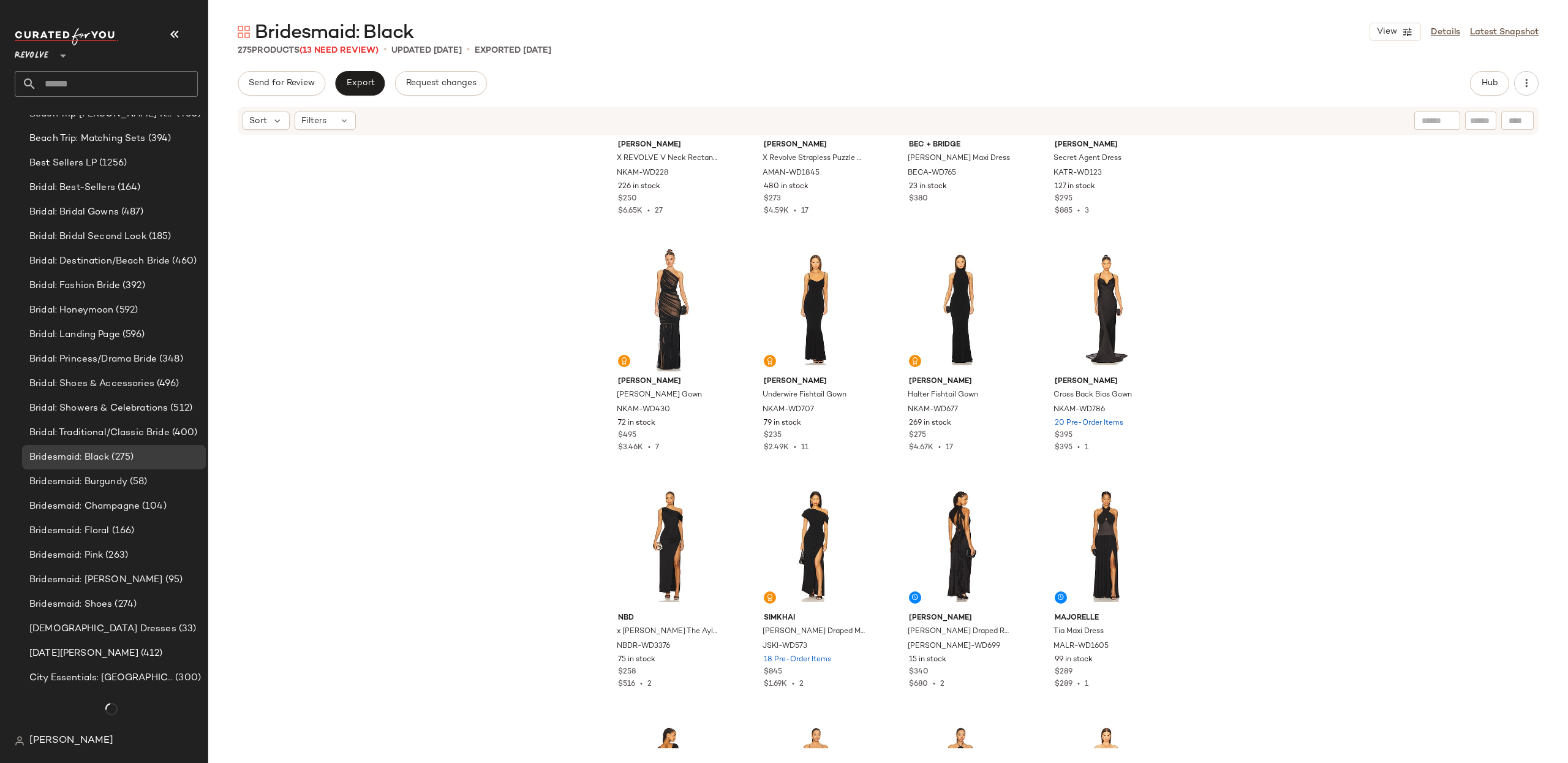
scroll to position [749, 0]
click at [1119, 532] on div "View" at bounding box center [1107, 546] width 123 height 124
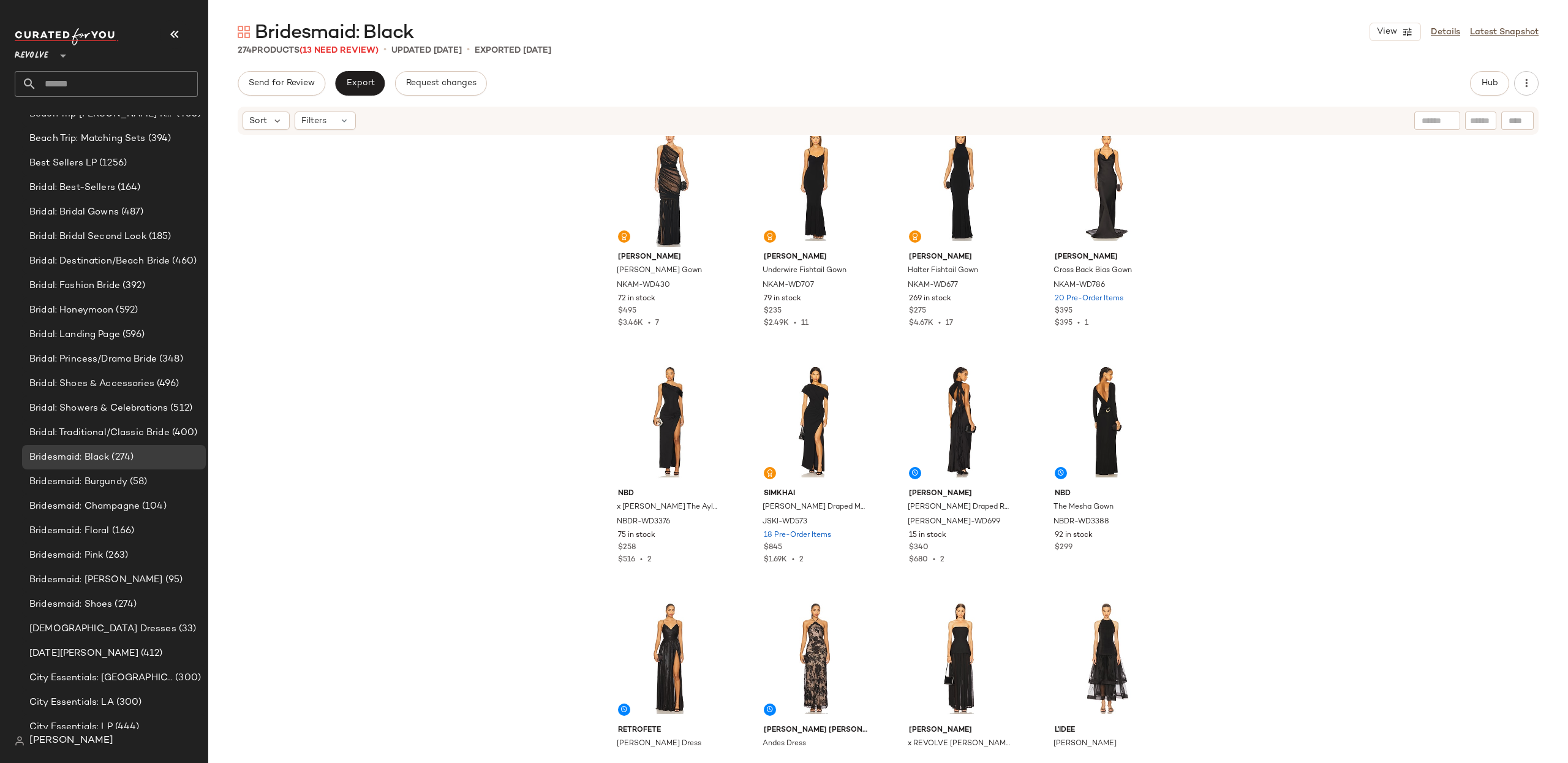
scroll to position [503, 0]
click at [1111, 420] on div "View" at bounding box center [1107, 421] width 123 height 124
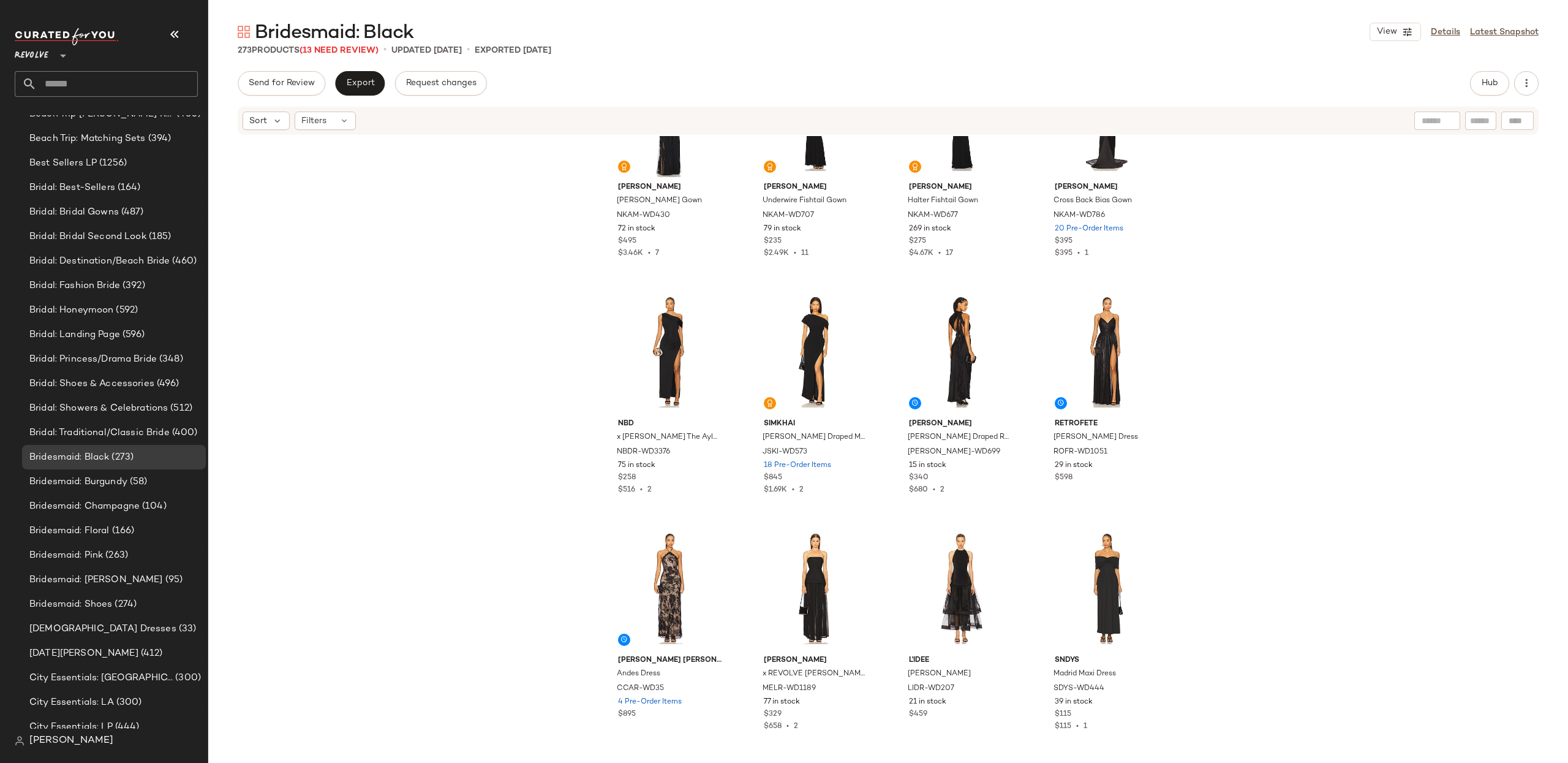
scroll to position [574, 0]
click at [657, 585] on div "View" at bounding box center [670, 586] width 123 height 124
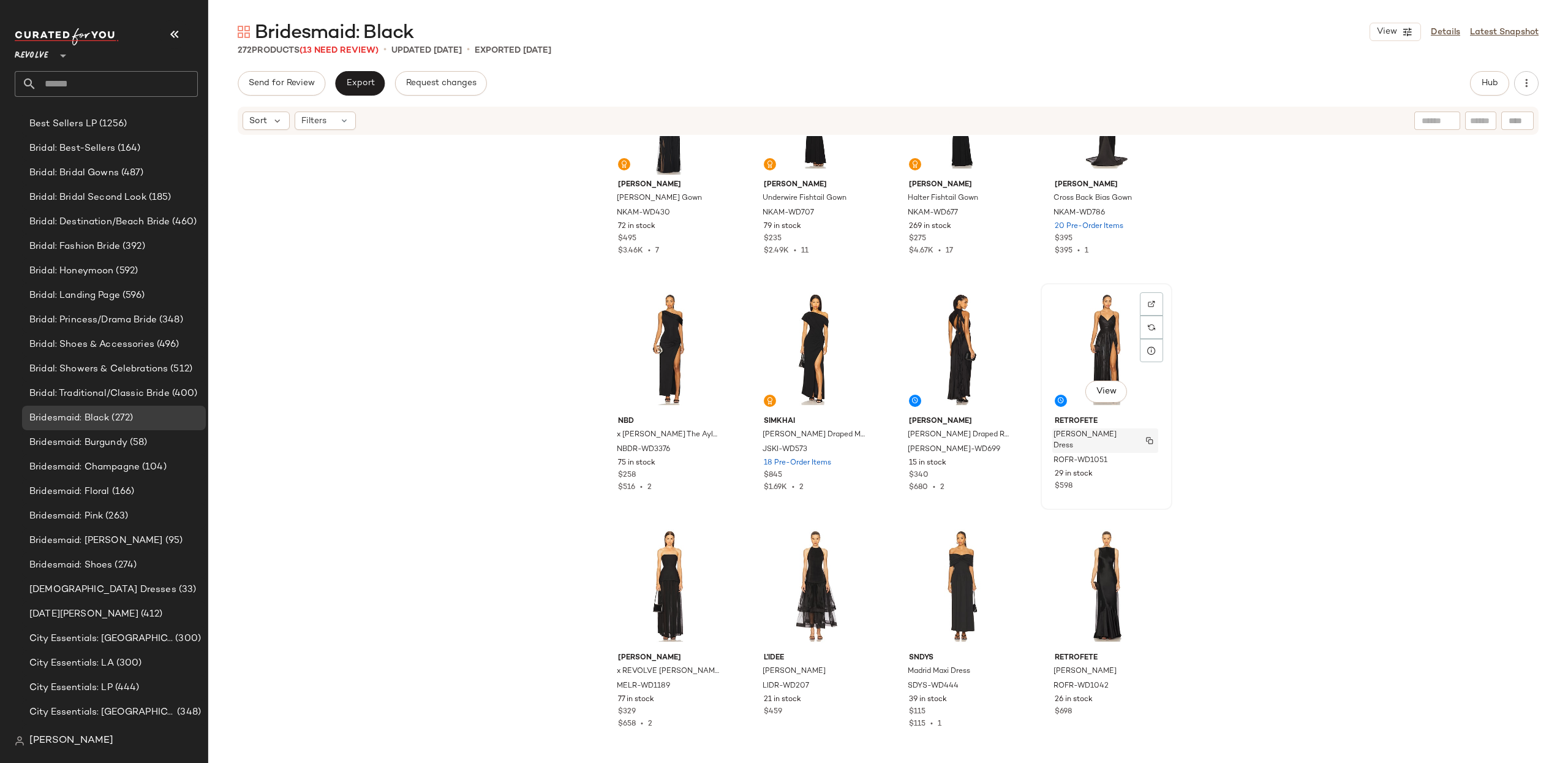
scroll to position [749, 0]
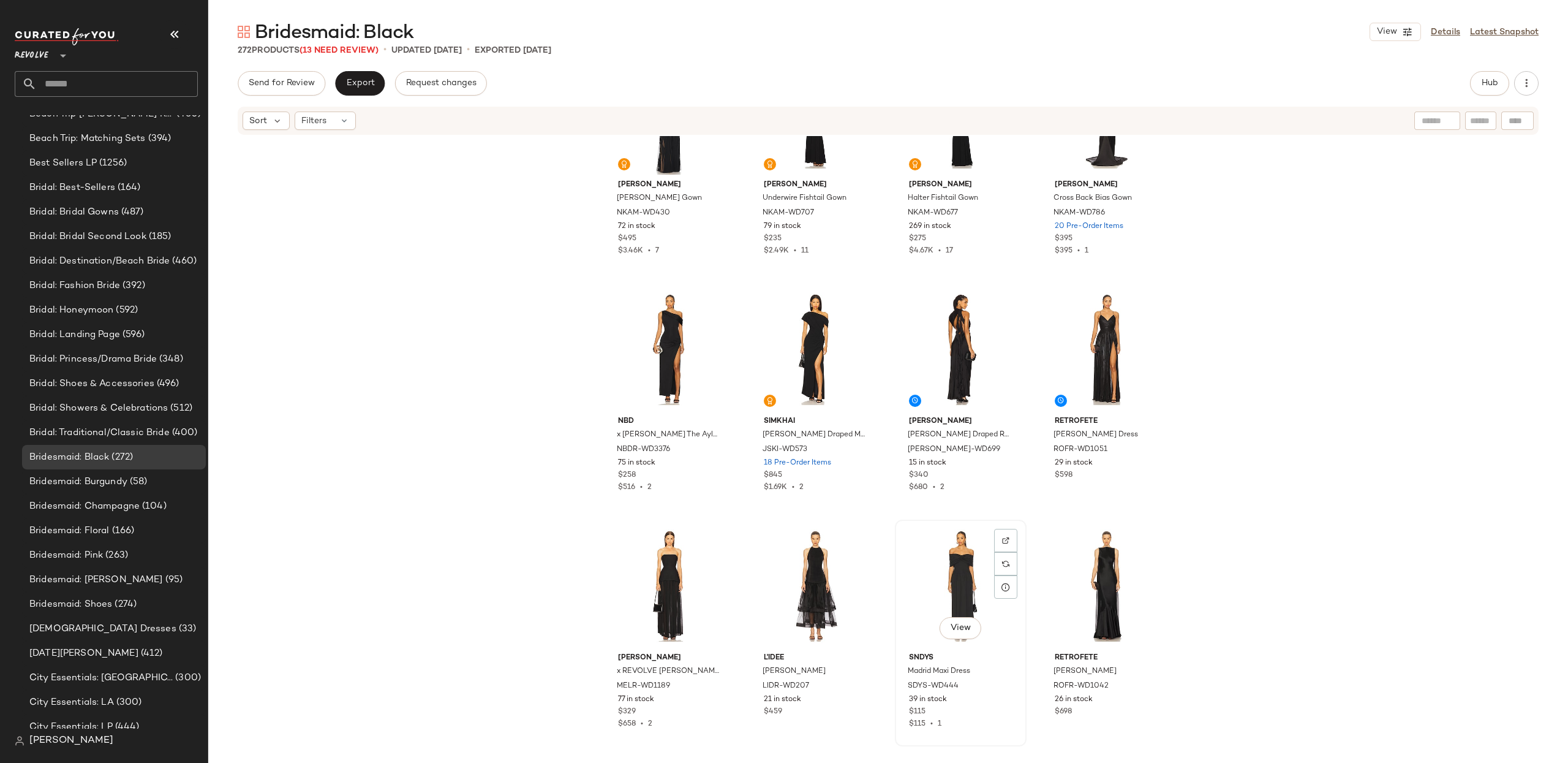
click at [930, 582] on div "View" at bounding box center [961, 586] width 123 height 124
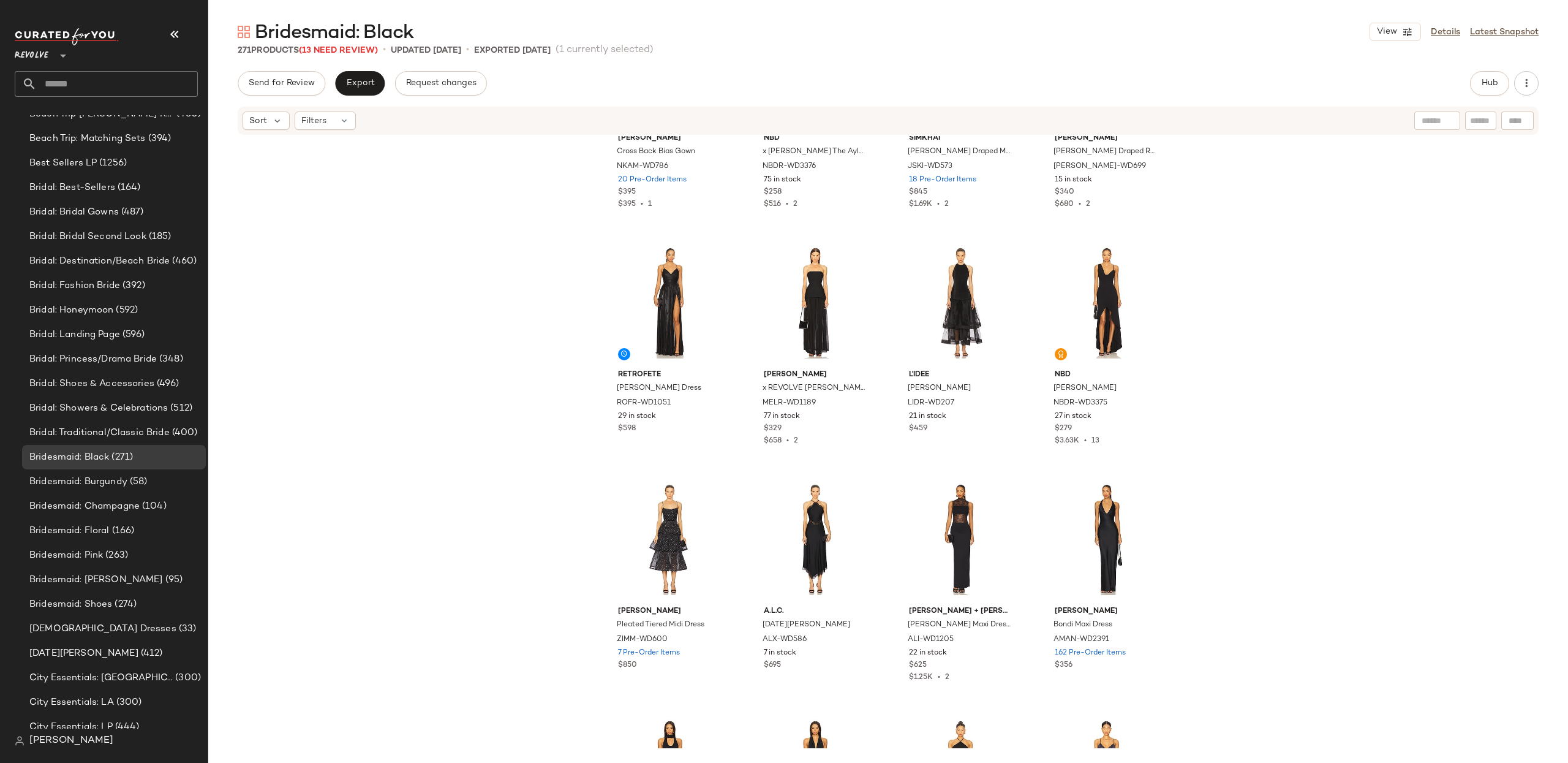
scroll to position [858, 0]
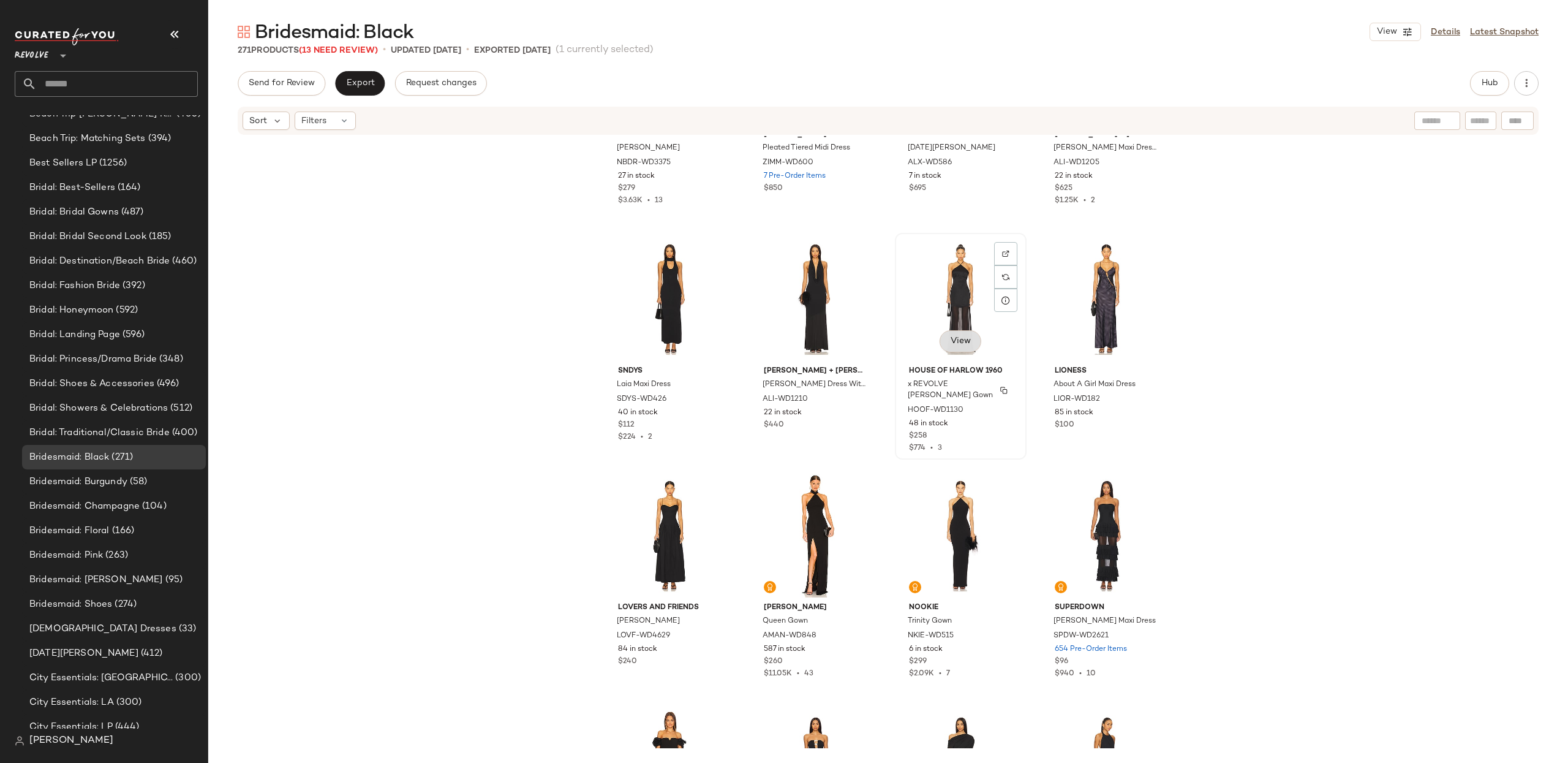
scroll to position [1336, 0]
click at [633, 291] on div "View" at bounding box center [670, 297] width 123 height 124
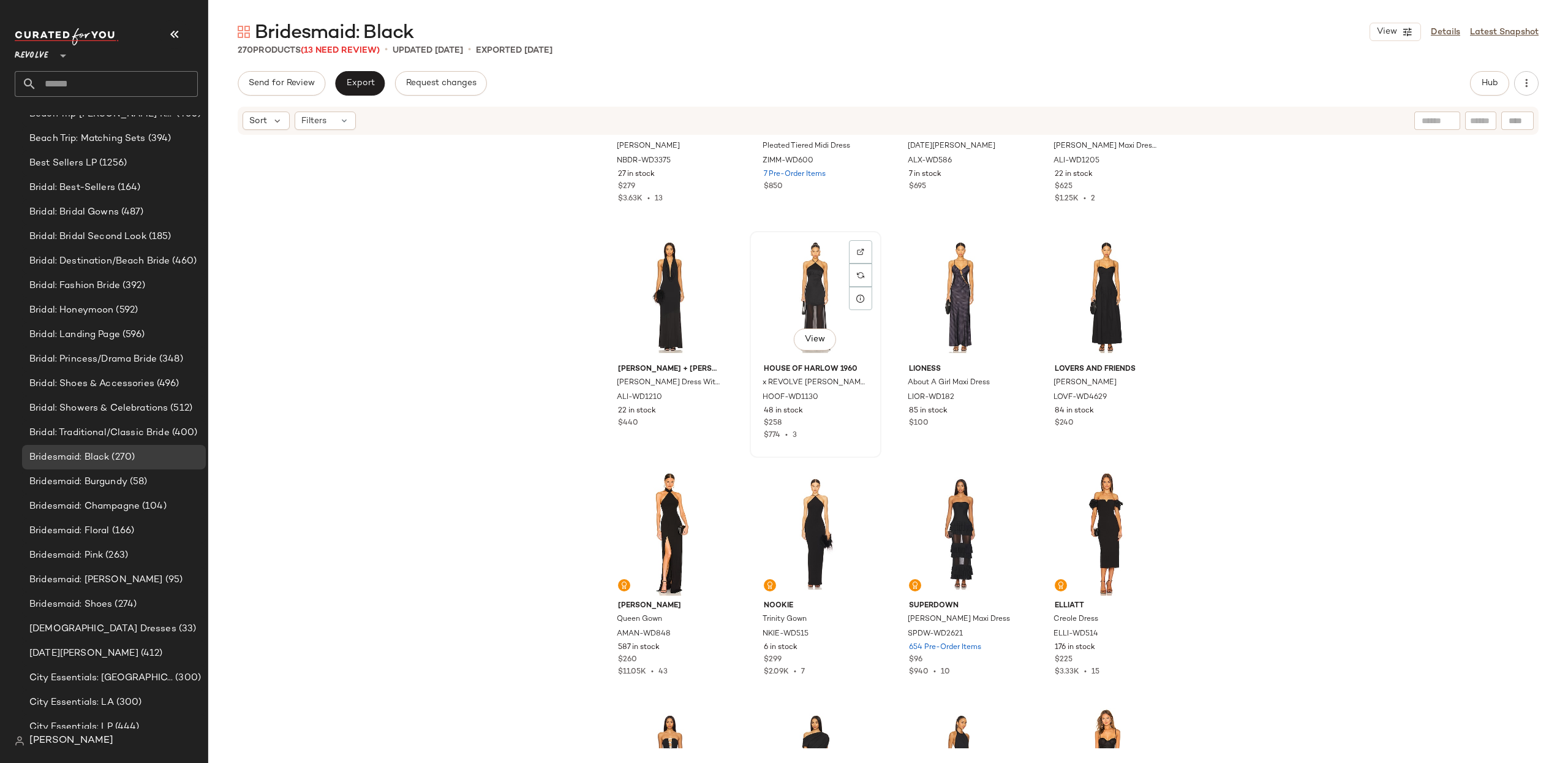
scroll to position [749, 0]
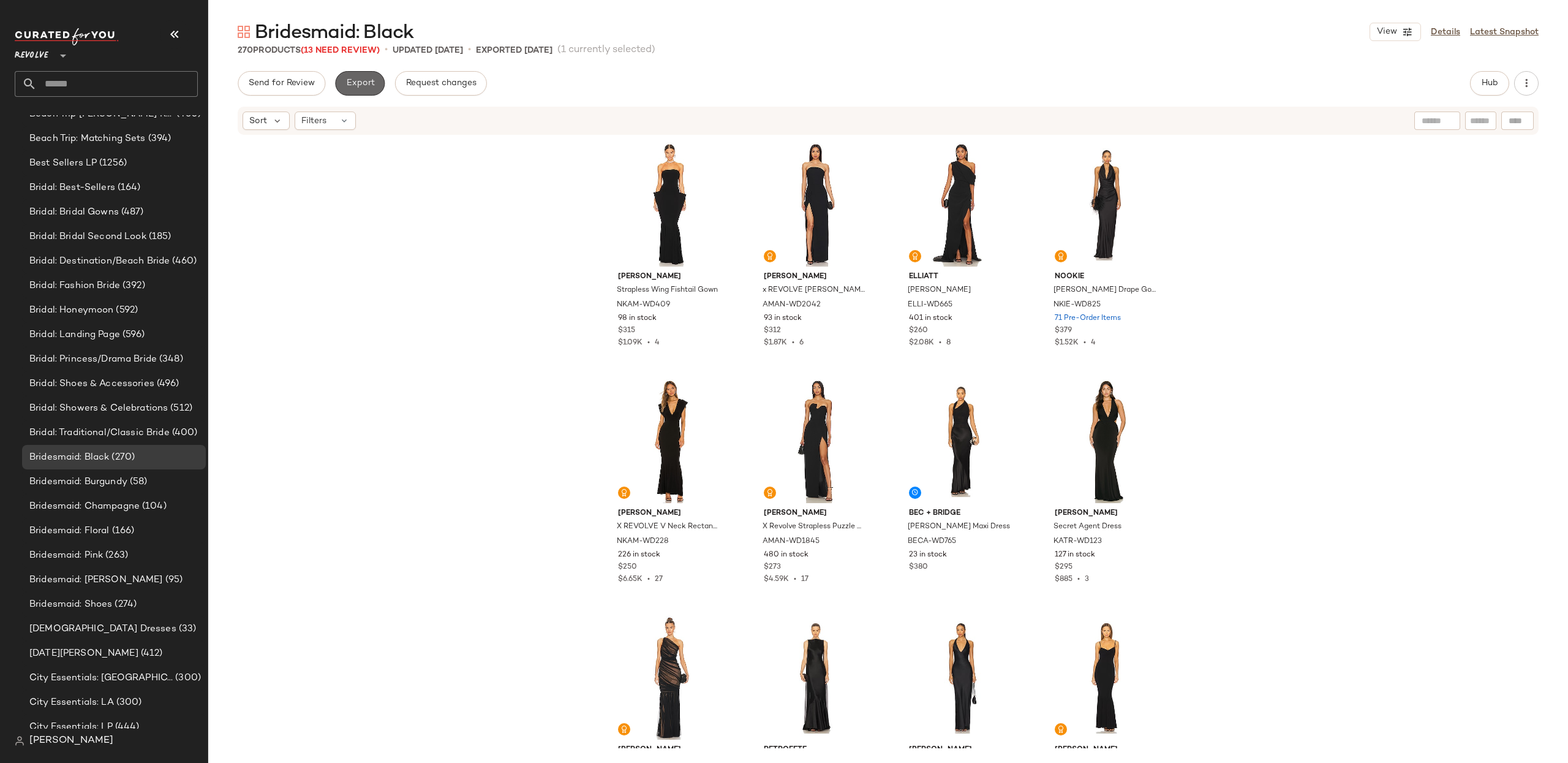
click at [359, 74] on button "Export" at bounding box center [360, 83] width 50 height 25
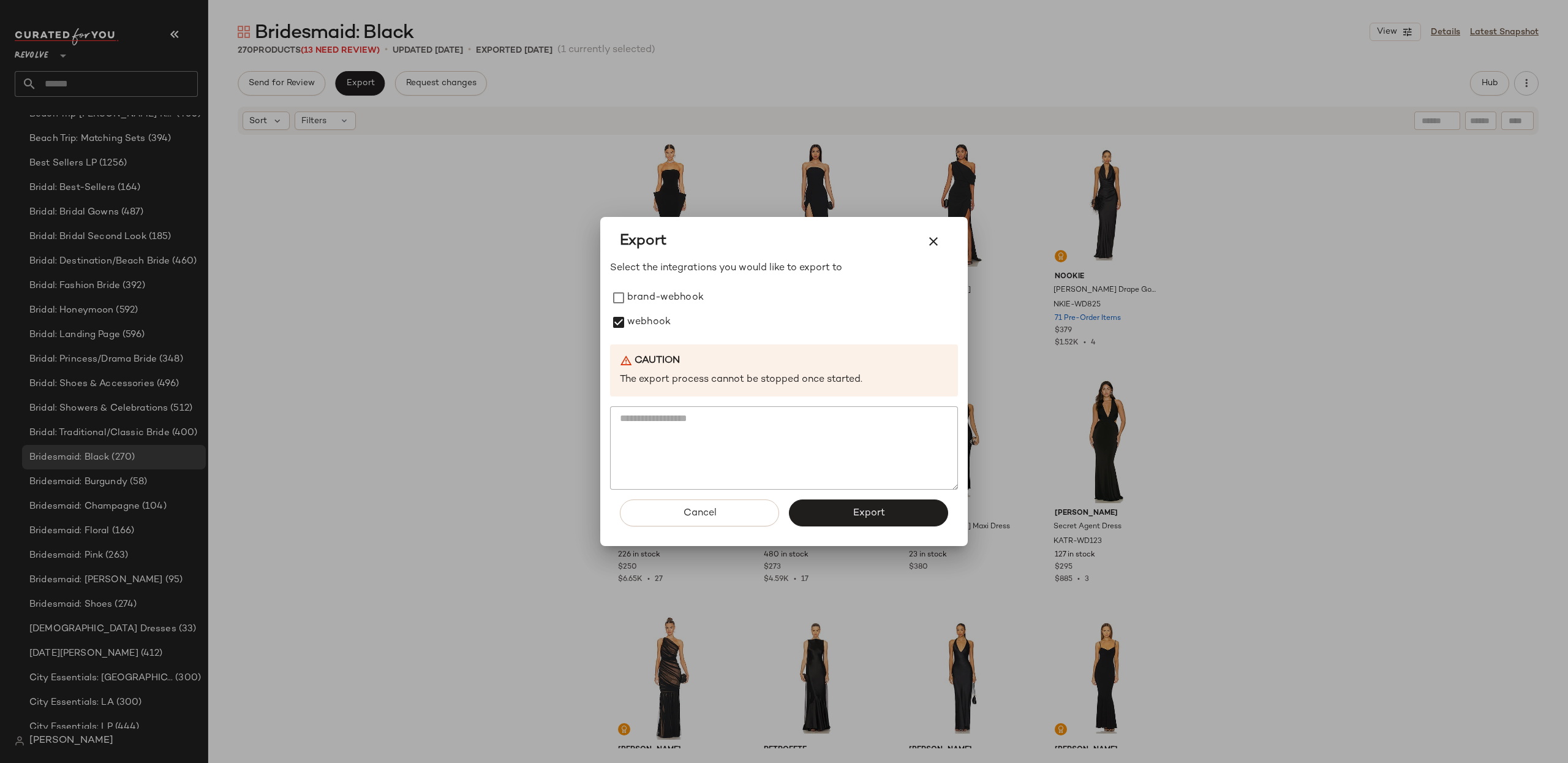
click at [851, 521] on button "Export" at bounding box center [868, 513] width 160 height 27
